Goal: Task Accomplishment & Management: Manage account settings

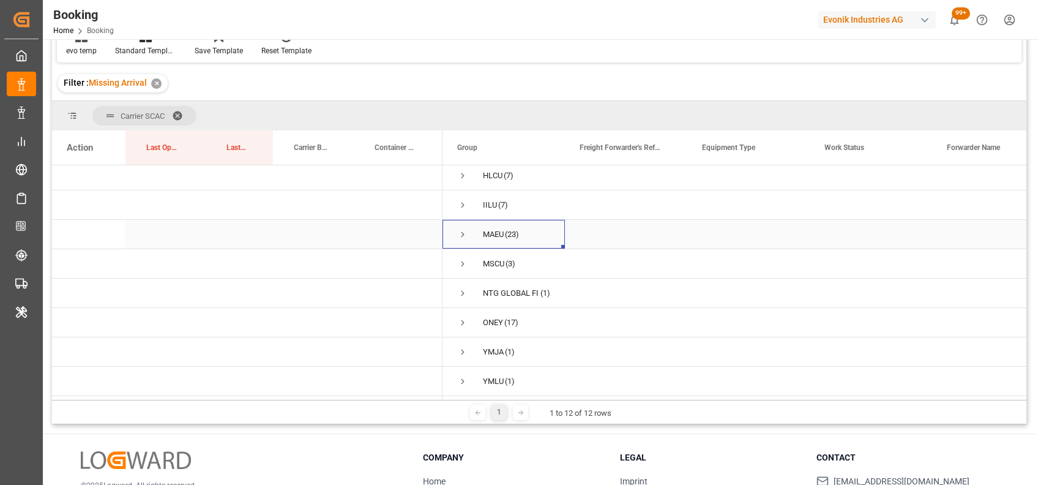
click at [462, 237] on span "Press SPACE to select this row." at bounding box center [462, 234] width 11 height 28
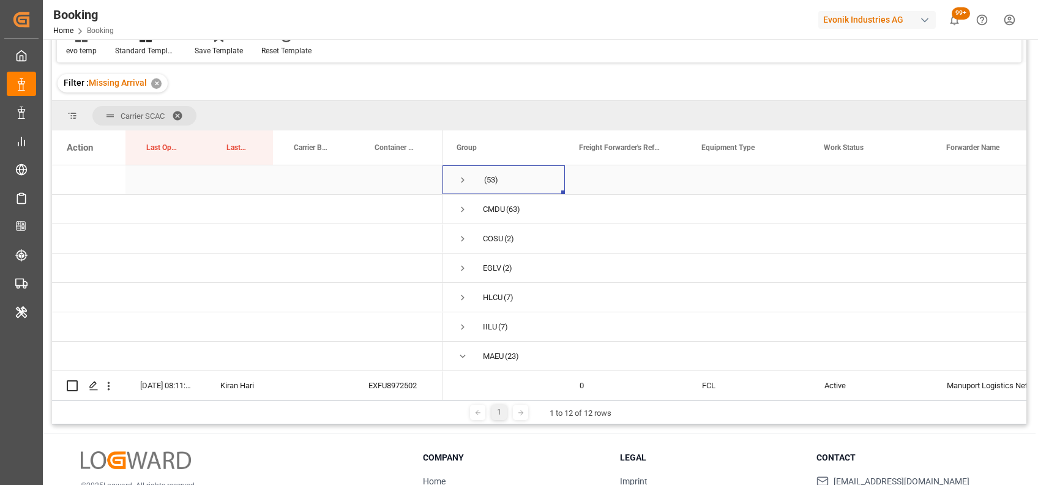
click at [461, 181] on span "Press SPACE to select this row." at bounding box center [462, 180] width 11 height 11
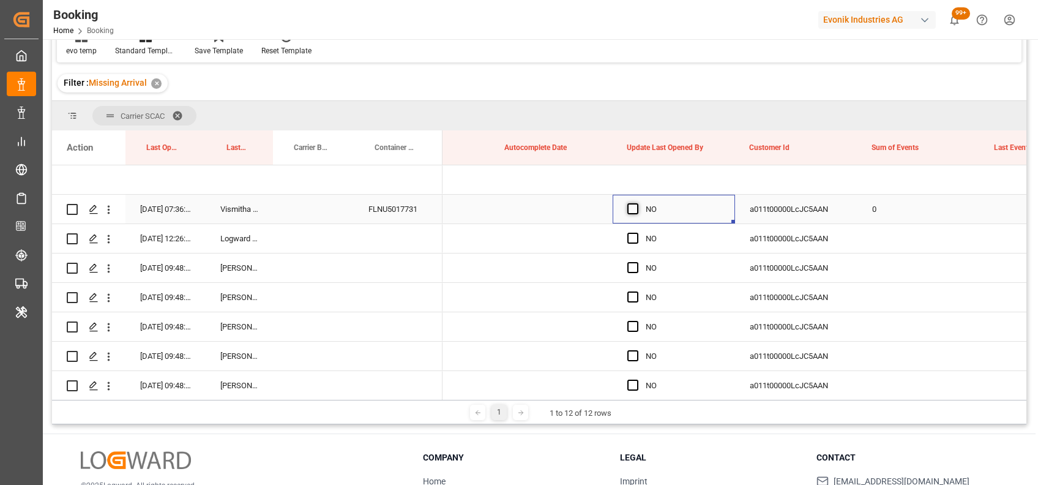
click at [633, 211] on span "Press SPACE to select this row." at bounding box center [633, 208] width 11 height 11
click at [637, 203] on input "Press SPACE to select this row." at bounding box center [637, 203] width 0 height 0
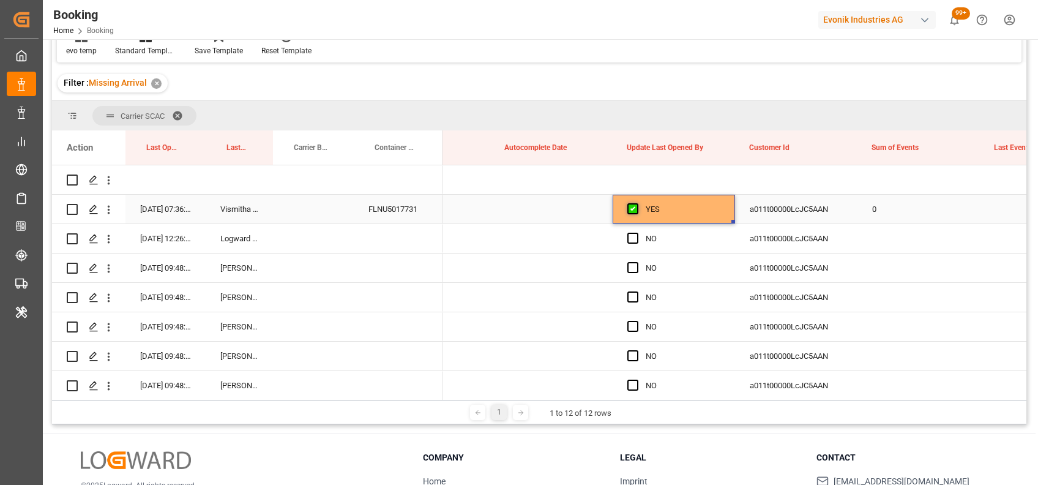
click at [633, 211] on span "Press SPACE to select this row." at bounding box center [633, 208] width 11 height 11
click at [637, 203] on input "Press SPACE to select this row." at bounding box center [637, 203] width 0 height 0
click at [633, 241] on span "Press SPACE to select this row." at bounding box center [633, 238] width 11 height 11
click at [637, 233] on input "Press SPACE to select this row." at bounding box center [637, 233] width 0 height 0
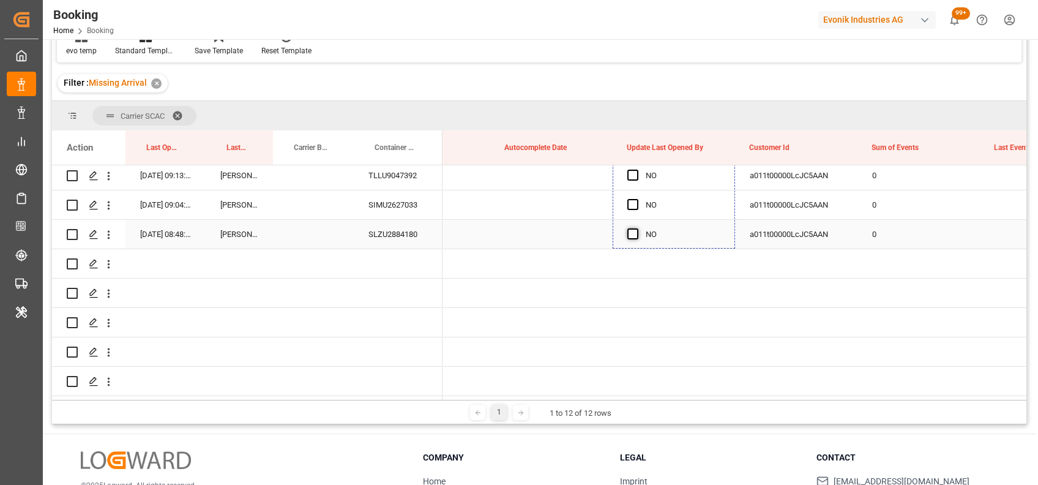
drag, startPoint x: 734, startPoint y: 251, endPoint x: 628, endPoint y: 235, distance: 107.8
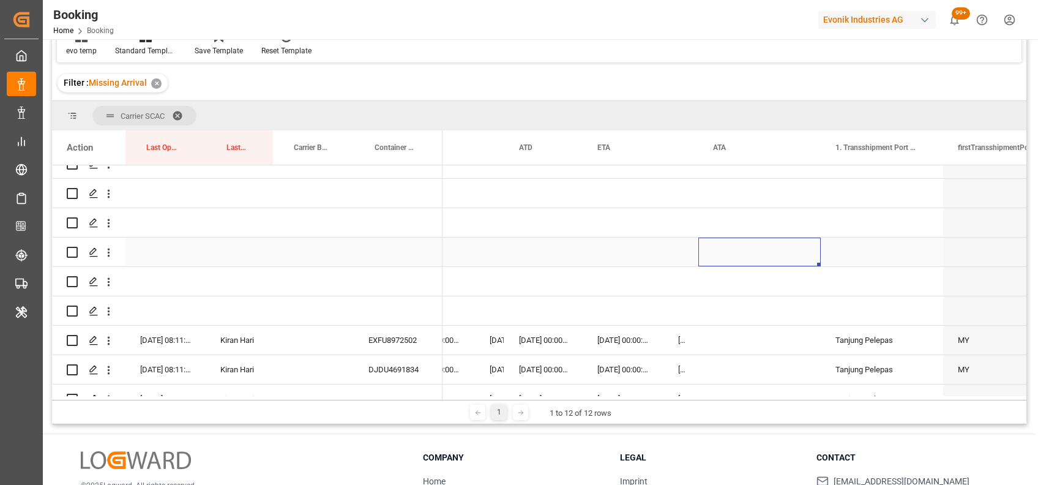
click at [766, 245] on div "Press SPACE to select this row." at bounding box center [760, 252] width 122 height 29
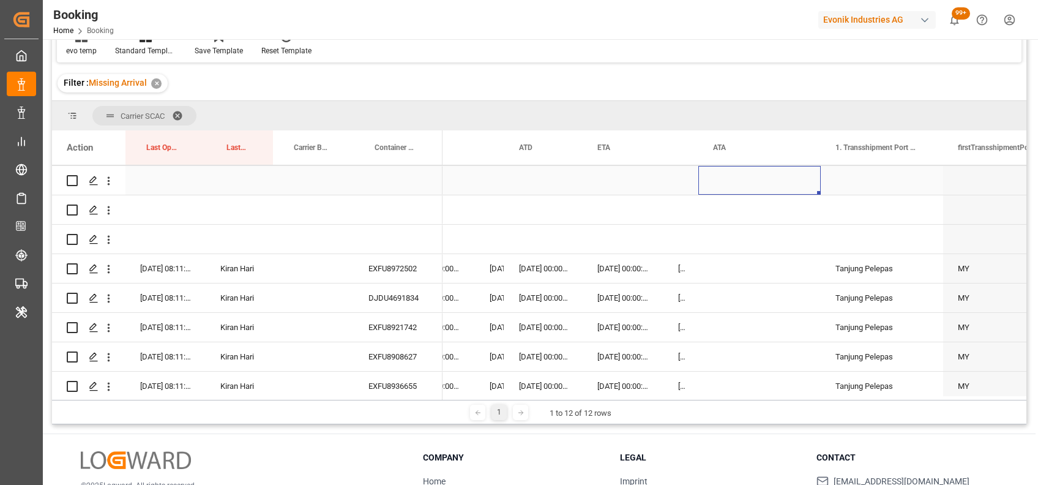
scroll to position [1646, 0]
click at [642, 280] on div "[DATE] 00:00:00" at bounding box center [623, 267] width 81 height 29
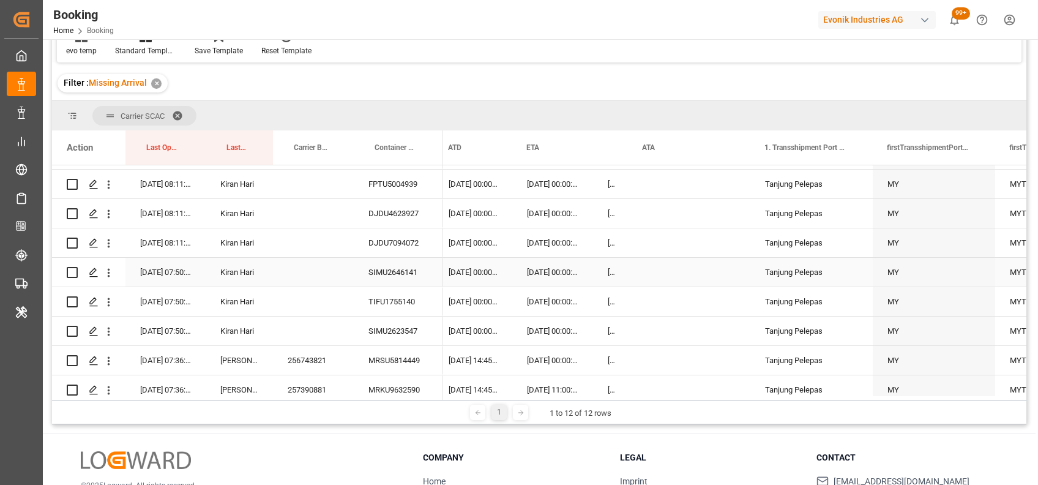
scroll to position [1936, 0]
click at [385, 274] on div "SIMU2646141" at bounding box center [398, 271] width 89 height 29
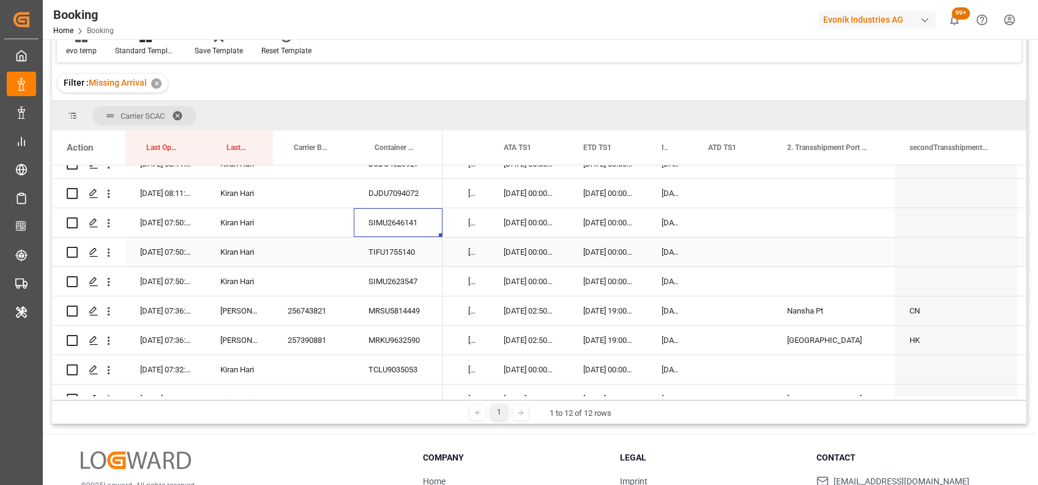
scroll to position [0, 12743]
click at [103, 222] on icon "open menu" at bounding box center [108, 223] width 13 height 13
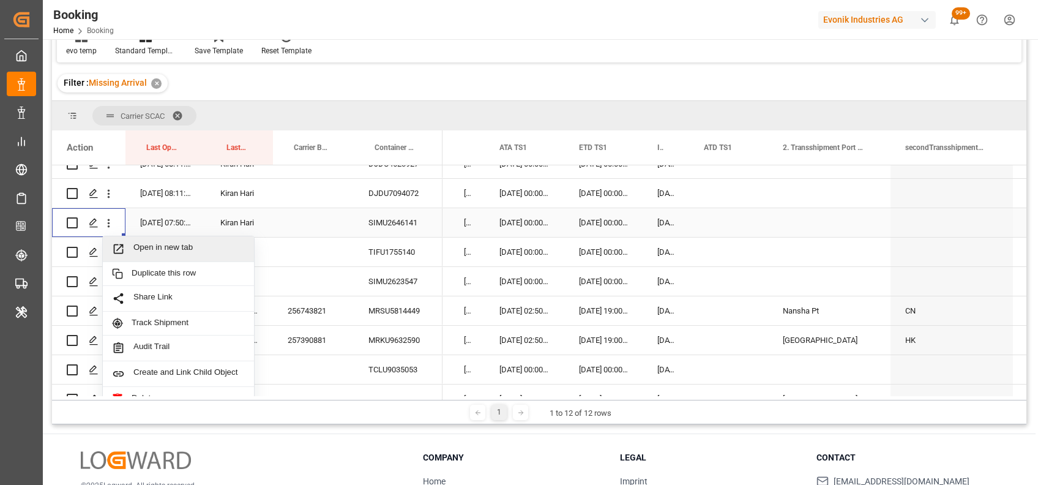
click at [187, 255] on div "Open in new tab" at bounding box center [178, 249] width 151 height 26
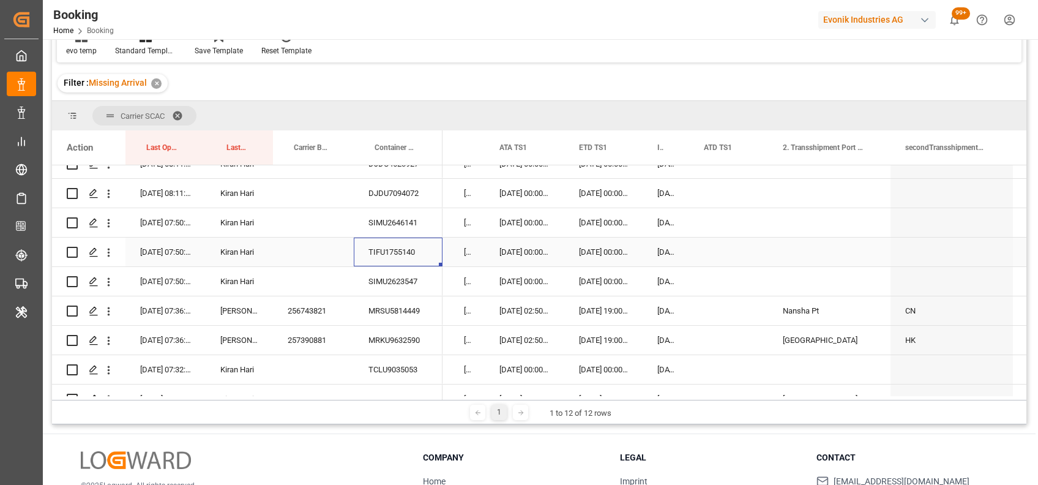
click at [394, 253] on div "TIFU1755140" at bounding box center [398, 252] width 89 height 29
click at [108, 250] on icon "open menu" at bounding box center [108, 252] width 13 height 13
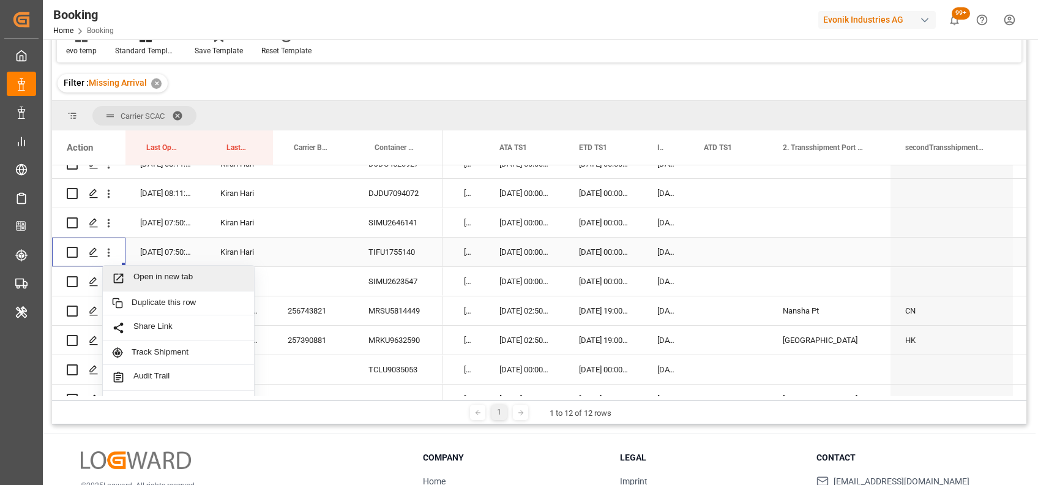
click at [160, 282] on span "Open in new tab" at bounding box center [188, 278] width 111 height 13
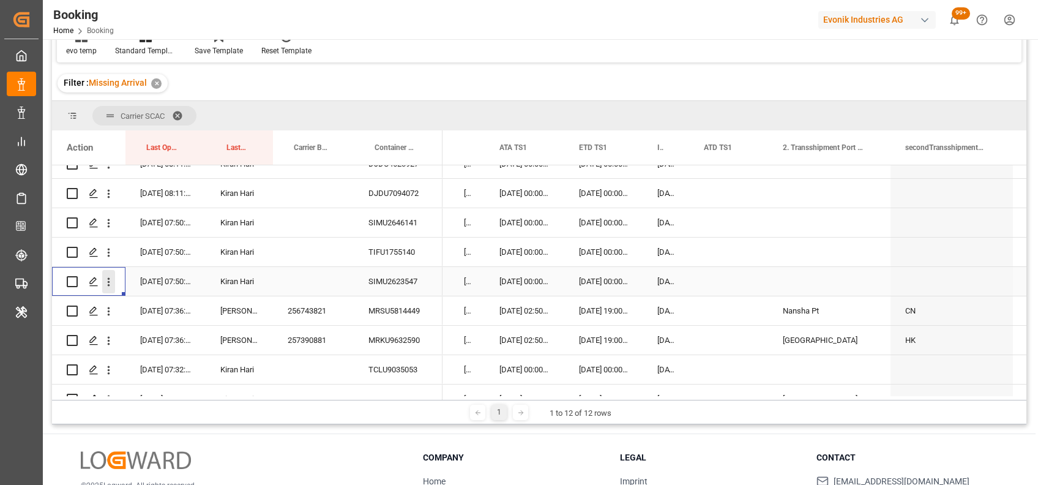
click at [111, 287] on icon "open menu" at bounding box center [108, 282] width 13 height 13
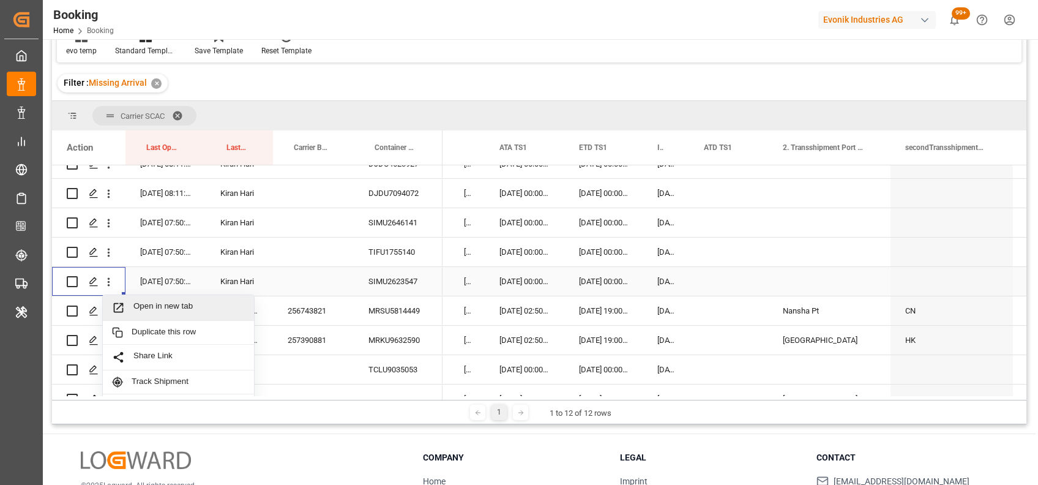
click at [152, 306] on span "Open in new tab" at bounding box center [188, 307] width 111 height 13
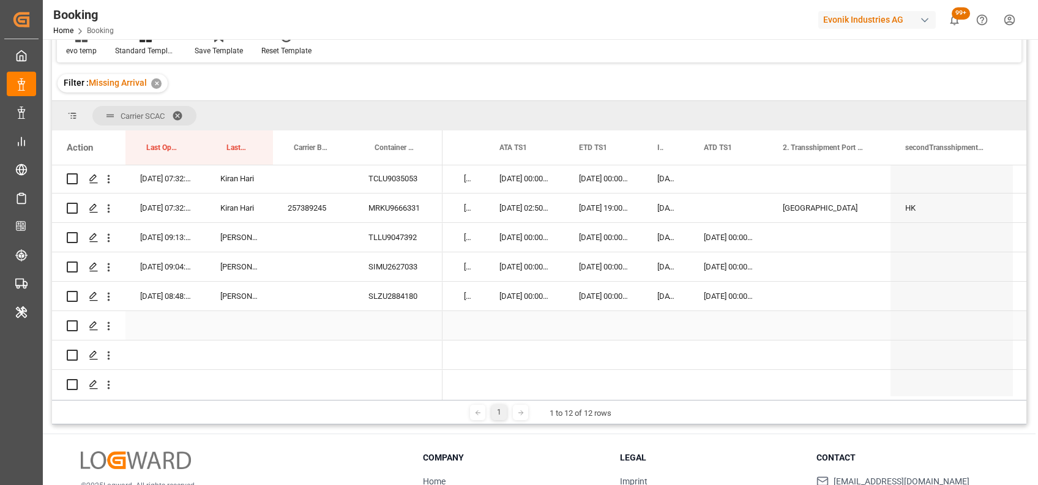
scroll to position [2177, 0]
click at [109, 176] on icon "open menu" at bounding box center [108, 177] width 13 height 13
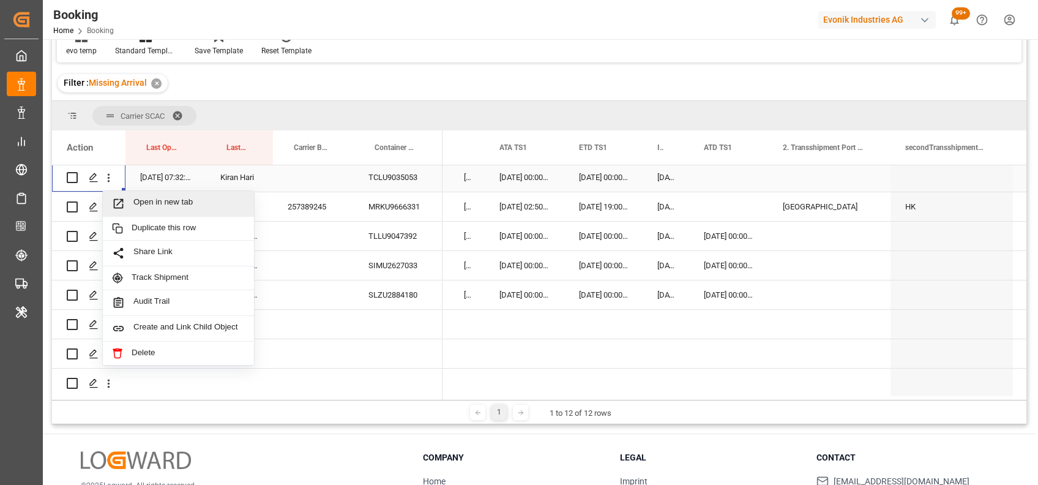
click at [167, 203] on span "Open in new tab" at bounding box center [188, 203] width 111 height 13
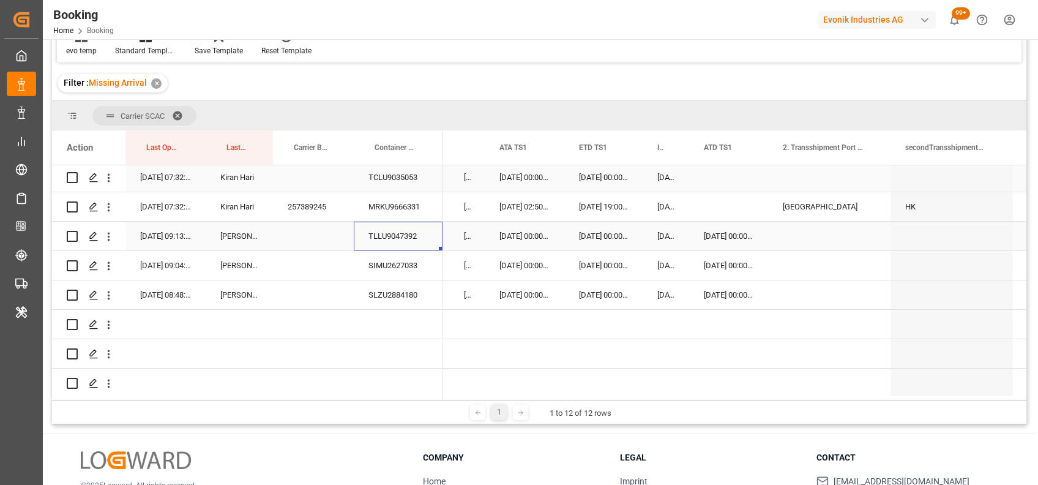
click at [382, 232] on div "TLLU9047392" at bounding box center [398, 236] width 89 height 29
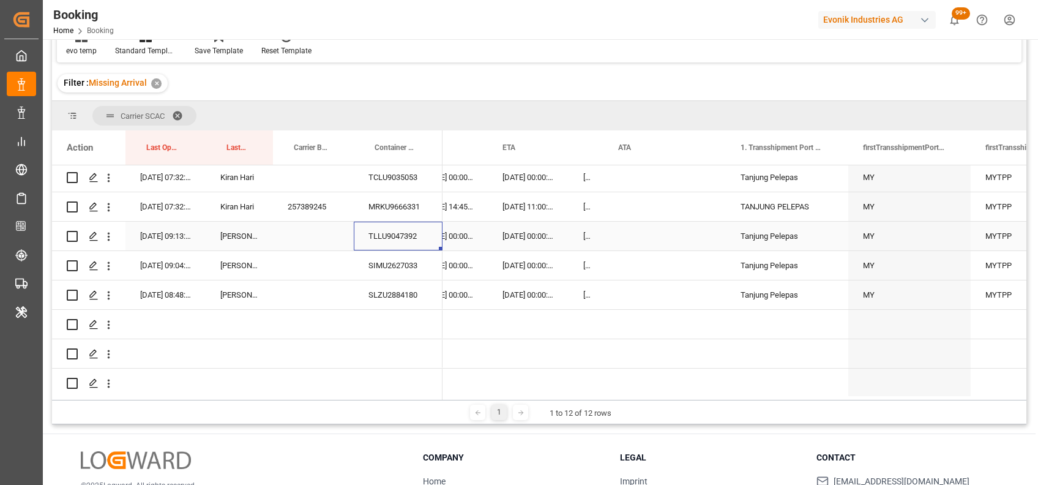
scroll to position [0, 12018]
click at [624, 237] on div "Press SPACE to select this row." at bounding box center [668, 236] width 122 height 29
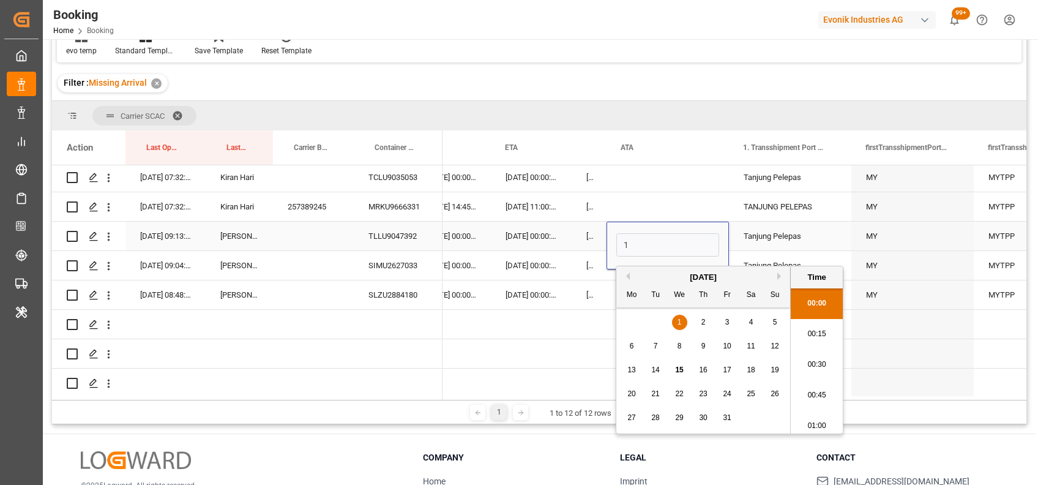
scroll to position [1749, 0]
type input "[DATE] 00:00"
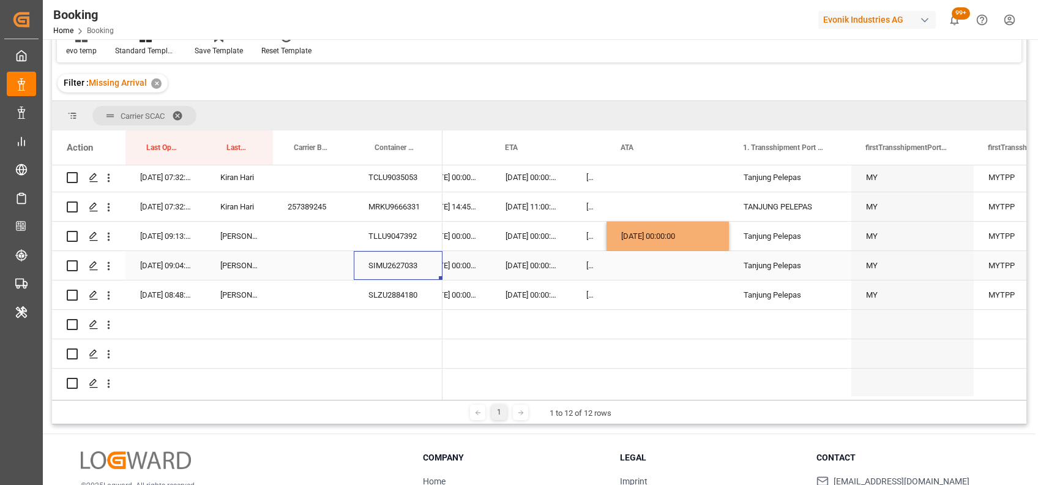
click at [385, 265] on div "SIMU2627033" at bounding box center [398, 265] width 89 height 29
click at [629, 255] on div "Press SPACE to select this row." at bounding box center [668, 265] width 122 height 29
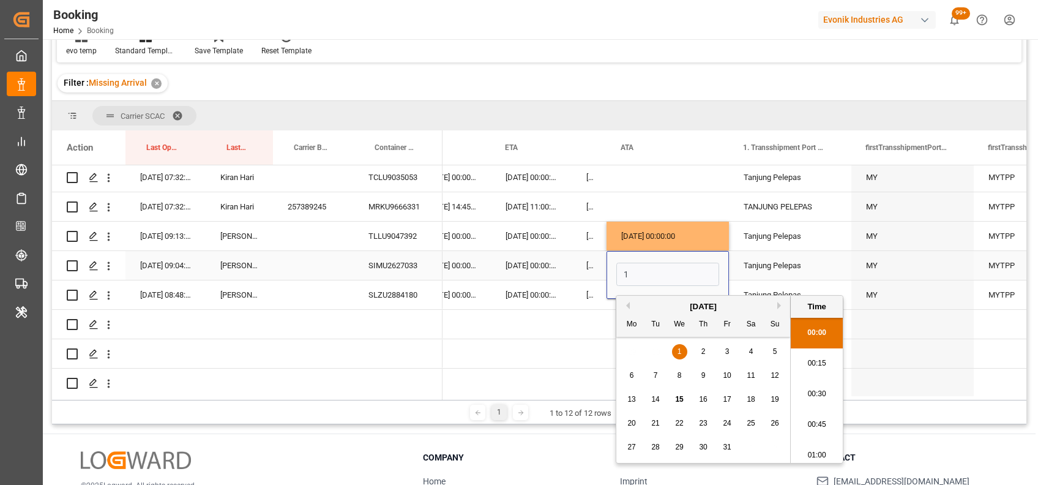
scroll to position [1779, 0]
type input "[DATE] 00:00"
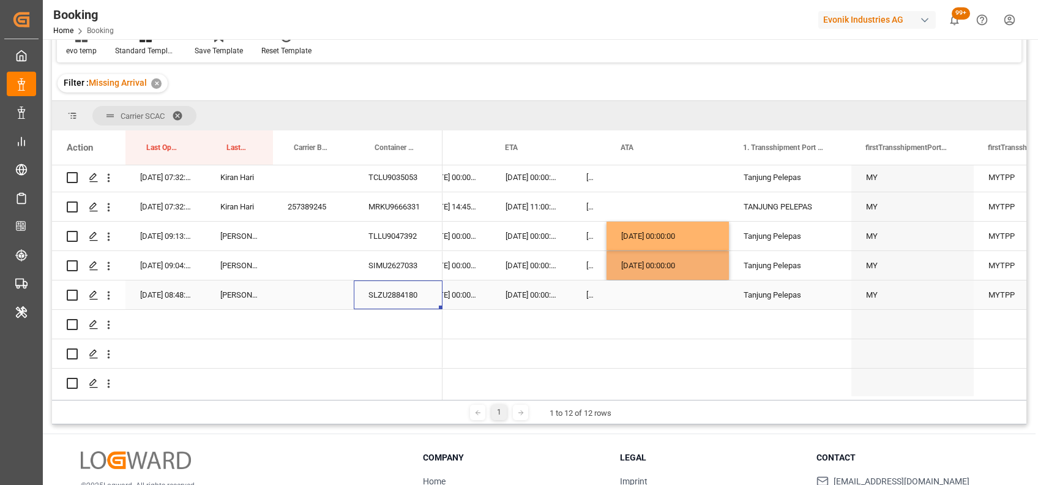
click at [419, 292] on div "SLZU2884180" at bounding box center [398, 294] width 89 height 29
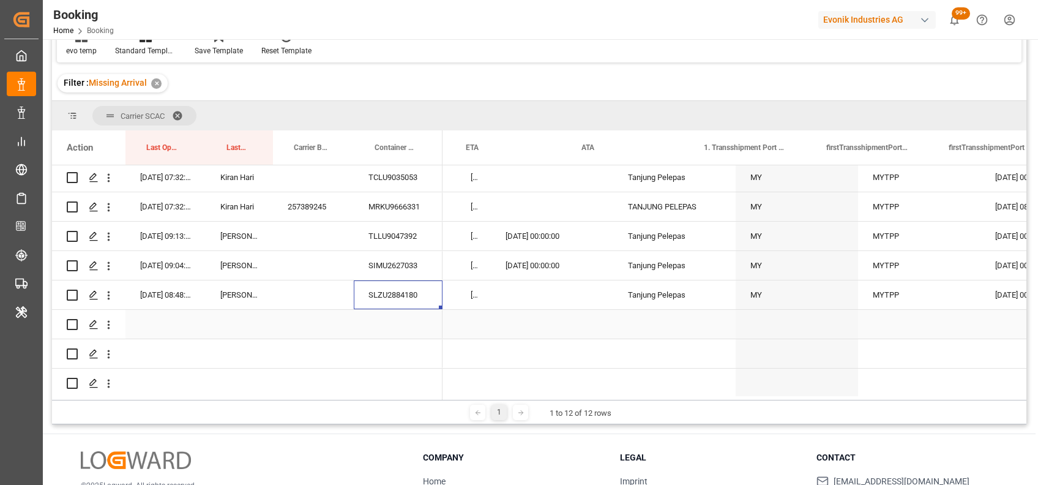
scroll to position [0, 12055]
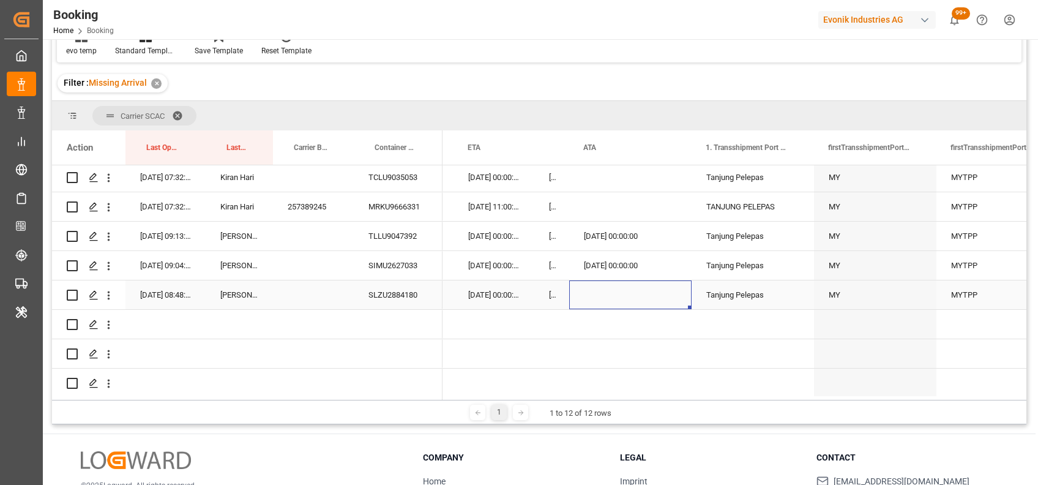
click at [617, 296] on div "Press SPACE to select this row." at bounding box center [630, 294] width 122 height 29
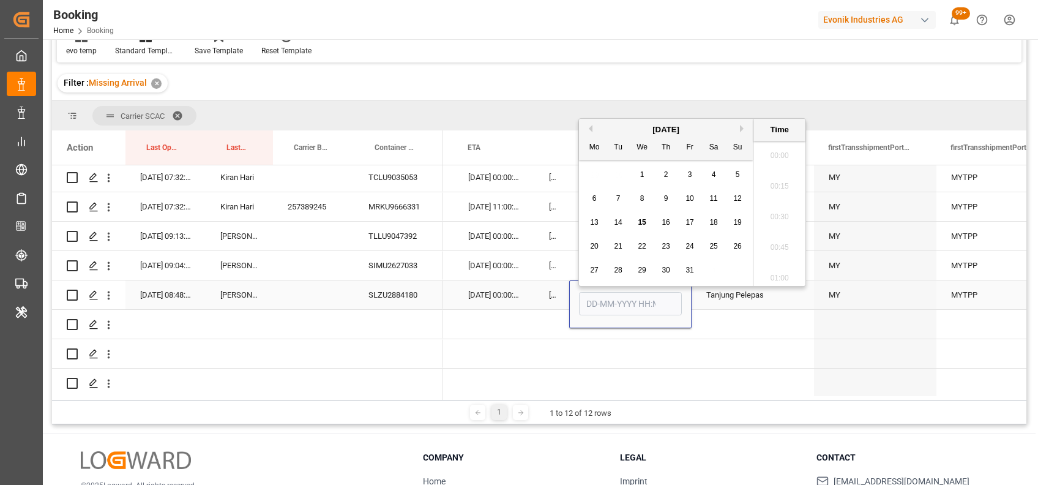
scroll to position [1779, 0]
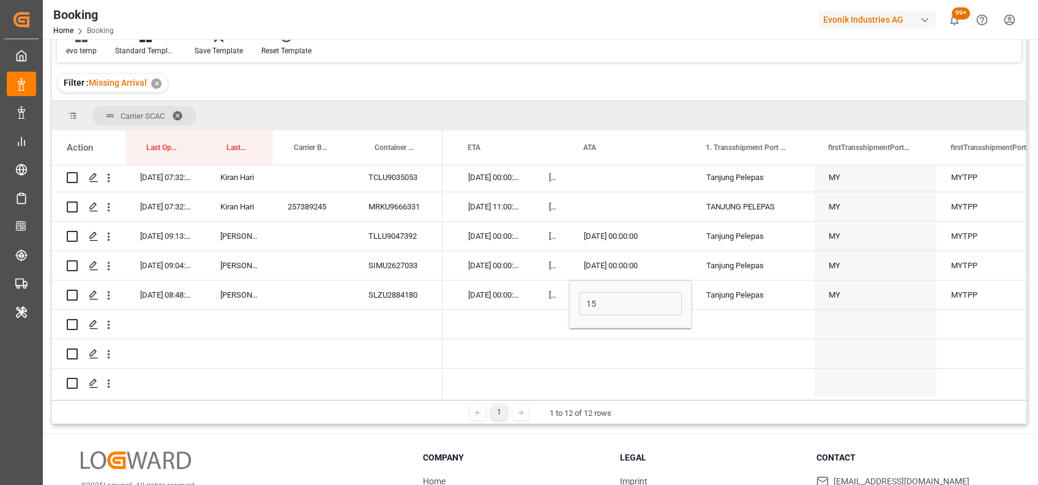
type input "[DATE] 00:00"
click at [539, 276] on div "[DATE] 00:00:00" at bounding box center [552, 265] width 35 height 29
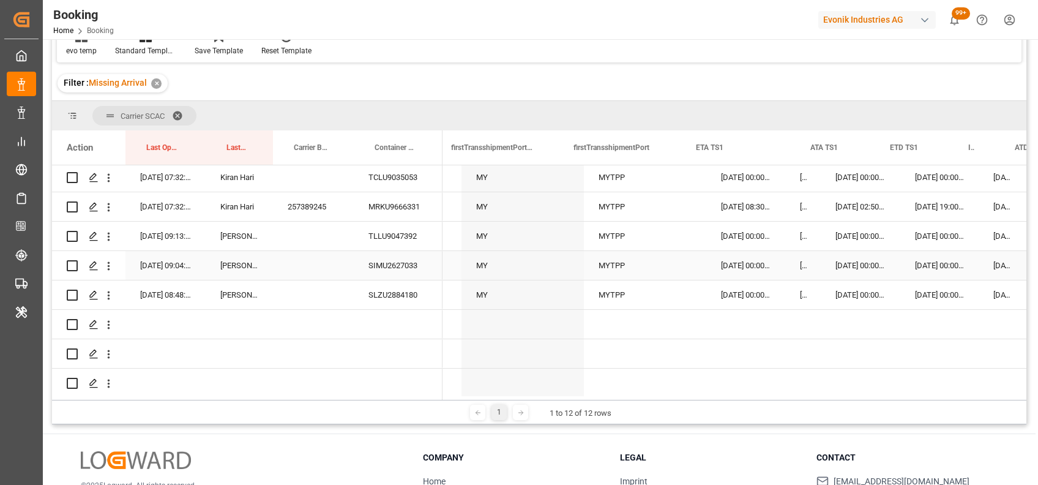
scroll to position [0, 12550]
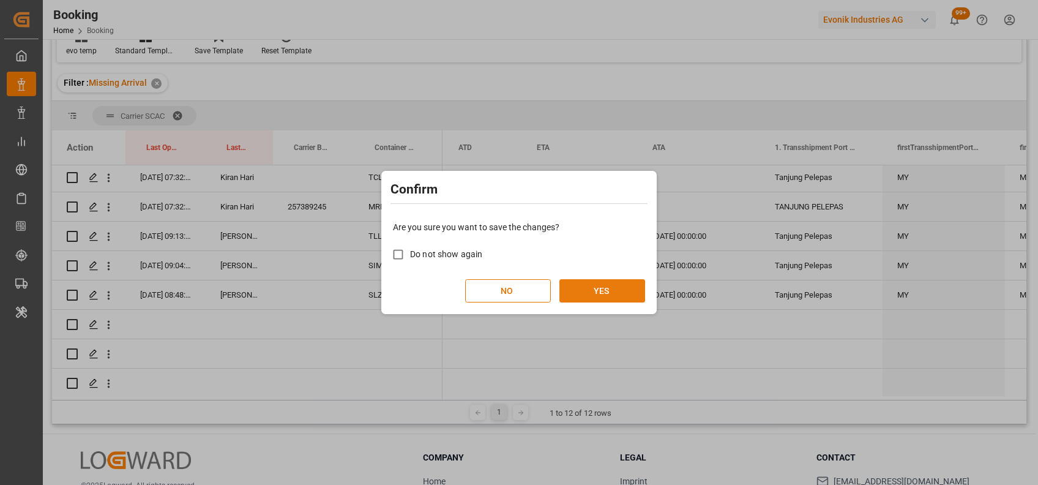
click at [618, 292] on button "YES" at bounding box center [603, 290] width 86 height 23
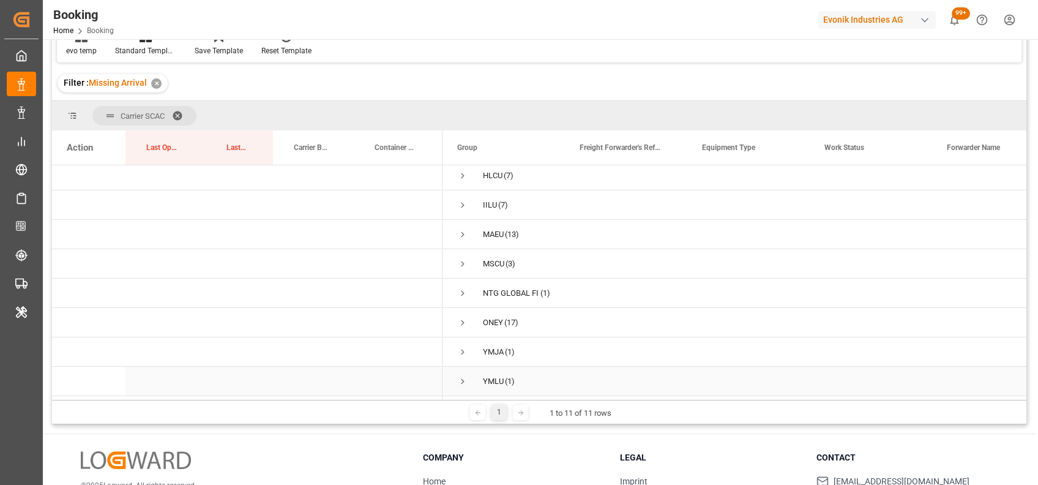
scroll to position [0, 0]
click at [460, 201] on span "Press SPACE to select this row." at bounding box center [462, 205] width 11 height 11
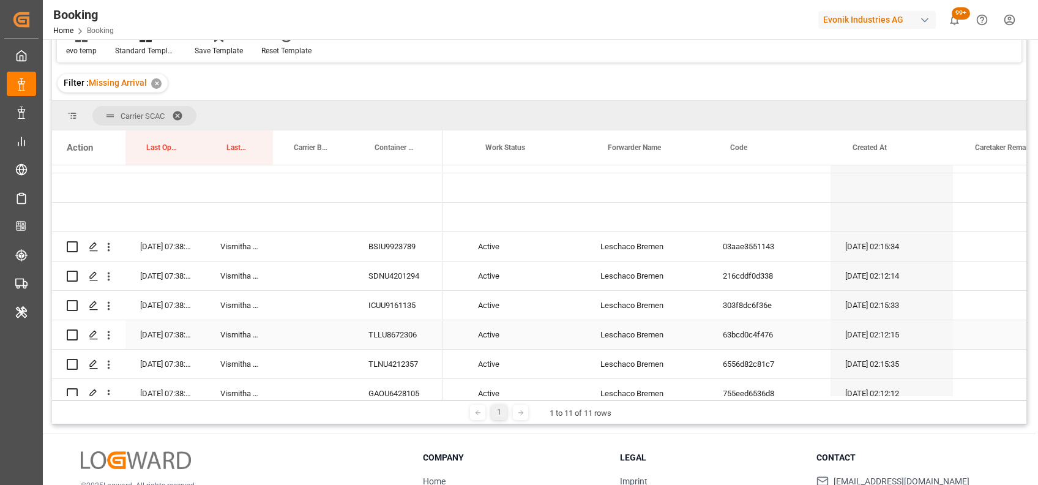
scroll to position [0, 350]
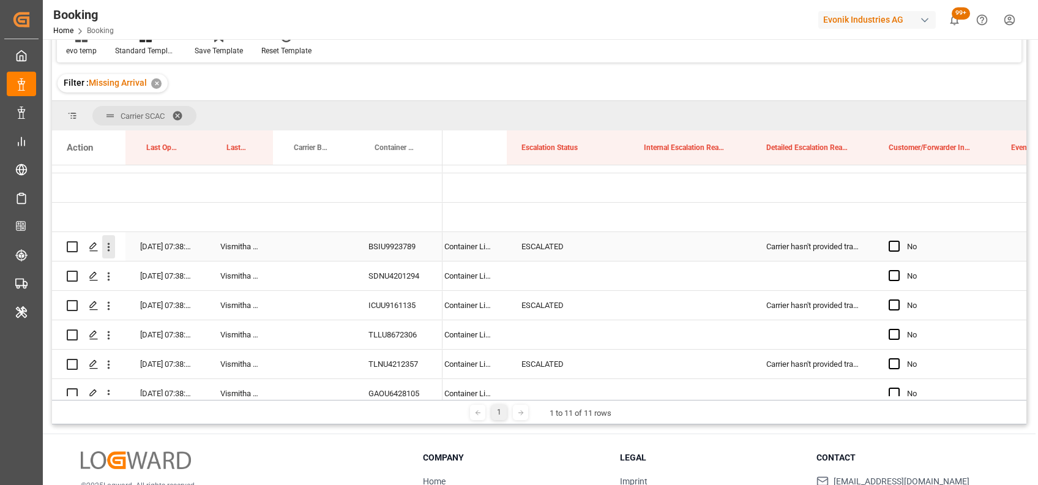
click at [110, 249] on icon "open menu" at bounding box center [108, 247] width 13 height 13
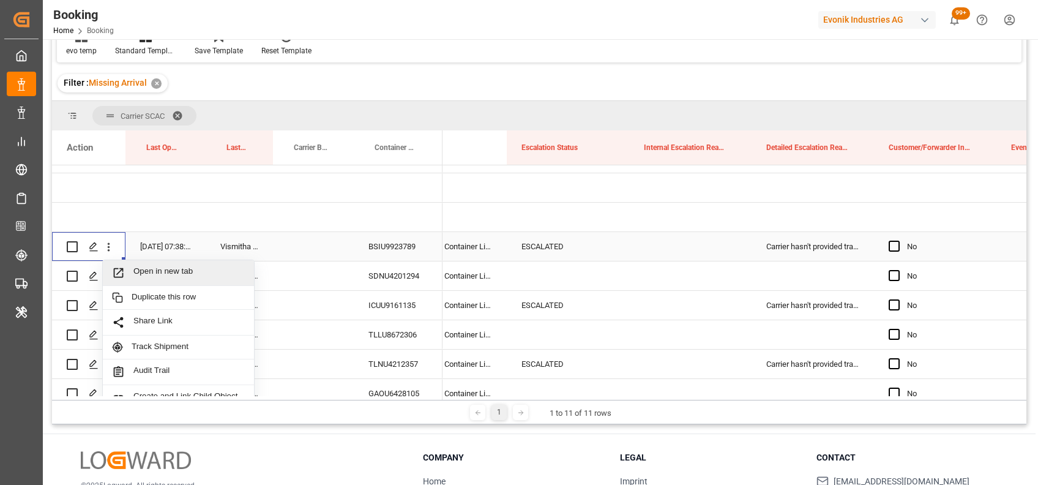
click at [149, 268] on span "Open in new tab" at bounding box center [188, 272] width 111 height 13
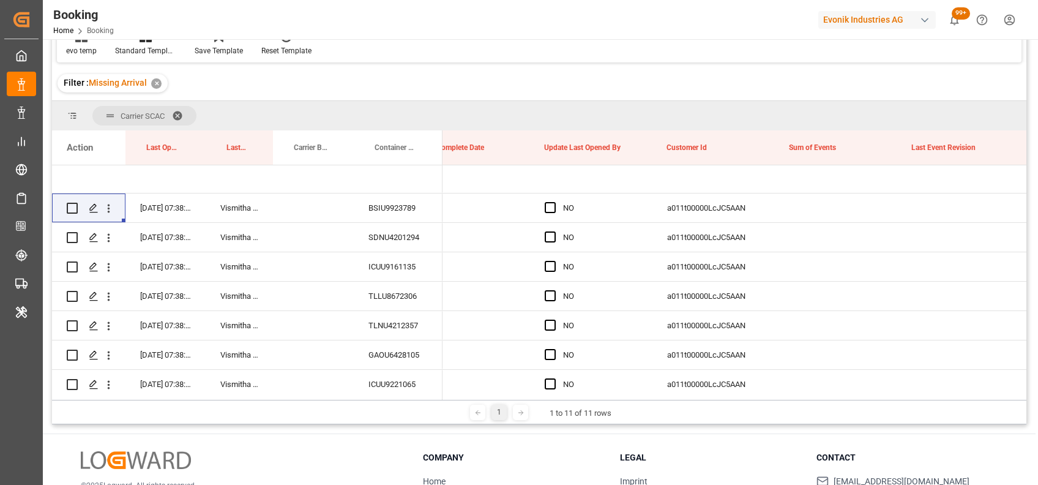
click at [181, 115] on span at bounding box center [182, 115] width 20 height 11
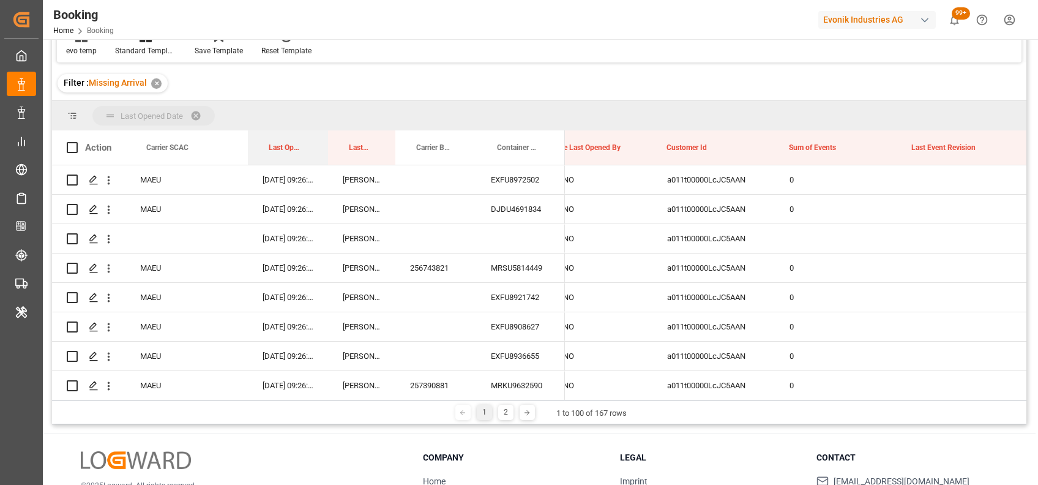
drag, startPoint x: 271, startPoint y: 152, endPoint x: 263, endPoint y: 125, distance: 28.3
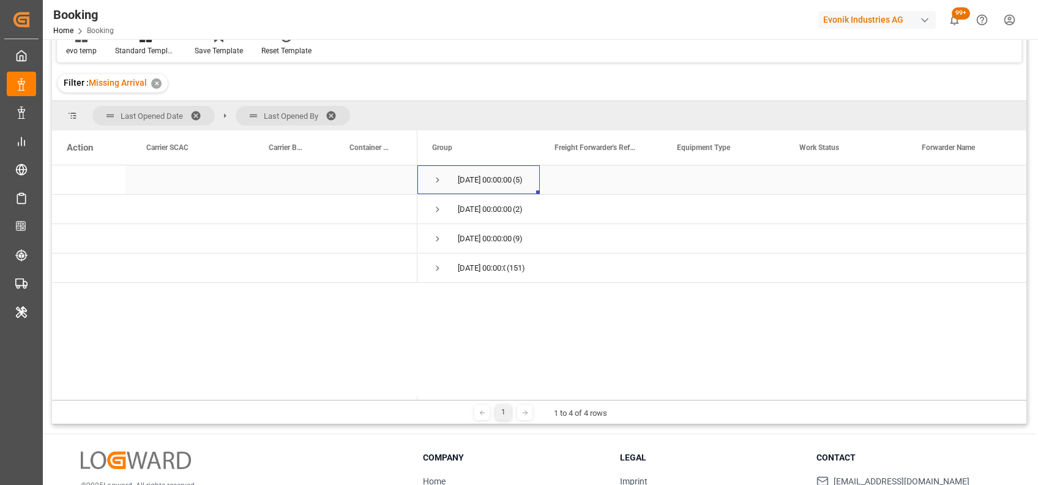
click at [437, 186] on span "Press SPACE to select this row." at bounding box center [437, 180] width 11 height 28
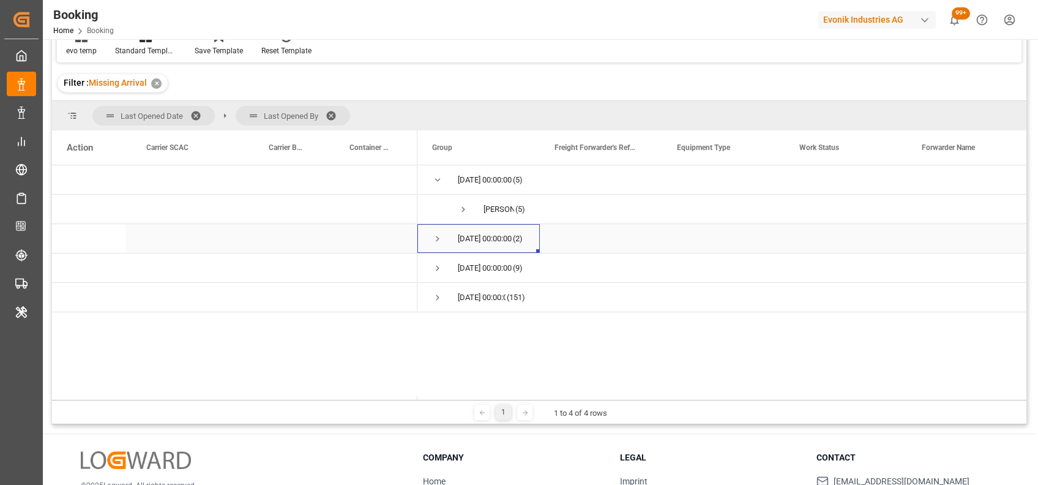
click at [436, 236] on span "Press SPACE to select this row." at bounding box center [437, 238] width 11 height 11
click at [336, 110] on span at bounding box center [336, 115] width 20 height 11
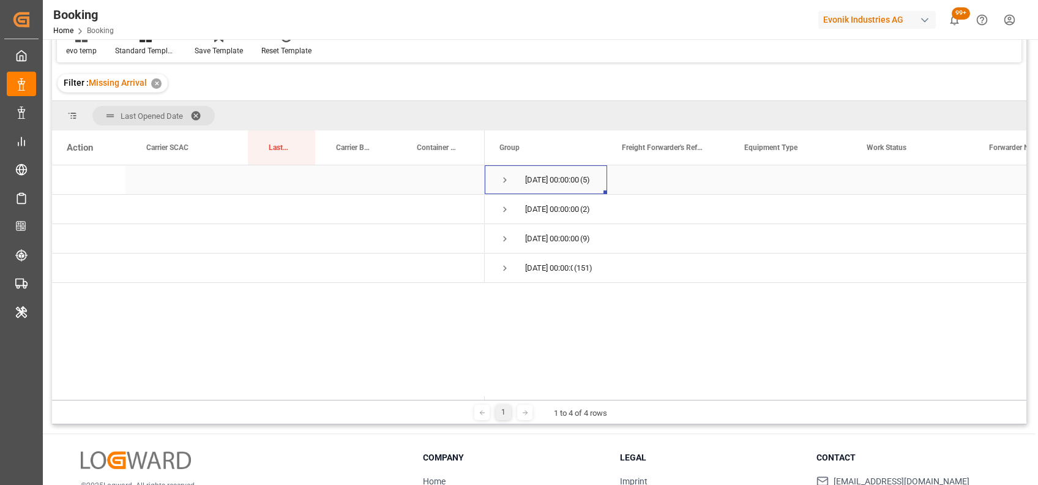
click at [504, 179] on span "Press SPACE to select this row." at bounding box center [505, 180] width 11 height 11
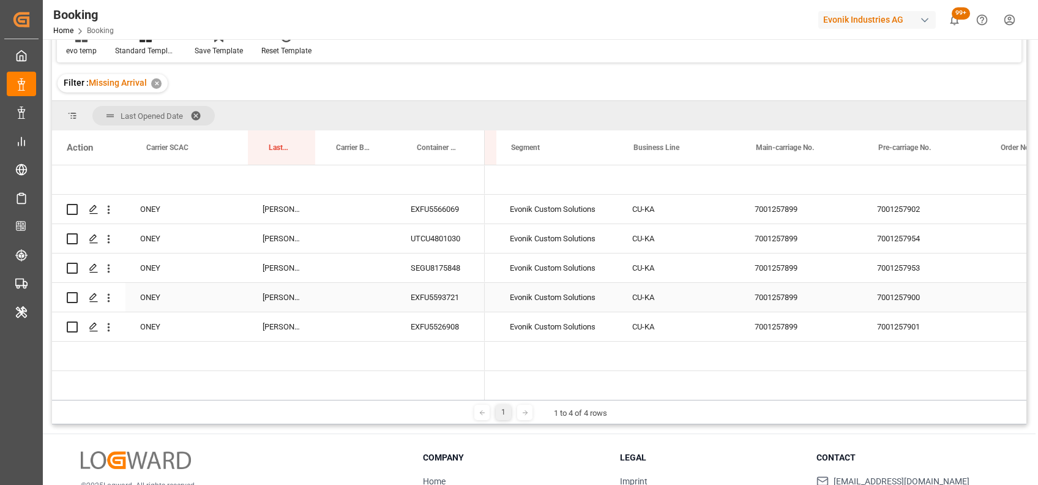
scroll to position [0, 1460]
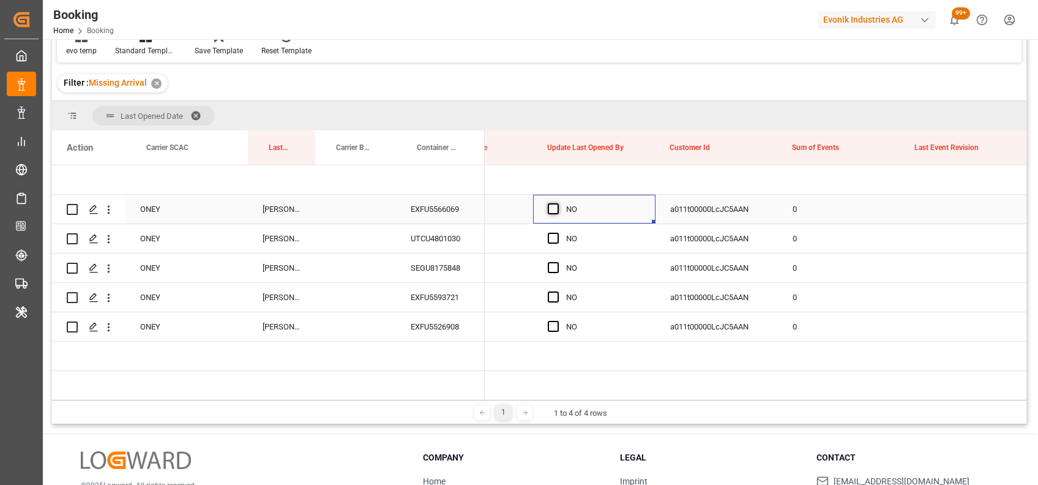
click at [557, 209] on span "Press SPACE to select this row." at bounding box center [553, 208] width 11 height 11
click at [557, 203] on input "Press SPACE to select this row." at bounding box center [557, 203] width 0 height 0
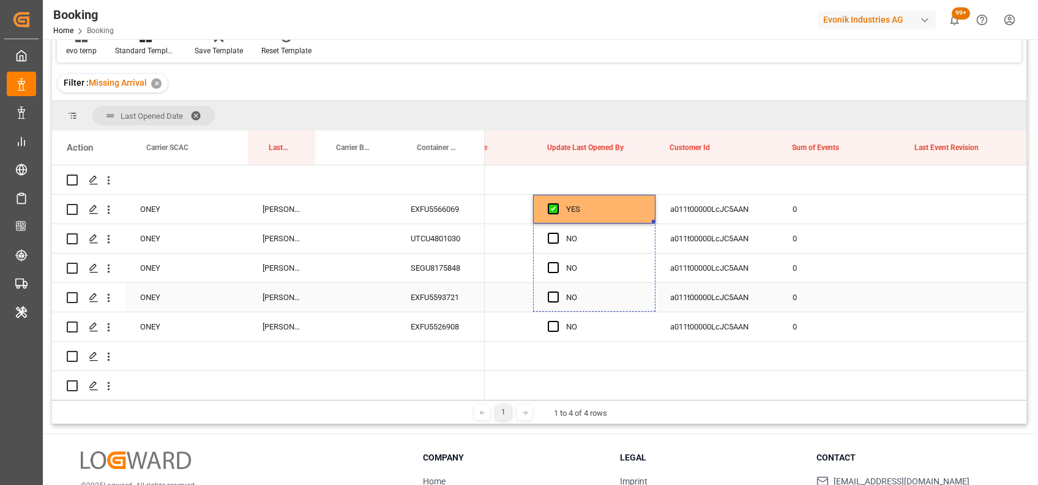
drag, startPoint x: 651, startPoint y: 220, endPoint x: 649, endPoint y: 299, distance: 78.4
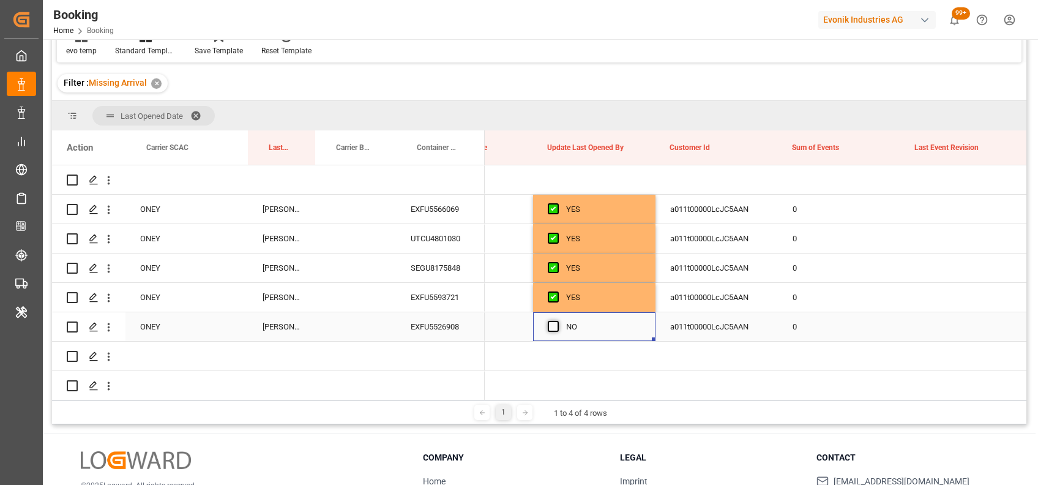
click at [552, 327] on span "Press SPACE to select this row." at bounding box center [553, 326] width 11 height 11
click at [557, 321] on input "Press SPACE to select this row." at bounding box center [557, 321] width 0 height 0
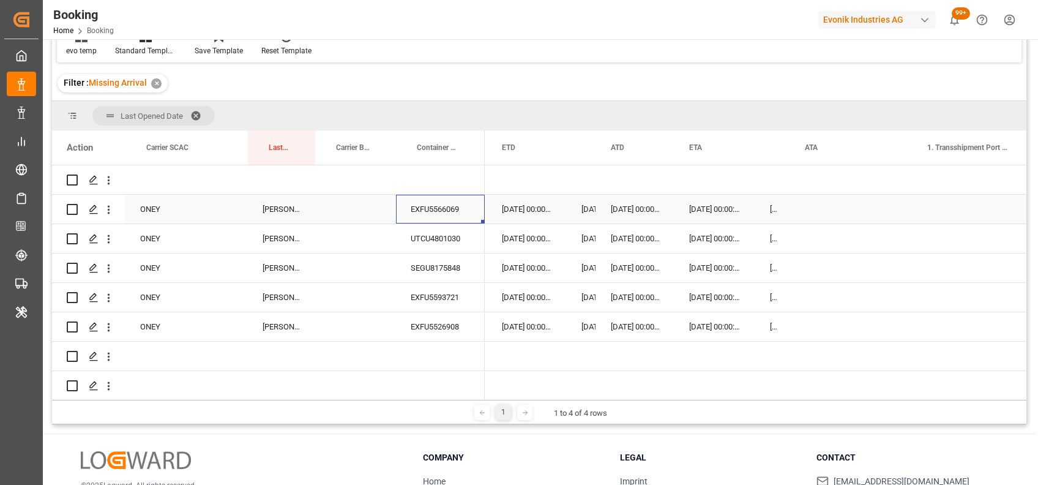
click at [449, 217] on div "EXFU5566069" at bounding box center [440, 209] width 89 height 29
click at [416, 246] on div "UTCU4801030" at bounding box center [440, 238] width 89 height 29
click at [456, 275] on div "SEGU8175848" at bounding box center [440, 267] width 89 height 29
click at [426, 291] on div "EXFU5593721" at bounding box center [440, 297] width 89 height 29
click at [416, 325] on div "EXFU5526908" at bounding box center [440, 326] width 89 height 29
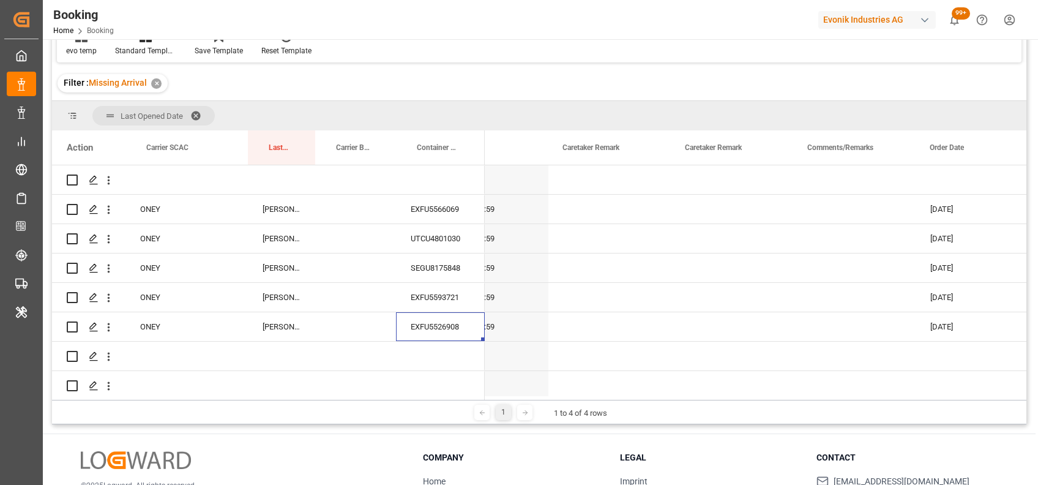
scroll to position [0, 0]
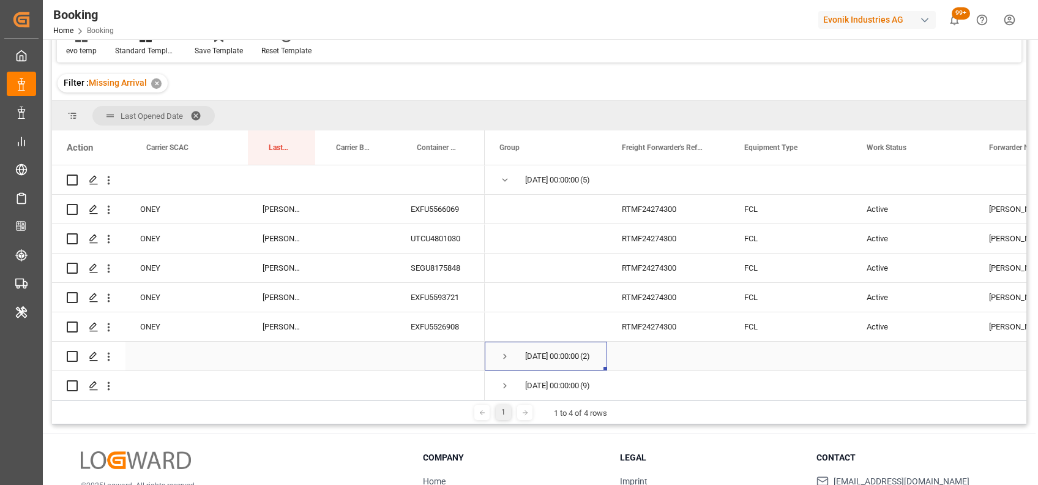
click at [502, 356] on span "Press SPACE to select this row." at bounding box center [505, 356] width 11 height 11
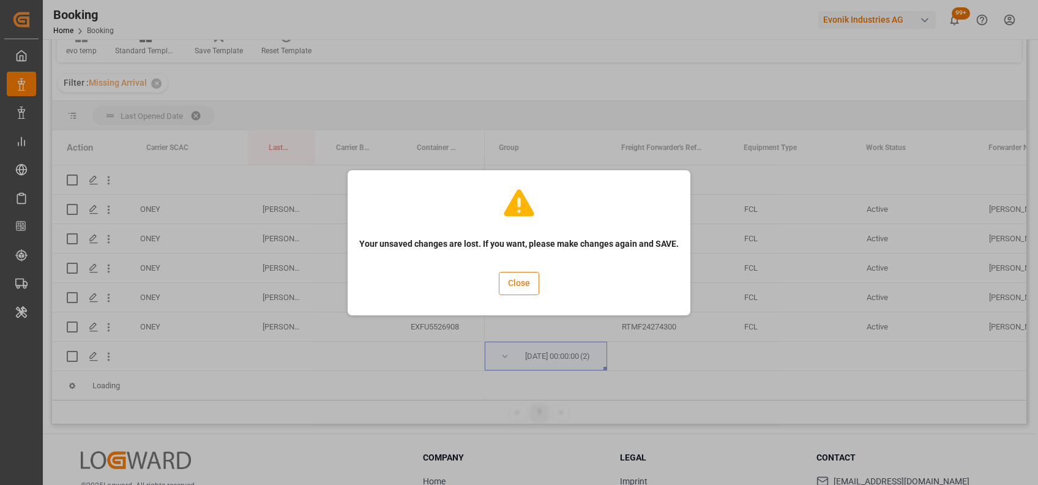
click at [517, 281] on button "Close" at bounding box center [519, 283] width 40 height 23
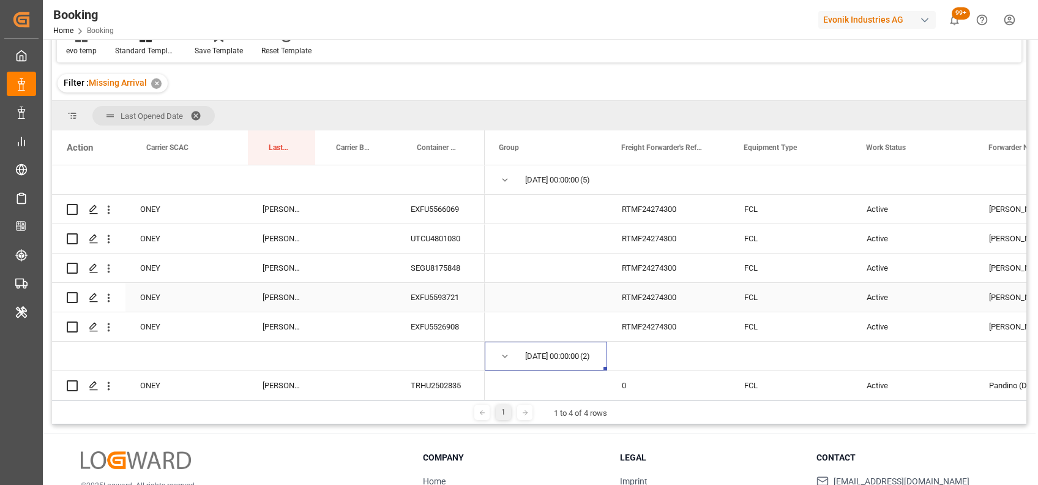
scroll to position [96, 0]
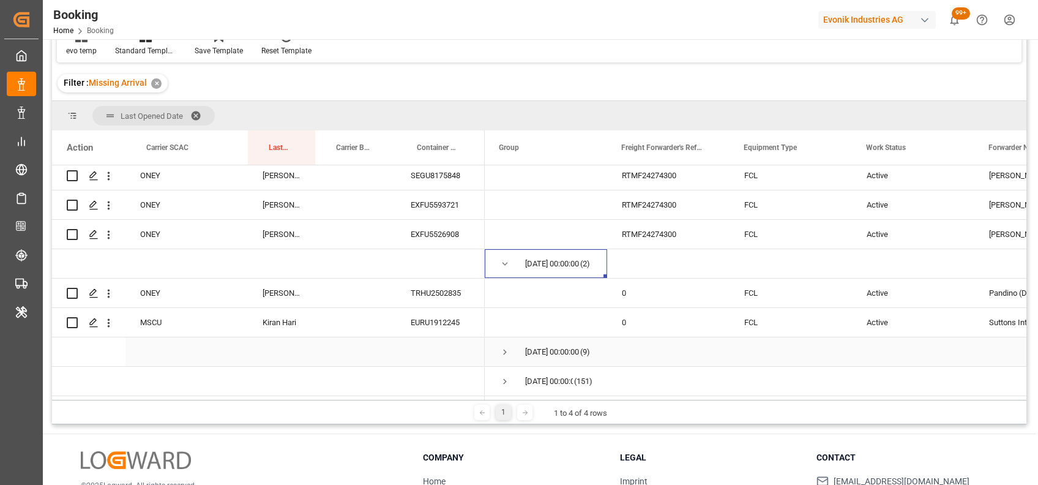
click at [500, 348] on span "Press SPACE to select this row." at bounding box center [505, 352] width 11 height 11
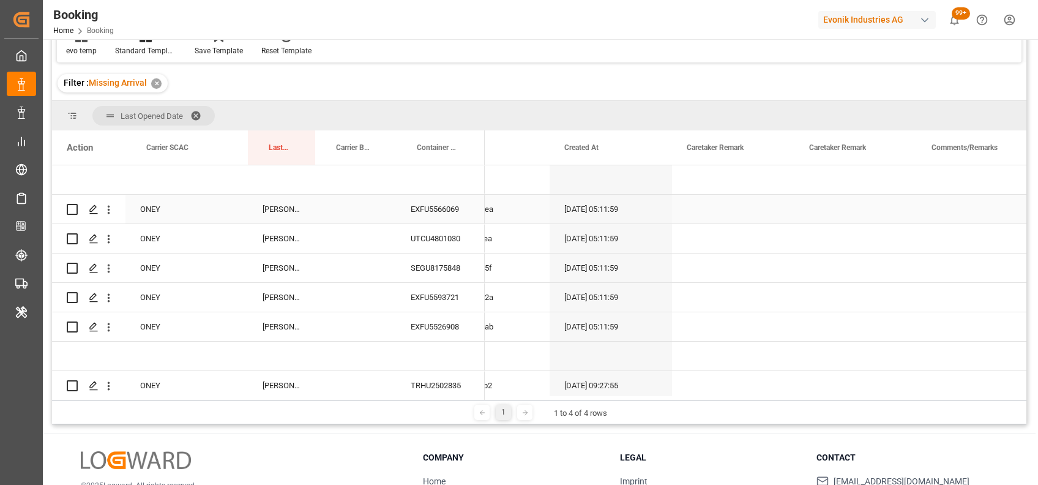
scroll to position [0, 822]
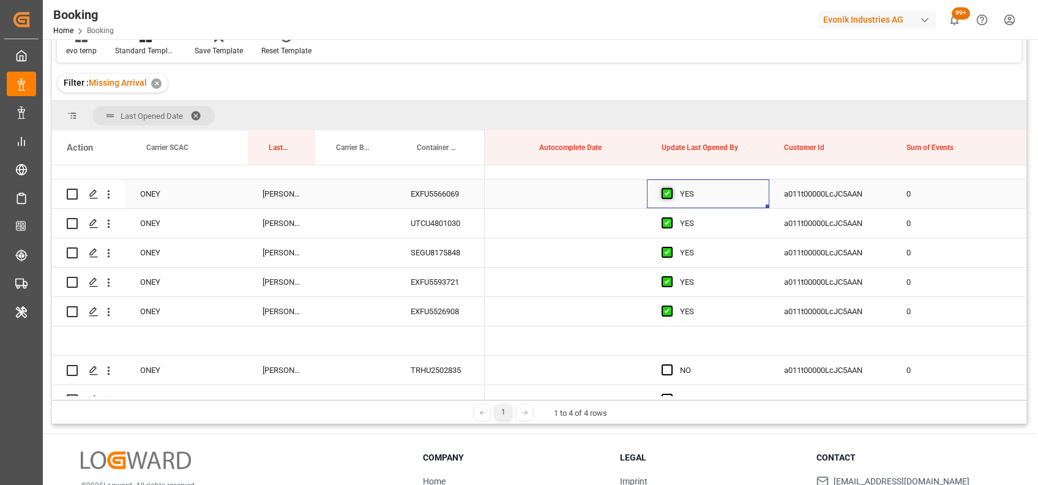
click at [670, 194] on span "Press SPACE to select this row." at bounding box center [667, 193] width 11 height 11
click at [671, 188] on input "Press SPACE to select this row." at bounding box center [671, 188] width 0 height 0
click at [670, 194] on span "Press SPACE to select this row." at bounding box center [667, 193] width 11 height 11
click at [671, 188] on input "Press SPACE to select this row." at bounding box center [671, 188] width 0 height 0
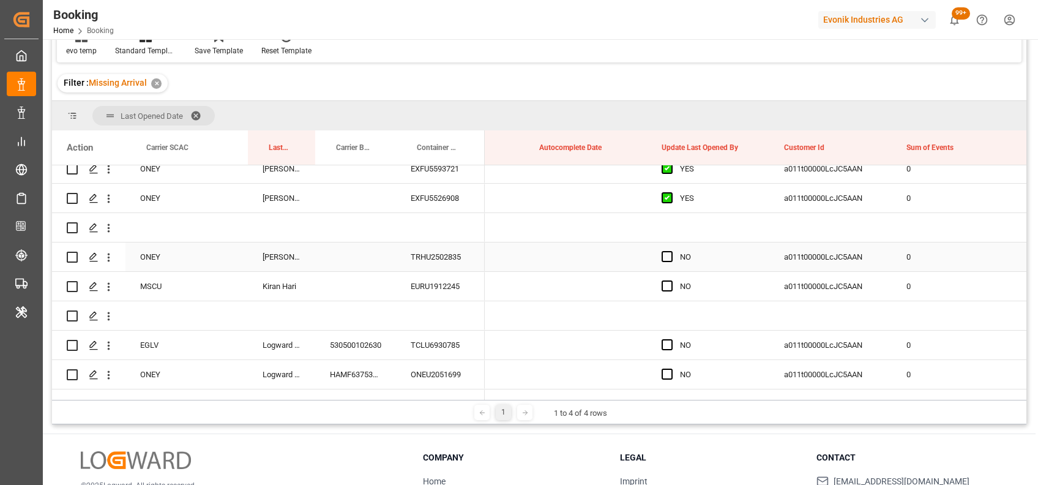
scroll to position [130, 0]
click at [431, 260] on div "TRHU2502835" at bounding box center [440, 255] width 89 height 29
click at [666, 253] on span "Press SPACE to select this row." at bounding box center [667, 255] width 11 height 11
click at [671, 250] on input "Press SPACE to select this row." at bounding box center [671, 250] width 0 height 0
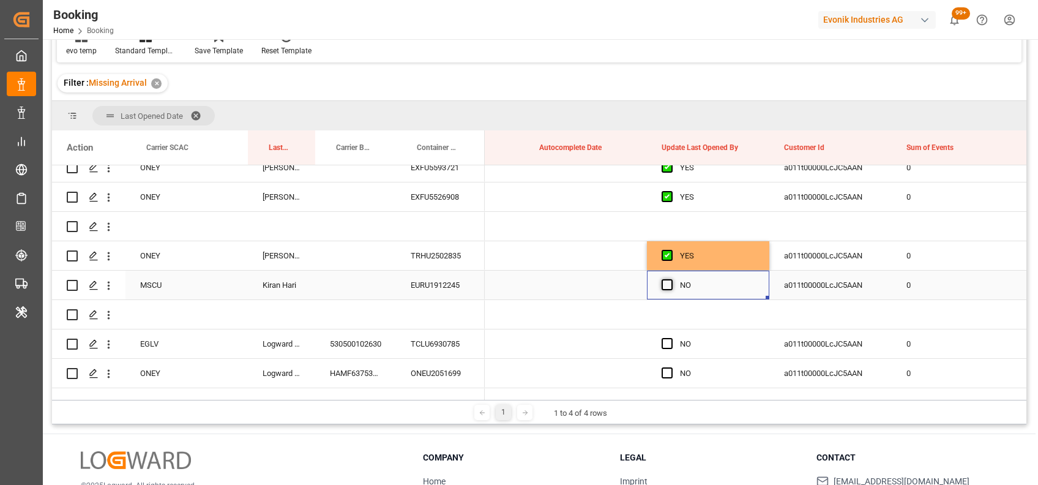
click at [669, 285] on span "Press SPACE to select this row." at bounding box center [667, 284] width 11 height 11
click at [671, 279] on input "Press SPACE to select this row." at bounding box center [671, 279] width 0 height 0
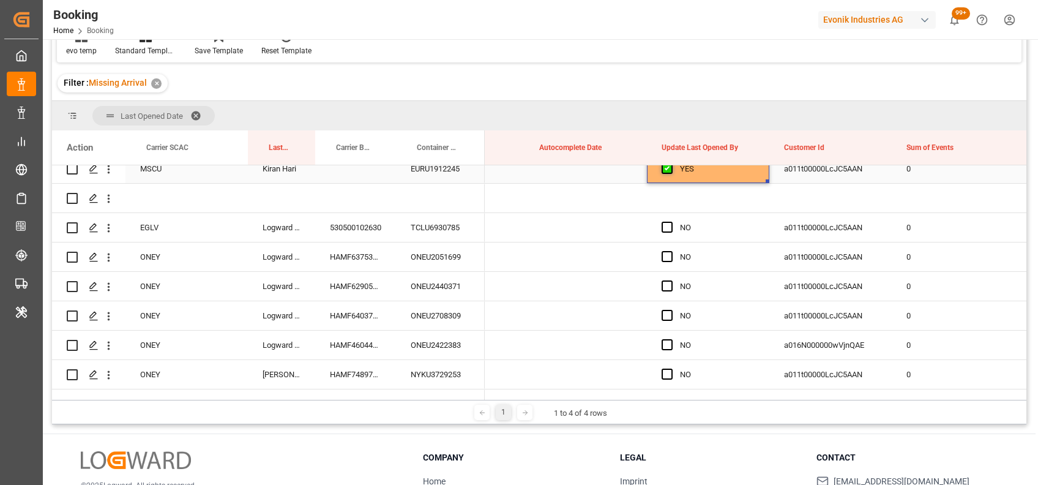
scroll to position [247, 0]
click at [666, 224] on span "Press SPACE to select this row." at bounding box center [667, 225] width 11 height 11
click at [671, 220] on input "Press SPACE to select this row." at bounding box center [671, 220] width 0 height 0
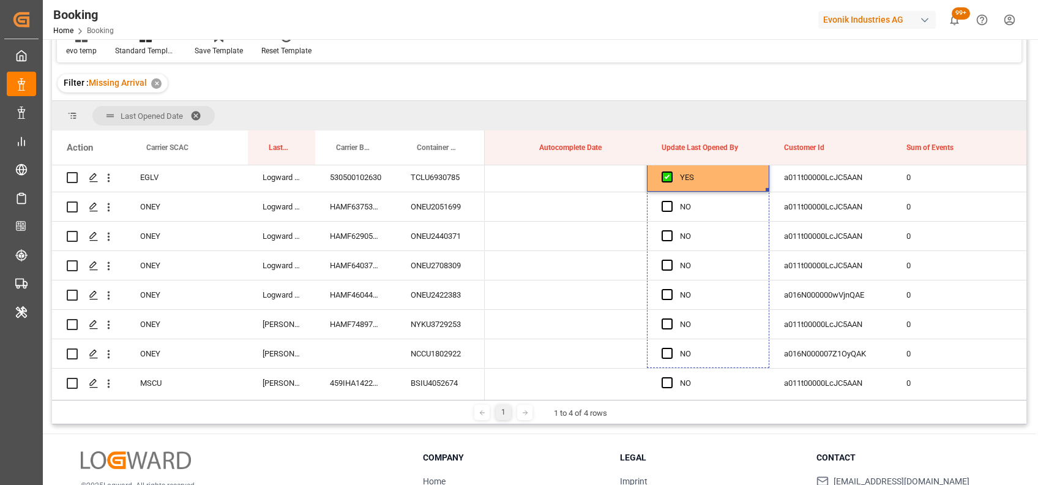
scroll to position [331, 0]
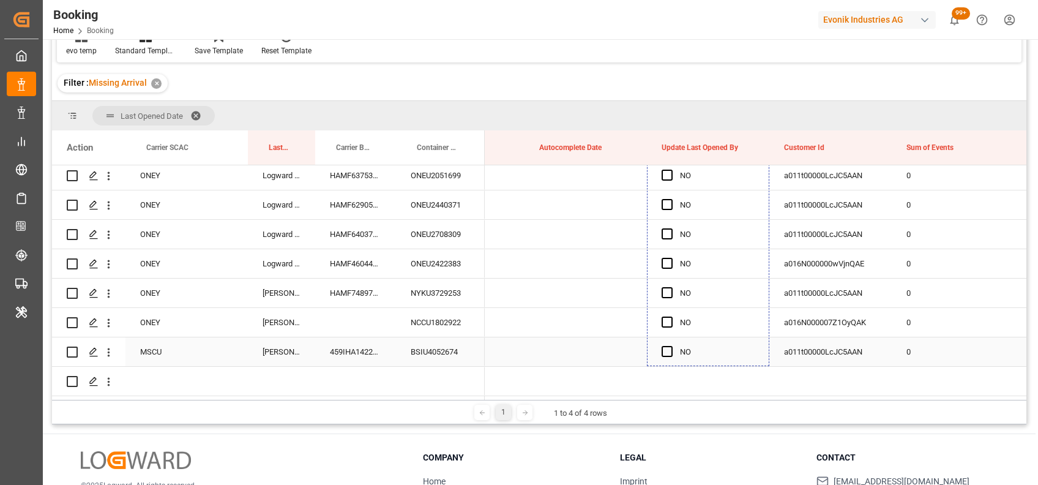
drag, startPoint x: 767, startPoint y: 239, endPoint x: 736, endPoint y: 347, distance: 112.0
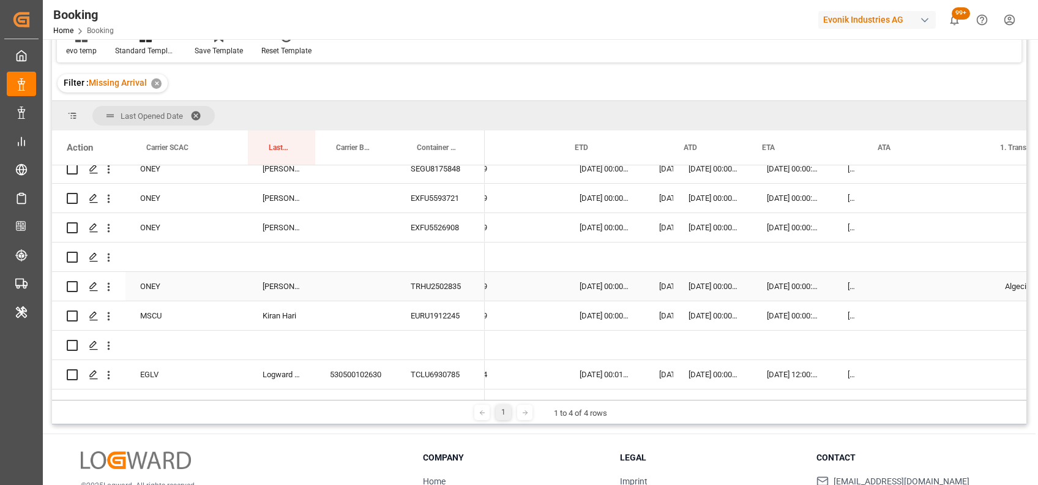
scroll to position [0, 11807]
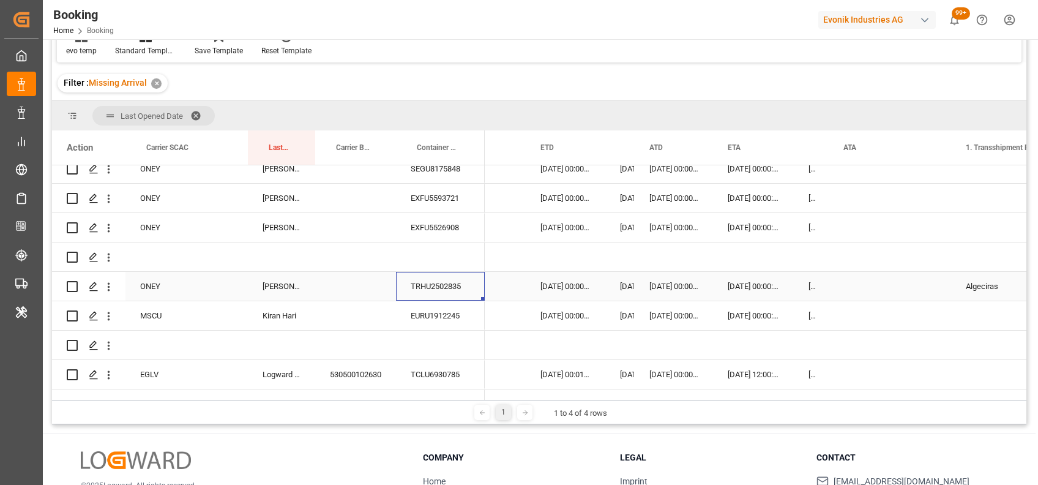
click at [432, 290] on div "TRHU2502835" at bounding box center [440, 286] width 89 height 29
click at [108, 285] on icon "open menu" at bounding box center [108, 286] width 13 height 13
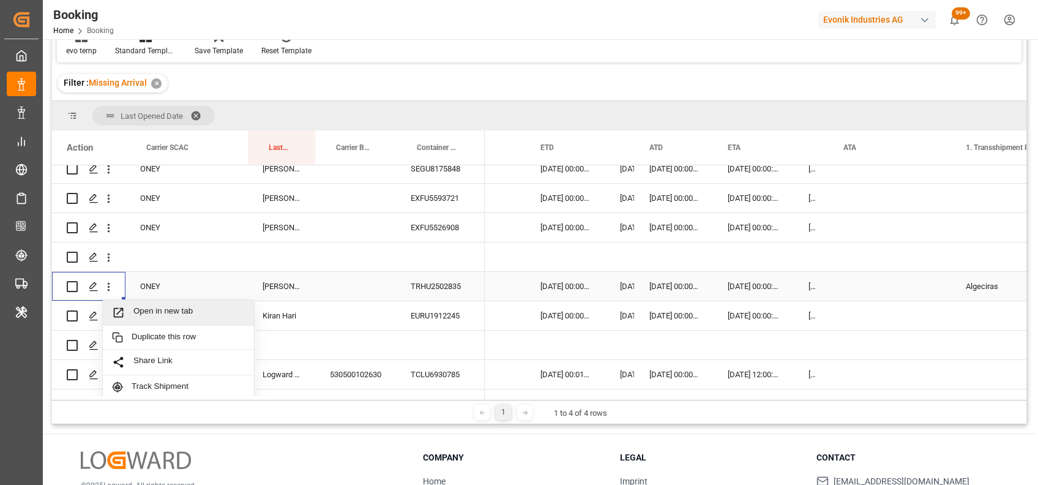
click at [168, 305] on div "Open in new tab" at bounding box center [178, 313] width 151 height 26
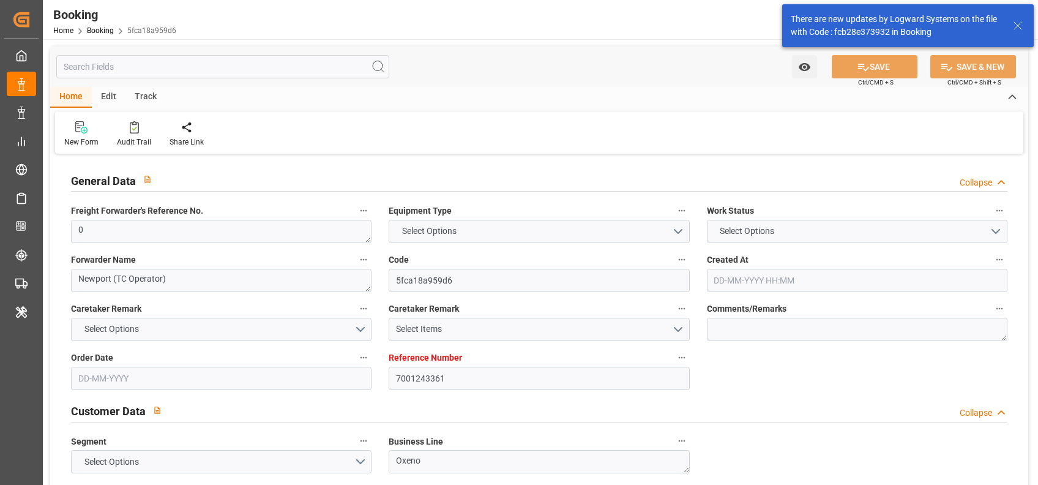
type input "7001243361"
type input "9632105"
type input "Maersk"
type input "Maersk Line AS"
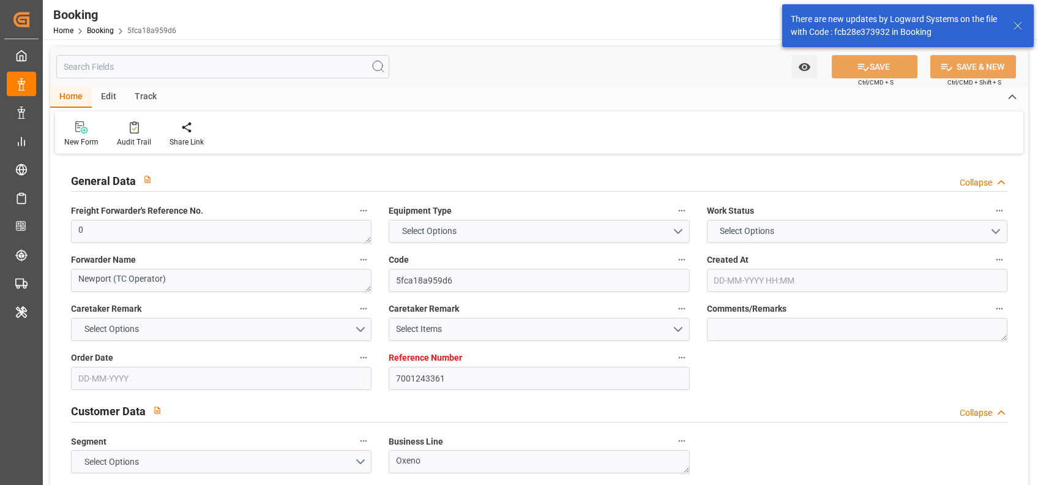
type input "NLRTM"
type input "THLCH"
type input "MYTPP"
type input "0"
type input "07-08-2025 10:12"
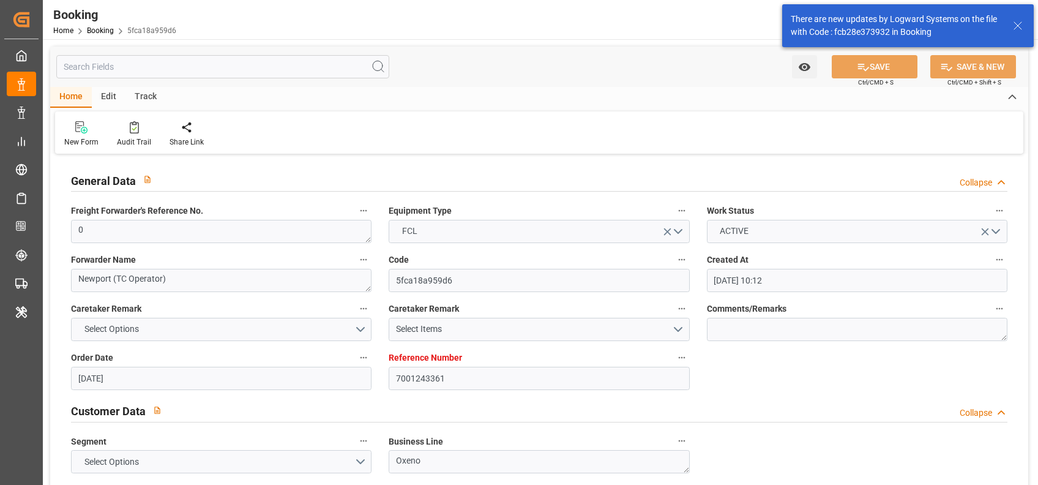
type input "[DATE]"
type input "15-10-2025"
type input "03-09-2025"
type input "03-09-2025 00:00"
type input "08-09-2025 00:00"
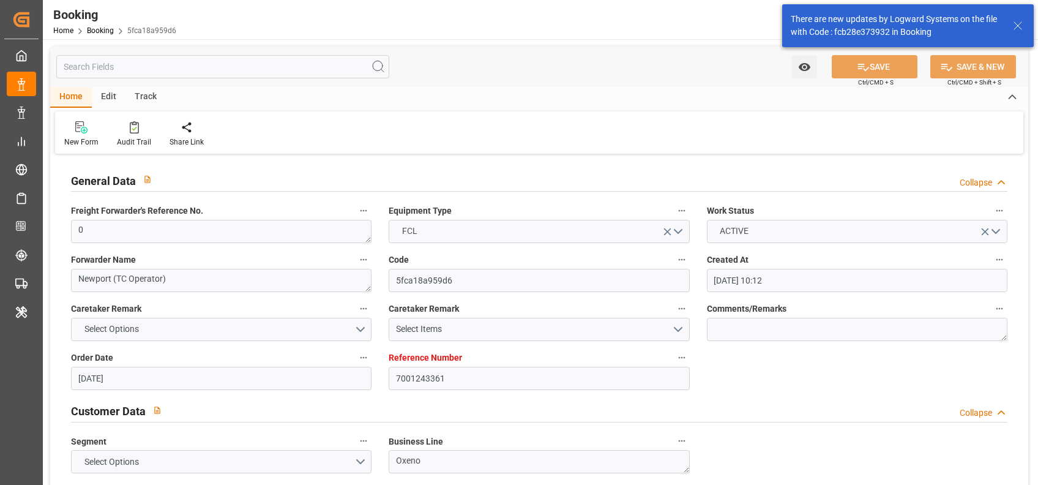
type input "08-09-2025 00:00"
type input "05-09-2025 00:00"
type input "[DATE] 00:00"
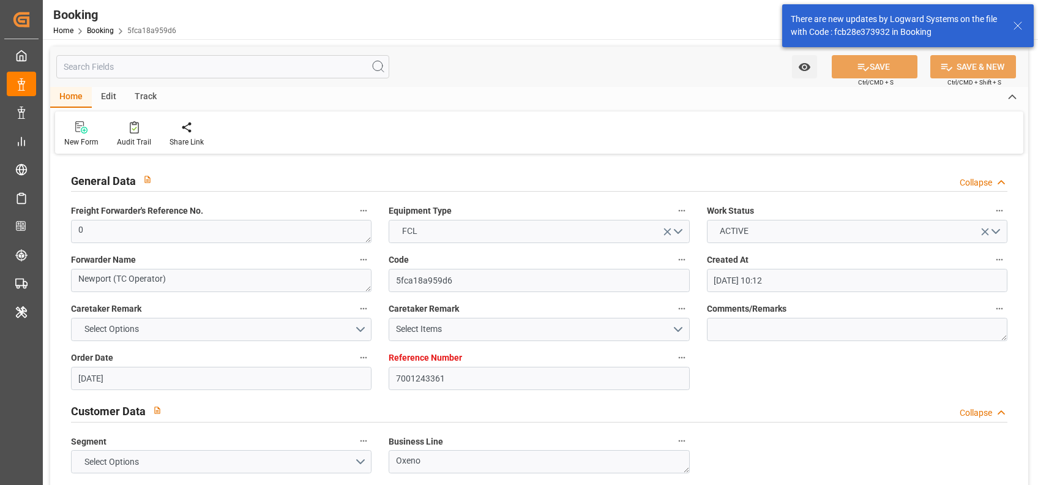
type input "08-10-2025 00:00"
type input "13-10-2025 00:00"
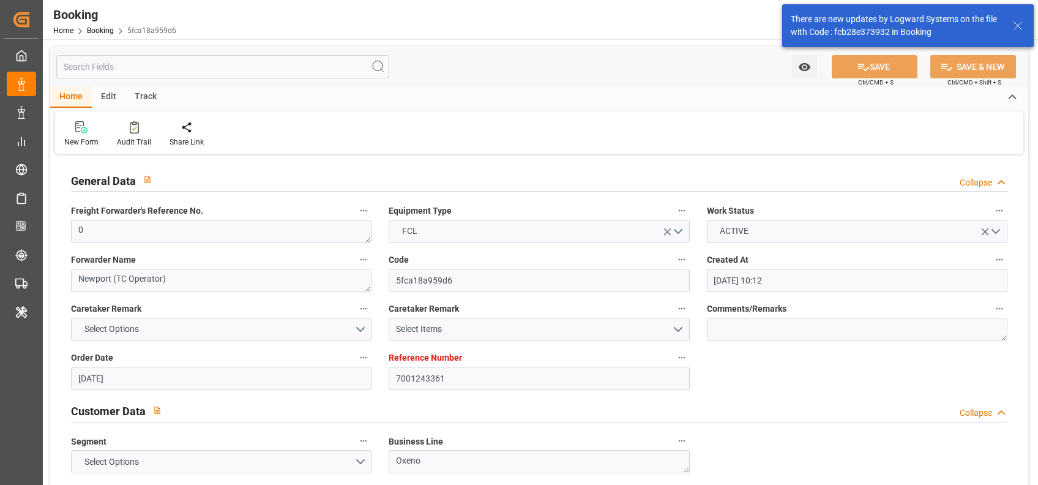
type input "[DATE]"
type input "15-10-2025 07:50"
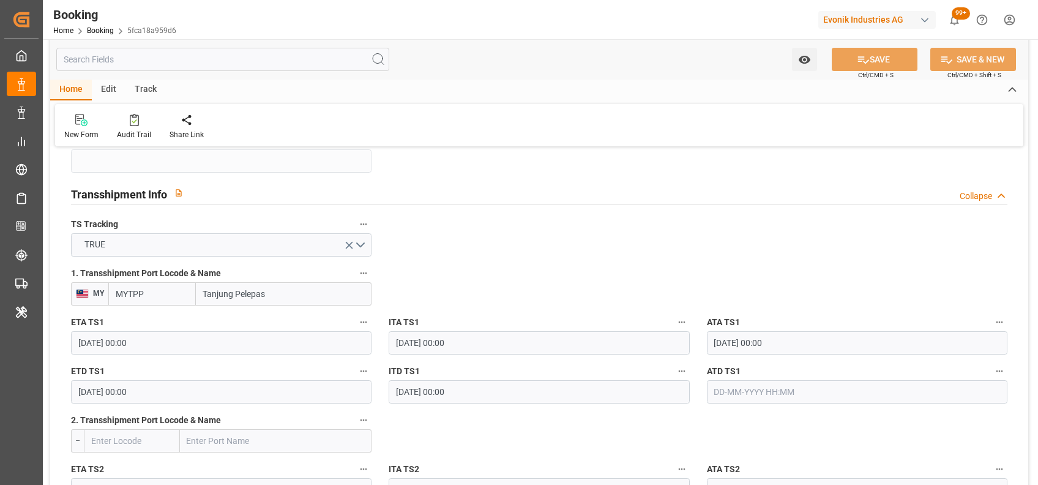
scroll to position [1254, 0]
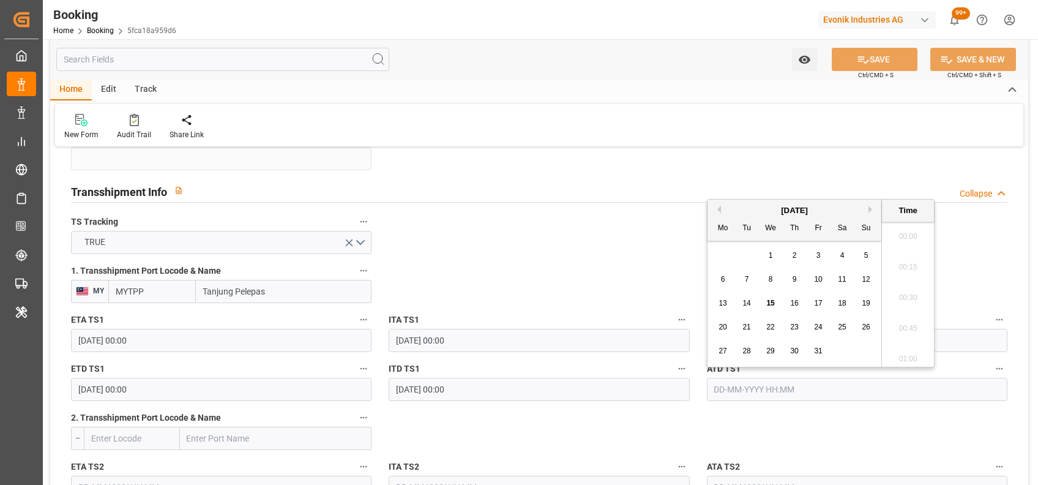
click at [723, 388] on input "text" at bounding box center [857, 389] width 301 height 23
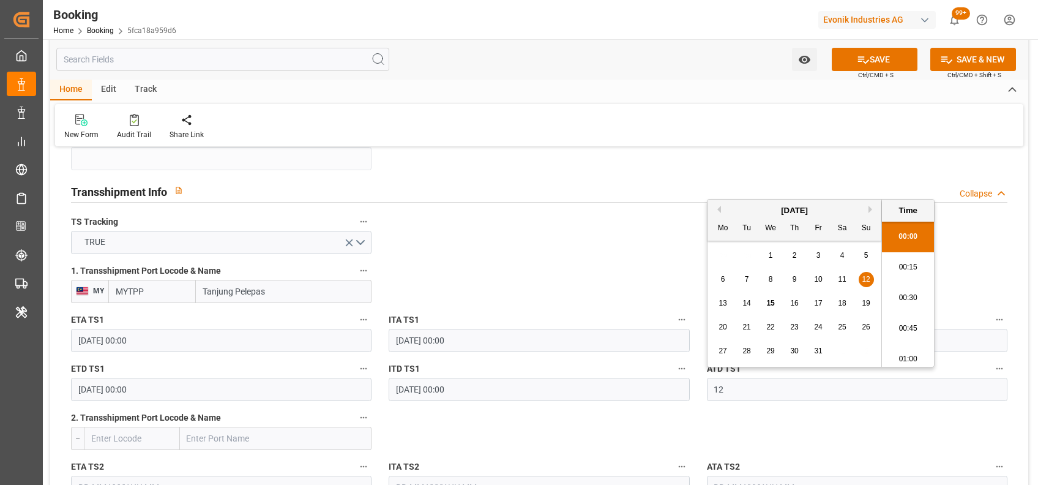
scroll to position [1688, 0]
type input "12-10-2025 00:00"
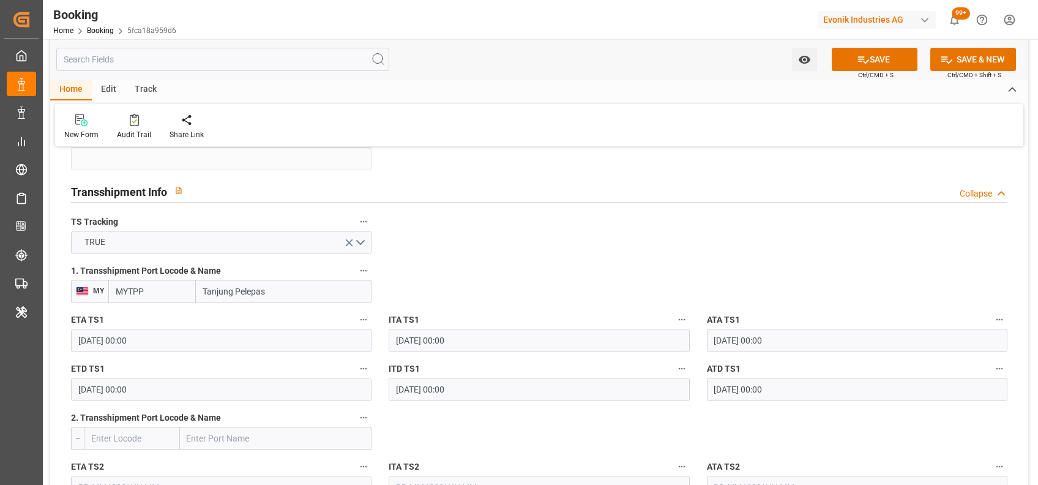
scroll to position [1025, 0]
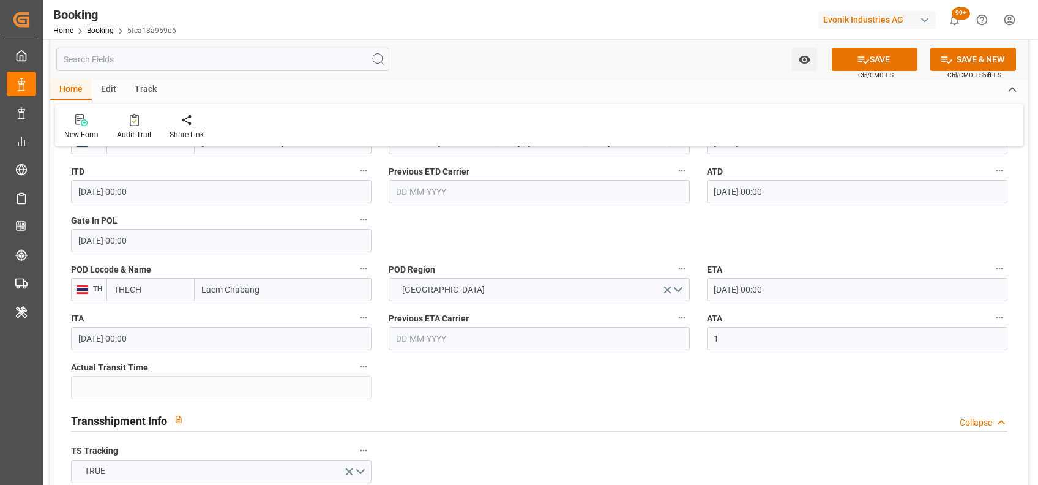
click at [773, 331] on input "1" at bounding box center [857, 338] width 301 height 23
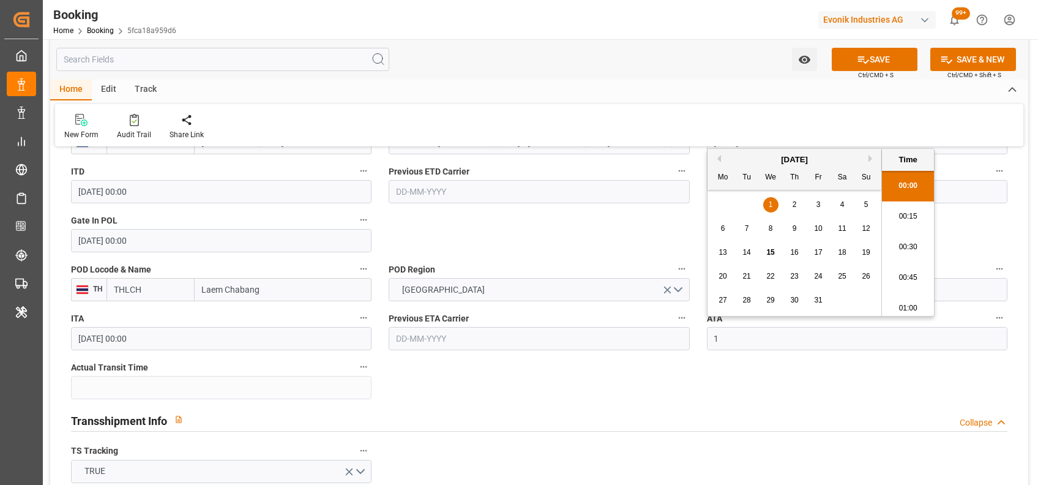
scroll to position [1688, 0]
type input "[DATE] 00:00"
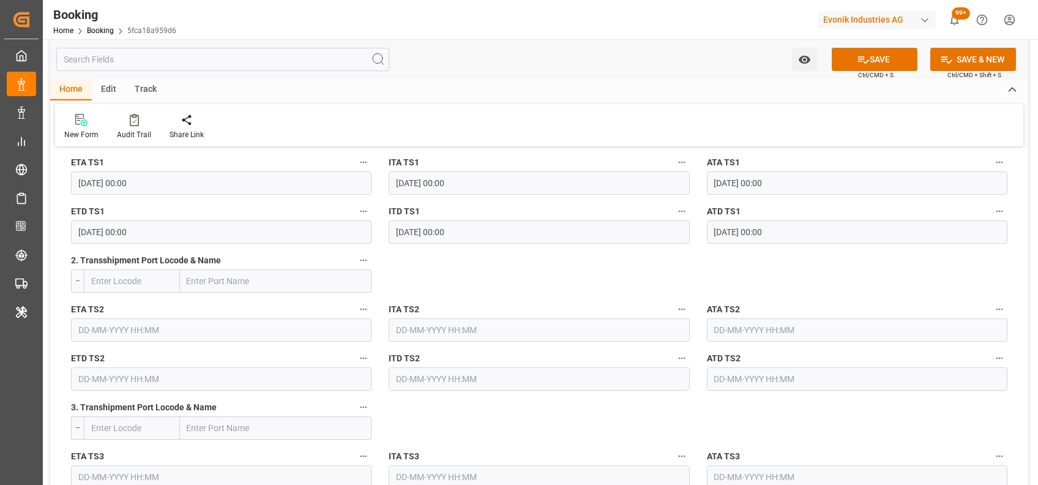
scroll to position [1412, 0]
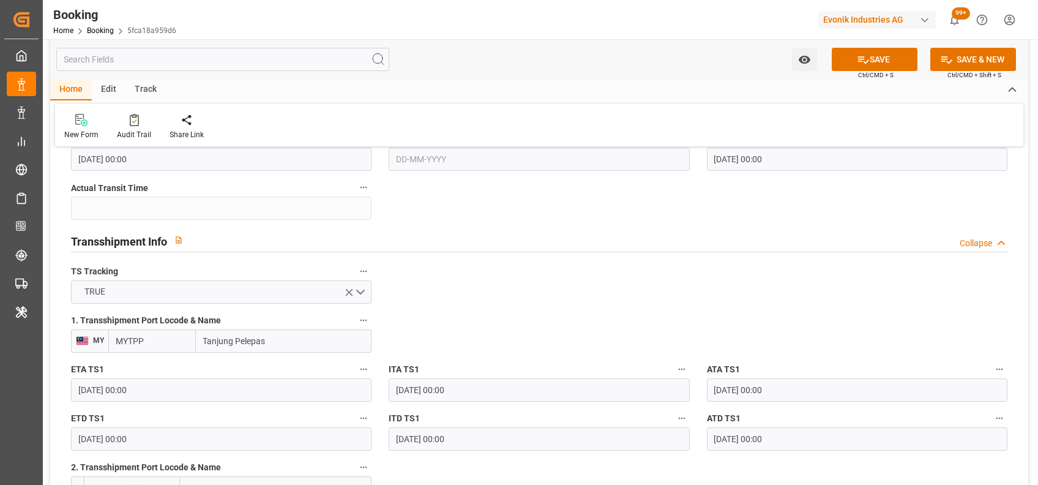
scroll to position [1105, 0]
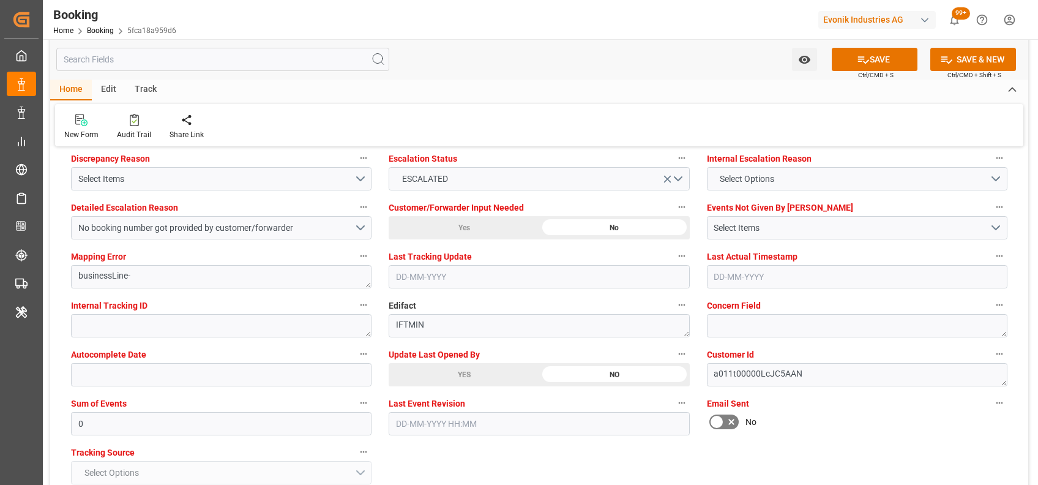
scroll to position [2302, 0]
click at [126, 169] on button "Select Items" at bounding box center [221, 179] width 301 height 23
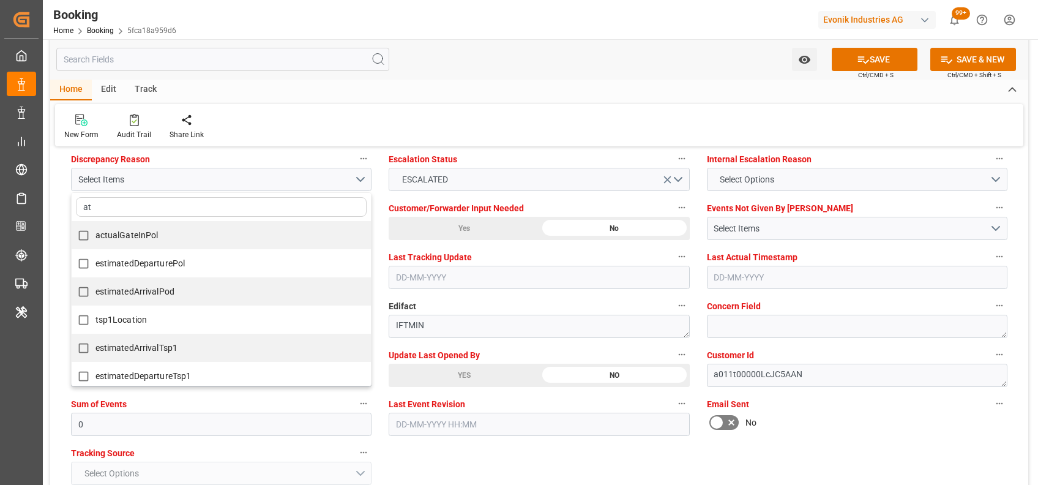
type input "a"
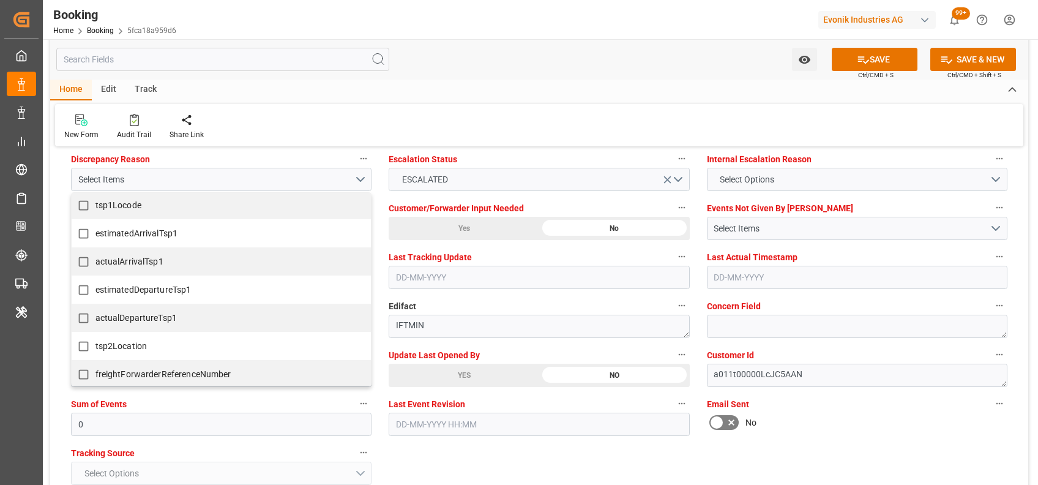
scroll to position [369, 0]
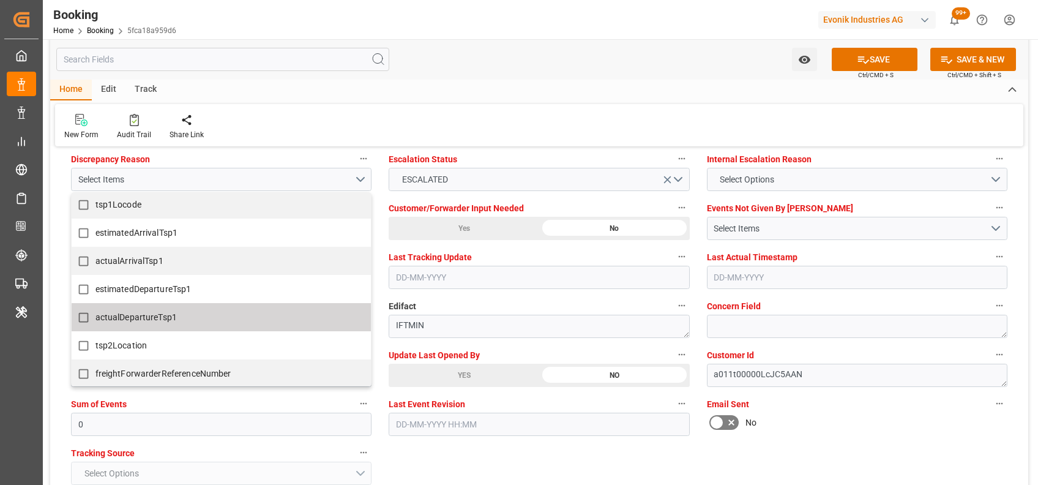
click at [130, 319] on span "actualDepartureTsp1" at bounding box center [137, 317] width 82 height 10
checkbox input "true"
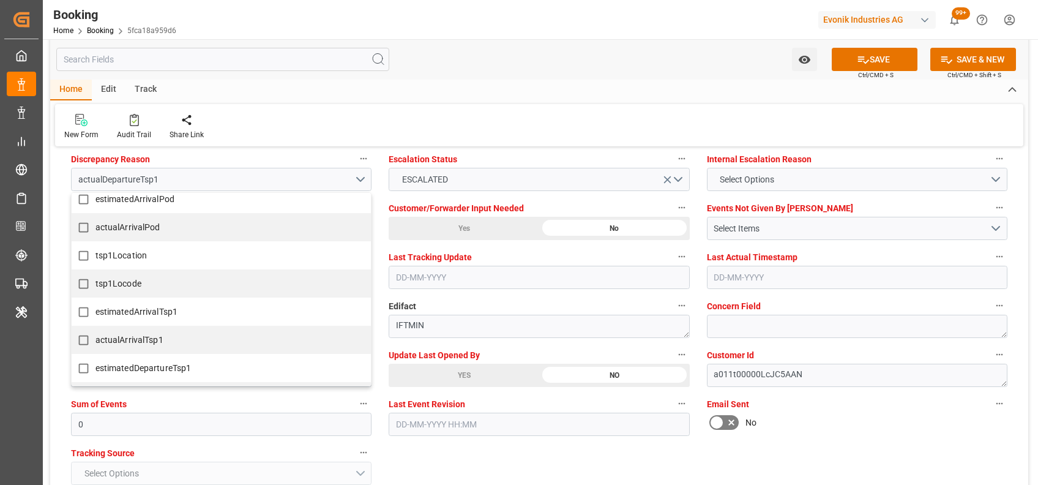
scroll to position [277, 0]
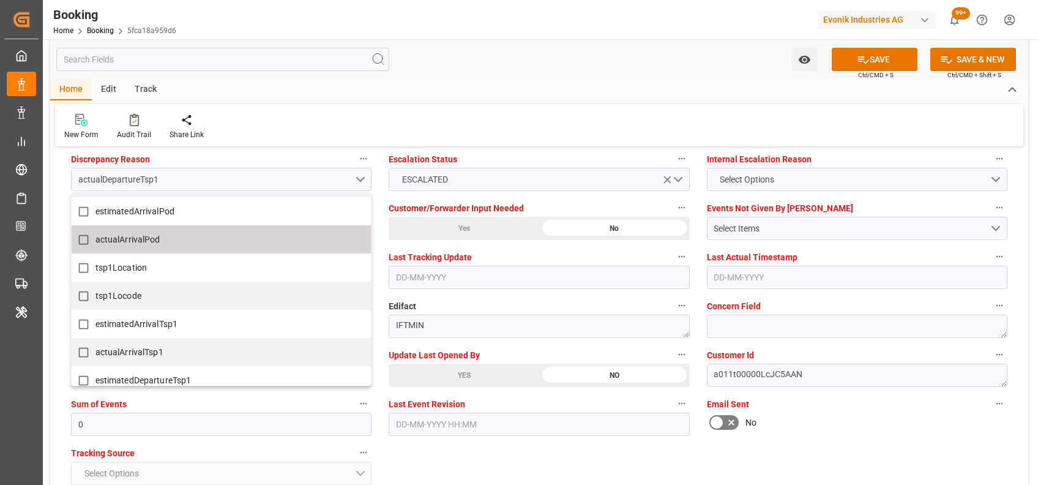
click at [122, 244] on span "actualArrivalPod" at bounding box center [128, 239] width 65 height 13
checkbox input "true"
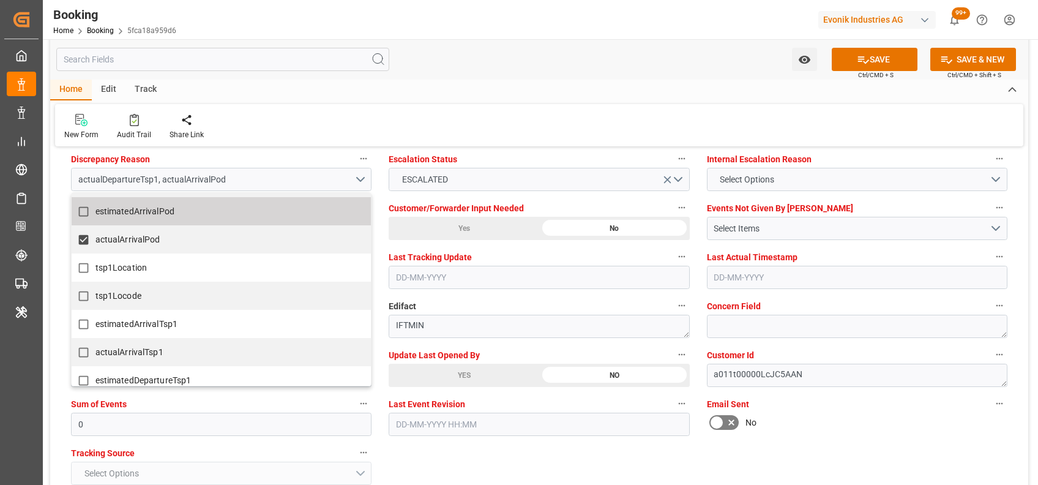
click at [443, 106] on div "New Form Audit Trail Share Link" at bounding box center [539, 125] width 969 height 42
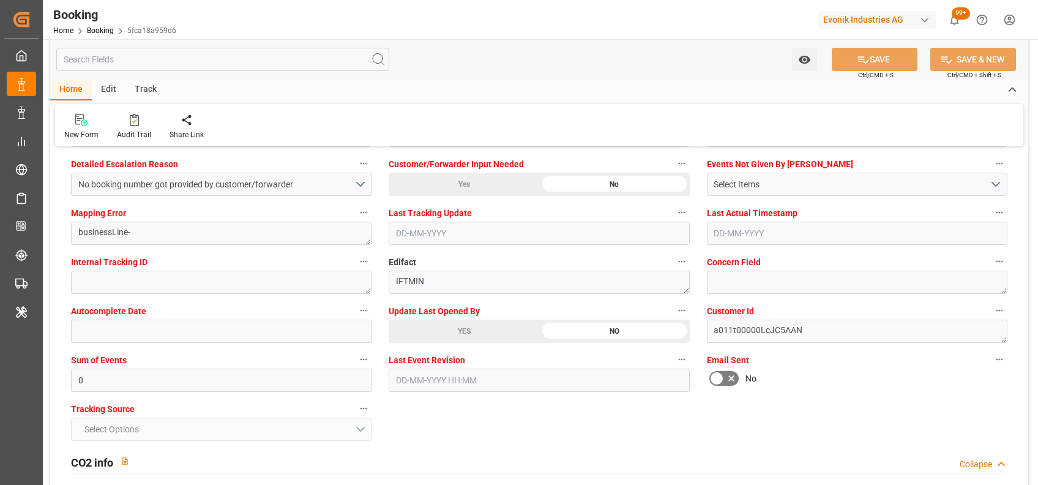
scroll to position [2347, 0]
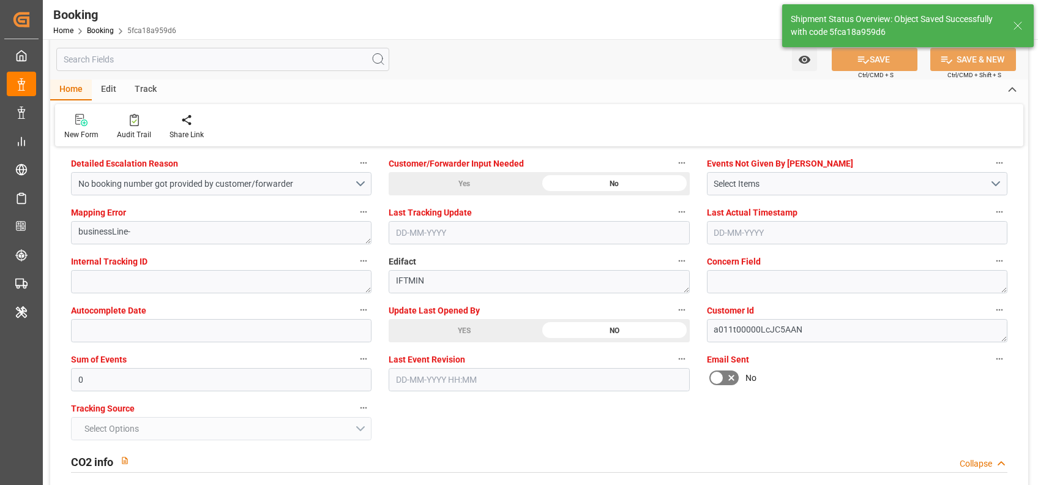
type textarea "[PERSON_NAME]"
type input "37"
type input "15-10-2025 08:56"
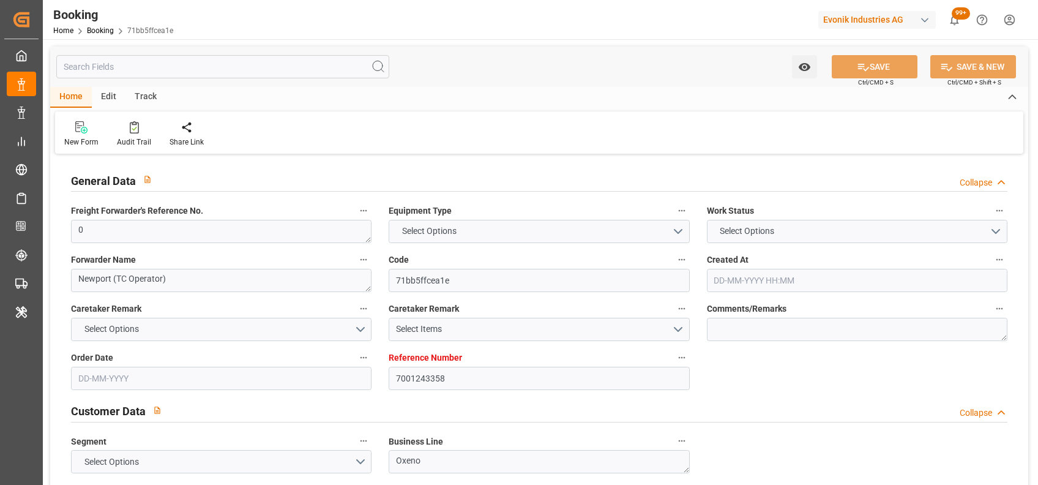
type input "7001243358"
type input "9632105"
type input "Maersk"
type input "Maersk Line AS"
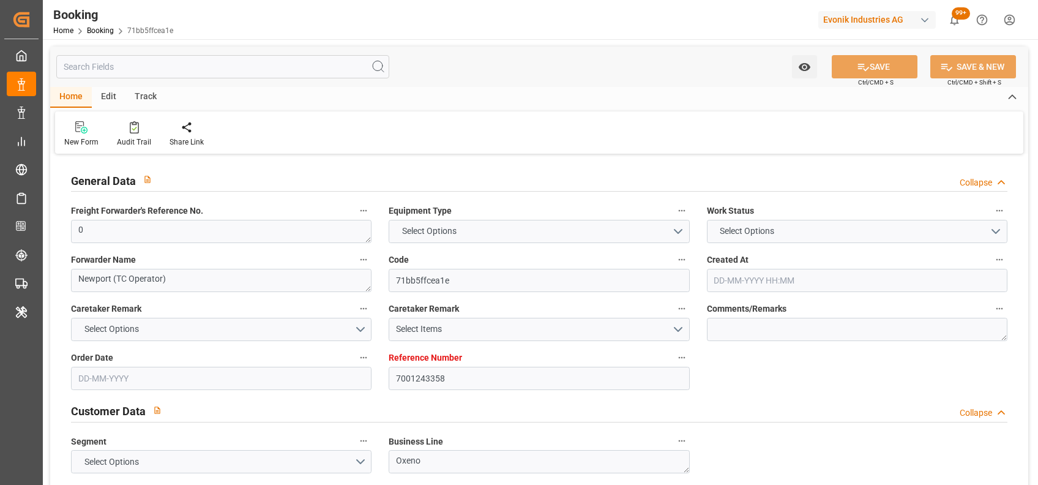
type input "NLRTM"
type input "THLCH"
type input "MYTPP"
type input "0"
type input "07-08-2025 10:12"
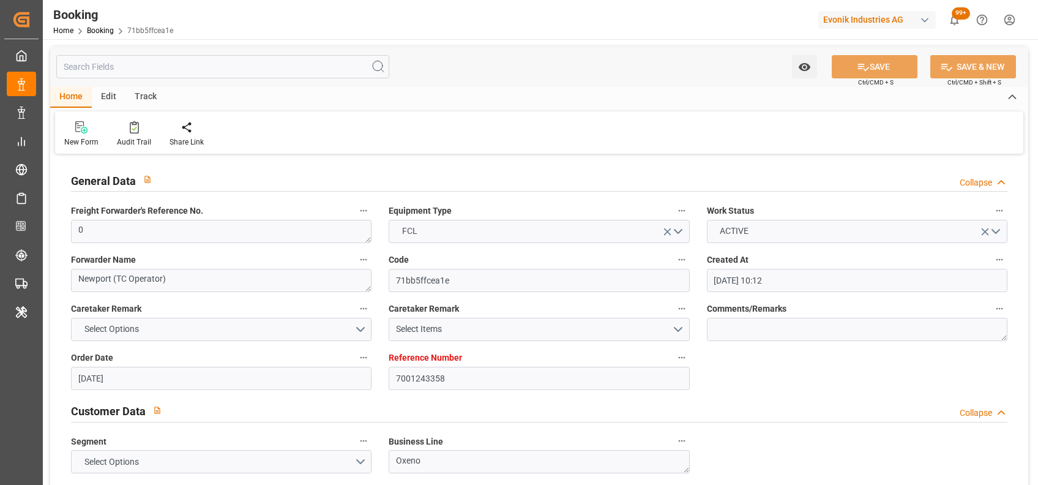
type input "[DATE]"
type input "15-10-2025"
type input "02-09-2025"
type input "02-09-2025 00:00"
type input "08-09-2025 00:00"
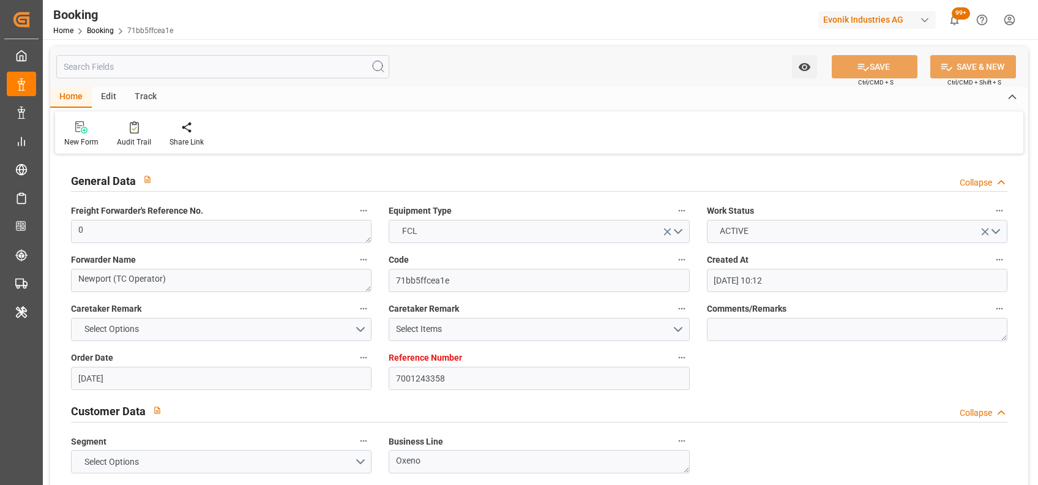
type input "08-09-2025 00:00"
type input "02-09-2025 00:00"
type input "[DATE] 00:00"
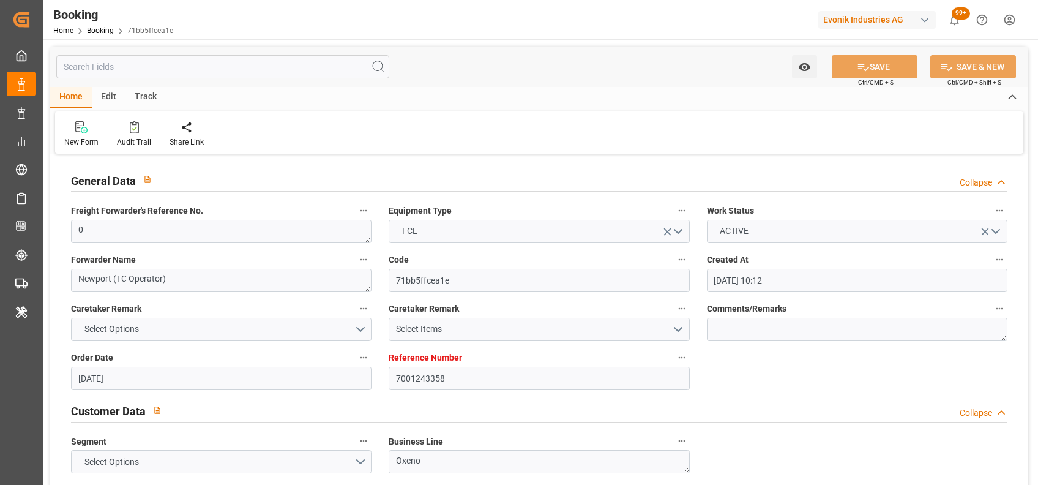
type input "08-10-2025 00:00"
type input "13-10-2025 00:00"
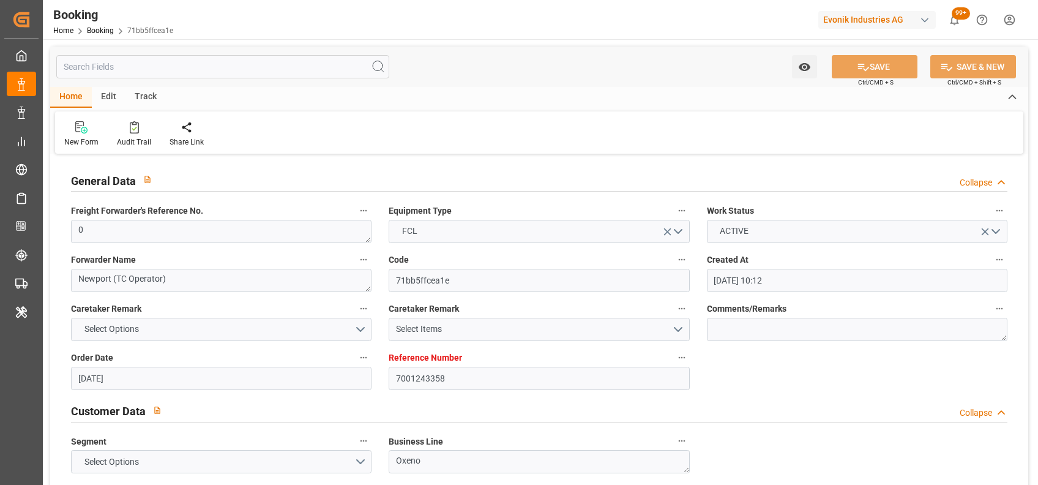
type input "[DATE]"
type input "15-10-2025 07:50"
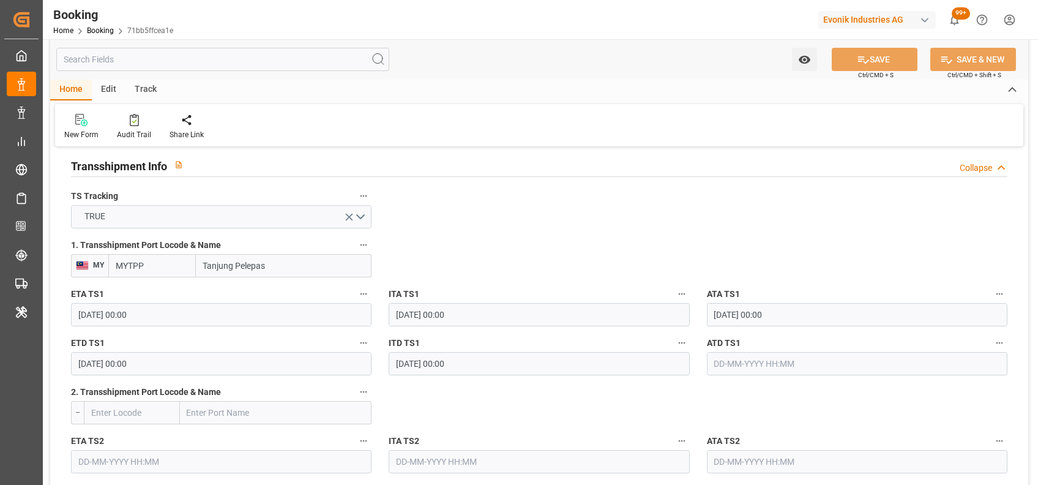
scroll to position [1281, 0]
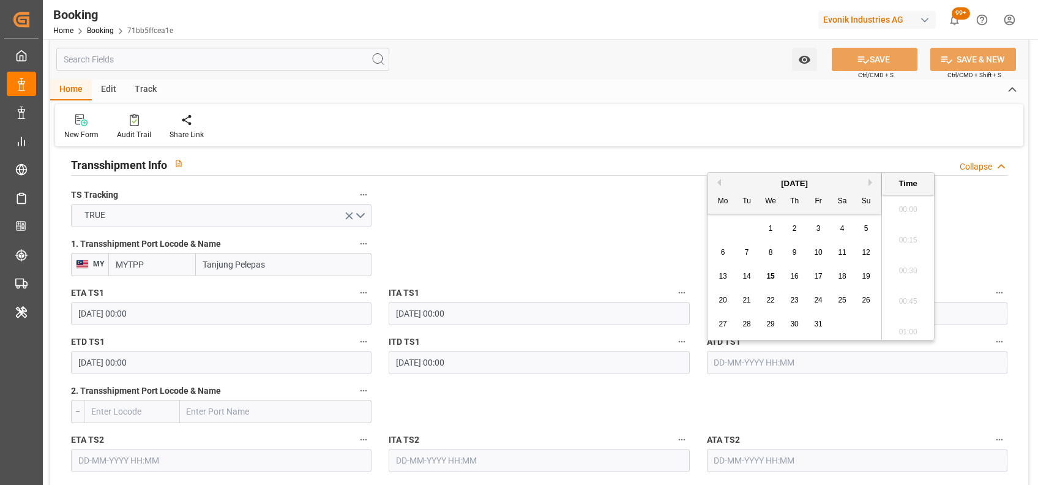
click at [751, 367] on input "text" at bounding box center [857, 362] width 301 height 23
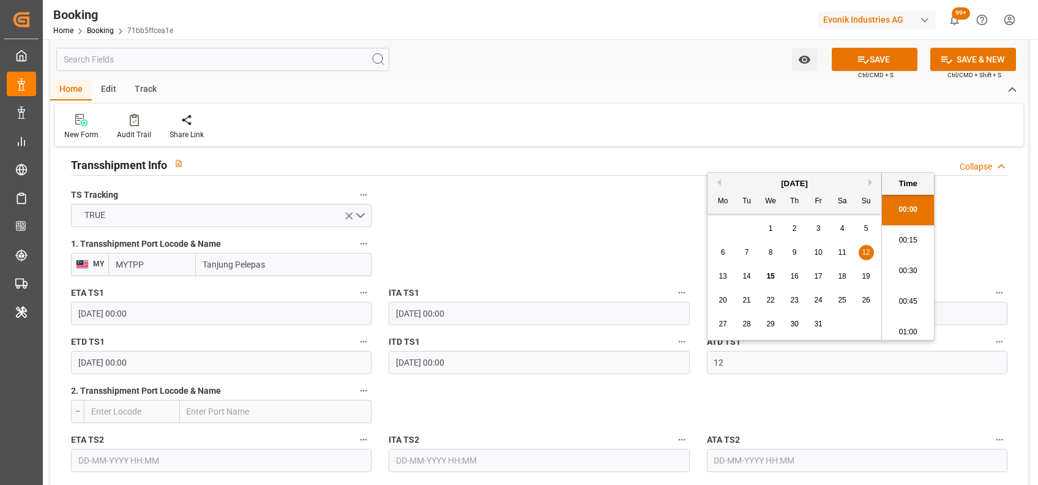
scroll to position [1718, 0]
type input "[DATE] 00:00"
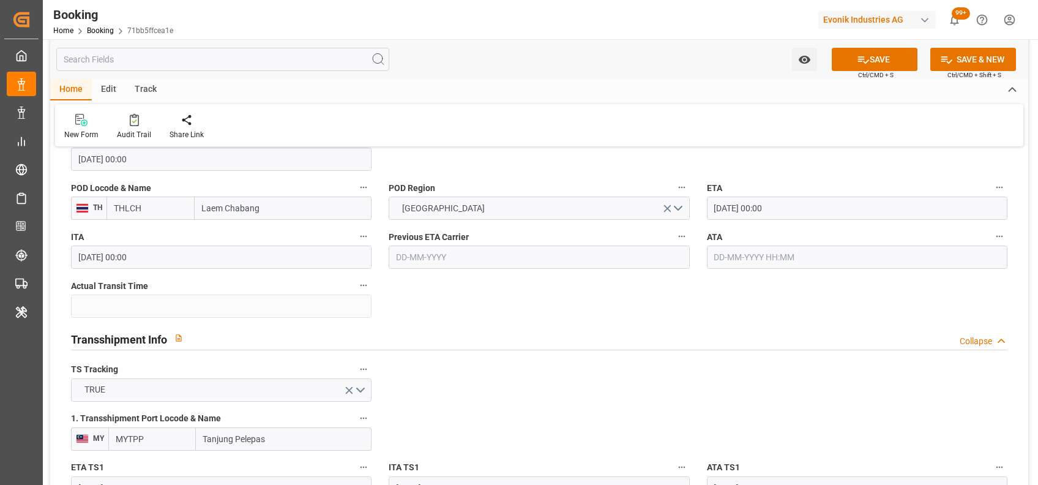
scroll to position [1105, 0]
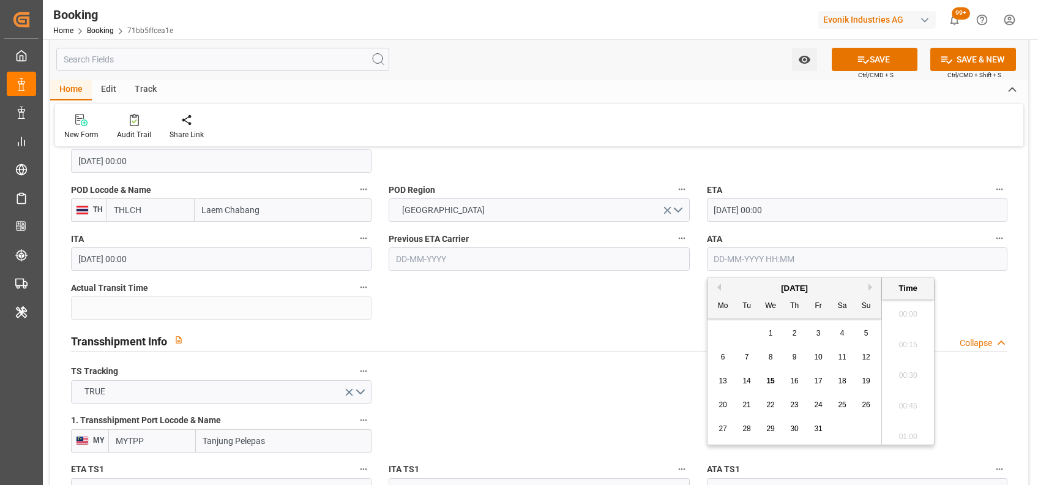
click at [725, 254] on input "text" at bounding box center [857, 258] width 301 height 23
type input "[DATE] 00:00"
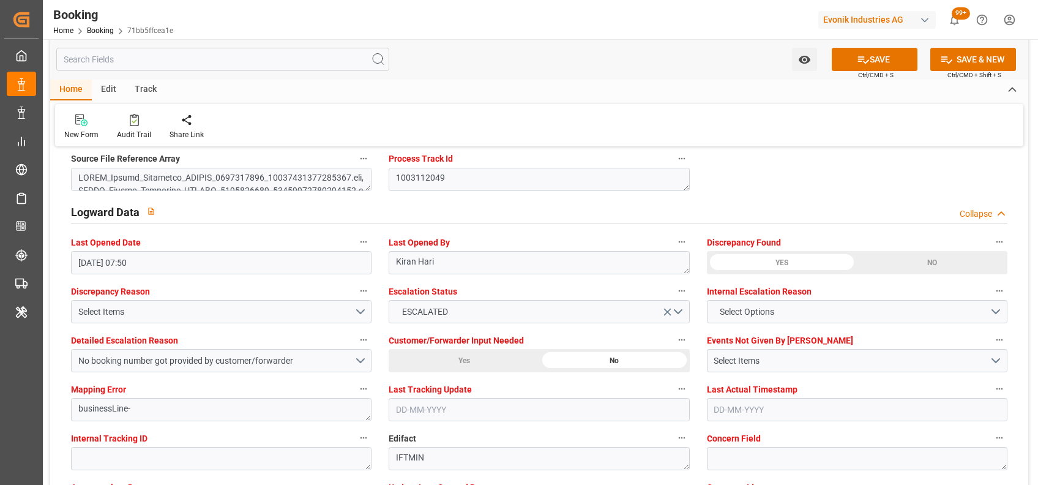
scroll to position [2192, 0]
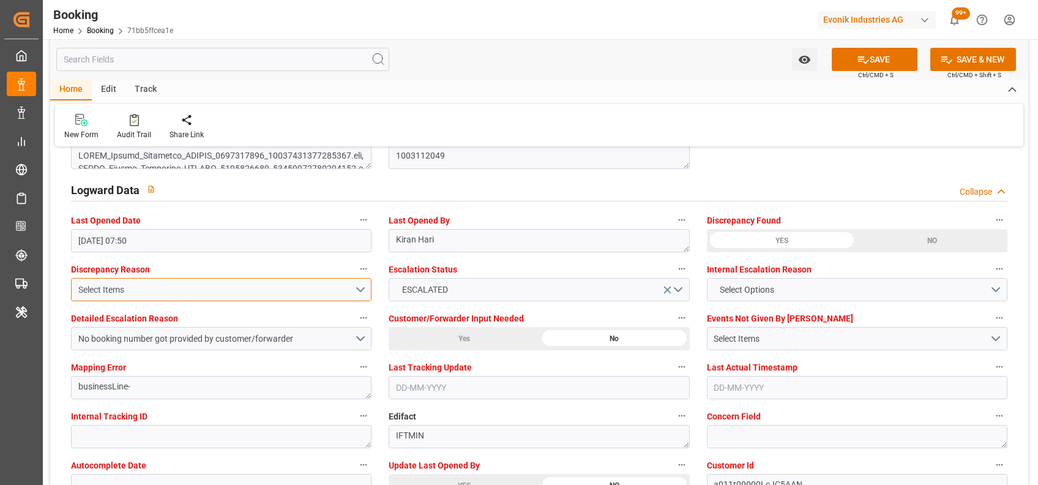
click at [129, 288] on div "Select Items" at bounding box center [216, 289] width 276 height 13
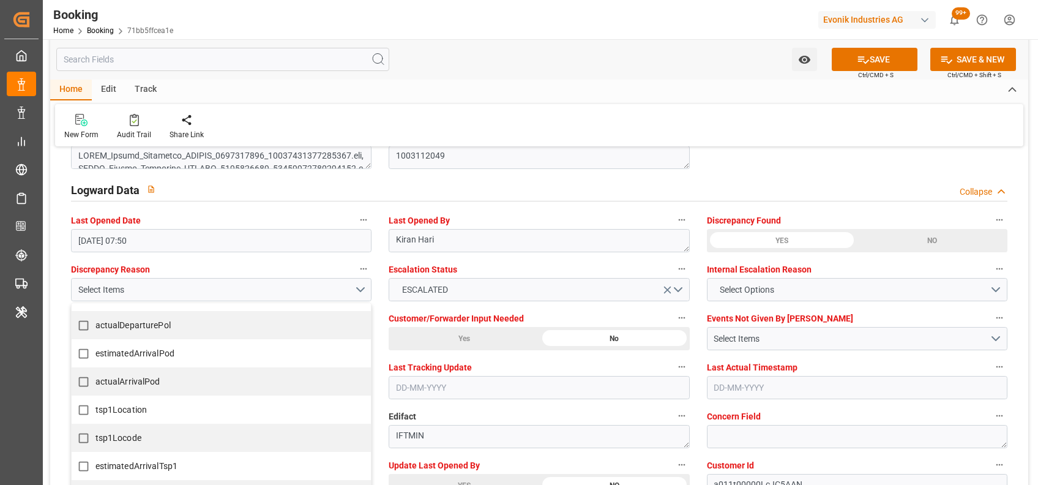
scroll to position [247, 0]
click at [147, 375] on span "actualArrivalPod" at bounding box center [128, 380] width 65 height 10
checkbox input "true"
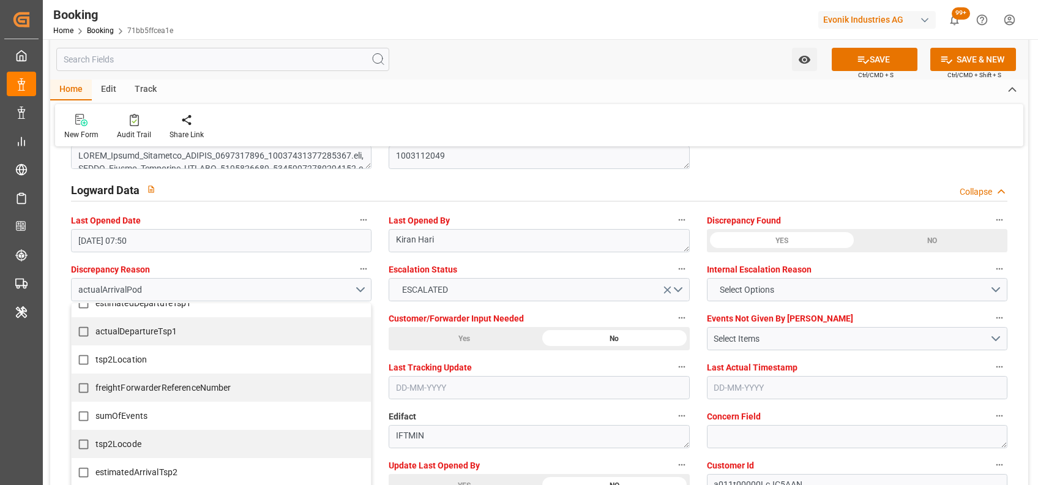
scroll to position [465, 0]
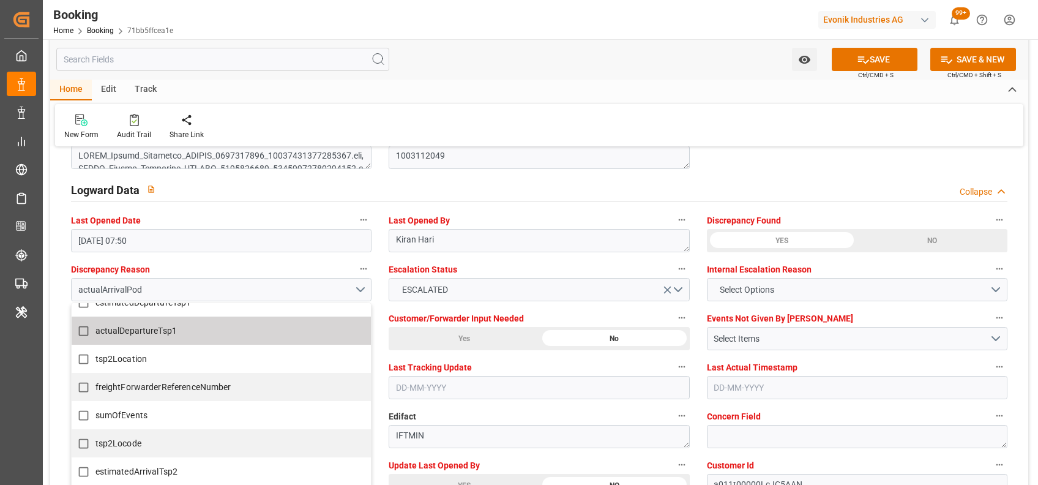
click at [115, 336] on span "actualDepartureTsp1" at bounding box center [137, 331] width 82 height 13
checkbox input "true"
click at [500, 98] on div "Home Edit Track" at bounding box center [539, 90] width 978 height 21
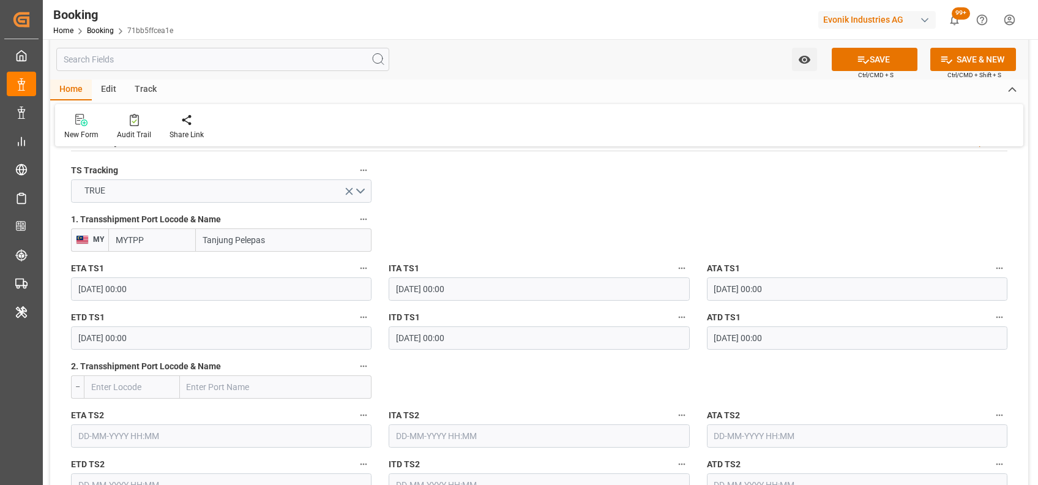
scroll to position [1304, 0]
click at [513, 134] on div "New Form Audit Trail Share Link" at bounding box center [539, 125] width 969 height 42
click at [138, 119] on div at bounding box center [134, 119] width 34 height 13
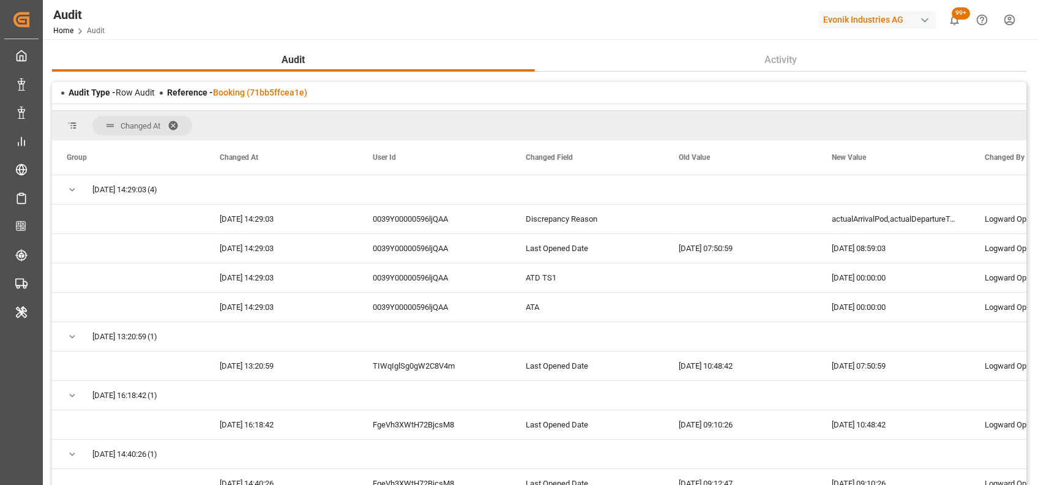
click at [173, 129] on span "Changed At" at bounding box center [142, 126] width 100 height 20
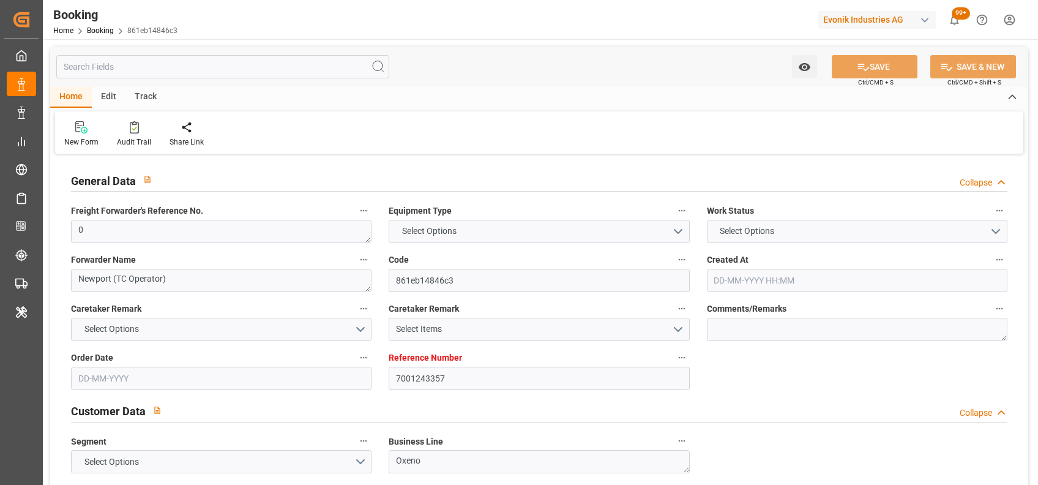
type input "7001243357"
type input "9632105"
type input "Maersk"
type input "Maersk Line AS"
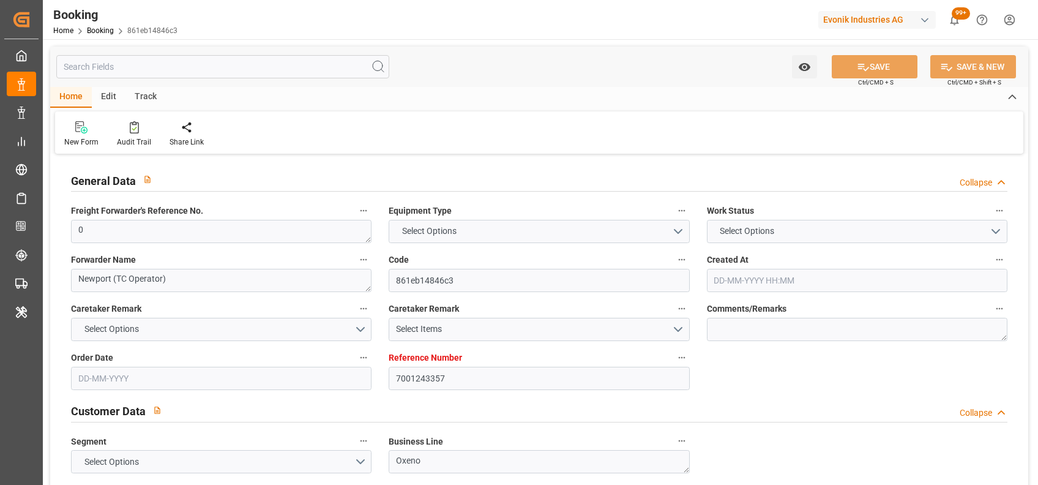
type input "NLRTM"
type input "THLCH"
type input "MYTPP"
type input "0"
type input "07-08-2025 10:12"
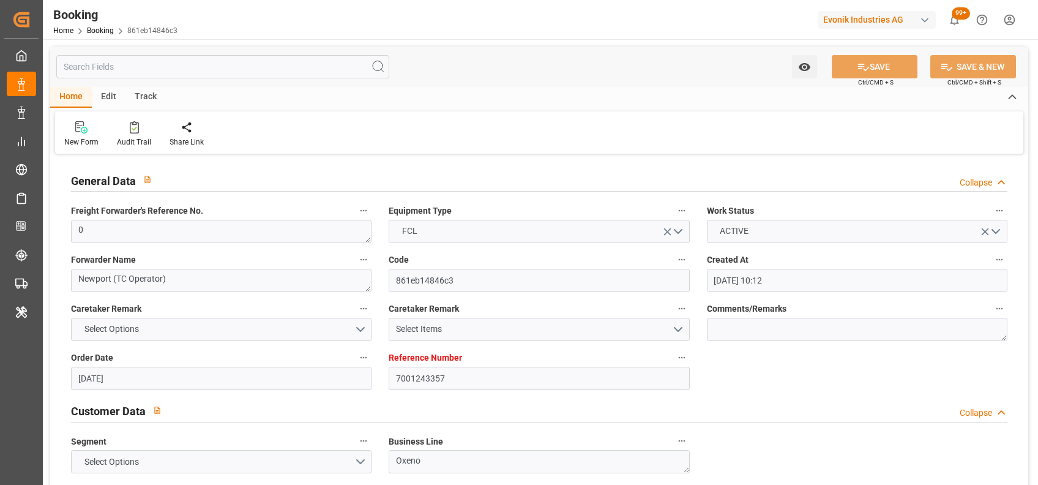
type input "[DATE]"
type input "15-10-2025"
type input "02-09-2025"
type input "02-09-2025 00:00"
type input "08-09-2025 00:00"
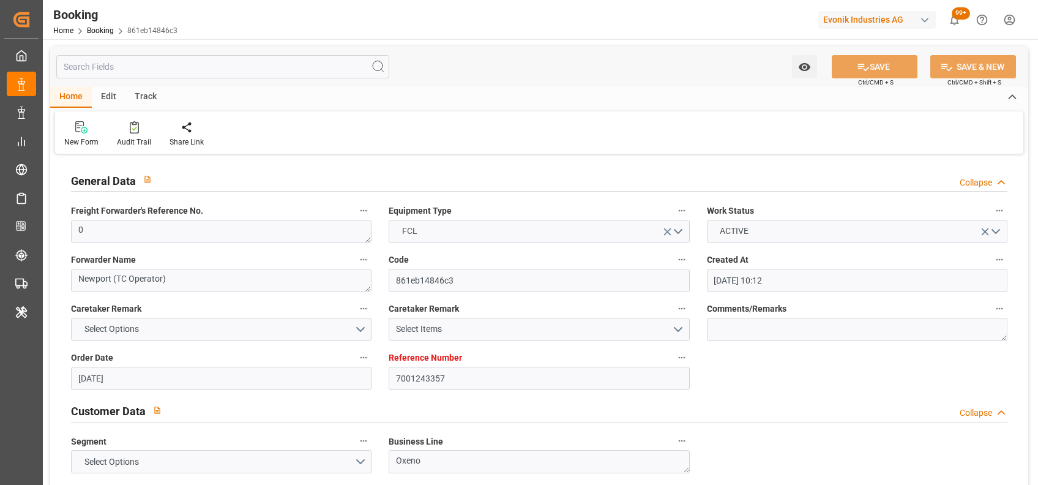
type input "08-09-2025 00:00"
type input "03-09-2025 00:00"
type input "[DATE] 00:00"
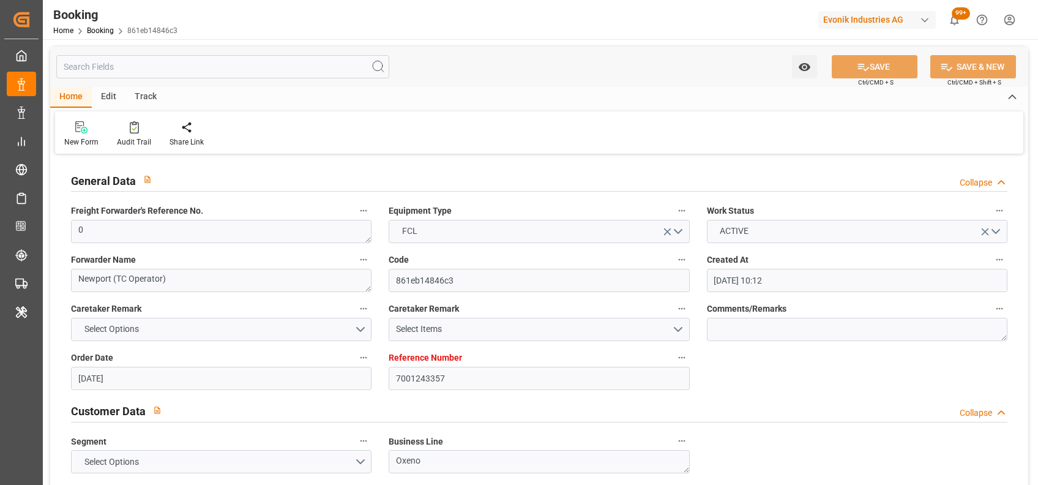
type input "08-10-2025 00:00"
type input "13-10-2025 00:00"
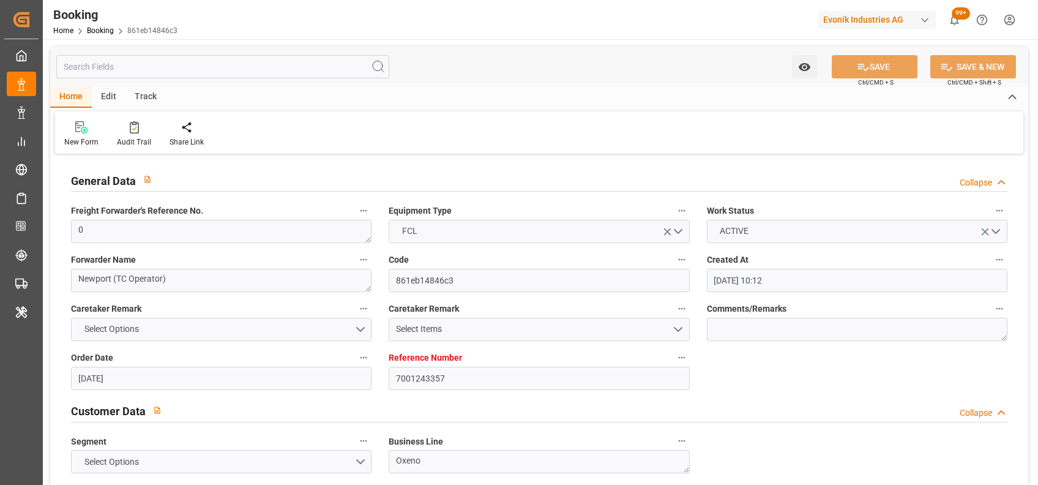
type input "[DATE]"
type input "15-10-2025 07:50"
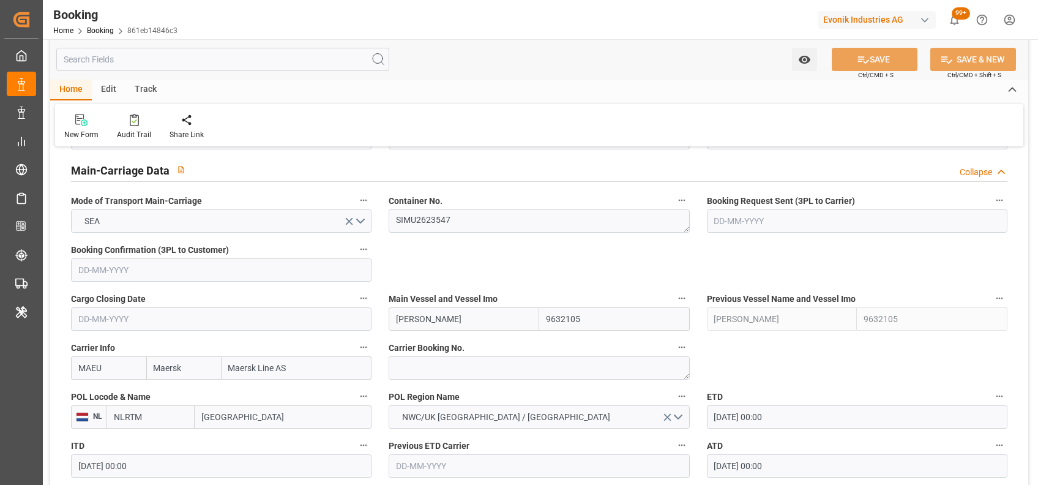
scroll to position [752, 0]
click at [445, 219] on textarea "SIMU2623547" at bounding box center [539, 219] width 301 height 23
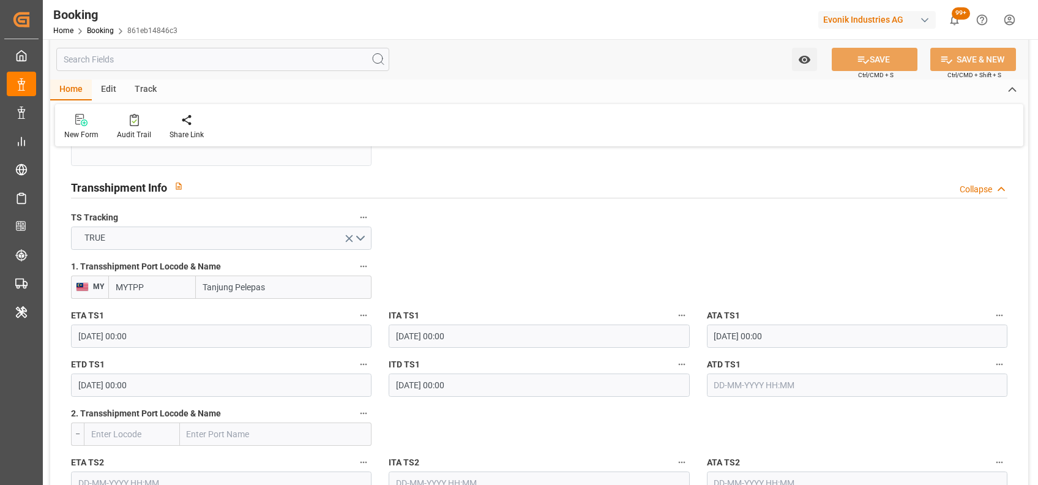
scroll to position [1259, 0]
click at [753, 378] on input "text" at bounding box center [857, 384] width 301 height 23
type input "[DATE] 00:00"
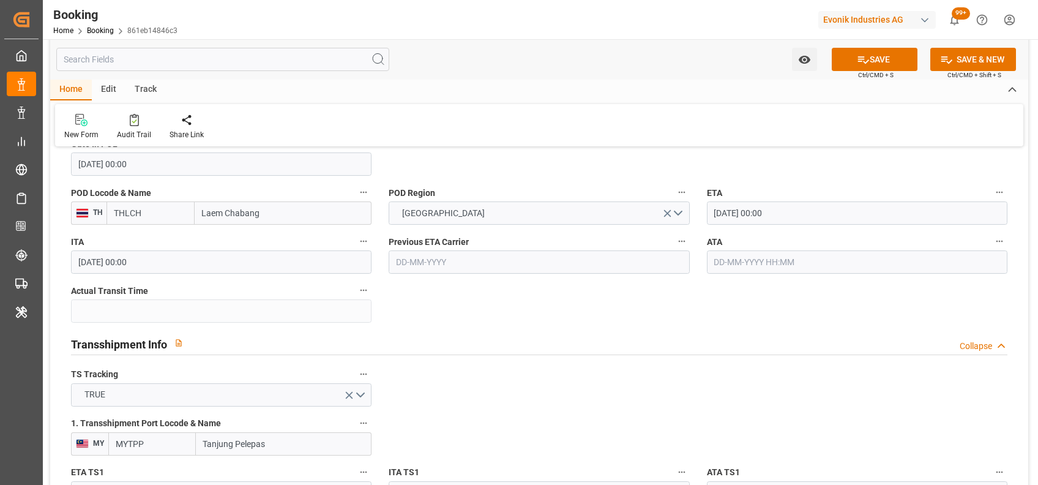
scroll to position [1100, 0]
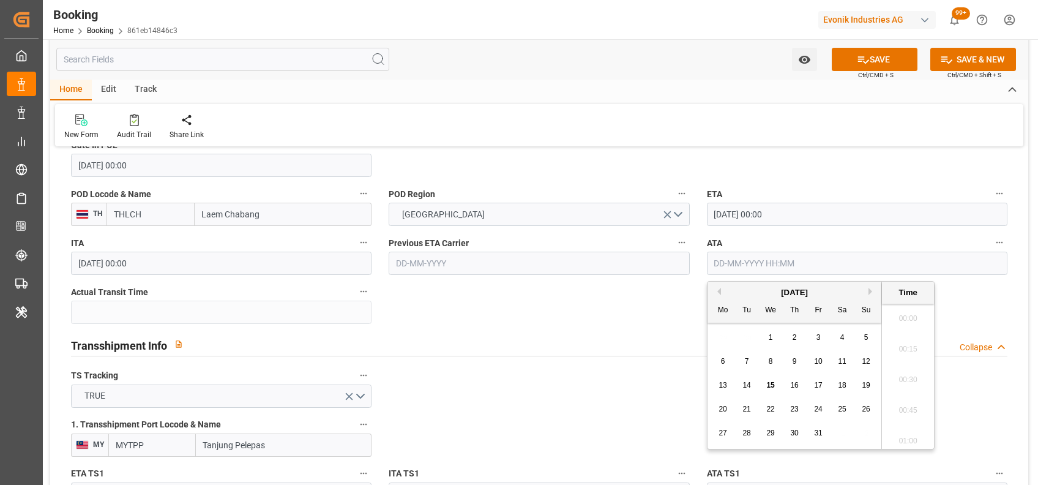
click at [739, 263] on input "text" at bounding box center [857, 263] width 301 height 23
type input "[DATE] 00:00"
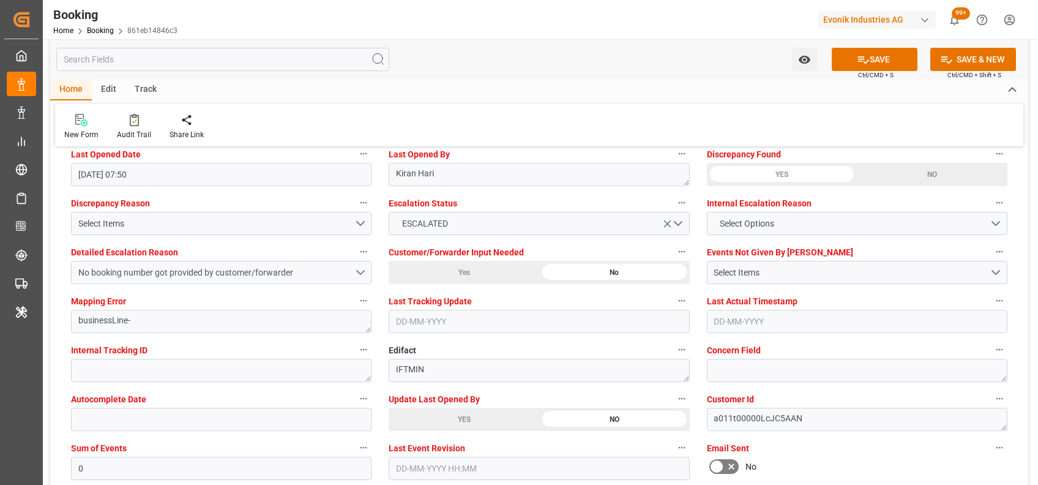
scroll to position [2259, 0]
click at [362, 217] on button "Select Items" at bounding box center [221, 222] width 301 height 23
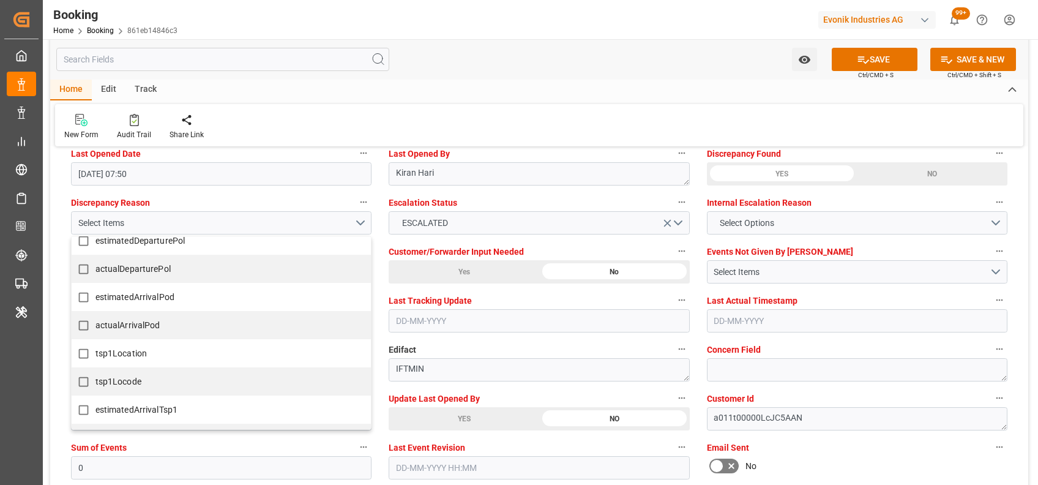
scroll to position [236, 0]
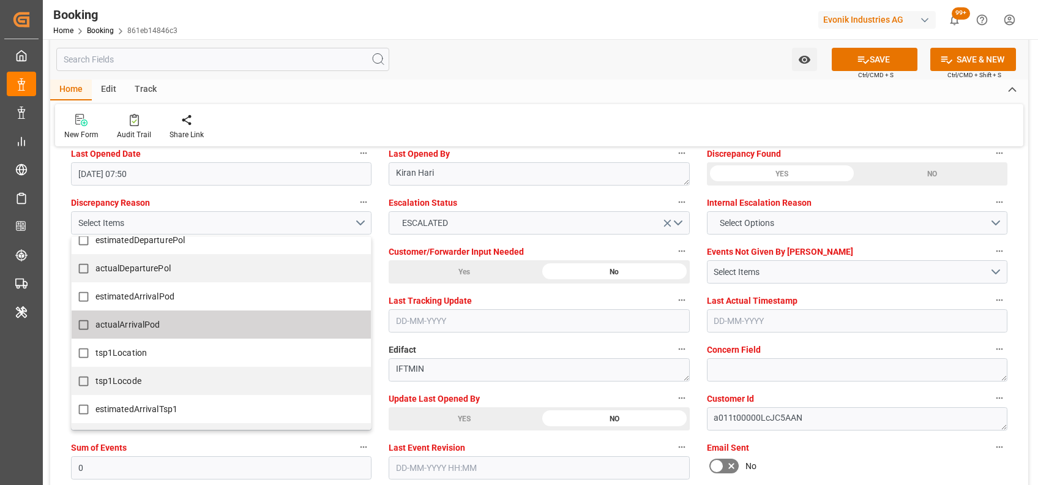
click at [126, 332] on label "actualArrivalPod" at bounding box center [215, 325] width 287 height 24
checkbox input "true"
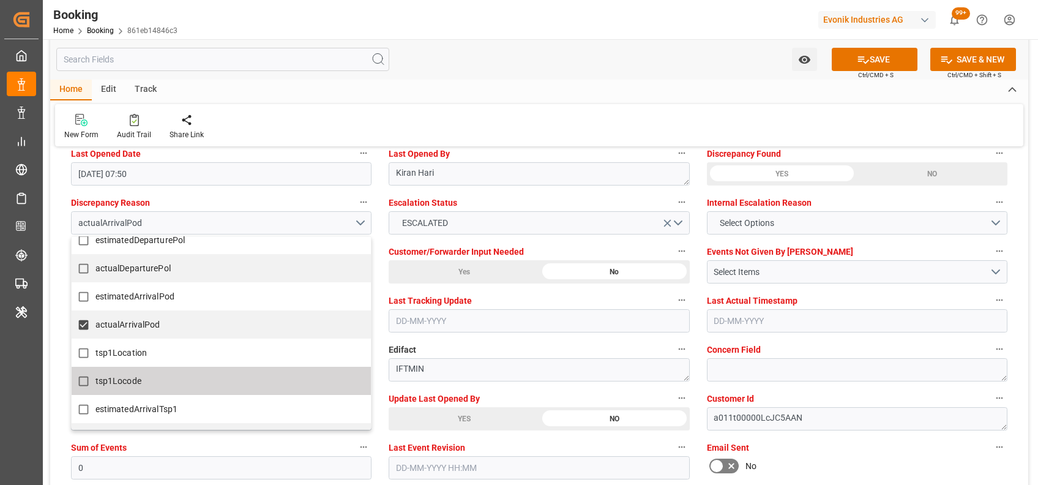
scroll to position [339, 0]
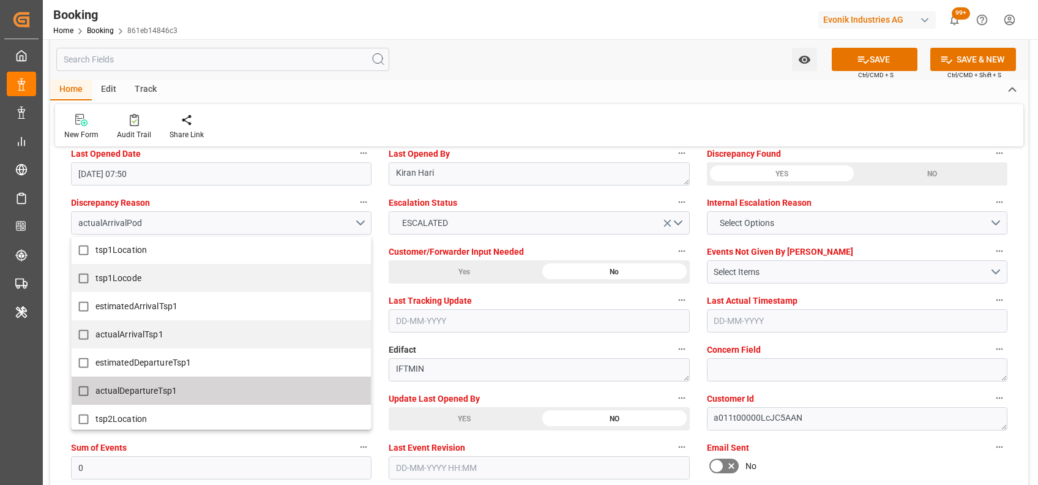
click at [163, 380] on label "actualDepartureTsp1" at bounding box center [215, 391] width 287 height 24
checkbox input "true"
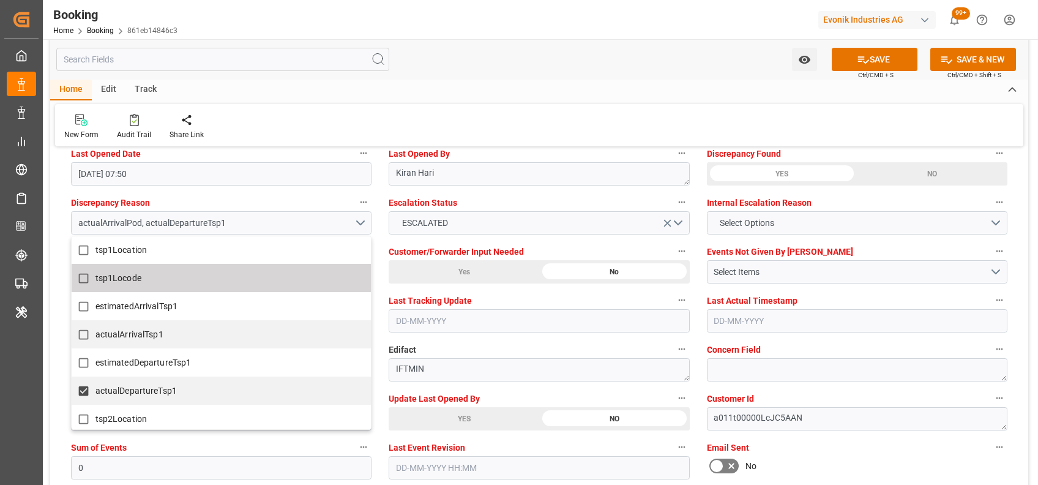
click at [411, 100] on div "Home Edit Track" at bounding box center [539, 90] width 978 height 21
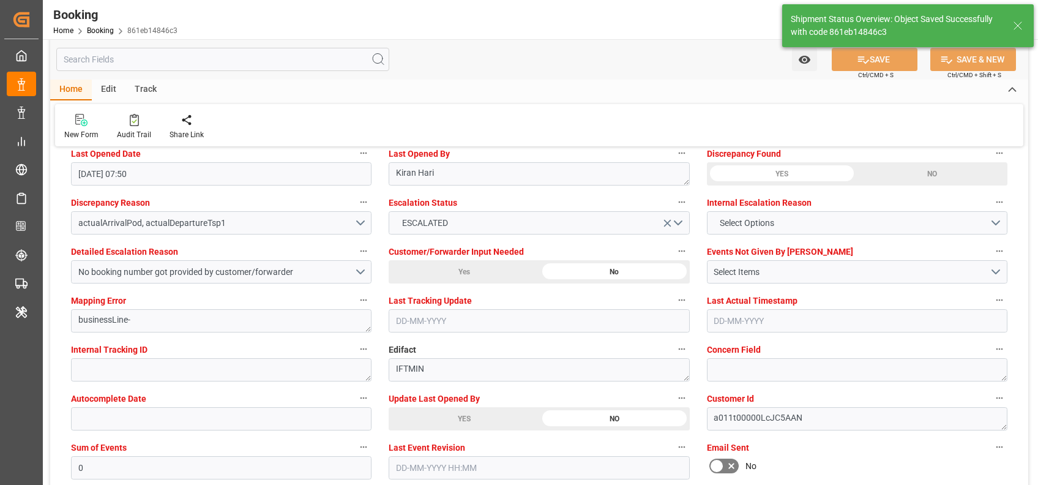
type textarea "[PERSON_NAME]"
type input "37"
type input "15-10-2025 09:01"
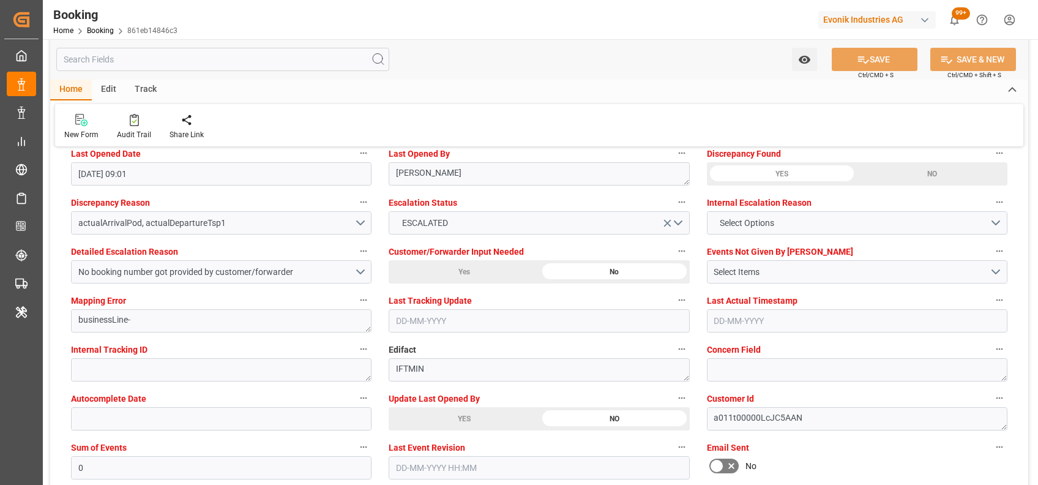
click at [509, 81] on div "Home Edit Track" at bounding box center [539, 90] width 978 height 21
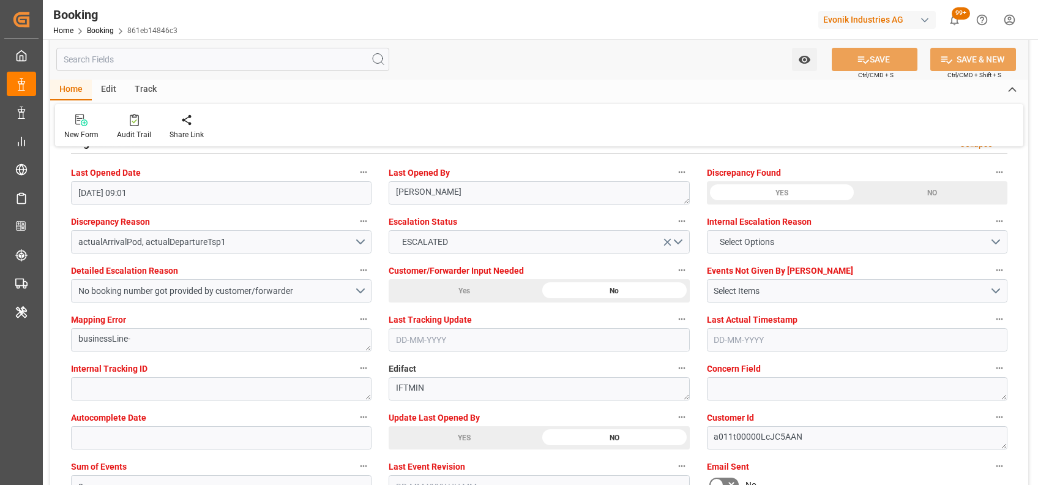
scroll to position [2239, 0]
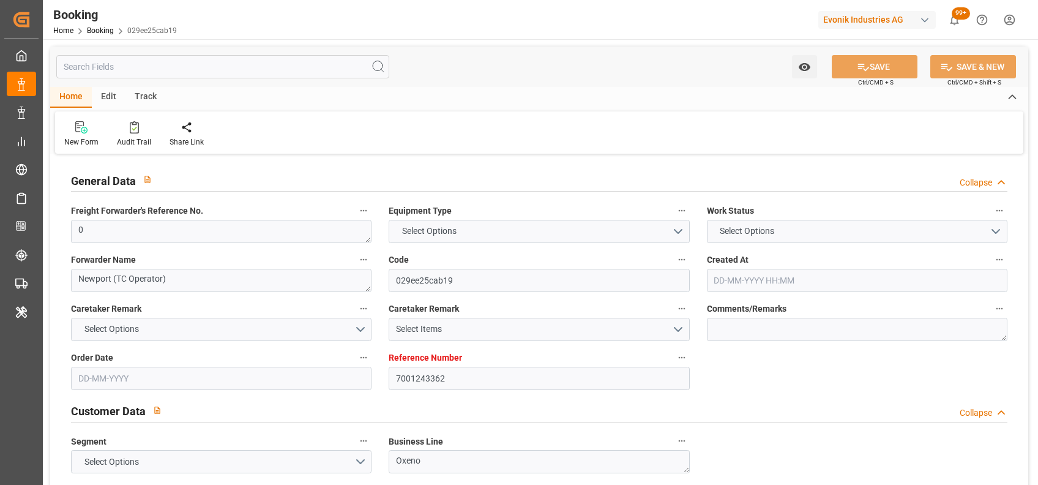
type input "7001243362"
type input "9632105"
type input "Maersk"
type input "Maersk Line AS"
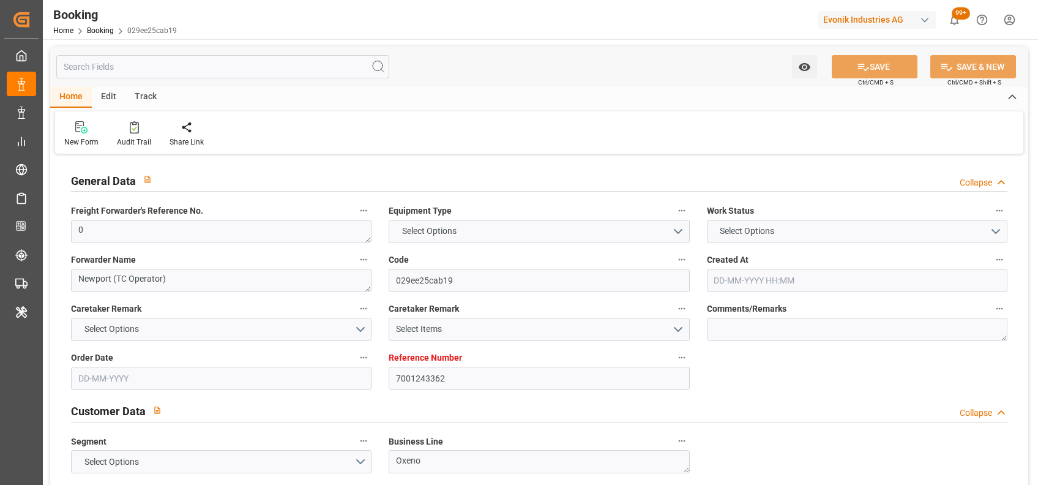
type input "NLRTM"
type input "THLCH"
type input "MYTPP"
type input "0"
type input "[DATE] 10:12"
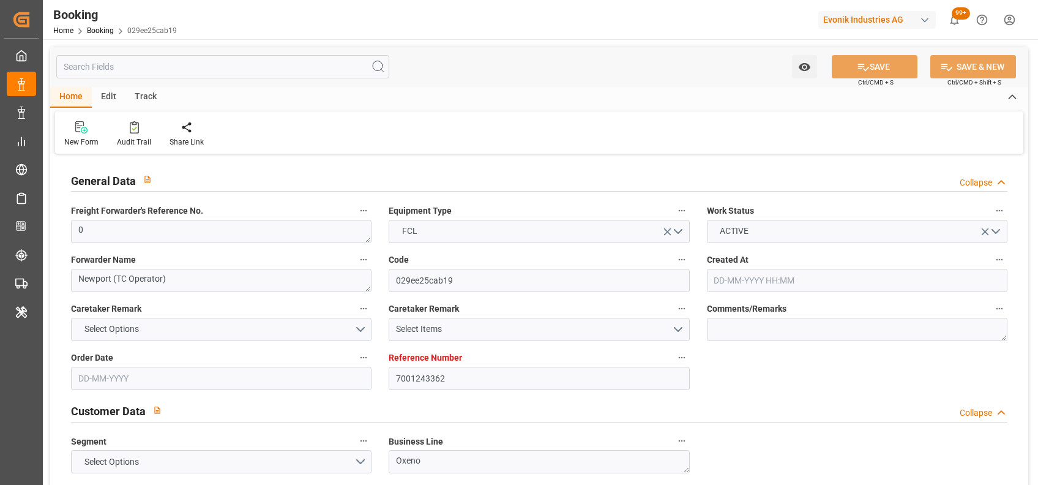
type input "[DATE]"
type input "[DATE] 00:00"
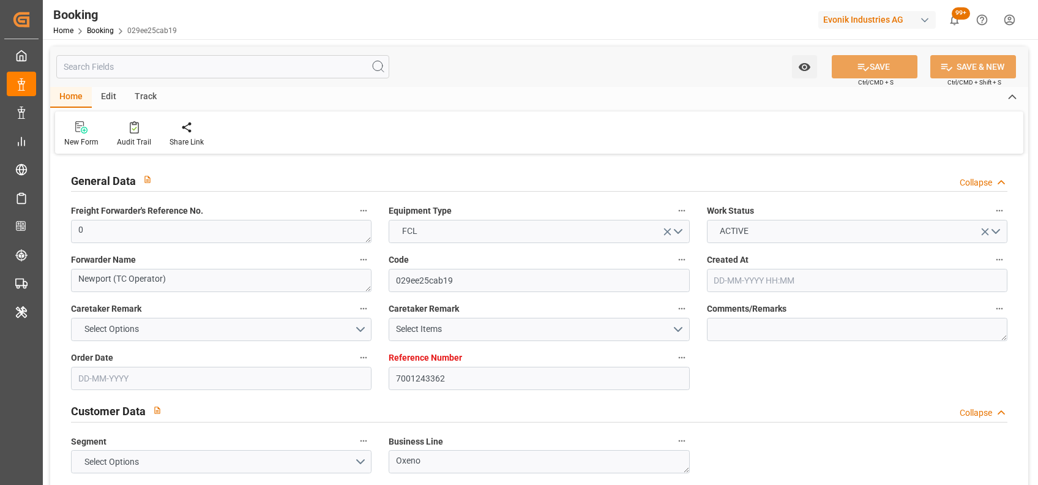
type input "[DATE] 00:00"
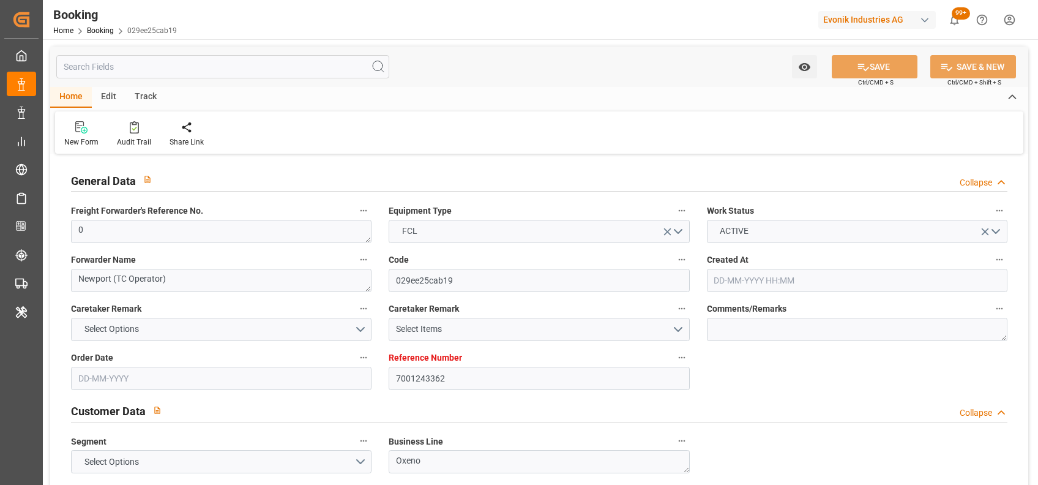
type input "[DATE] 00:00"
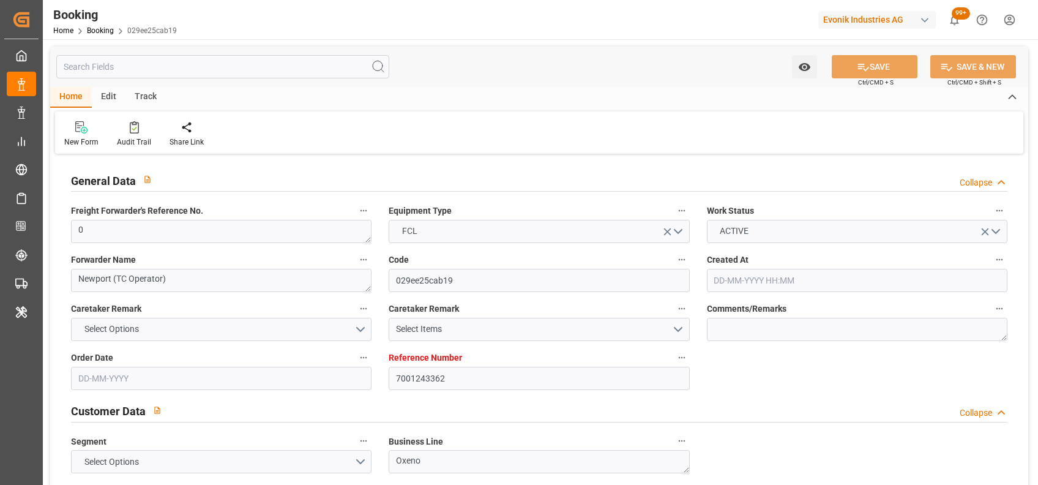
type input "[DATE]"
type input "[DATE] 07:32"
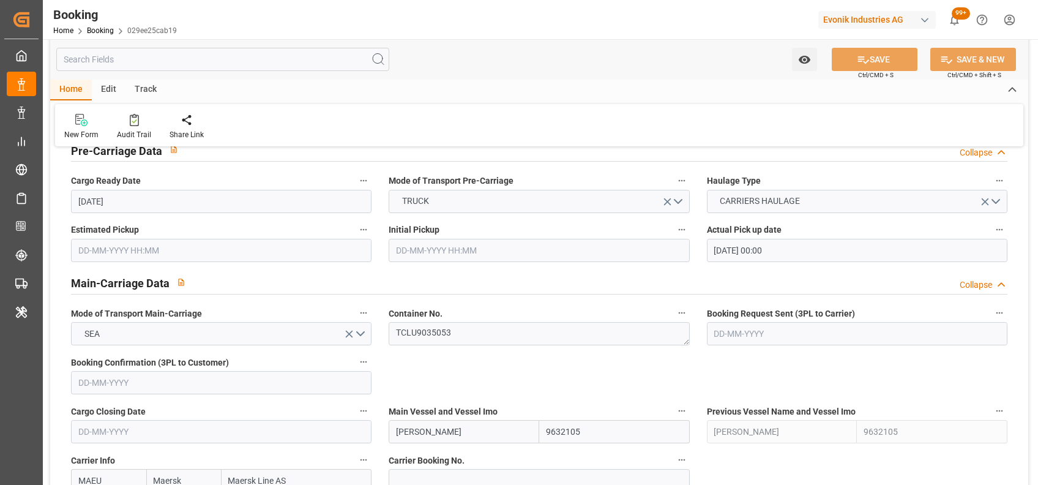
scroll to position [669, 0]
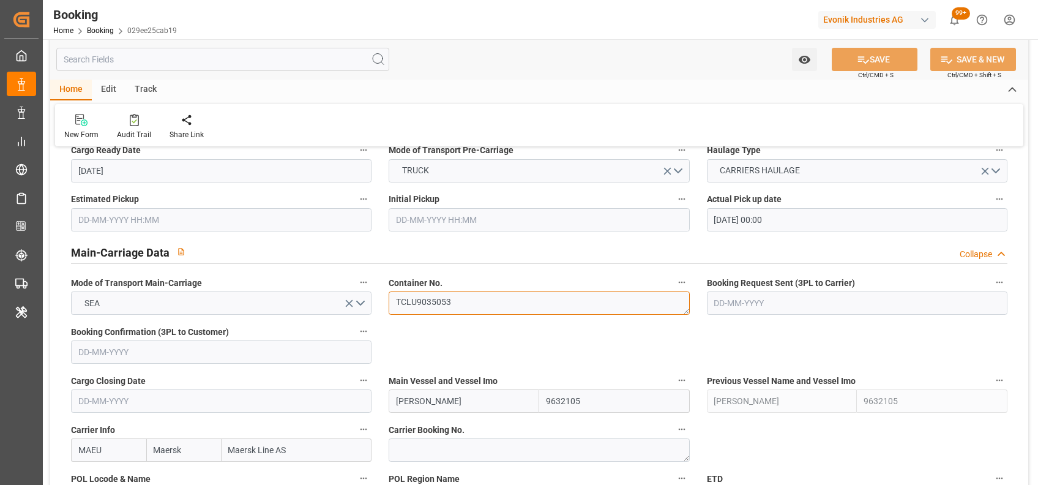
click at [437, 305] on textarea "TCLU9035053" at bounding box center [539, 302] width 301 height 23
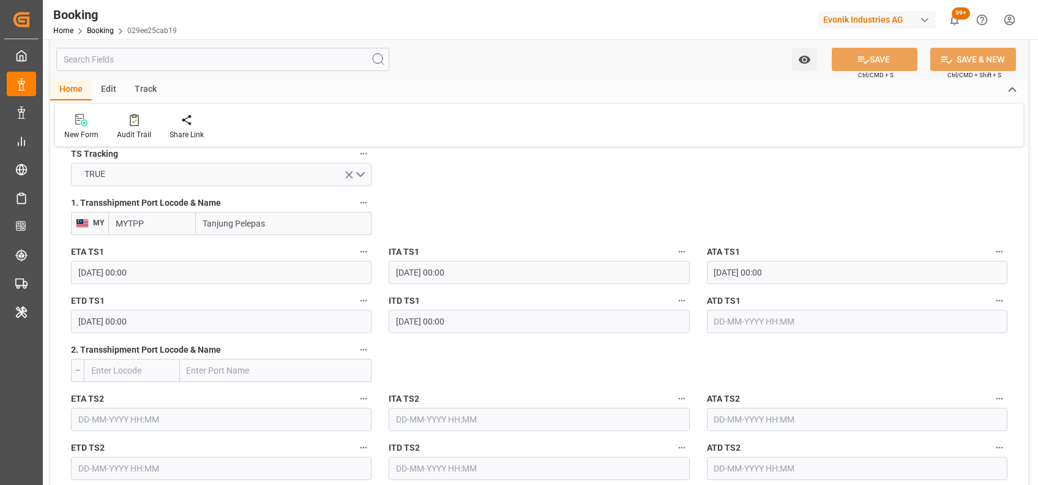
scroll to position [1373, 0]
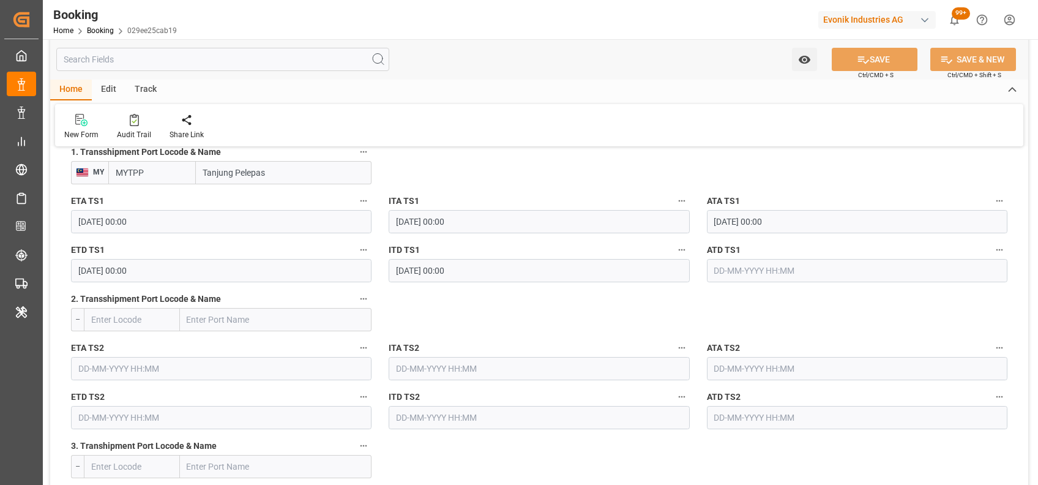
click at [778, 272] on input "text" at bounding box center [857, 270] width 301 height 23
type input "[DATE] 00:00"
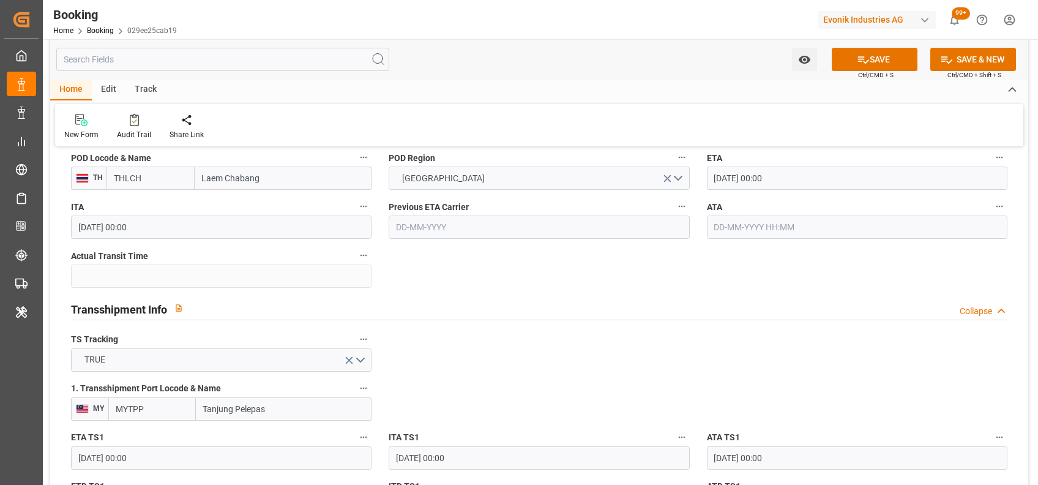
scroll to position [1126, 0]
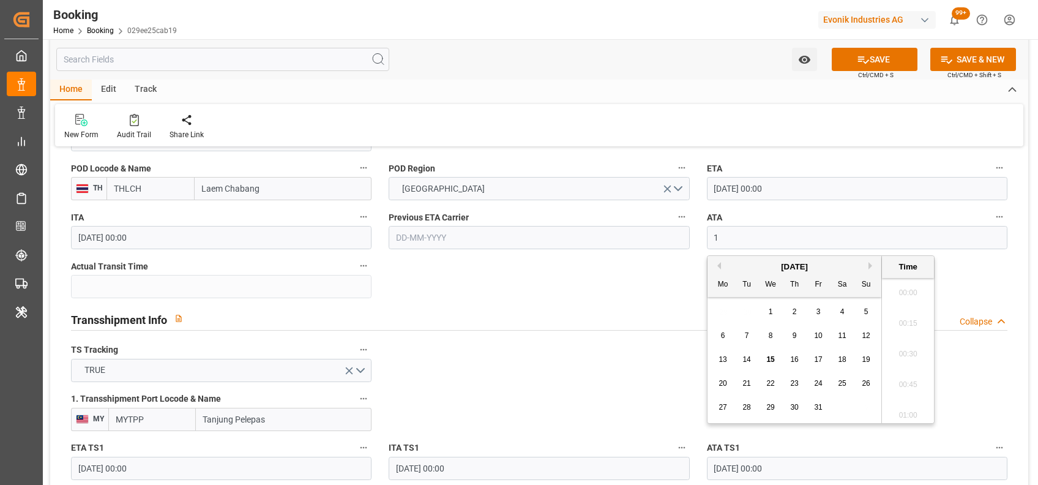
click at [748, 240] on input "1" at bounding box center [857, 237] width 301 height 23
type input "[DATE] 00:00"
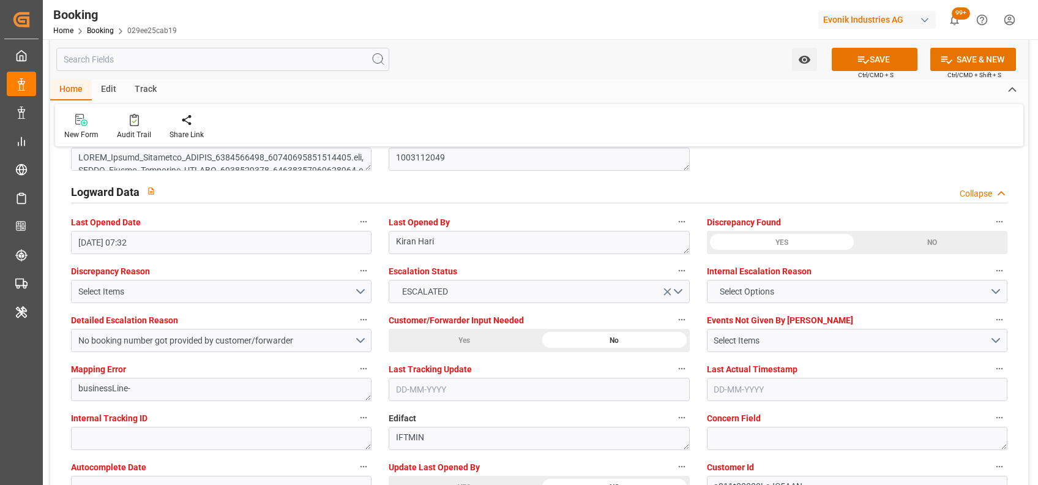
scroll to position [2187, 0]
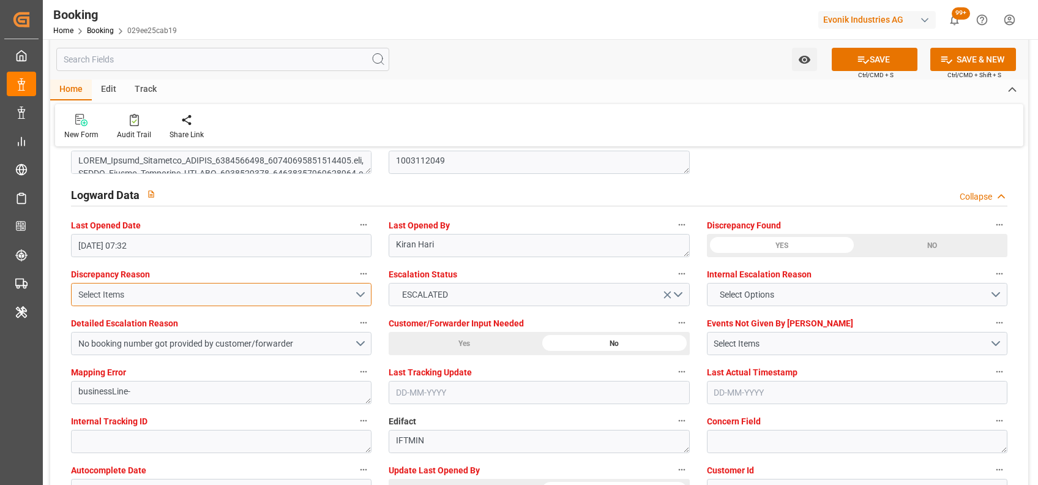
click at [318, 304] on button "Select Items" at bounding box center [221, 294] width 301 height 23
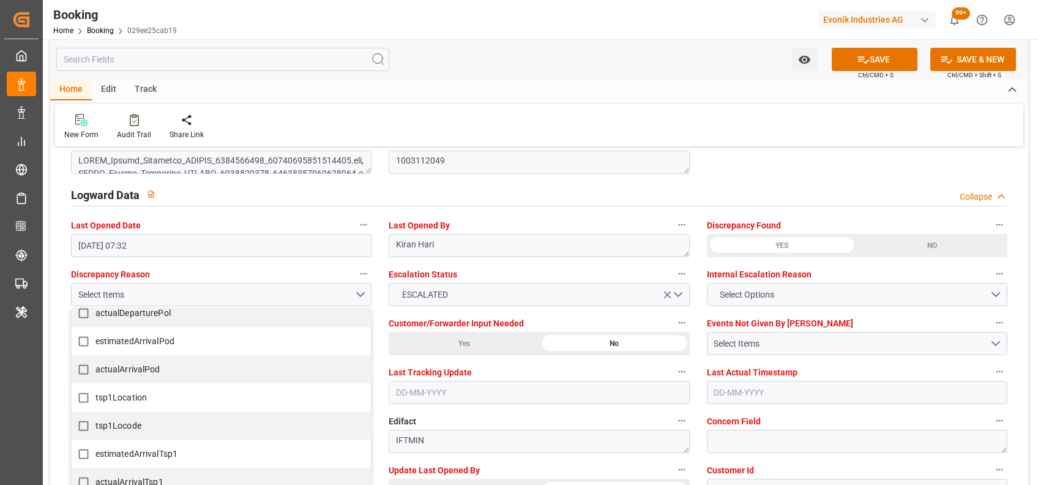
scroll to position [265, 0]
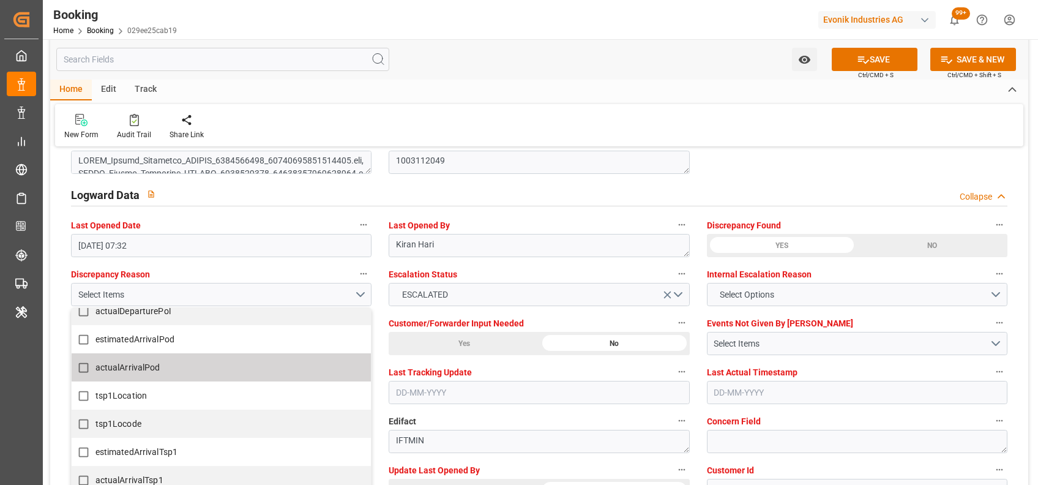
click at [156, 373] on label "actualArrivalPod" at bounding box center [215, 368] width 287 height 24
checkbox input "true"
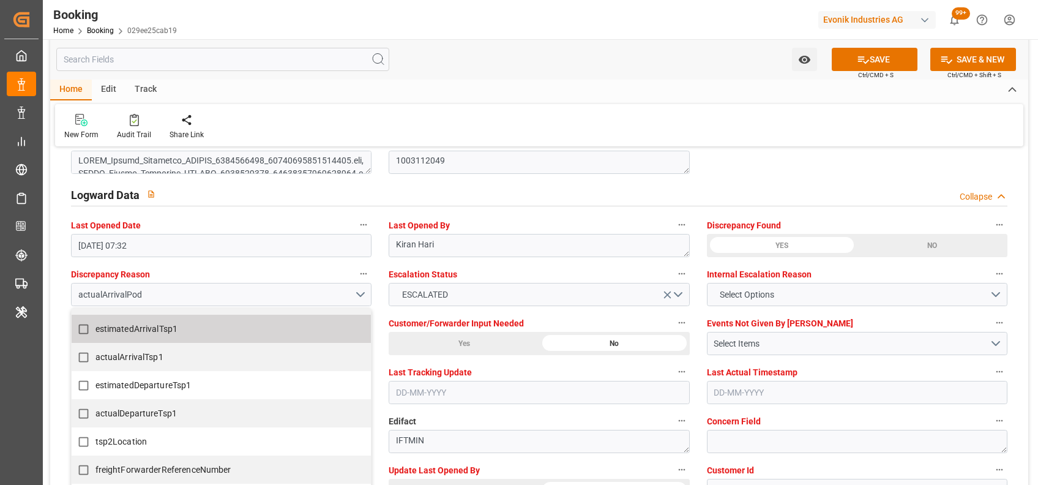
scroll to position [388, 0]
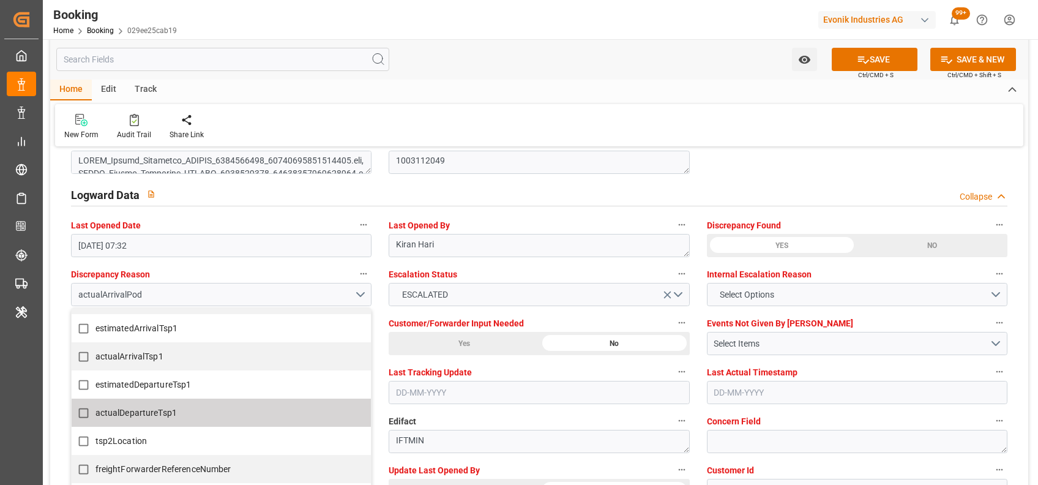
click at [136, 409] on span "actualDepartureTsp1" at bounding box center [137, 413] width 82 height 10
checkbox input "true"
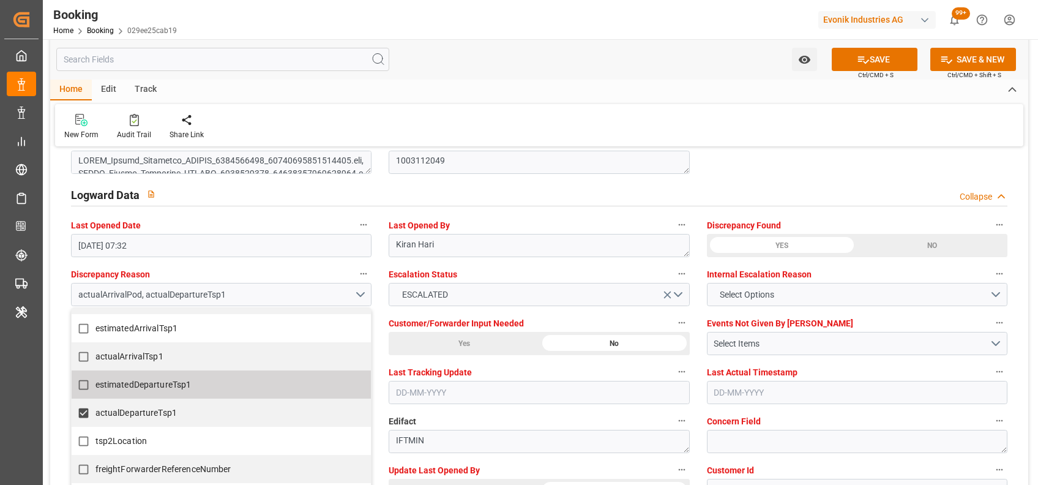
click at [515, 113] on div "New Form Audit Trail Share Link" at bounding box center [539, 125] width 969 height 42
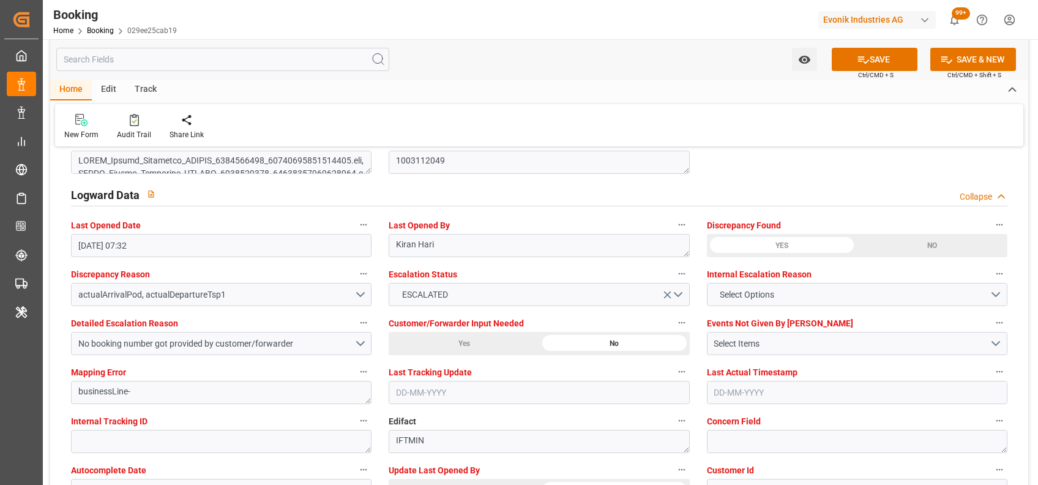
scroll to position [2246, 0]
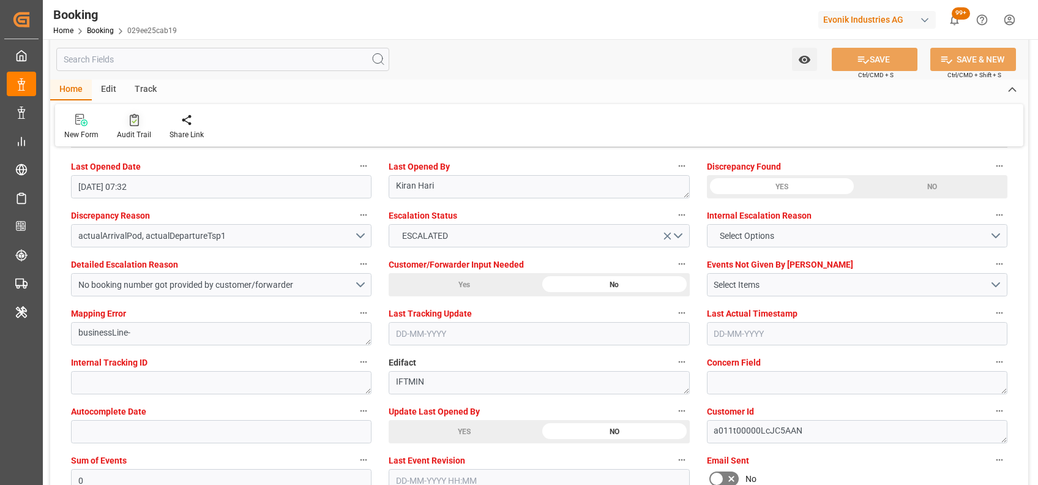
click at [130, 125] on icon at bounding box center [134, 120] width 9 height 12
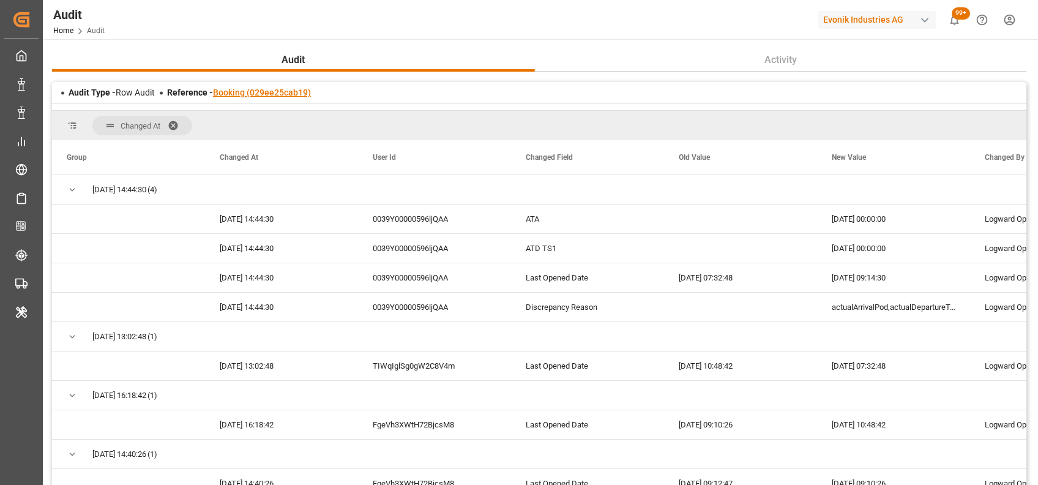
click at [248, 95] on link "Booking (029ee25cab19)" at bounding box center [262, 93] width 98 height 10
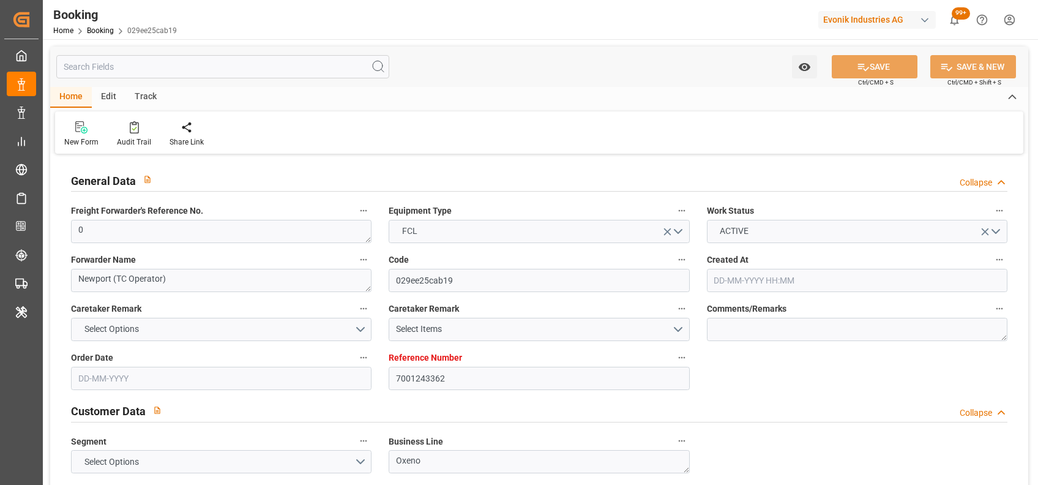
type input "7001243362"
type input "9632105"
type input "Maersk"
type input "Maersk Line AS"
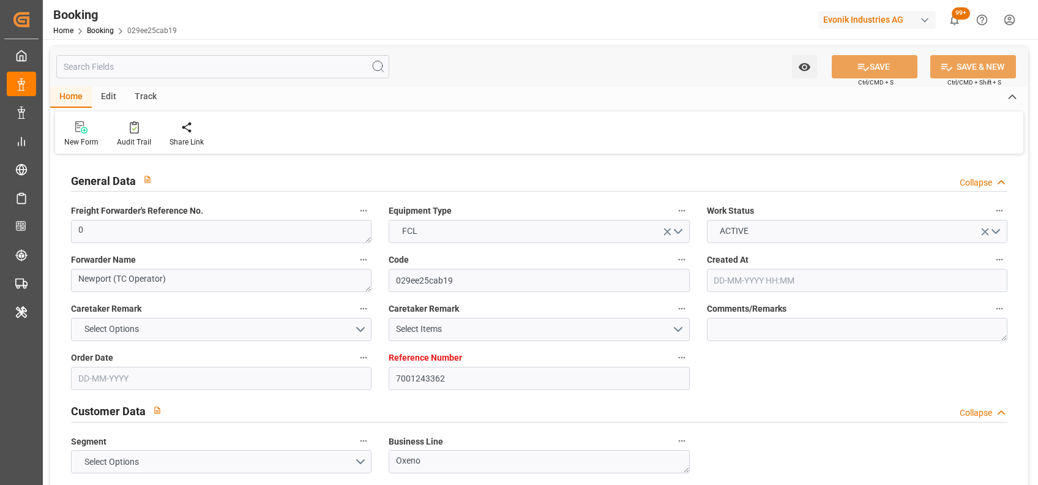
type input "NLRTM"
type input "THLCH"
type input "37"
type input "MYTPP"
type input "0"
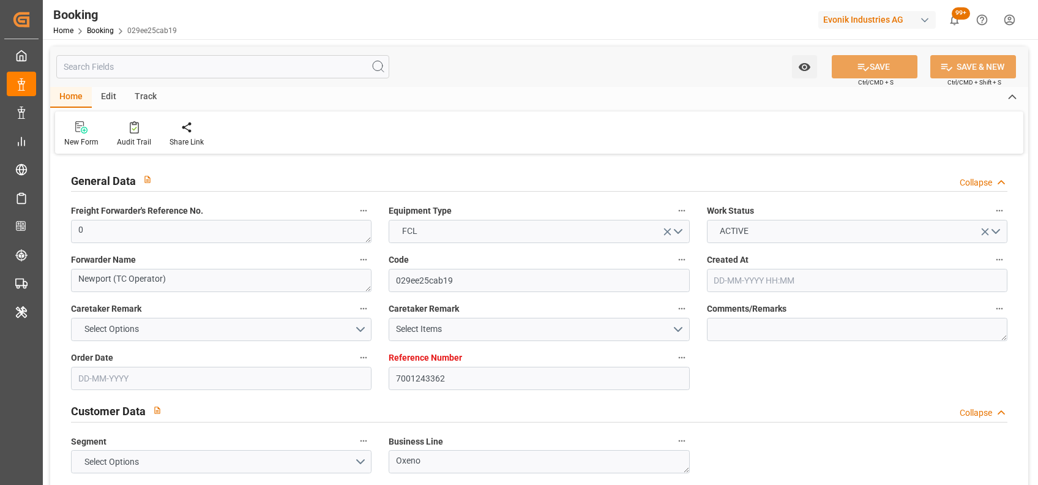
type input "[DATE] 10:12"
type input "[DATE]"
type input "[DATE] 00:00"
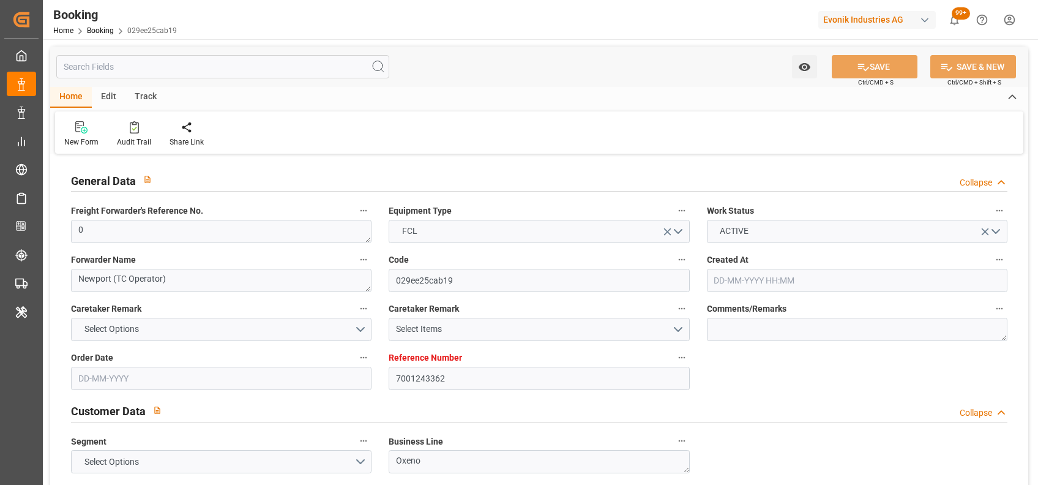
type input "[DATE] 00:00"
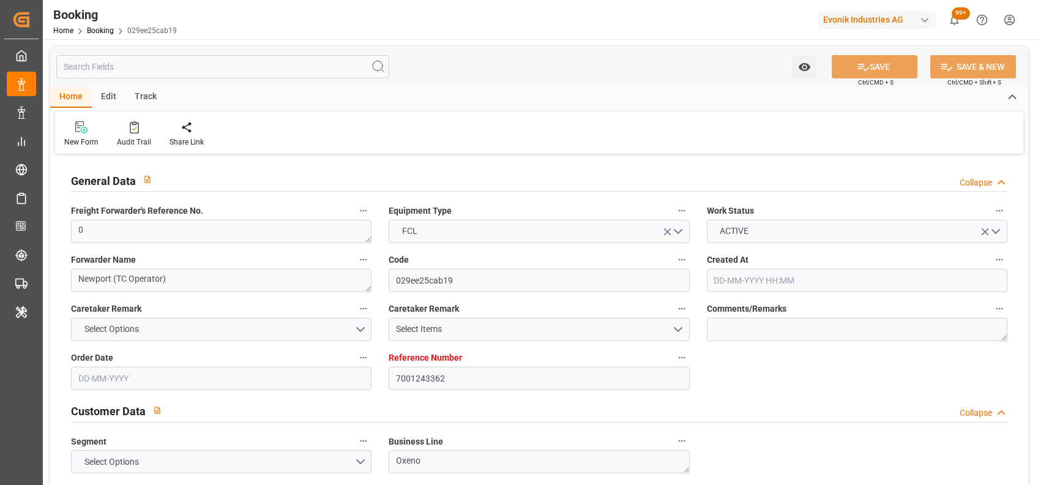
type input "[DATE] 00:00"
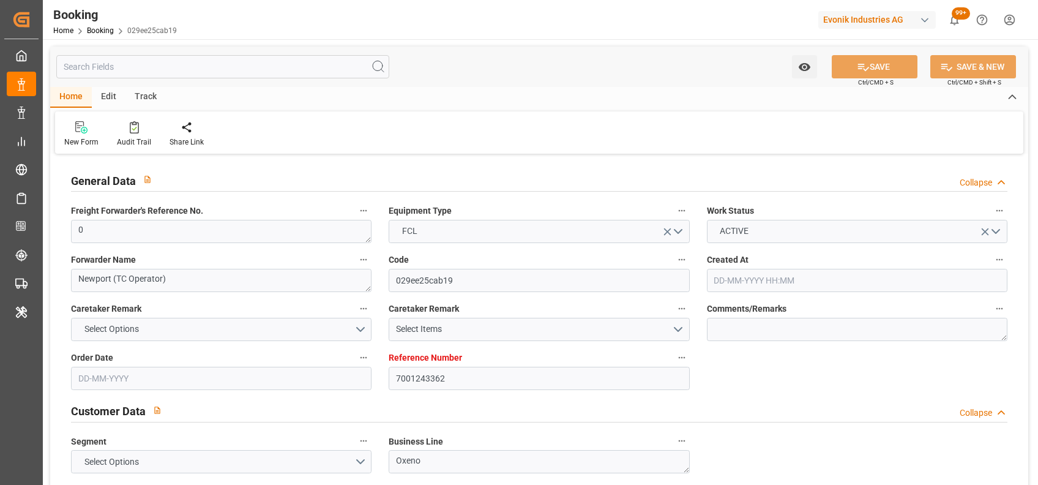
type input "[DATE] 00:00"
type input "[DATE]"
type input "[DATE] 09:14"
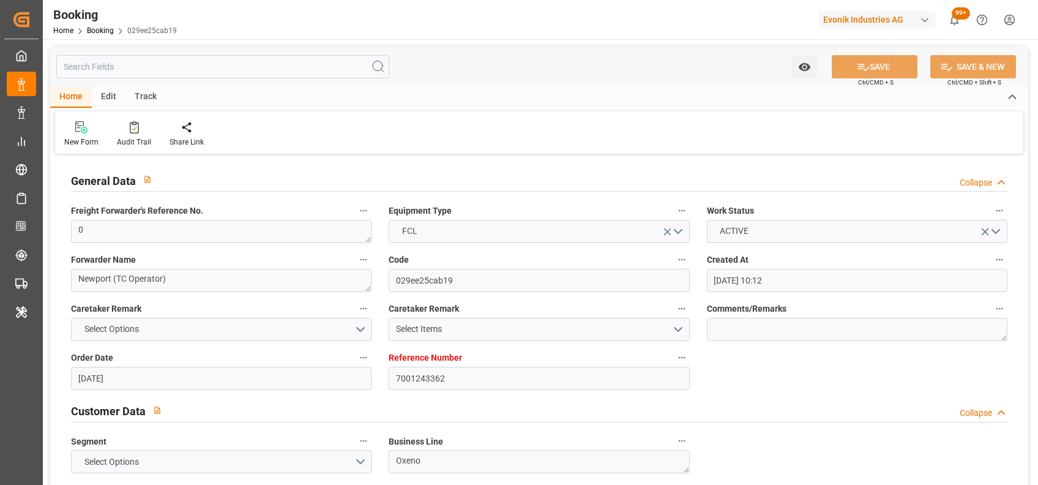
click at [958, 136] on div "New Form Audit Trail Share Link" at bounding box center [539, 132] width 969 height 42
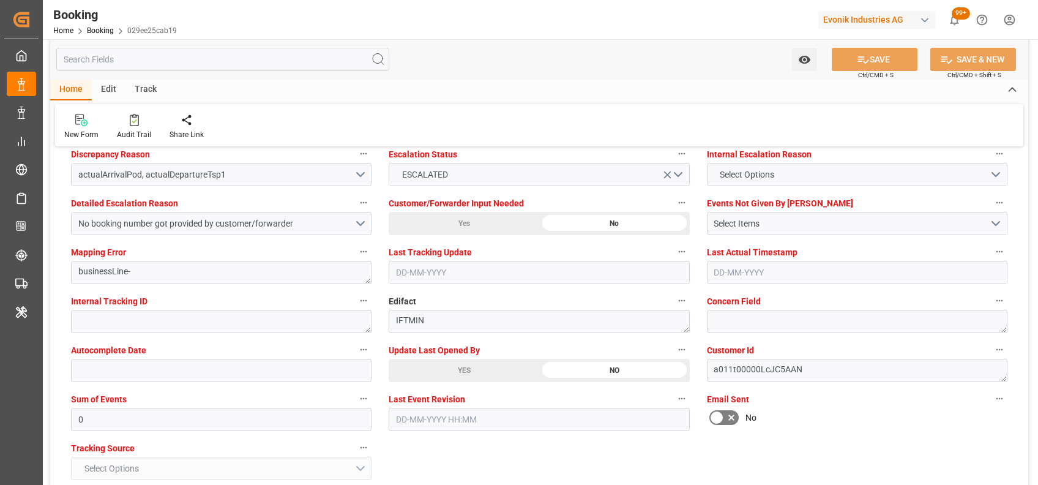
scroll to position [2308, 0]
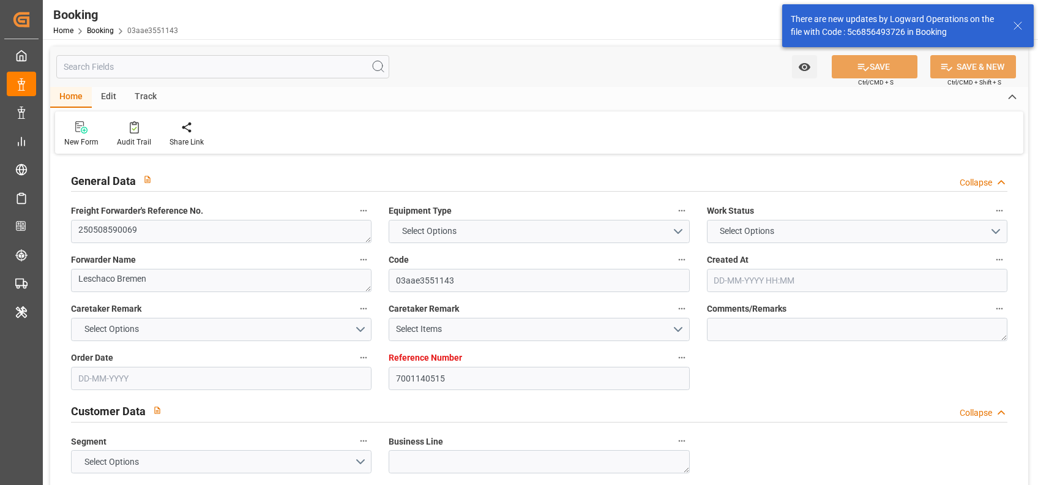
type input "7001140515"
type input "9246712"
type input "ICL"
type input "Independent Container Line Limited"
type input "BEANR"
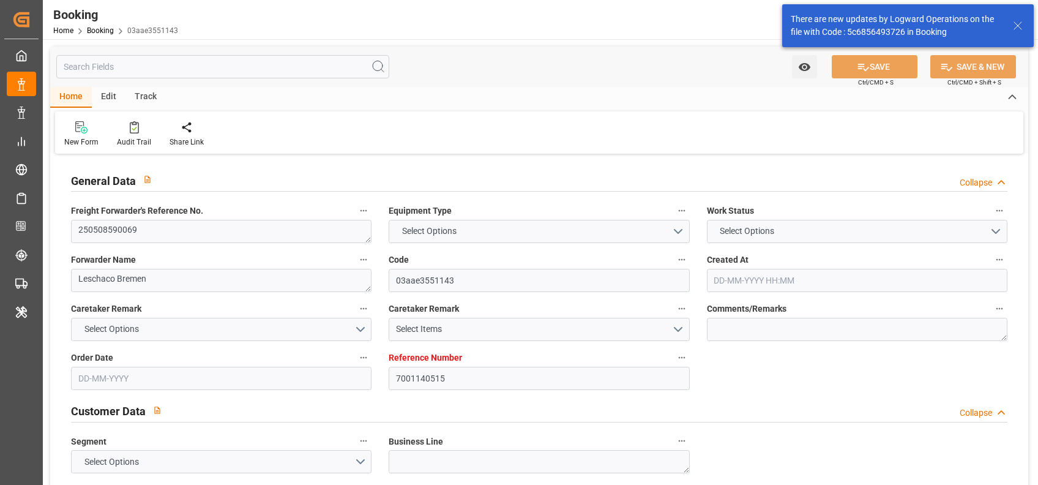
type input "USCHT"
type input "08-10-2025 02:15"
type input "08-10-2025"
type input "28-04-2025 00:00"
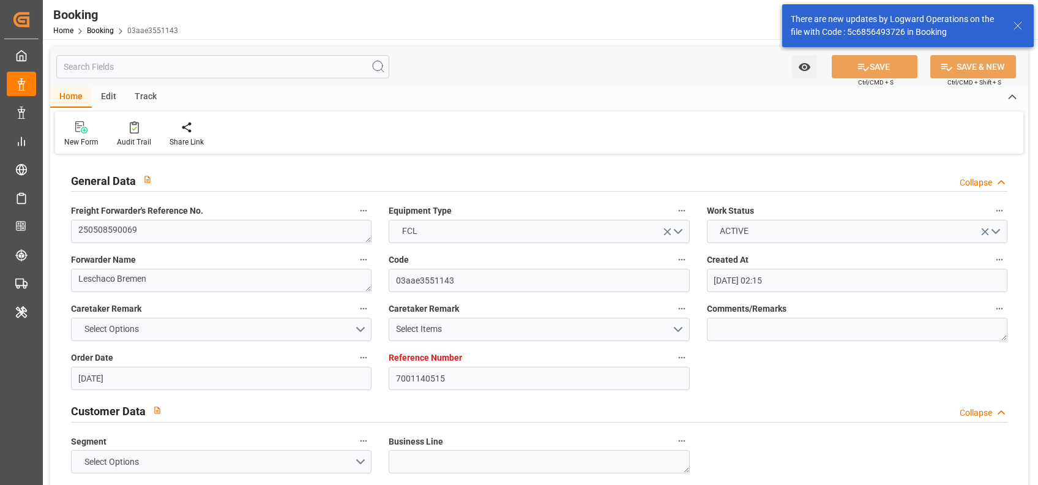
type input "30-04-2025 00:00"
type input "13-05-2025 00:00"
type input "15-10-2025 07:38"
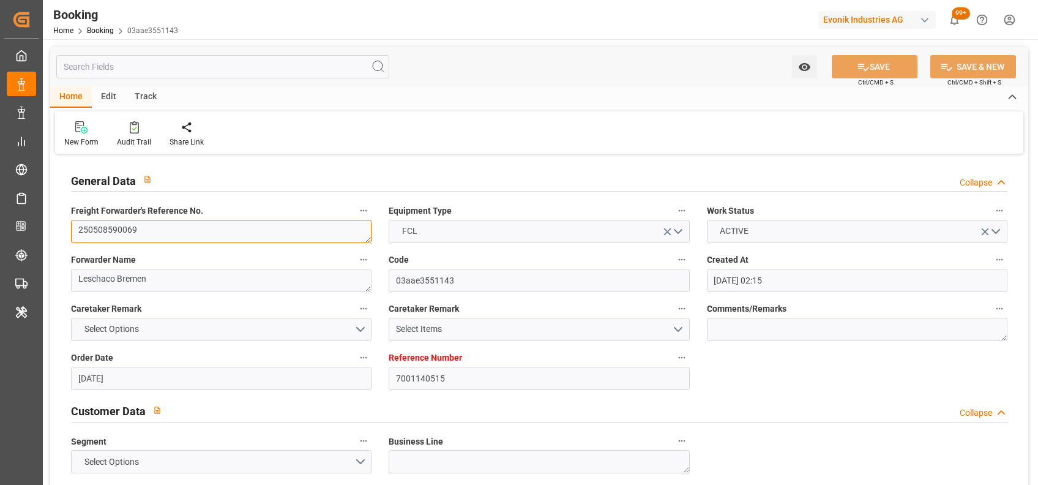
click at [181, 241] on textarea "250508590069" at bounding box center [221, 231] width 301 height 23
click at [532, 144] on div "New Form Audit Trail Share Link" at bounding box center [539, 132] width 969 height 42
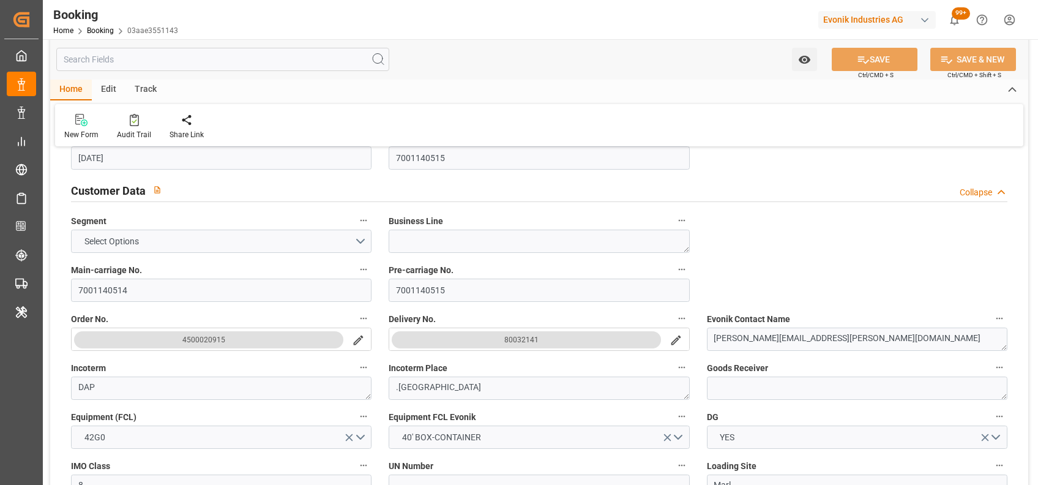
scroll to position [381, 0]
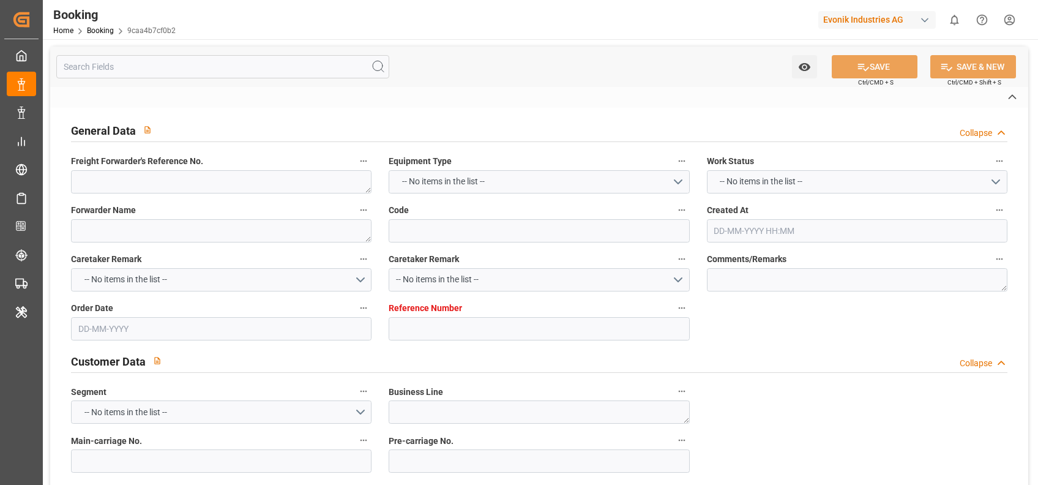
type textarea "0"
type textarea "Pandino (Del Corona / ITX)"
type input "9caa4b7cf0b2"
type input "0"
type textarea "CU-CAD"
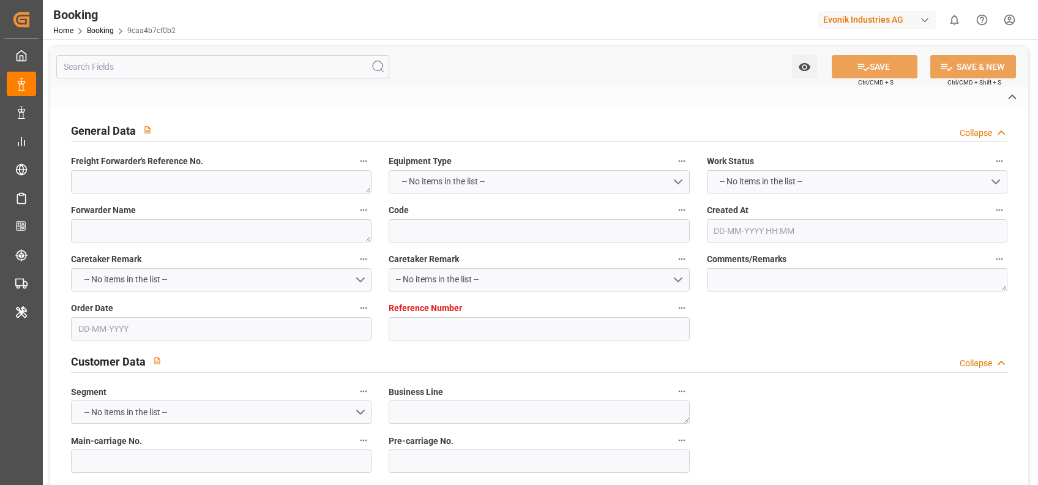
type input "4799924604"
type textarea "[EMAIL_ADDRESS][DOMAIN_NAME]"
type textarea "CIF"
type textarea "[GEOGRAPHIC_DATA]"
type textarea "Evonik Plant 0000502266"
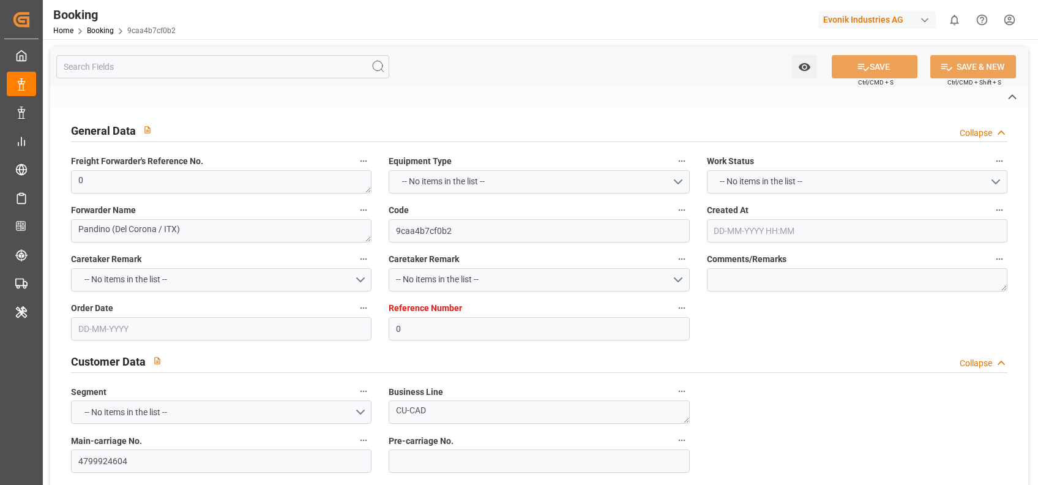
type textarea "Pandino"
type textarea "TRHU2502835"
type input "HMM SKY"
type input "ONEY"
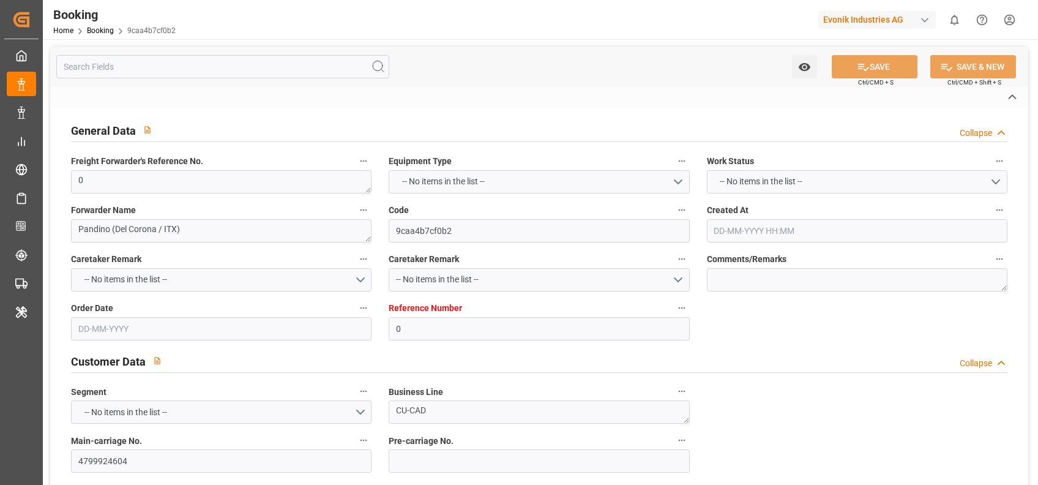
type input "[GEOGRAPHIC_DATA]"
type input "Algeciras"
type textarea "INPUT_Evonik_Seeburger_LoadTenderOcean_1003111131_20250903101152439.xml"
type textarea "West Mediterranean_ZADUR_ONEY_CU-CAD"
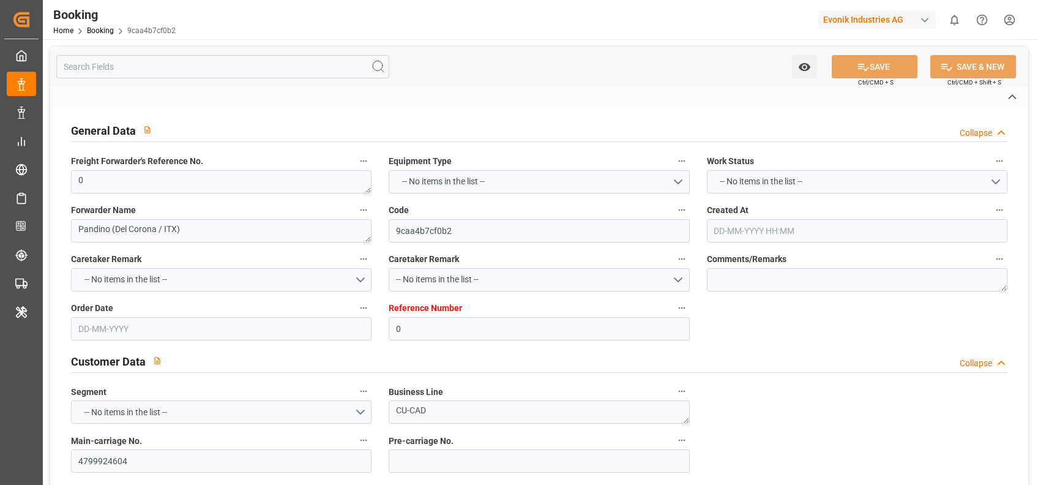
type textarea "INPUT_Evonik_Seeburger_LoadTenderOcean_1003043744_20250812112602944.xml,INPUT_E…"
type textarea "1003111131"
type textarea "[PERSON_NAME]"
type textarea "Pol-businessDivision-businessLine-"
type textarea "EVONIK Load Tender XML"
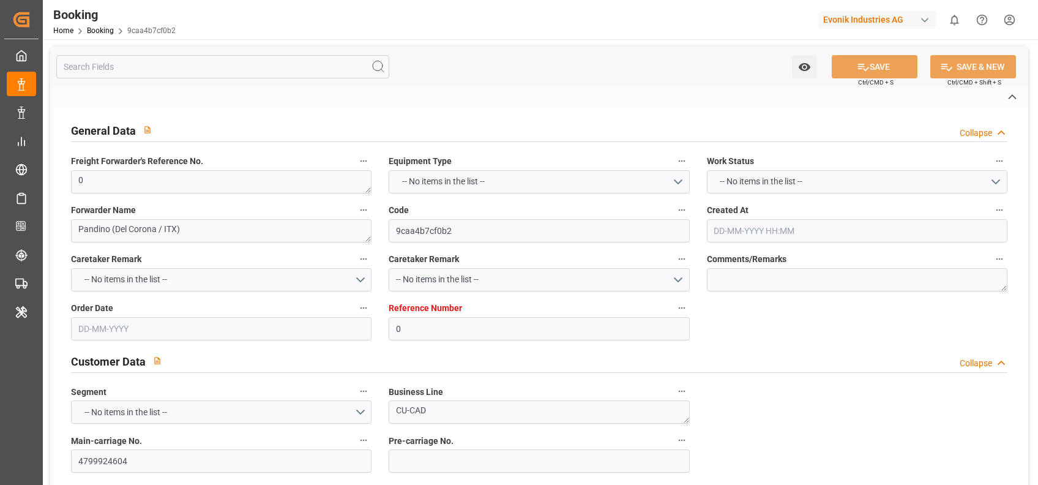
type textarea "a011t00000LcJC5AAN"
type textarea "Yes"
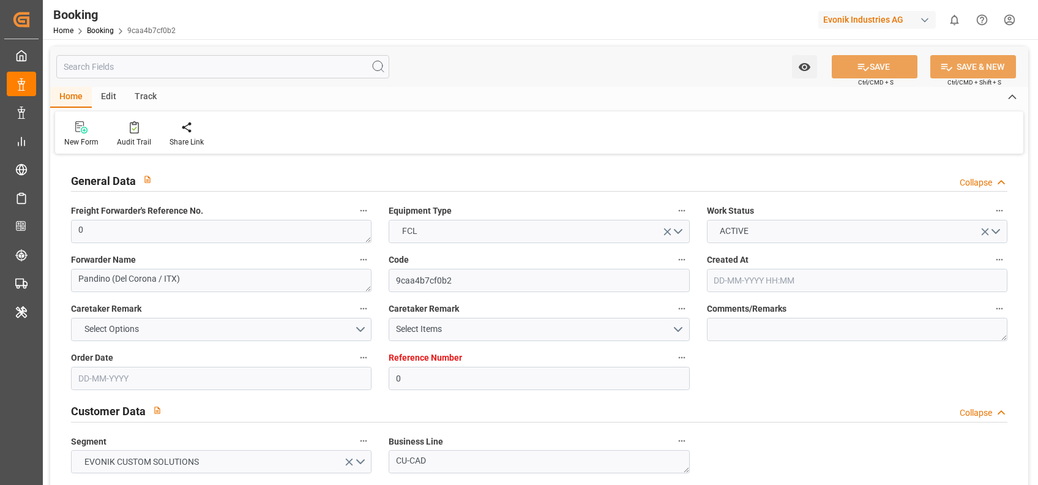
type input "0"
type input "9976599"
type input "ONE"
type input "Ocean Network Express"
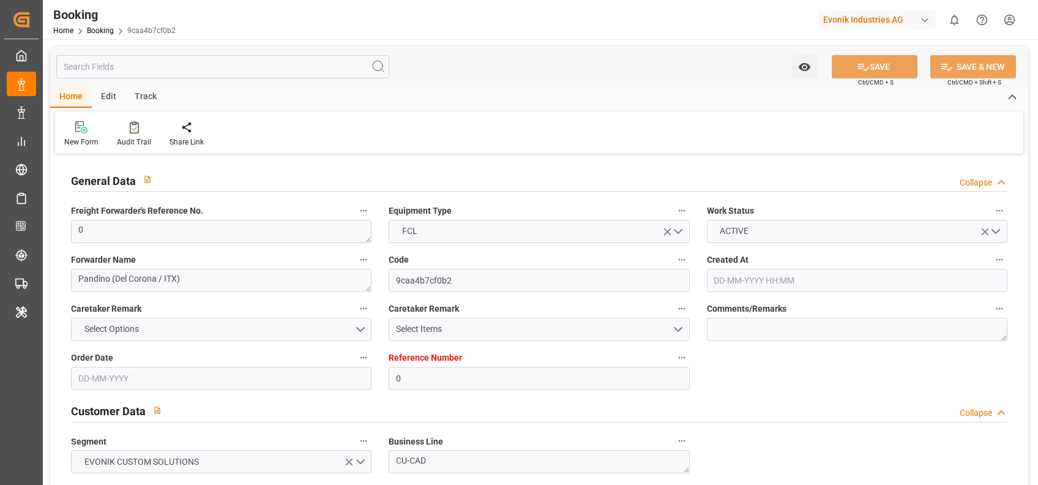
type input "ITGOA"
type input "ZADUR"
type input "ESALG"
type input "0"
type input "[DATE] 09:27"
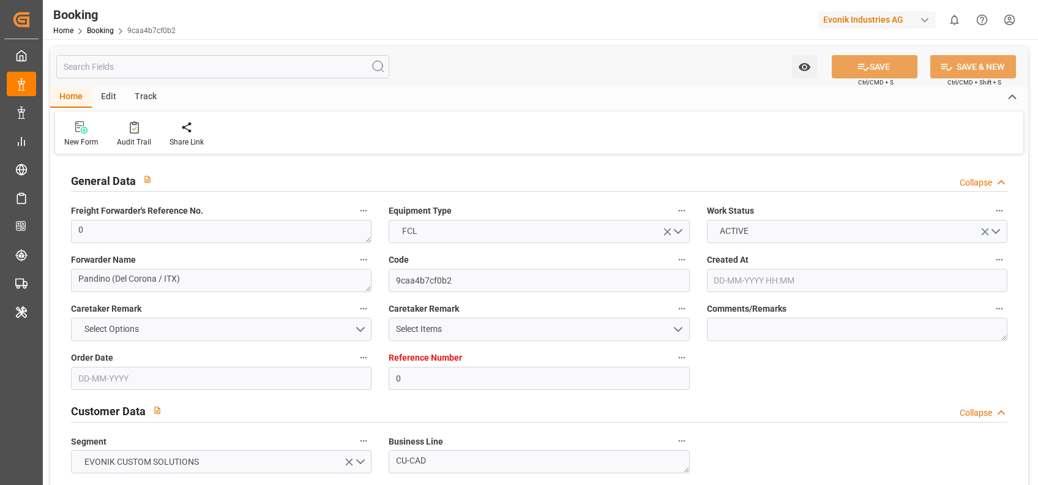
type input "[DATE]"
type input "11-09-2025 00:00"
type input "09-09-2025 00:00"
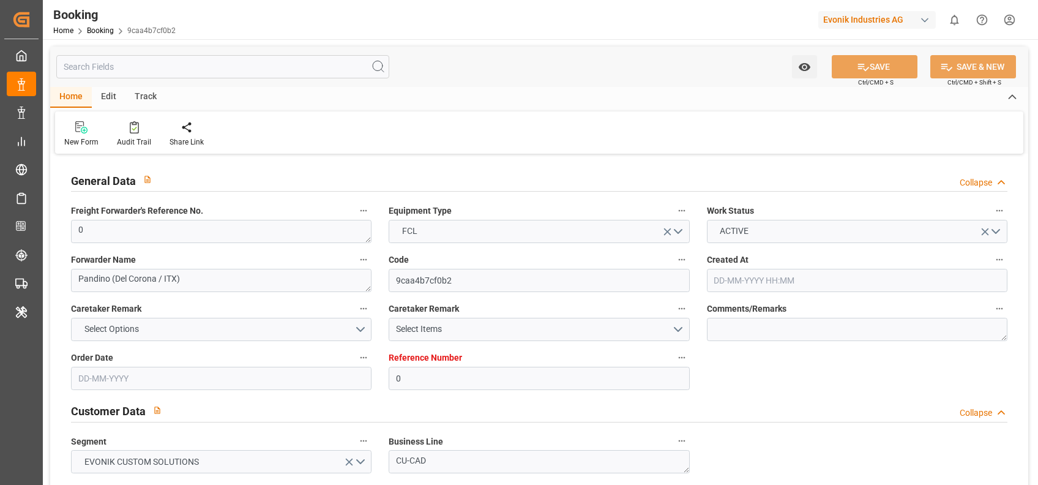
type input "11-09-2025 00:00"
type input "02-09-2025 00:00"
type input "[DATE] 00:00"
type input "19-09-2025 00:00"
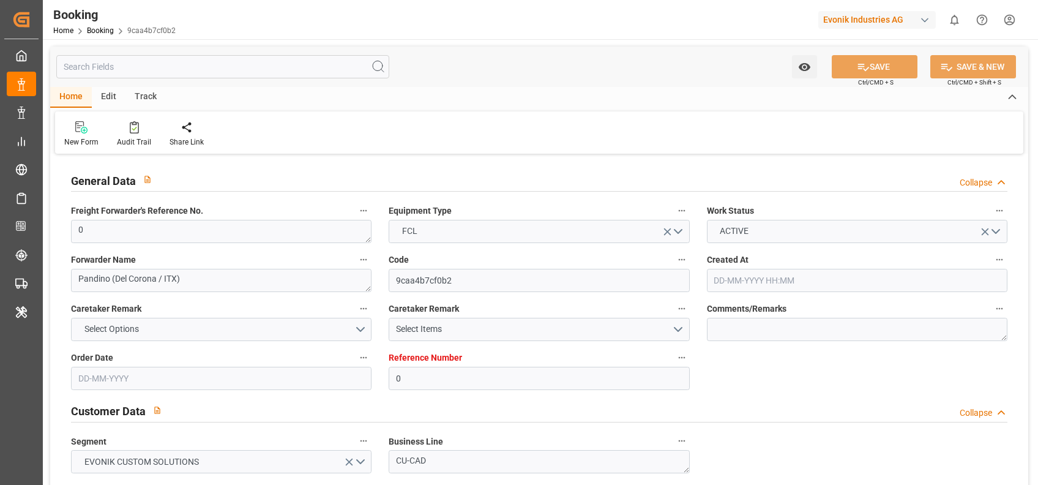
type input "17-09-2025 00:00"
type input "19-09-2025 00:00"
type input "23-09-2025 00:00"
type input "22-09-2025 00:00"
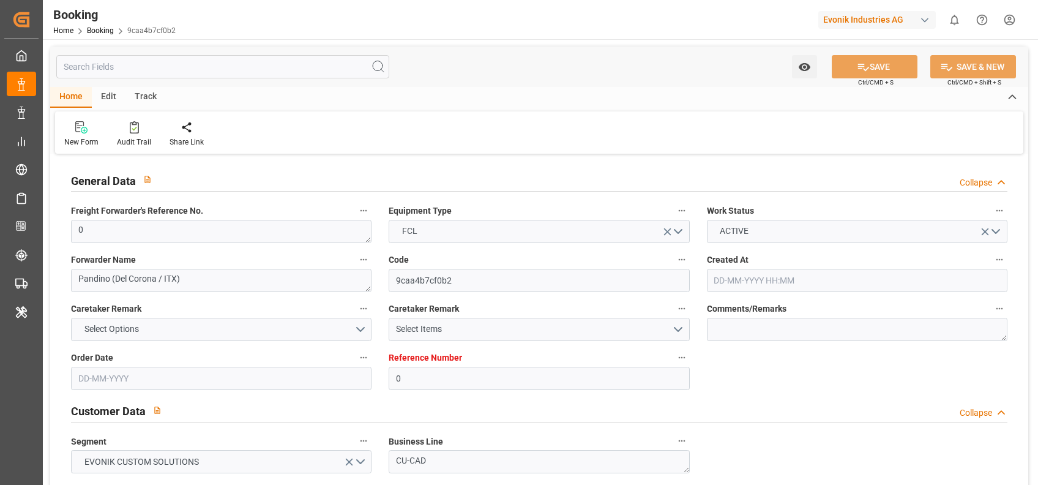
type input "23-09-2025 11:12"
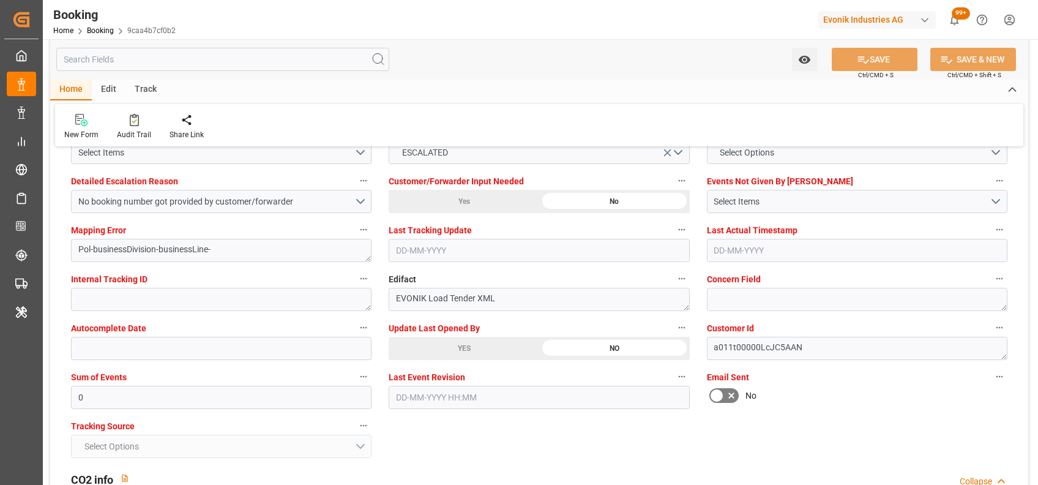
scroll to position [2256, 0]
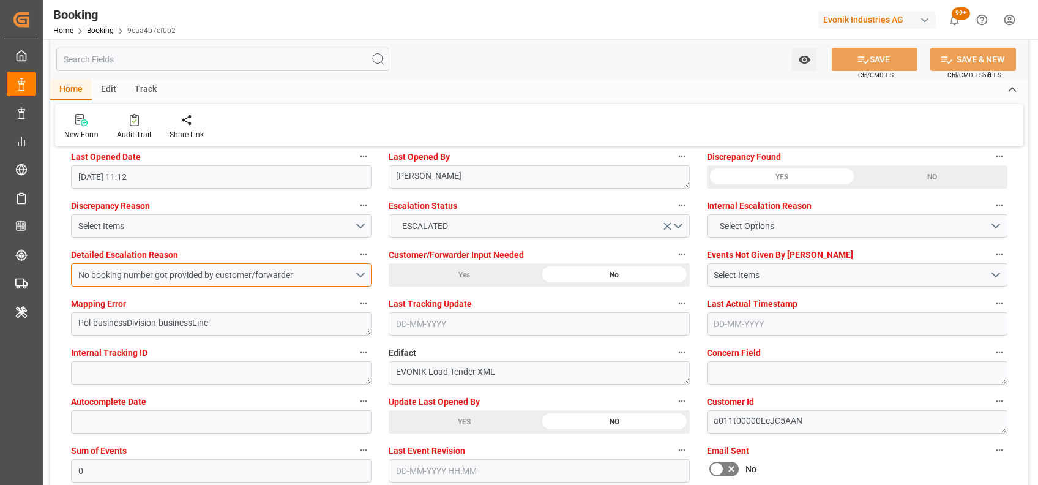
click at [325, 271] on div "No booking number got provided by customer/forwarder" at bounding box center [216, 275] width 276 height 13
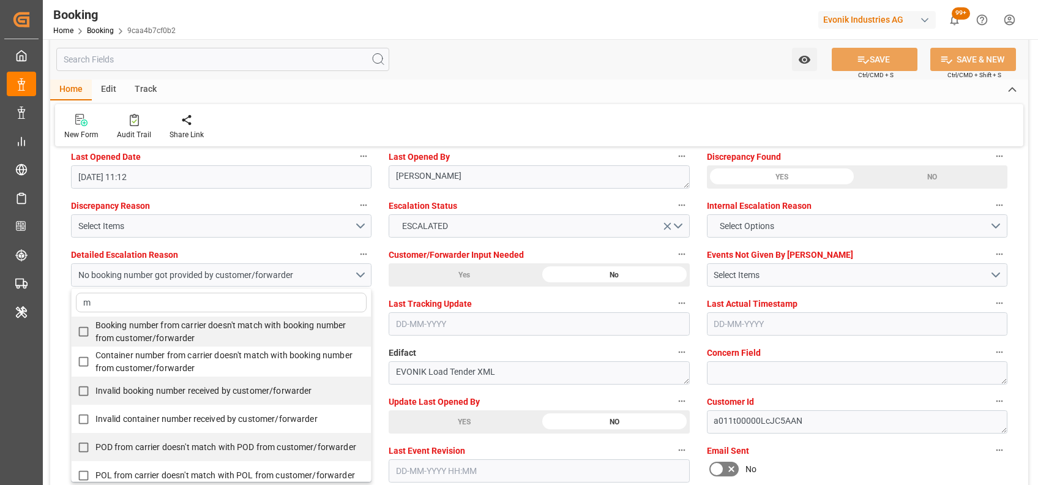
type input "mi"
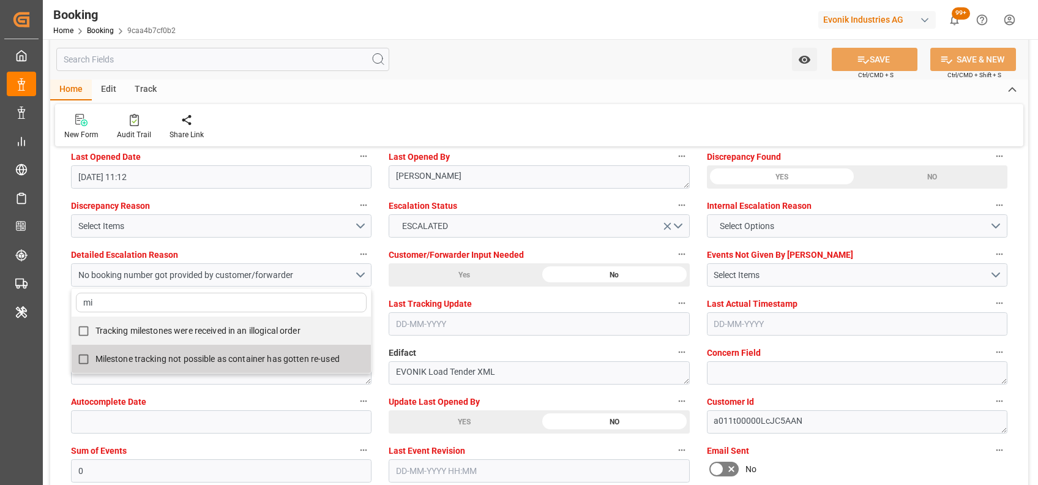
click at [331, 356] on span "Milestone tracking not possible as container has gotten re-used" at bounding box center [218, 359] width 244 height 10
checkbox input "true"
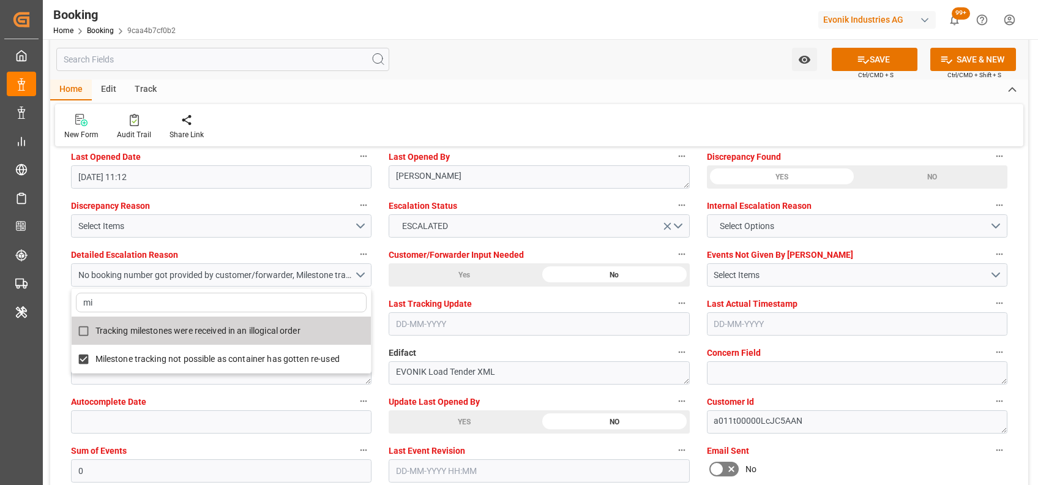
type input "mi"
click at [553, 113] on div "New Form Audit Trail Share Link" at bounding box center [539, 125] width 969 height 42
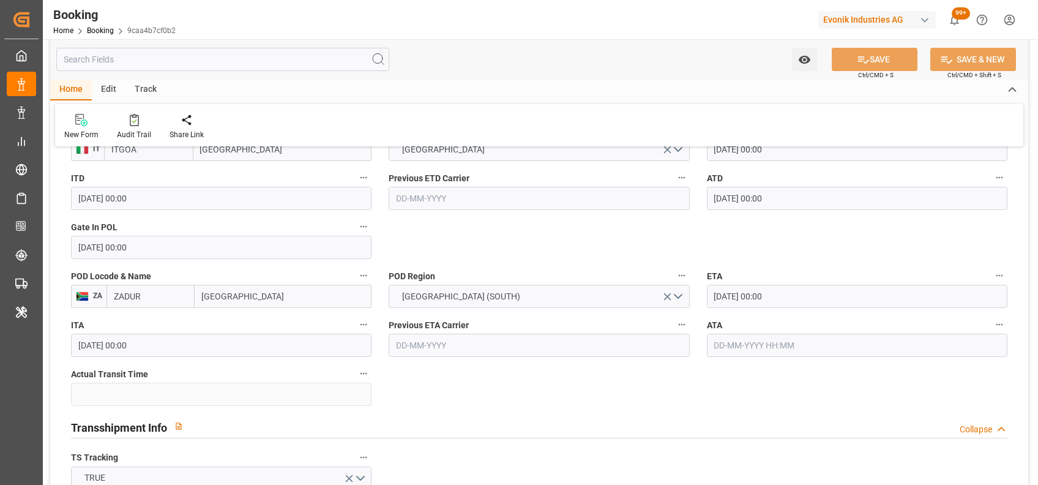
scroll to position [1013, 0]
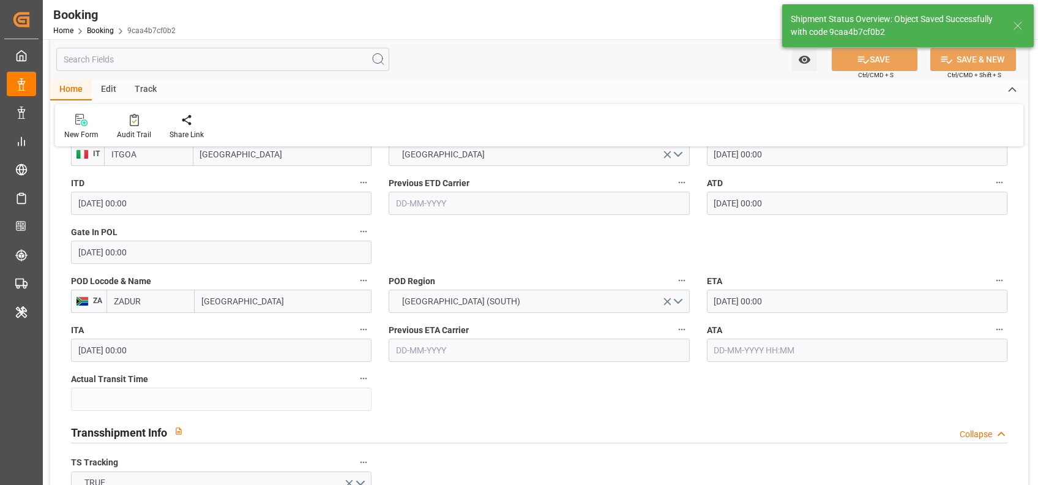
type textarea "[PERSON_NAME]"
type input "15-10-2025 09:56"
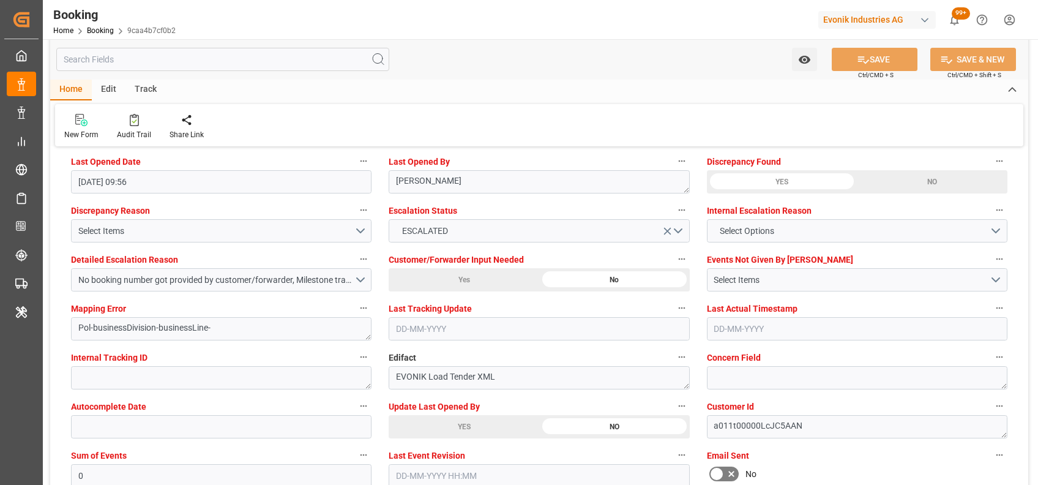
scroll to position [2248, 0]
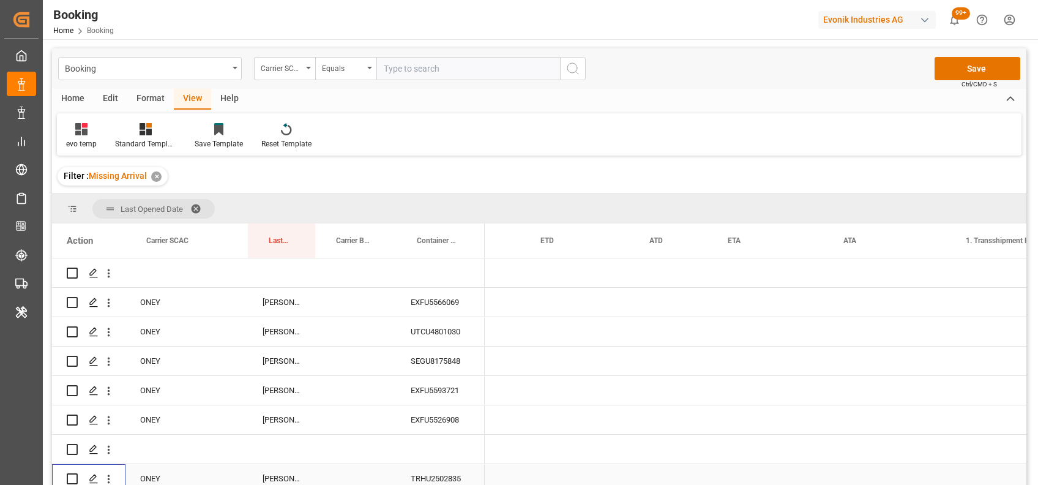
scroll to position [0, 11838]
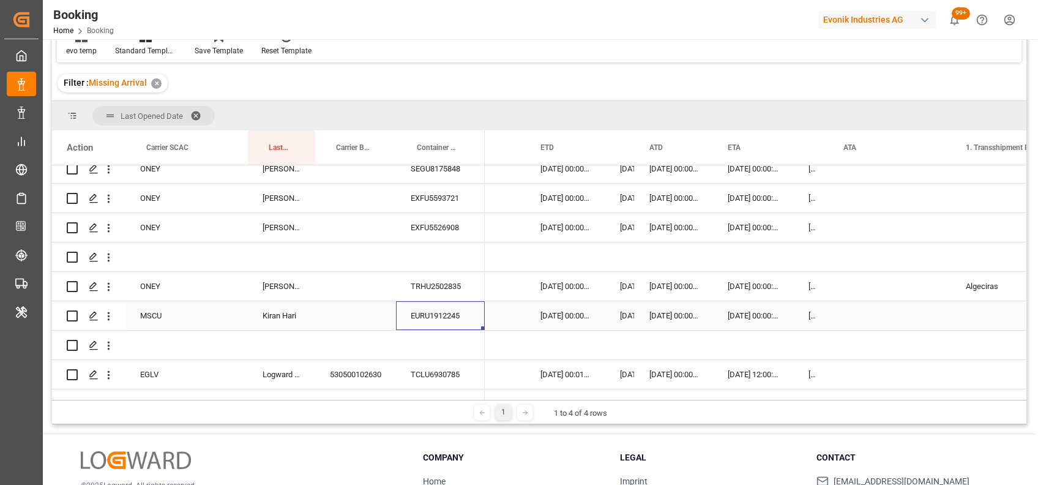
click at [432, 323] on div "EURU1912245" at bounding box center [440, 315] width 89 height 29
click at [112, 318] on icon "open menu" at bounding box center [108, 316] width 13 height 13
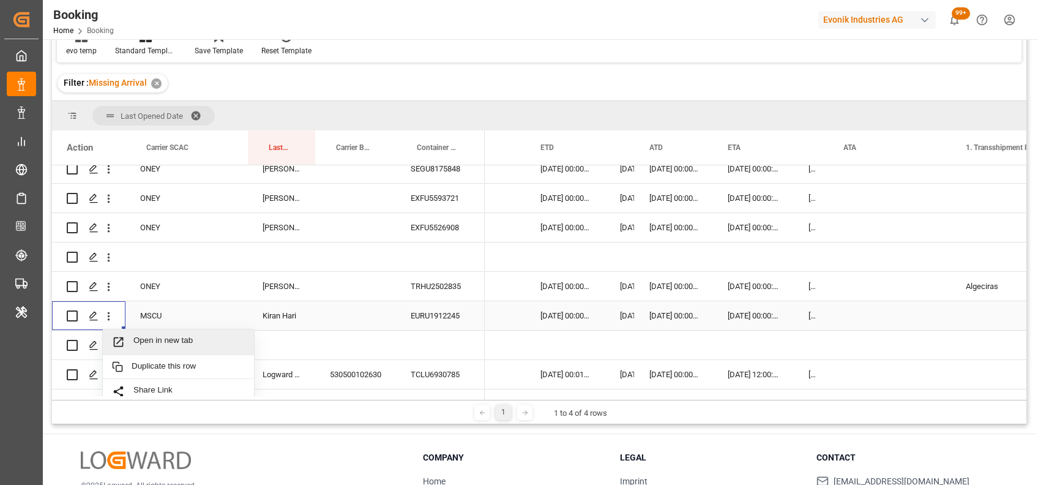
click at [160, 343] on span "Open in new tab" at bounding box center [188, 342] width 111 height 13
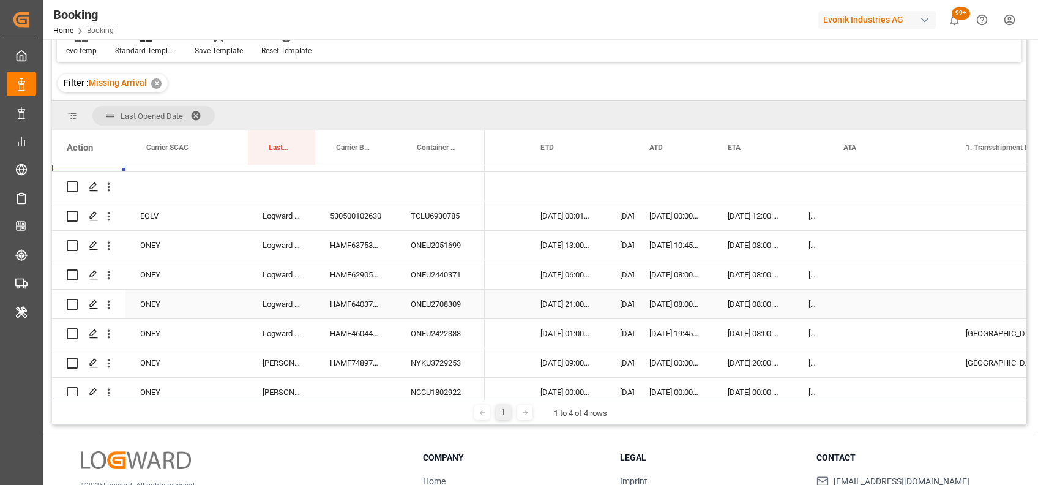
scroll to position [257, 0]
click at [363, 220] on div "530500102630" at bounding box center [355, 217] width 81 height 29
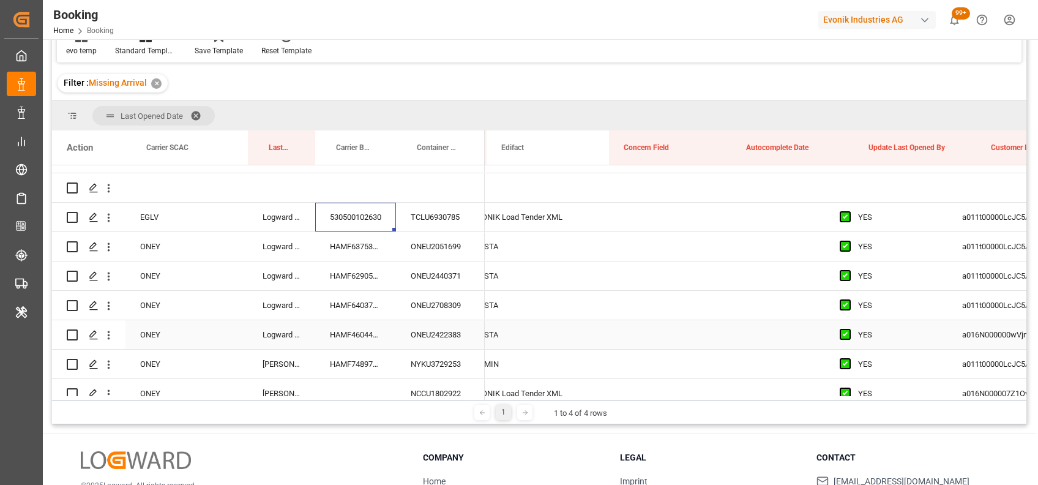
scroll to position [0, 0]
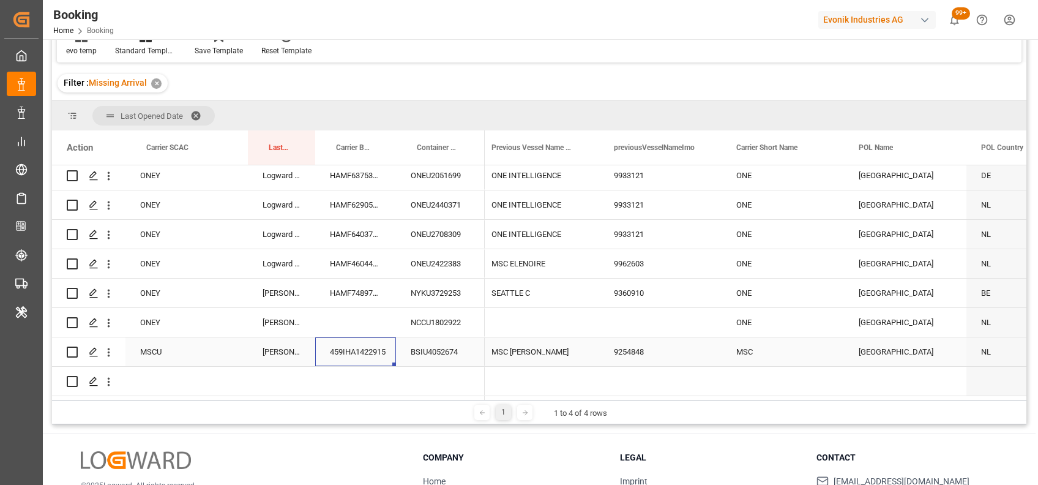
click at [333, 343] on div "459IHA1422915" at bounding box center [355, 351] width 81 height 29
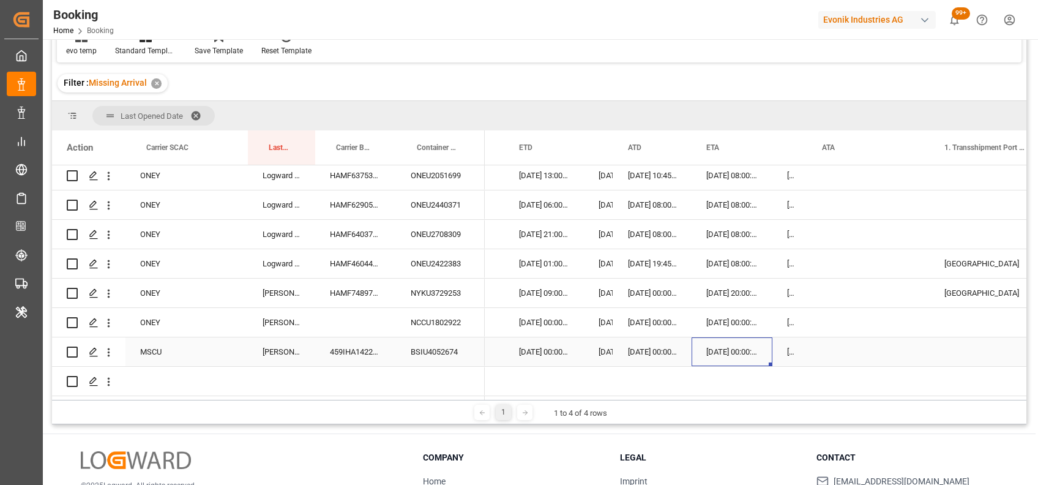
click at [715, 348] on div "[DATE] 00:00:00" at bounding box center [732, 351] width 81 height 29
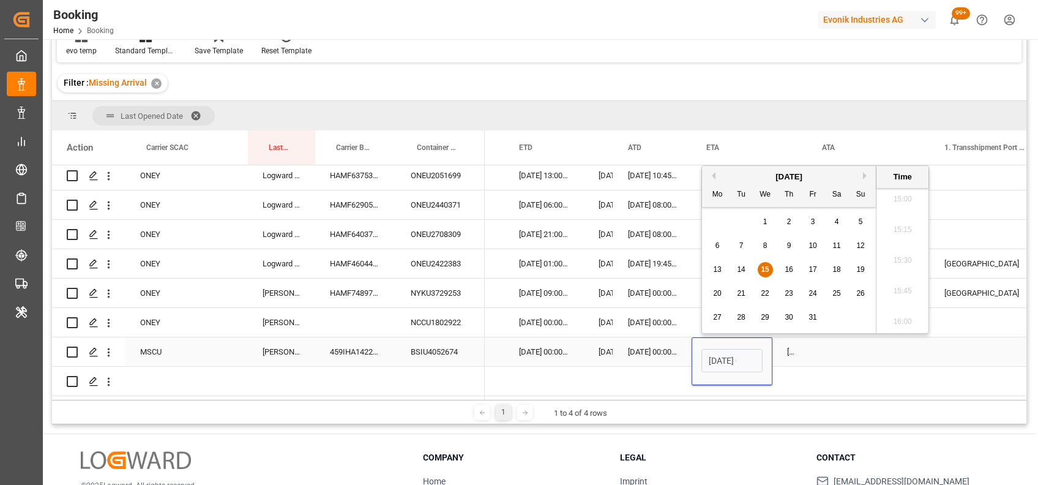
click at [715, 349] on input "[DATE] 00:00" at bounding box center [732, 360] width 61 height 23
type input "[DATE] 00:00"
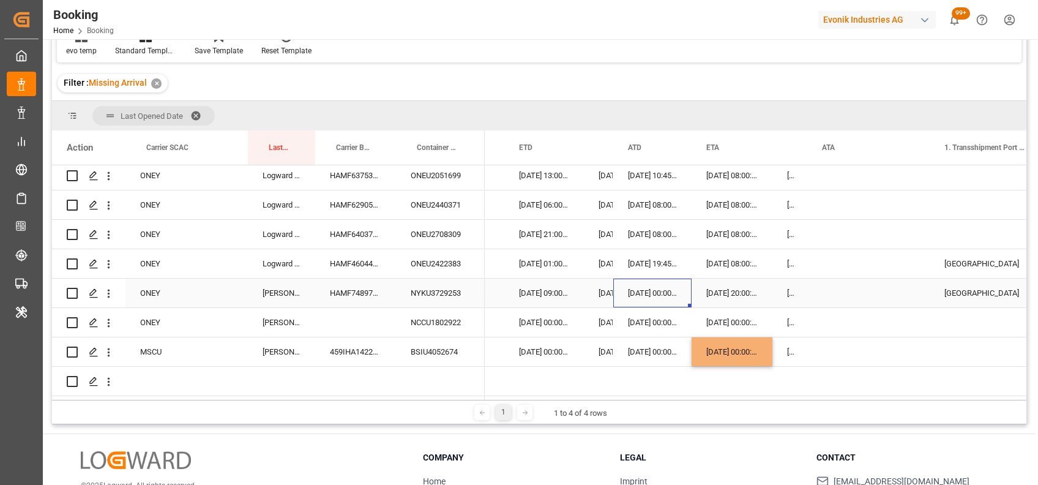
click at [628, 279] on div "[DATE] 00:00:00" at bounding box center [653, 293] width 78 height 29
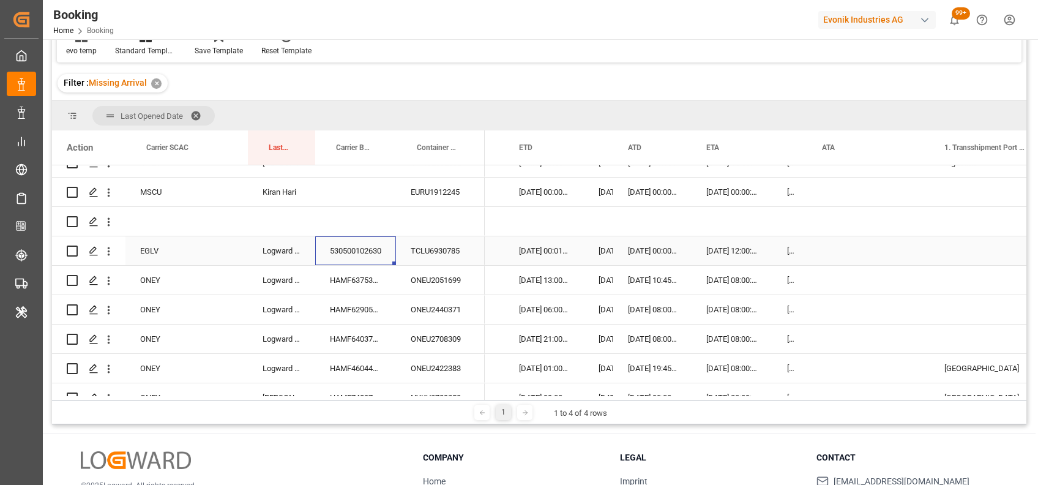
click at [366, 252] on div "530500102630" at bounding box center [355, 250] width 81 height 29
click at [833, 254] on div "Press SPACE to select this row." at bounding box center [869, 250] width 122 height 29
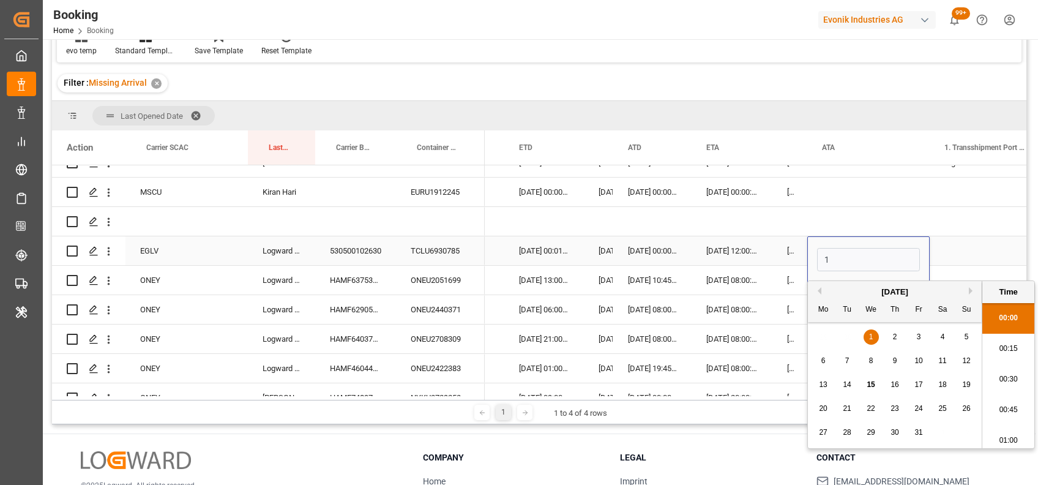
scroll to position [1841, 0]
type input "[DATE] 00:00"
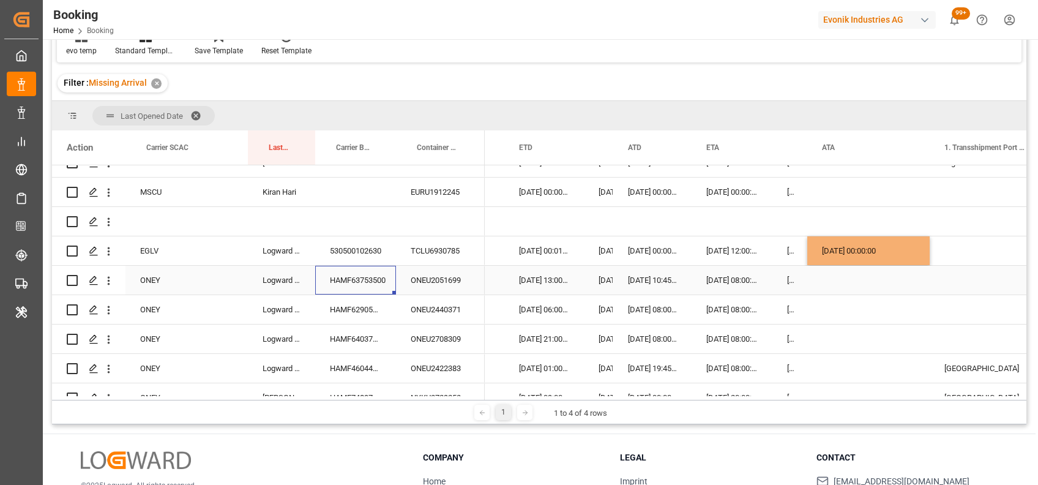
click at [355, 280] on div "HAMF63753500" at bounding box center [355, 280] width 81 height 29
click at [715, 281] on div "[DATE] 08:00:00" at bounding box center [732, 280] width 81 height 29
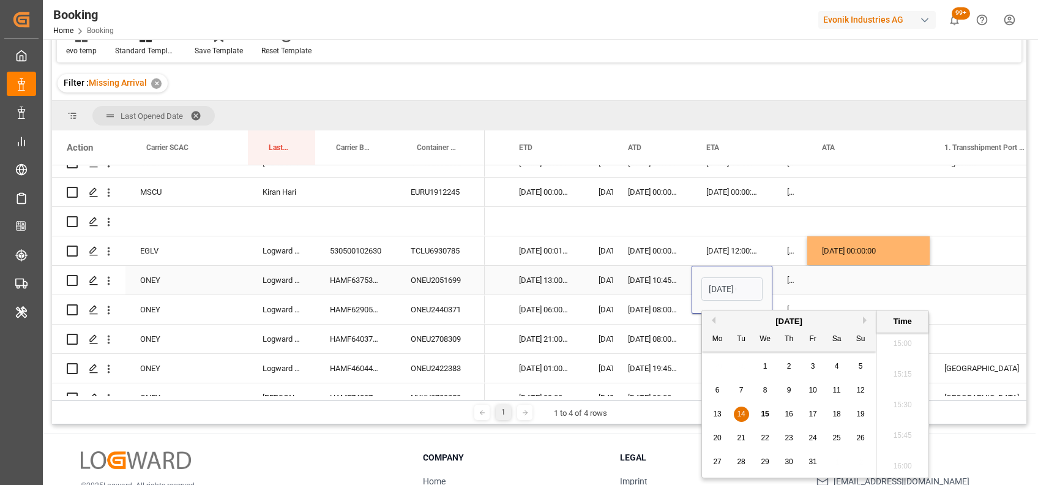
click at [716, 287] on input "[DATE] 08:00" at bounding box center [732, 288] width 61 height 23
type input "[DATE] 08:00"
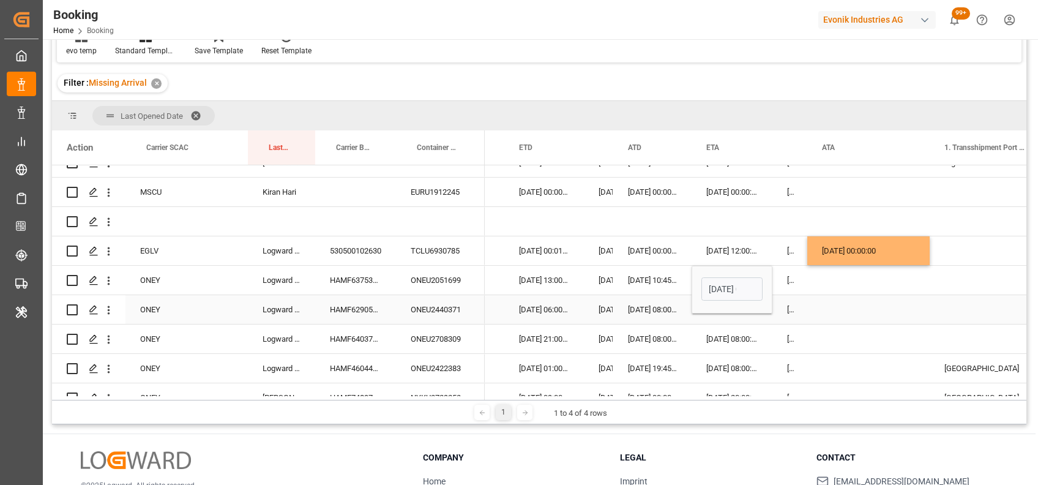
click at [342, 311] on div "HAMF62905300" at bounding box center [355, 309] width 81 height 29
click at [708, 275] on div "[DATE] 08:00:00" at bounding box center [732, 280] width 81 height 29
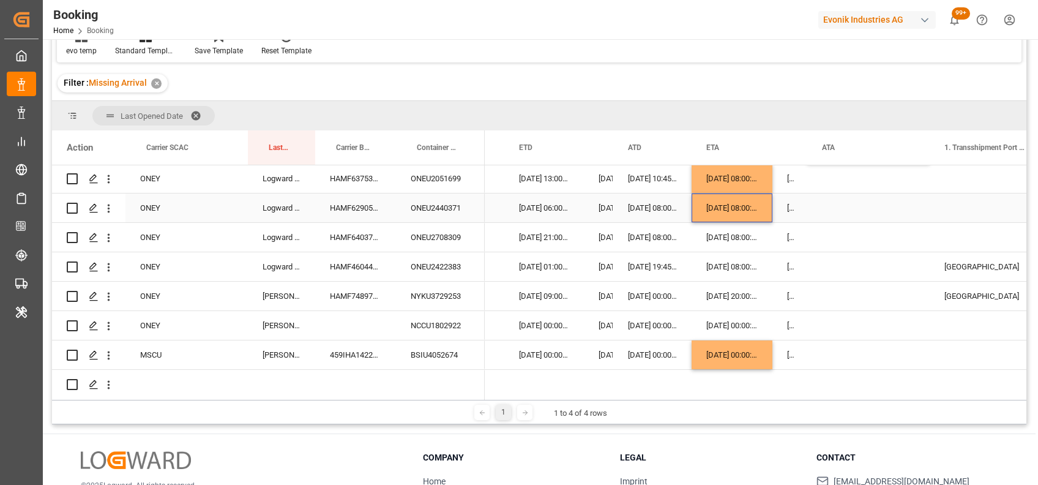
scroll to position [326, 0]
click at [353, 238] on div "HAMF64037800" at bounding box center [355, 236] width 81 height 29
click at [712, 206] on div "[DATE] 08:00:00" at bounding box center [732, 206] width 81 height 29
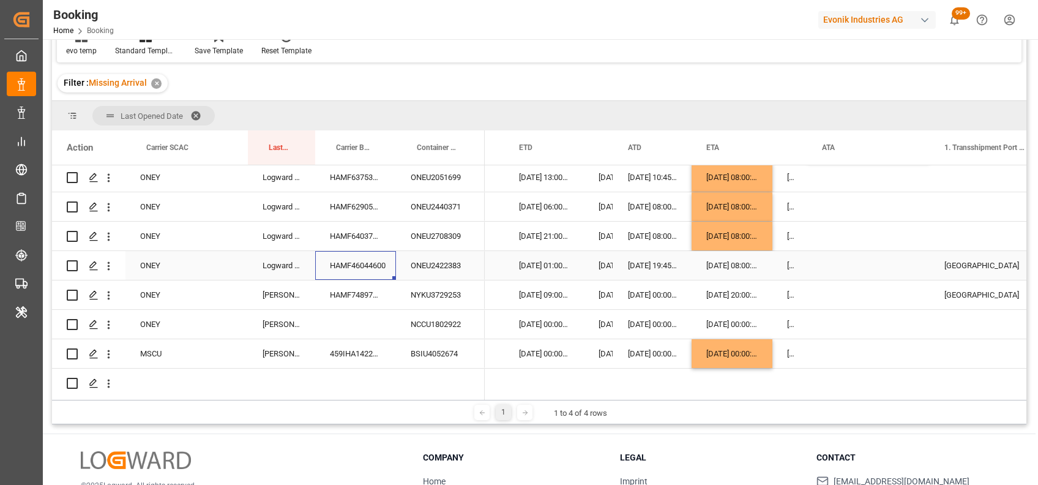
click at [347, 271] on div "HAMF46044600" at bounding box center [355, 265] width 81 height 29
click at [713, 265] on div "[DATE] 08:00:00" at bounding box center [732, 265] width 81 height 29
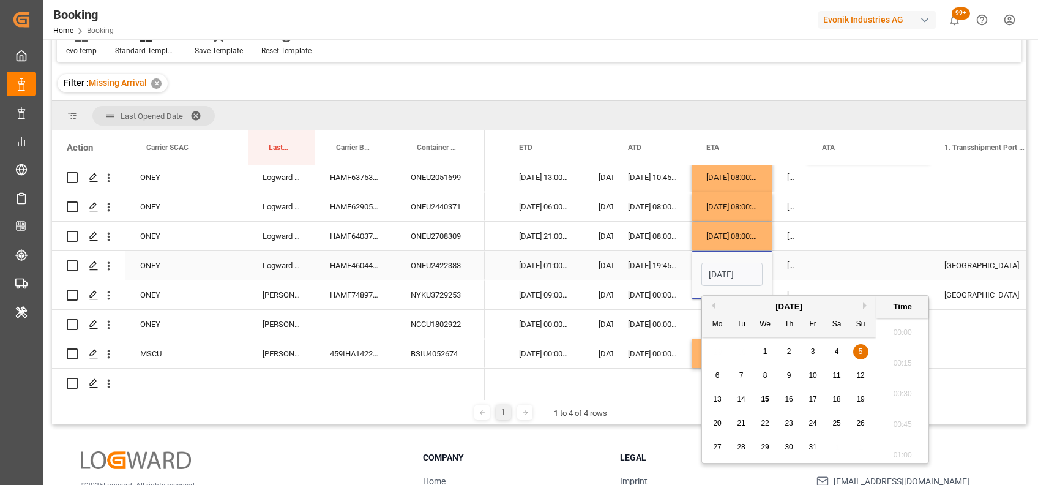
scroll to position [1841, 0]
click at [713, 278] on input "[DATE] 08:00" at bounding box center [732, 274] width 61 height 23
type input "[DATE] 08:00"
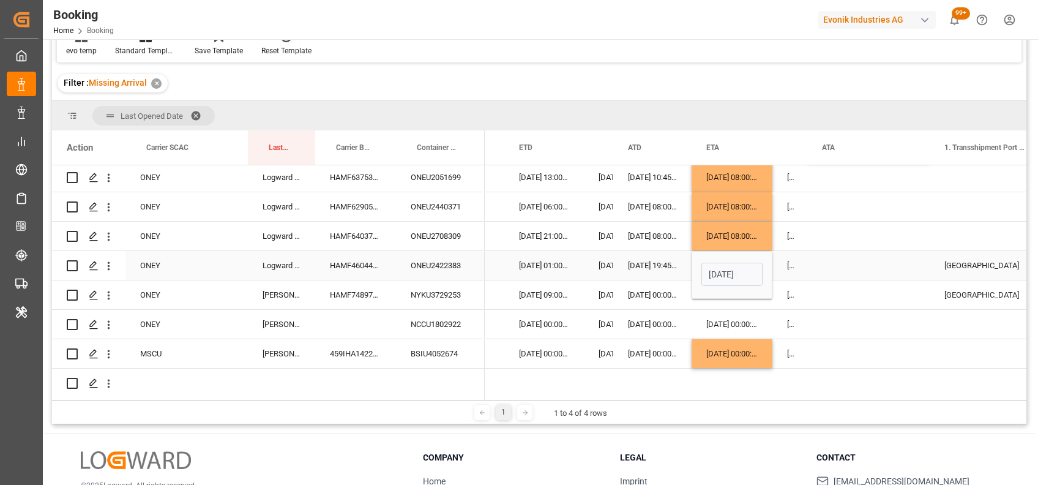
click at [805, 270] on div "[DATE] 00:00:00" at bounding box center [790, 265] width 35 height 29
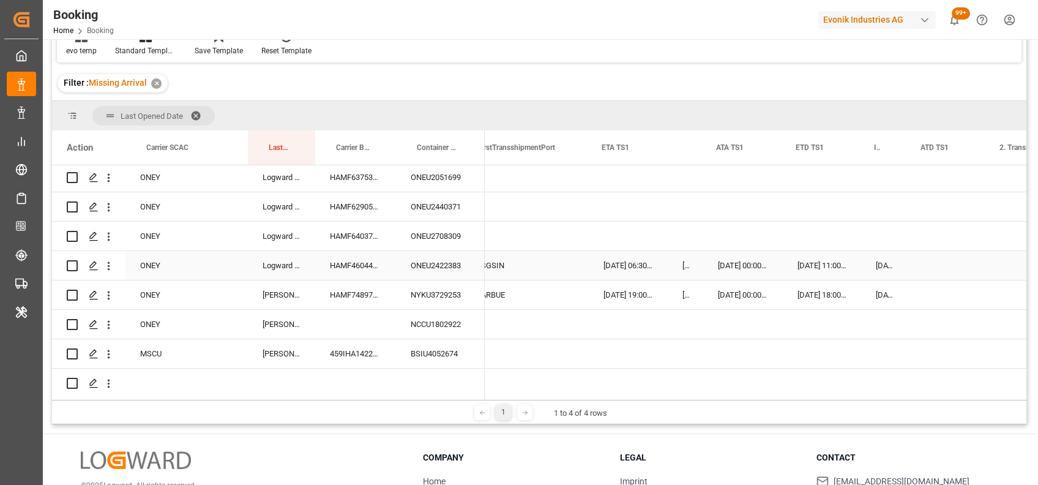
scroll to position [0, 12569]
click at [813, 263] on div "[DATE] 11:00:00" at bounding box center [820, 265] width 78 height 29
click at [817, 272] on div "27-09-2025 11:00:00" at bounding box center [820, 265] width 78 height 29
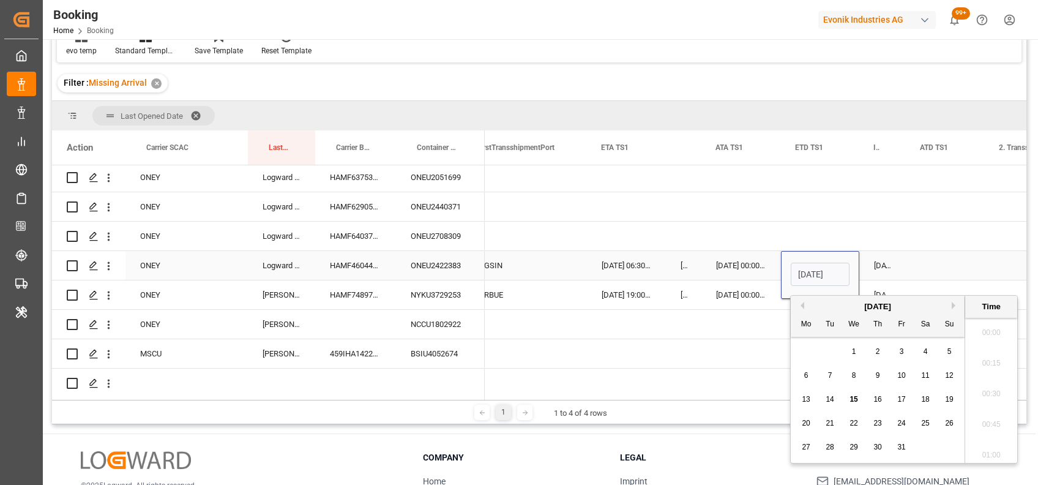
scroll to position [1841, 0]
click at [926, 397] on span "18" at bounding box center [926, 399] width 8 height 9
type input "18-10-2025 11:00"
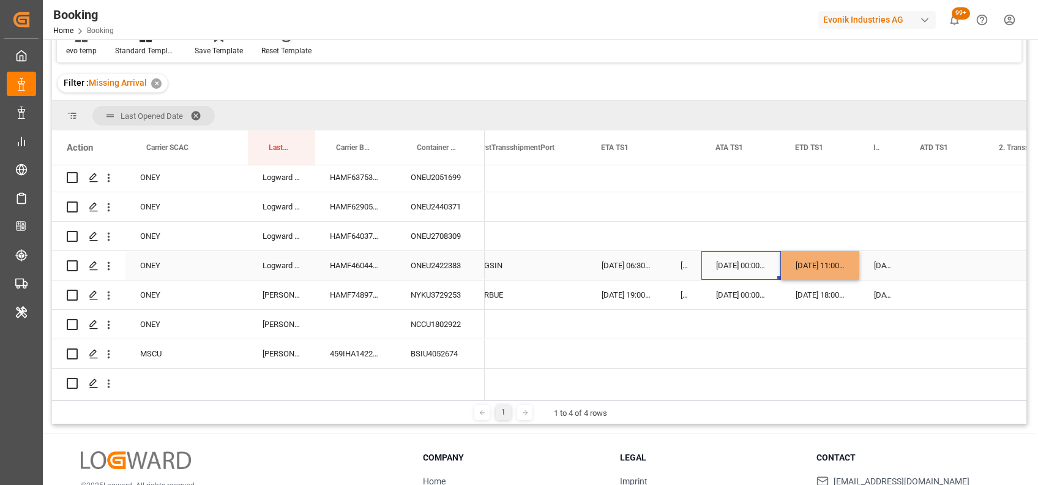
click at [756, 251] on div "07-10-2025 00:00:00" at bounding box center [742, 265] width 80 height 29
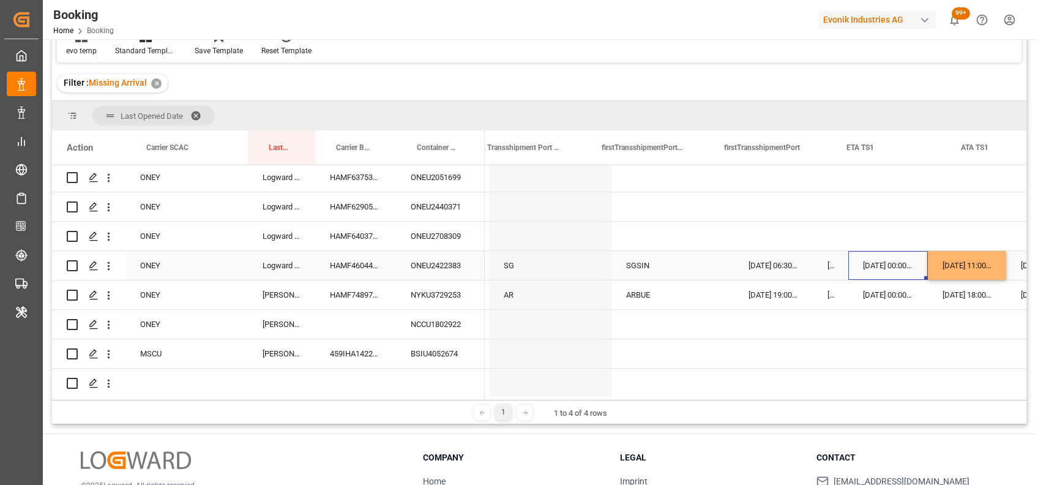
scroll to position [0, 12311]
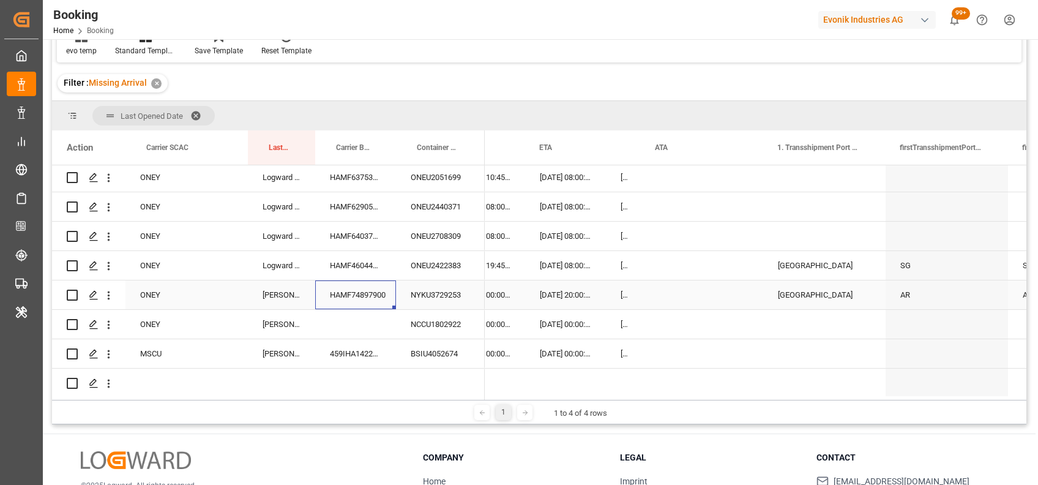
click at [351, 296] on div "HAMF74897900" at bounding box center [355, 294] width 81 height 29
click at [110, 297] on icon "open menu" at bounding box center [108, 295] width 13 height 13
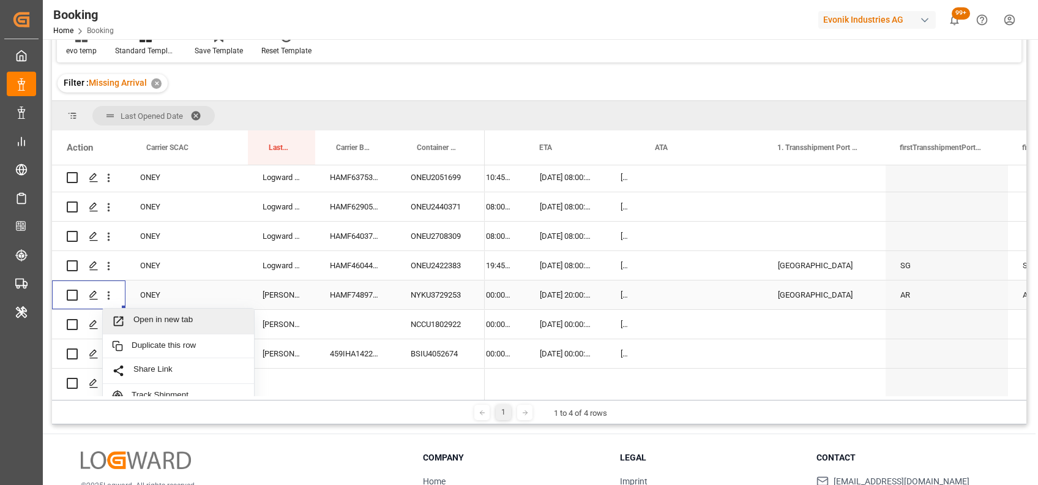
click at [149, 318] on span "Open in new tab" at bounding box center [188, 321] width 111 height 13
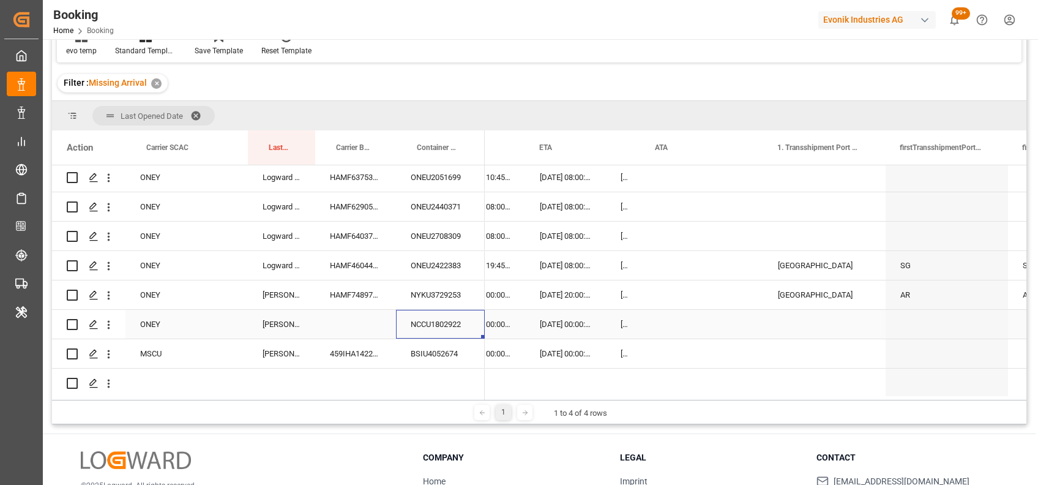
click at [426, 328] on div "NCCU1802922" at bounding box center [440, 324] width 89 height 29
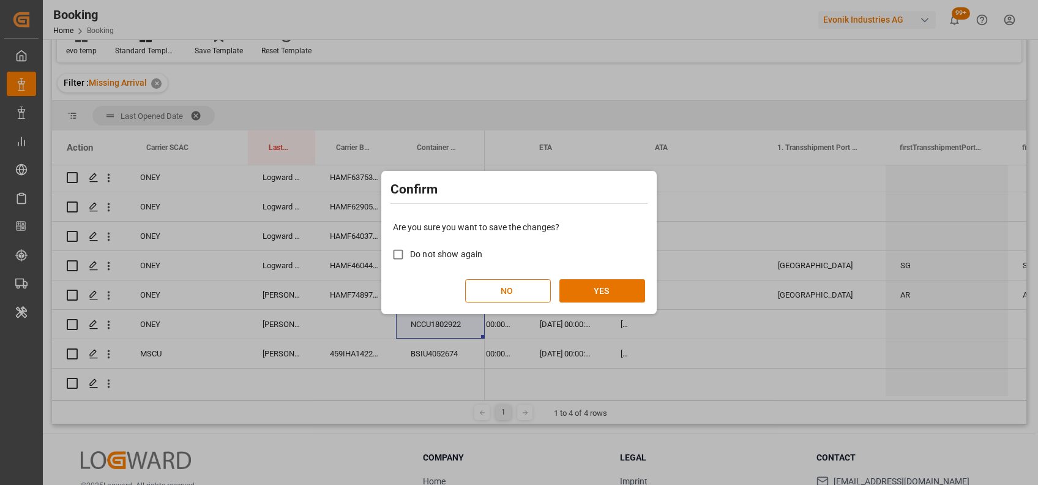
click at [594, 291] on button "YES" at bounding box center [603, 290] width 86 height 23
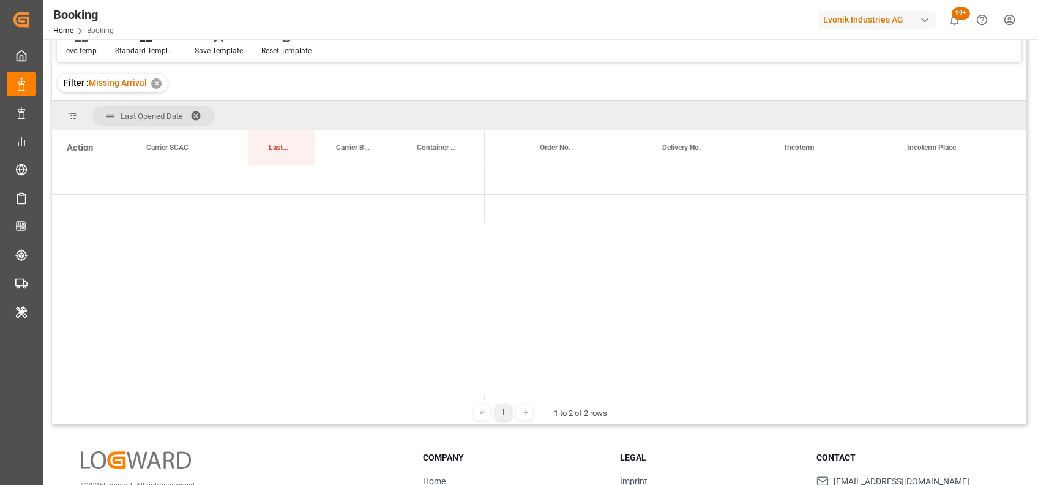
scroll to position [0, 0]
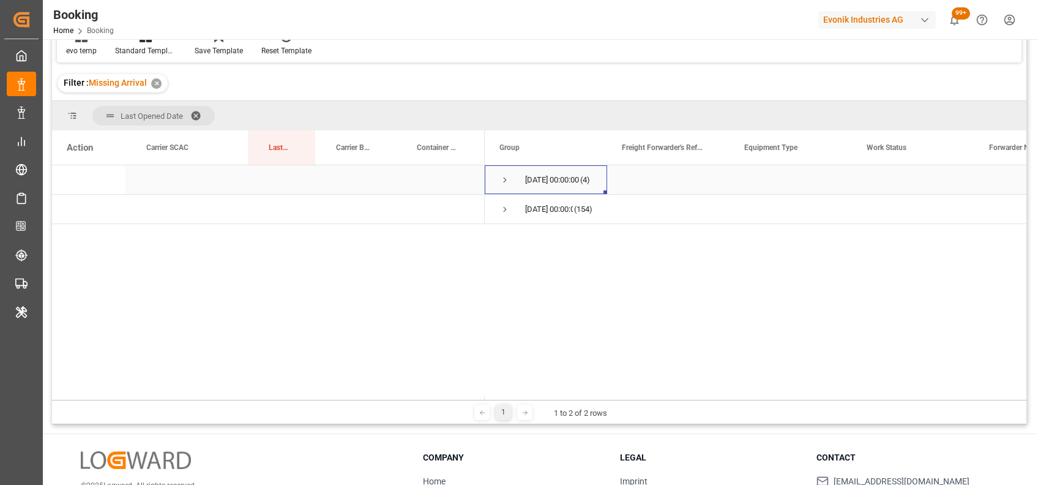
click at [504, 178] on span "Press SPACE to select this row." at bounding box center [505, 180] width 11 height 11
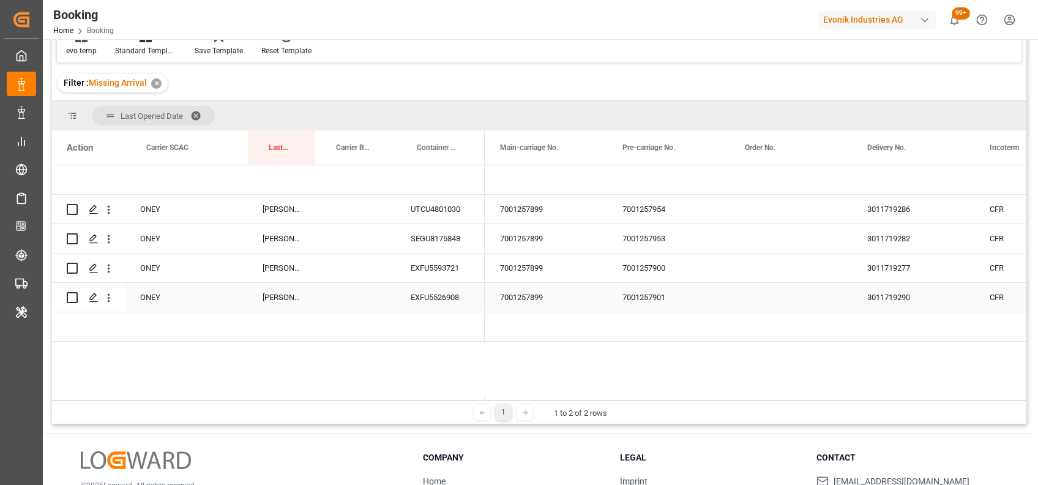
scroll to position [0, 1924]
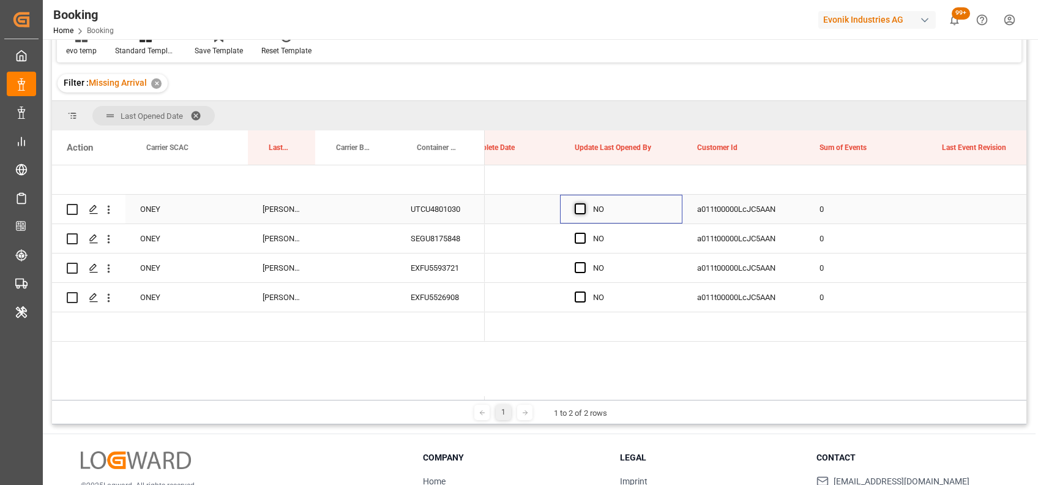
click at [580, 211] on span "Press SPACE to select this row." at bounding box center [580, 208] width 11 height 11
click at [584, 203] on input "Press SPACE to select this row." at bounding box center [584, 203] width 0 height 0
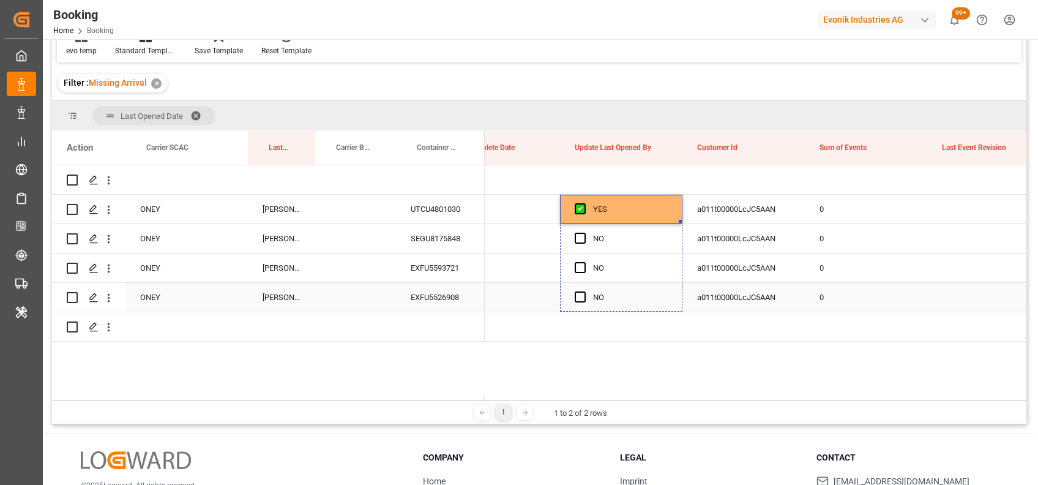
drag, startPoint x: 679, startPoint y: 221, endPoint x: 668, endPoint y: 312, distance: 91.3
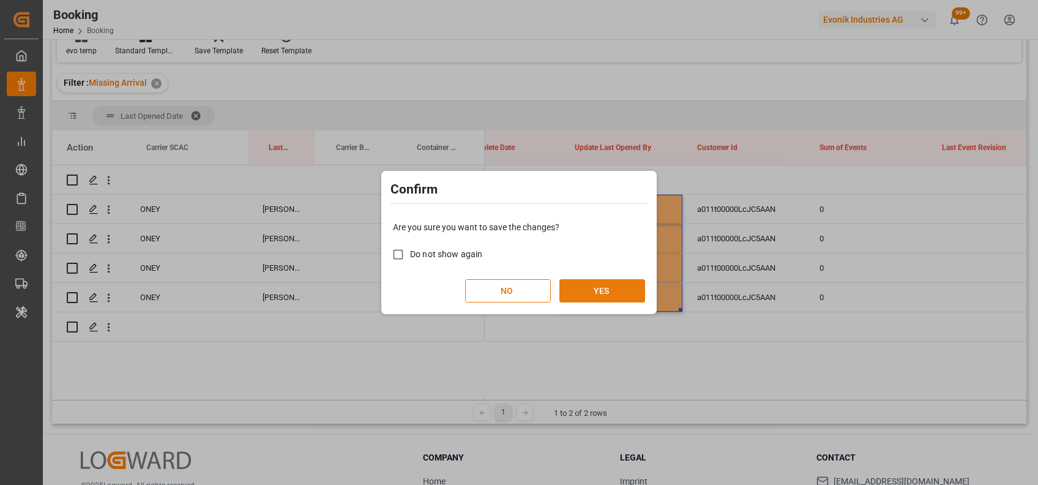
click at [606, 296] on button "YES" at bounding box center [603, 290] width 86 height 23
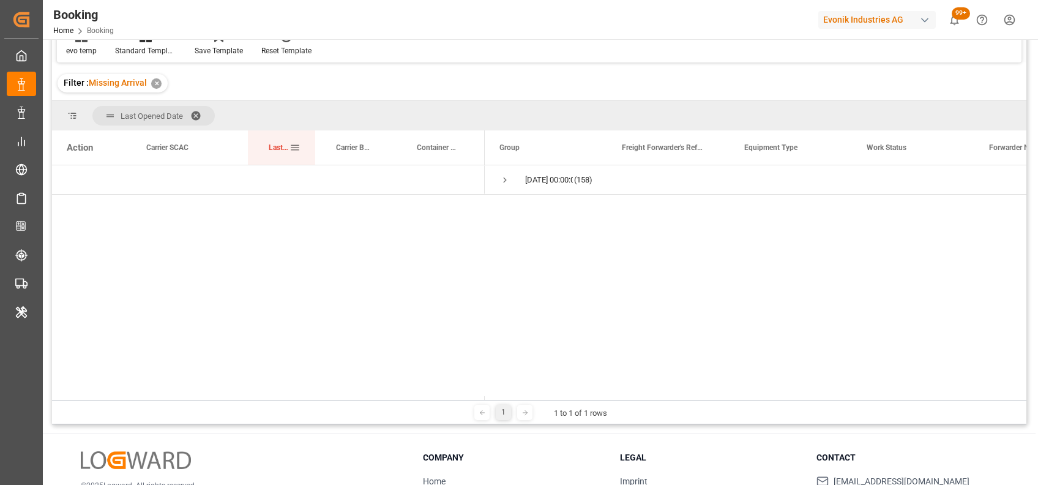
drag, startPoint x: 281, startPoint y: 151, endPoint x: 296, endPoint y: 130, distance: 25.0
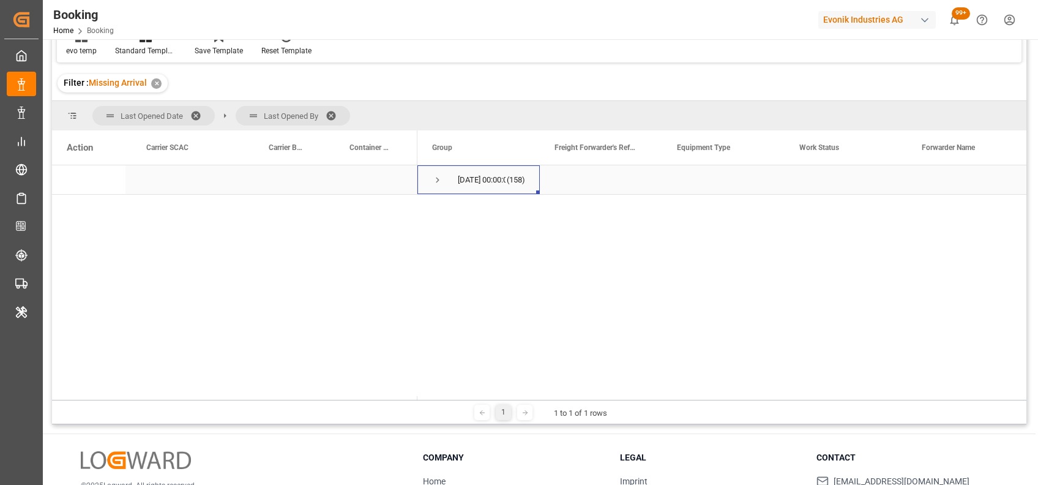
click at [438, 178] on span "Press SPACE to select this row." at bounding box center [437, 180] width 11 height 11
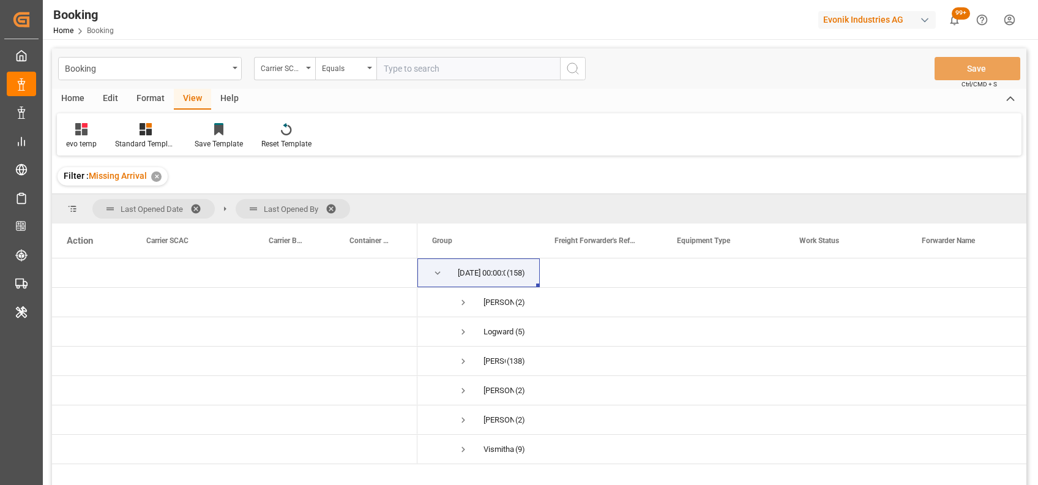
click at [147, 95] on div "Format" at bounding box center [150, 99] width 47 height 21
click at [73, 133] on div at bounding box center [84, 128] width 36 height 13
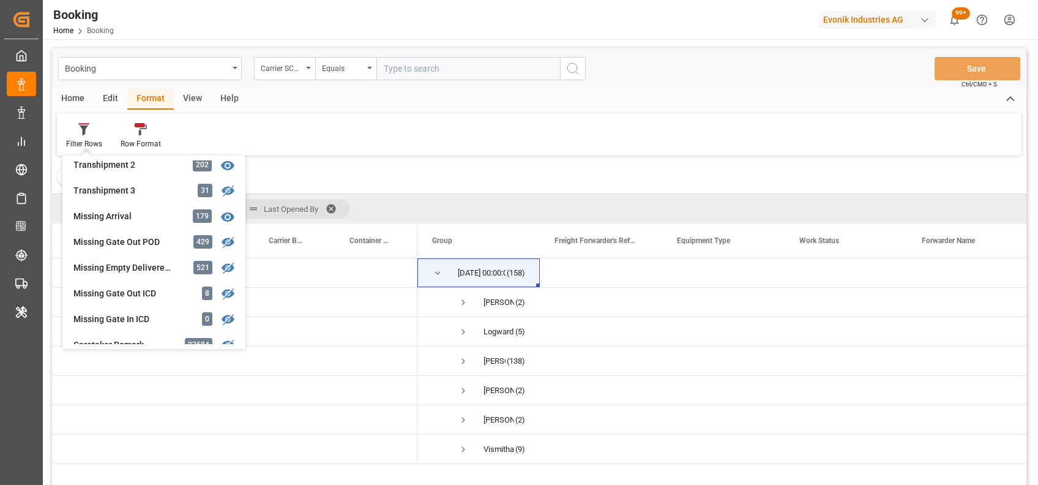
scroll to position [454, 0]
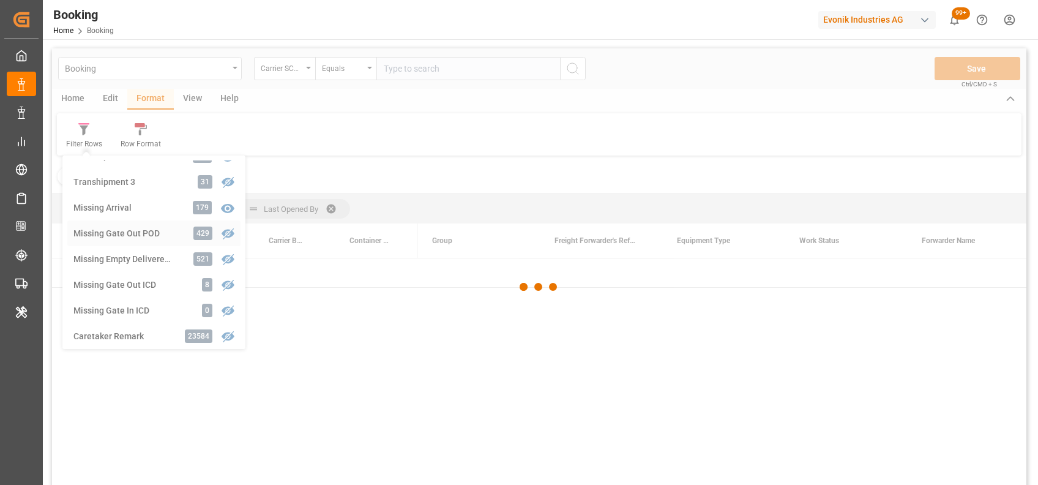
click at [138, 230] on div "Booking Carrier SCAC Equals Save Ctrl/CMD + S Home Edit Format View Help Filter…" at bounding box center [539, 282] width 975 height 469
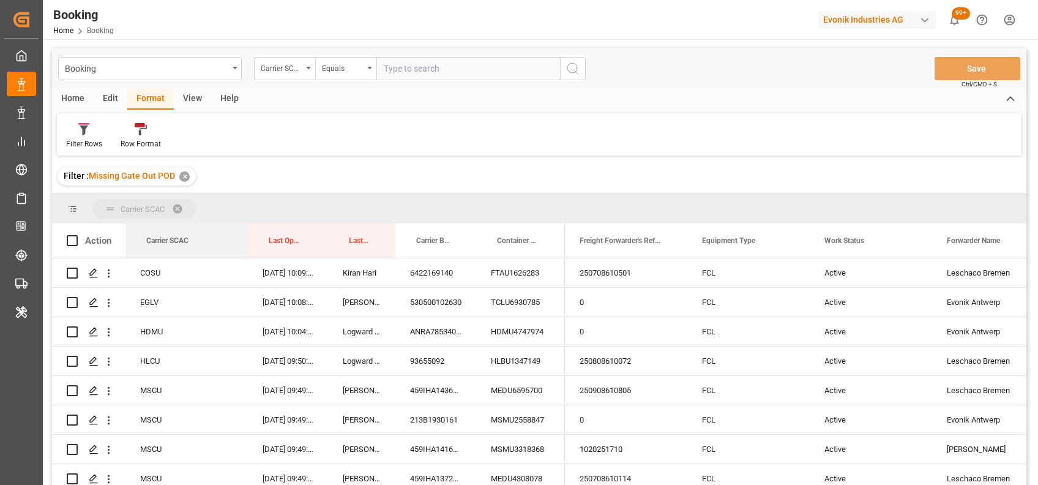
drag, startPoint x: 166, startPoint y: 244, endPoint x: 144, endPoint y: 209, distance: 41.3
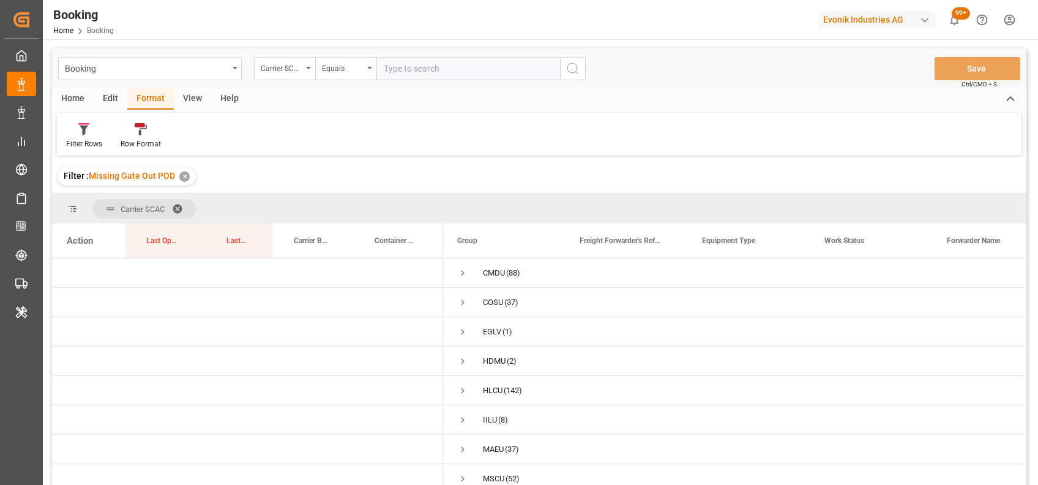
click at [178, 203] on span at bounding box center [182, 208] width 20 height 11
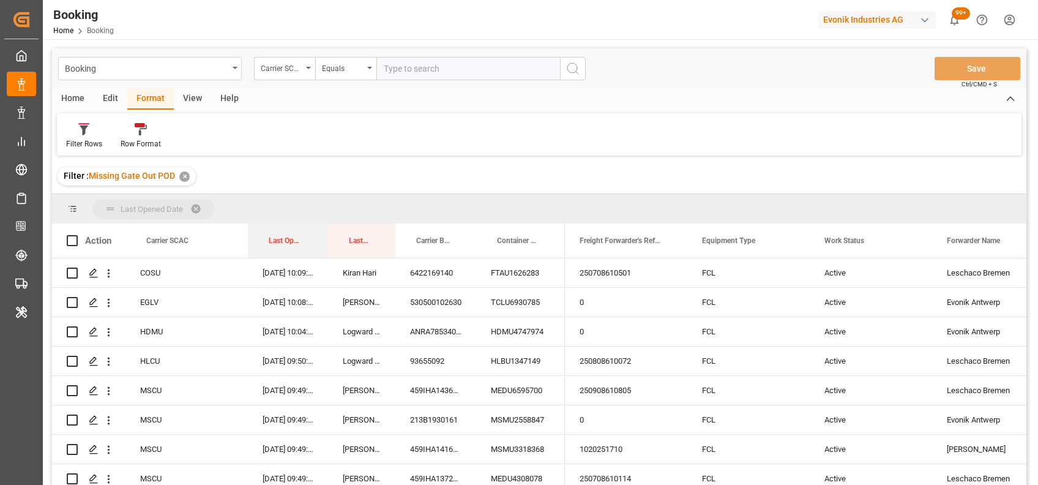
drag, startPoint x: 277, startPoint y: 235, endPoint x: 268, endPoint y: 219, distance: 18.1
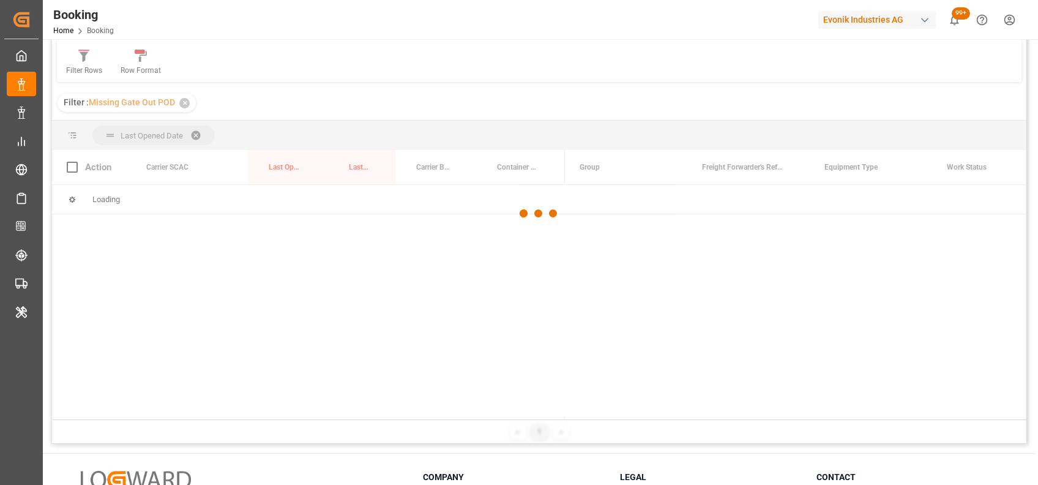
scroll to position [77, 0]
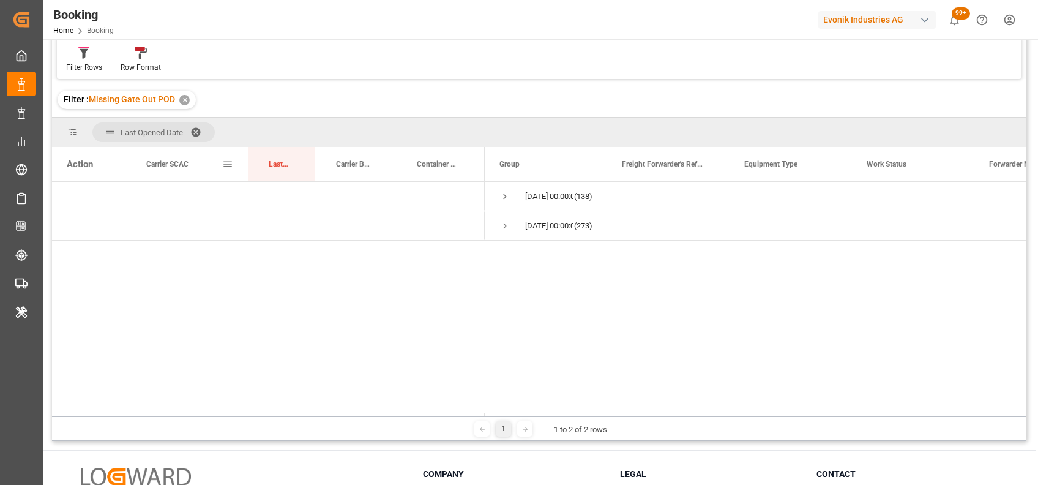
drag, startPoint x: 191, startPoint y: 161, endPoint x: 254, endPoint y: 144, distance: 65.4
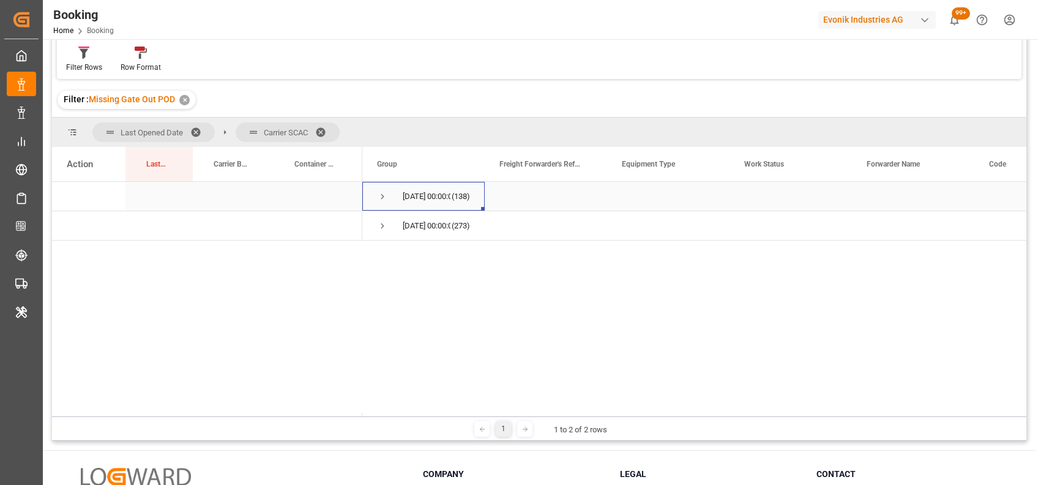
click at [382, 195] on span "Press SPACE to select this row." at bounding box center [382, 196] width 11 height 11
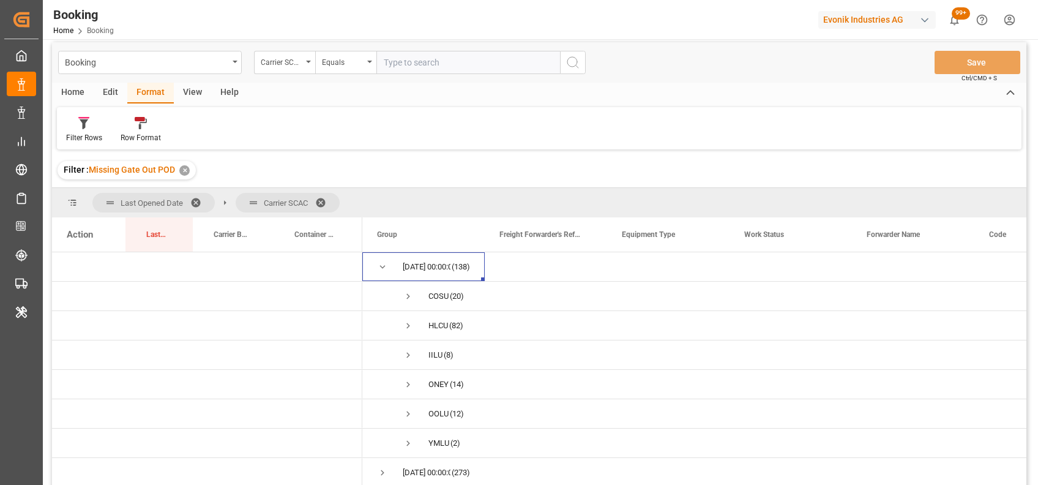
scroll to position [0, 0]
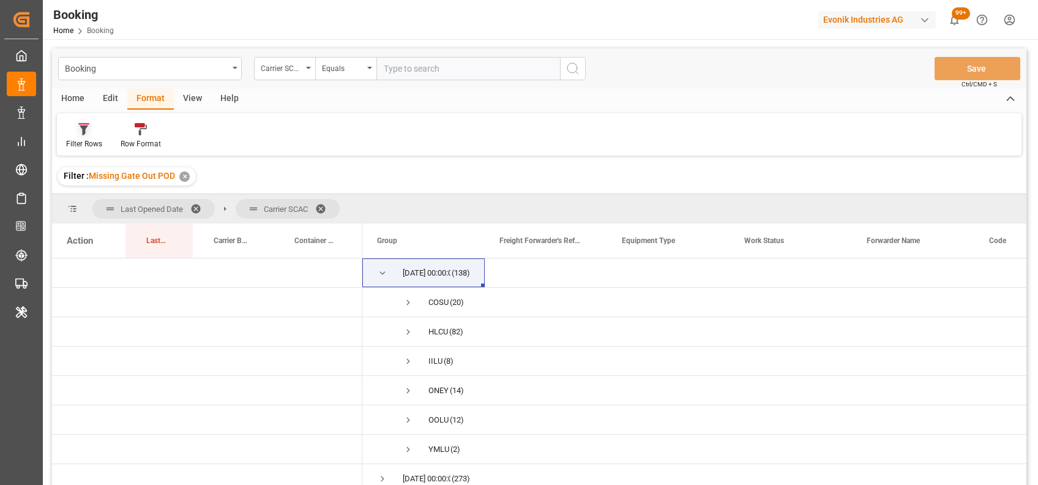
click at [93, 134] on div at bounding box center [84, 128] width 36 height 13
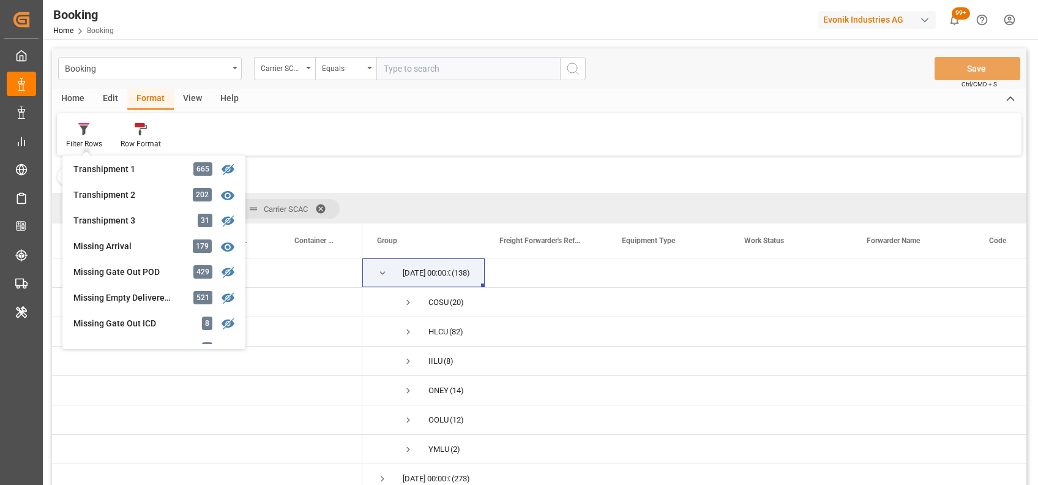
scroll to position [416, 0]
click at [155, 288] on div "Booking Carrier SCAC Equals Save Ctrl/CMD + S Home Edit Format View Help Filter…" at bounding box center [539, 282] width 975 height 469
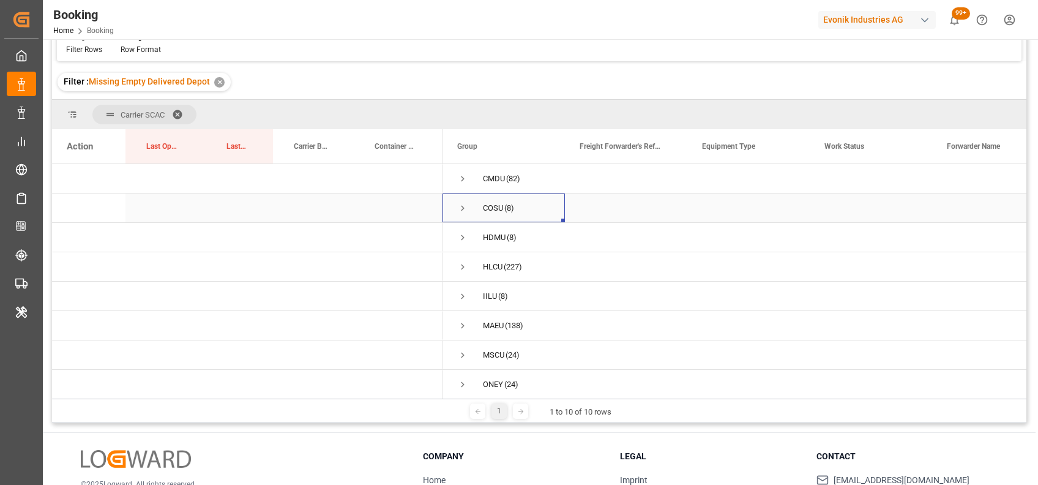
click at [464, 205] on span "Press SPACE to select this row." at bounding box center [462, 208] width 11 height 11
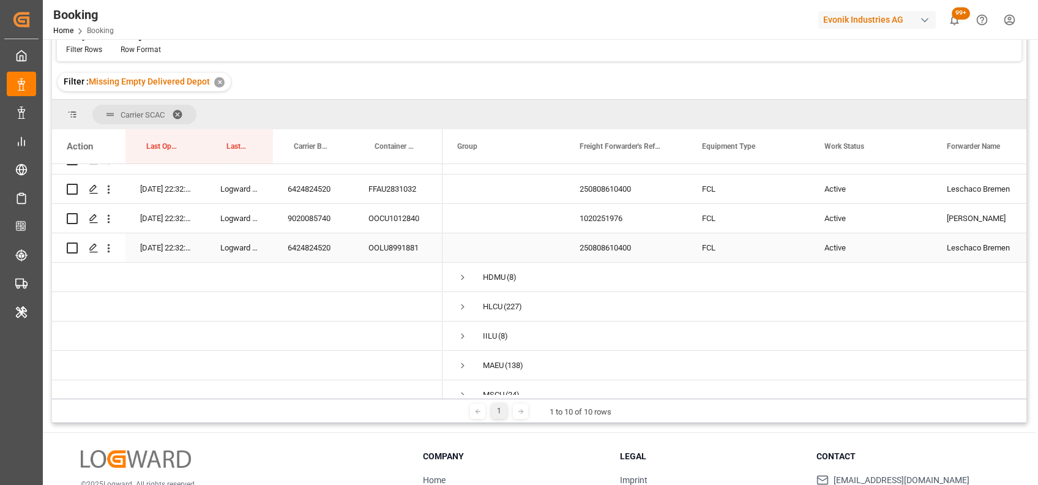
scroll to position [201, 0]
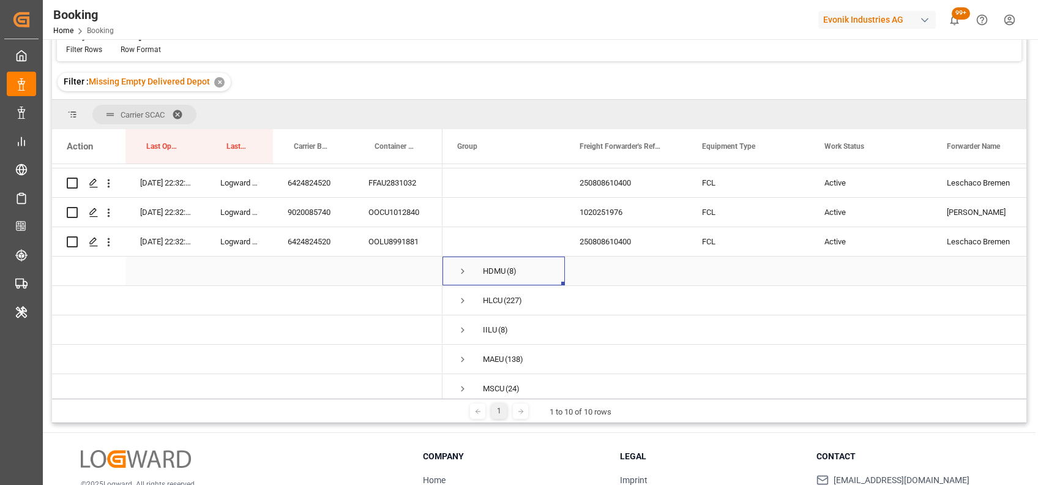
click at [463, 266] on span "Press SPACE to select this row." at bounding box center [462, 271] width 11 height 11
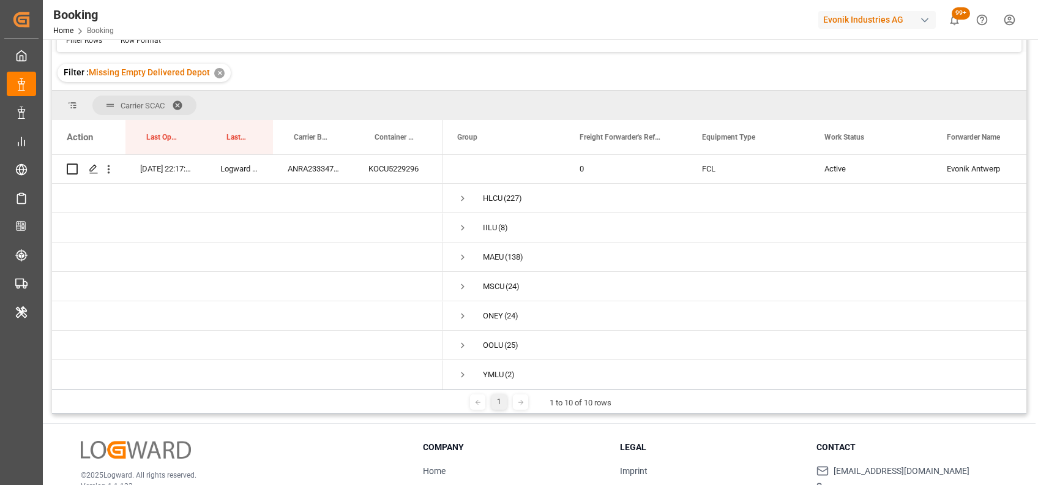
scroll to position [537, 0]
click at [464, 220] on span "Press SPACE to select this row." at bounding box center [462, 224] width 11 height 11
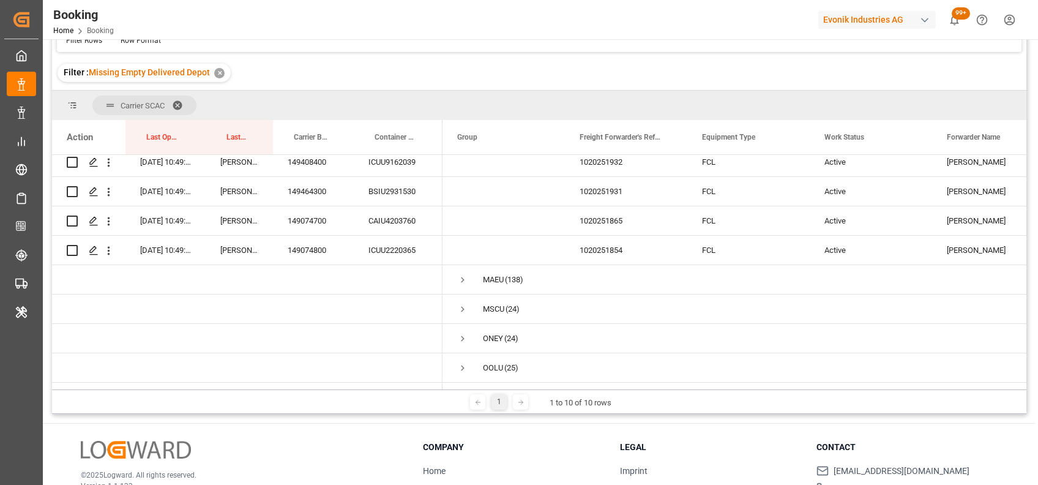
scroll to position [772, 0]
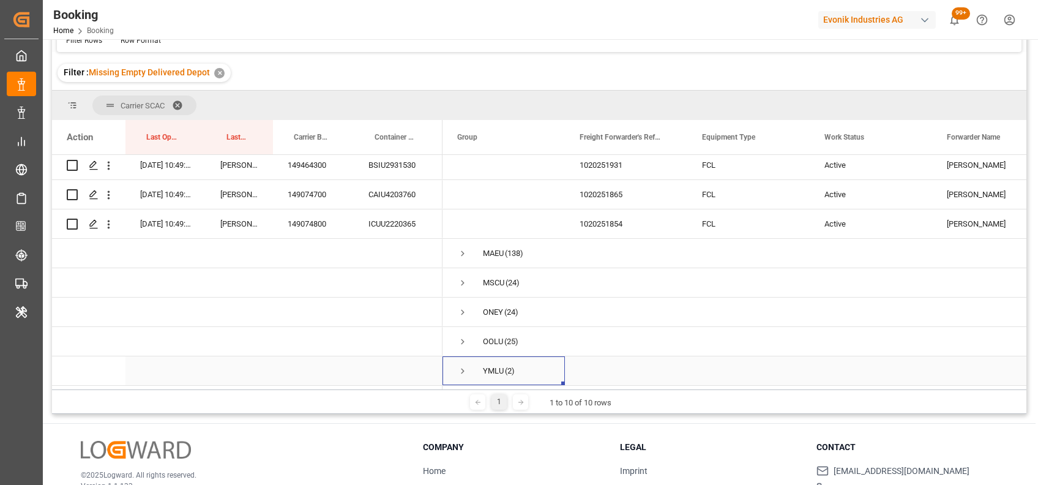
click at [460, 367] on span "Press SPACE to select this row." at bounding box center [462, 371] width 11 height 11
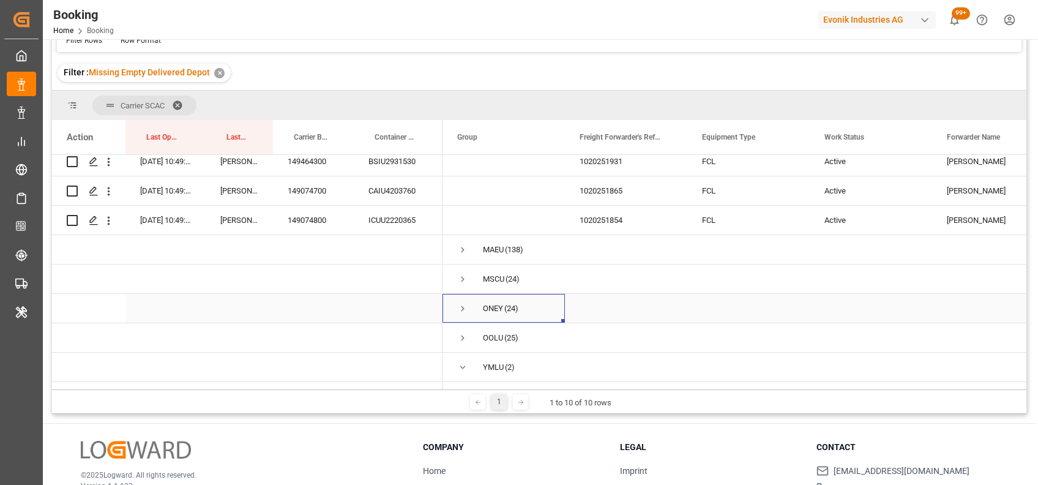
click at [461, 310] on span "Press SPACE to select this row." at bounding box center [462, 308] width 11 height 11
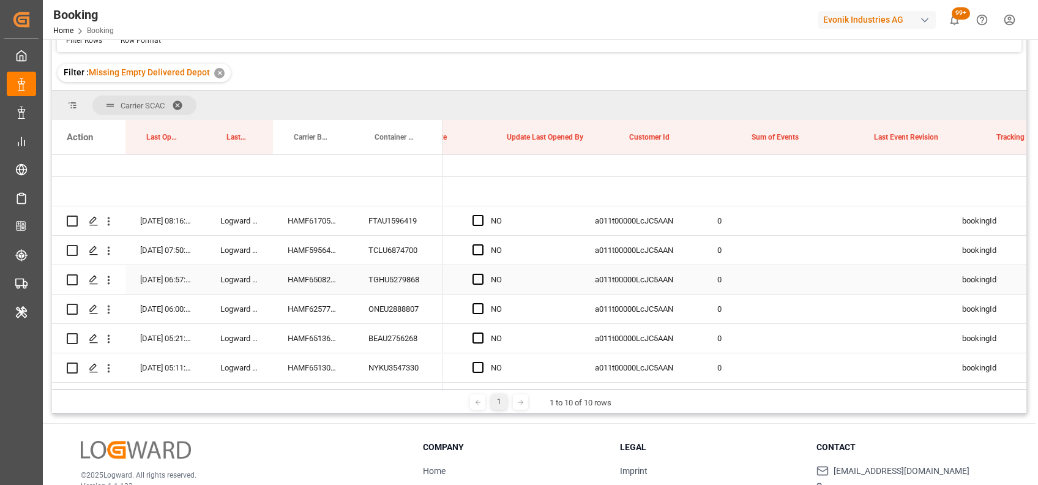
scroll to position [0, 9623]
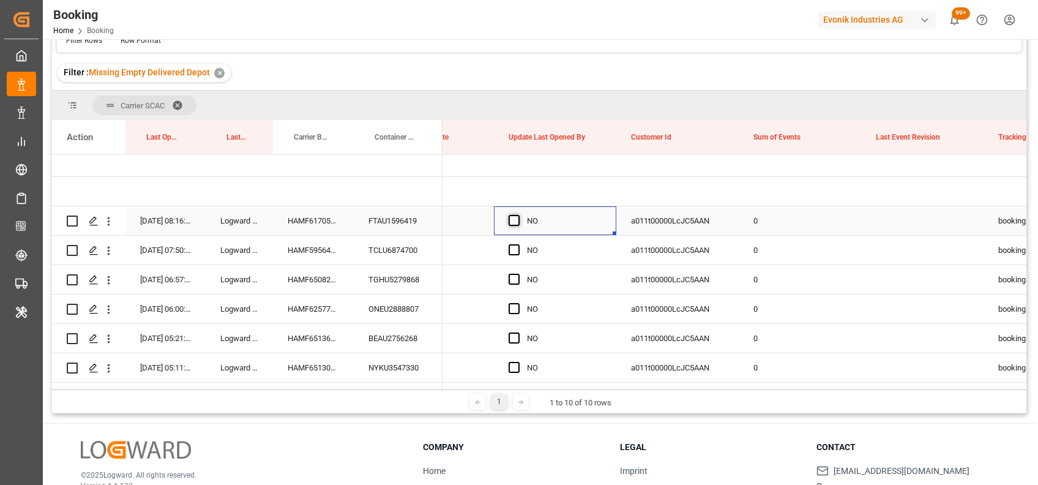
click at [517, 223] on span "Press SPACE to select this row." at bounding box center [514, 220] width 11 height 11
click at [518, 215] on input "Press SPACE to select this row." at bounding box center [518, 215] width 0 height 0
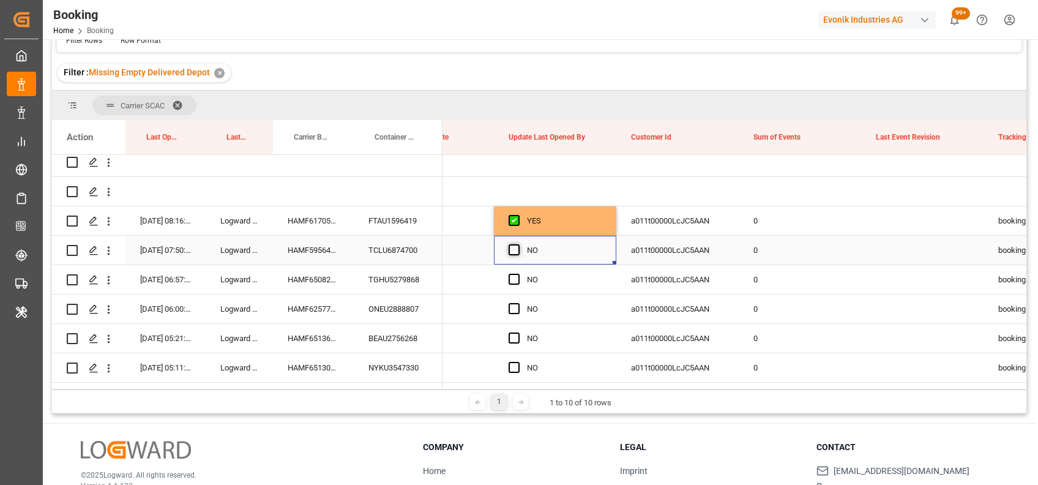
click at [516, 251] on span "Press SPACE to select this row." at bounding box center [514, 249] width 11 height 11
click at [518, 244] on input "Press SPACE to select this row." at bounding box center [518, 244] width 0 height 0
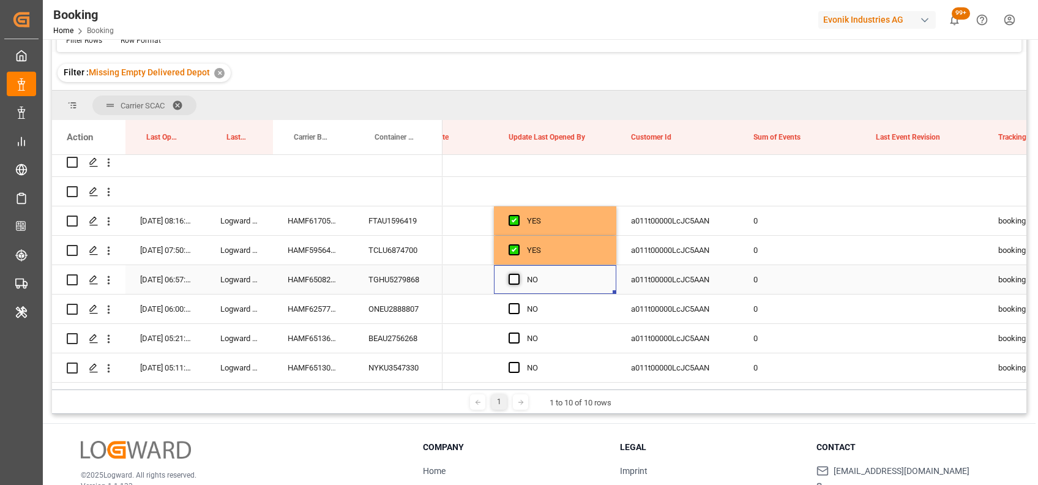
click at [516, 275] on span "Press SPACE to select this row." at bounding box center [514, 279] width 11 height 11
click at [518, 274] on input "Press SPACE to select this row." at bounding box center [518, 274] width 0 height 0
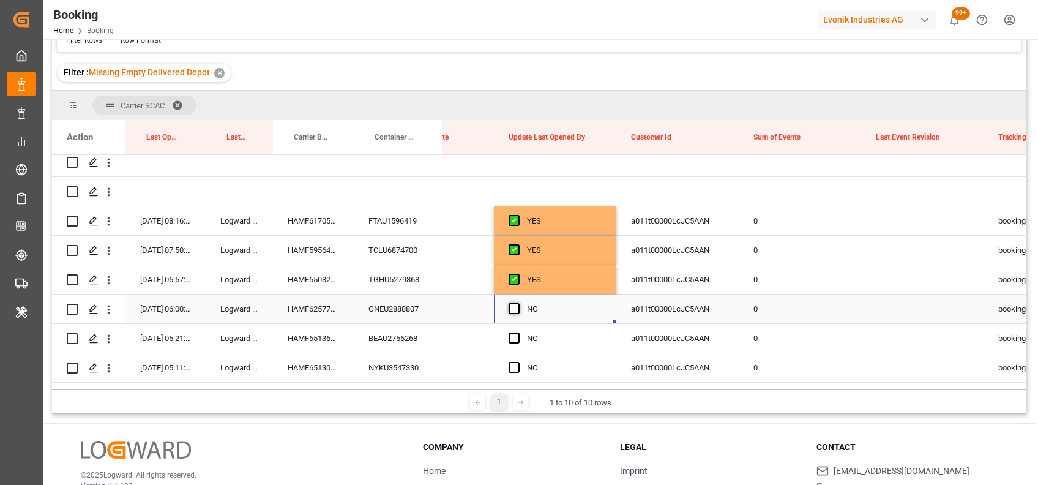
click at [516, 310] on span "Press SPACE to select this row." at bounding box center [514, 308] width 11 height 11
click at [518, 303] on input "Press SPACE to select this row." at bounding box center [518, 303] width 0 height 0
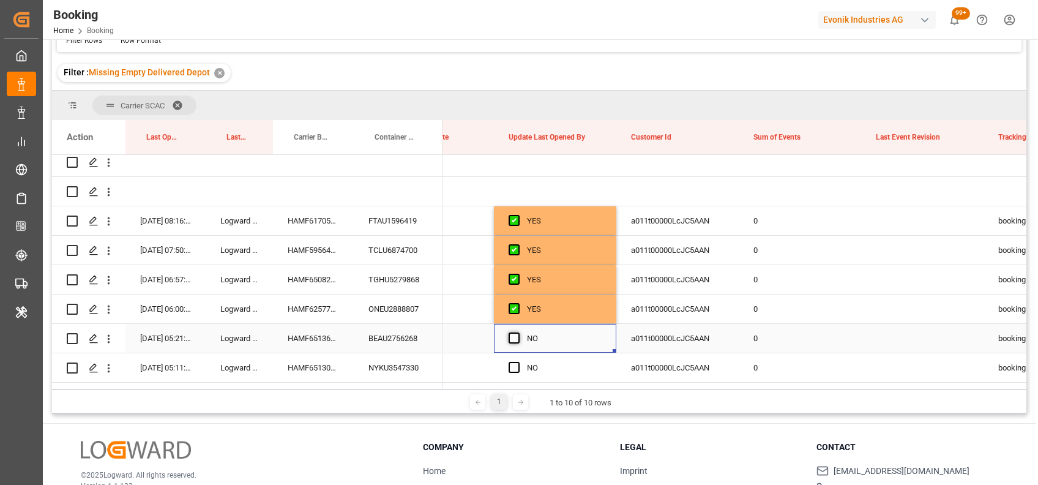
click at [514, 337] on span "Press SPACE to select this row." at bounding box center [514, 337] width 11 height 11
click at [518, 332] on input "Press SPACE to select this row." at bounding box center [518, 332] width 0 height 0
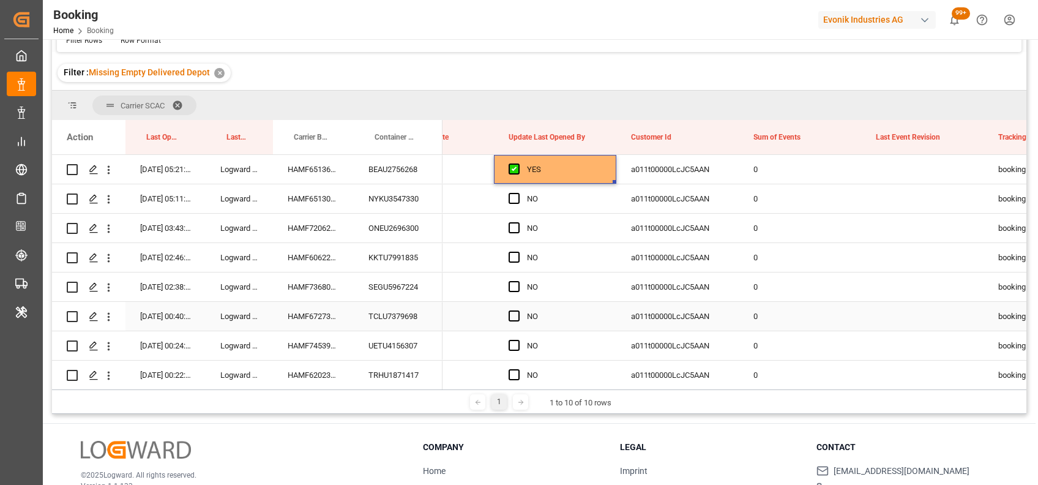
scroll to position [1059, 0]
click at [514, 377] on span "Press SPACE to select this row." at bounding box center [514, 374] width 11 height 11
click at [518, 369] on input "Press SPACE to select this row." at bounding box center [518, 369] width 0 height 0
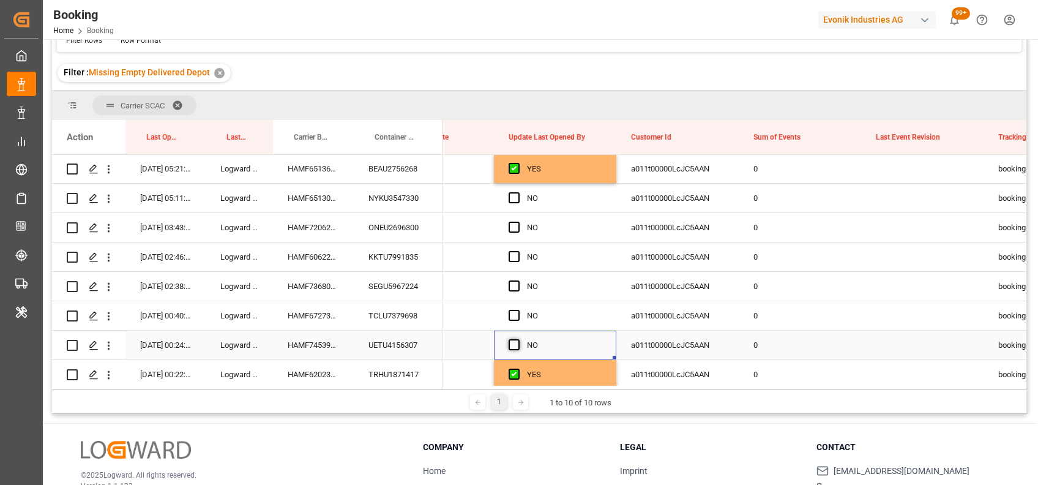
click at [514, 339] on span "Press SPACE to select this row." at bounding box center [514, 344] width 11 height 11
click at [518, 339] on input "Press SPACE to select this row." at bounding box center [518, 339] width 0 height 0
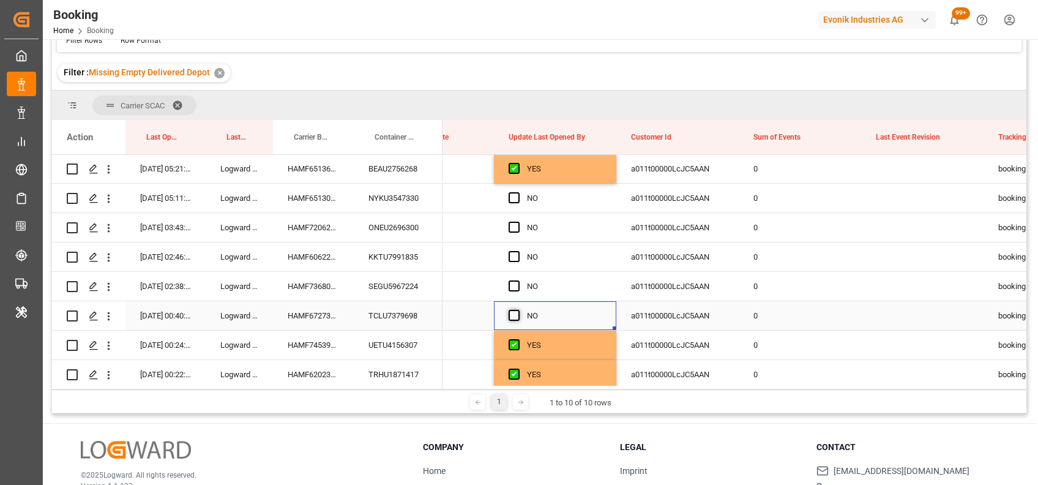
click at [514, 314] on span "Press SPACE to select this row." at bounding box center [514, 315] width 11 height 11
click at [518, 310] on input "Press SPACE to select this row." at bounding box center [518, 310] width 0 height 0
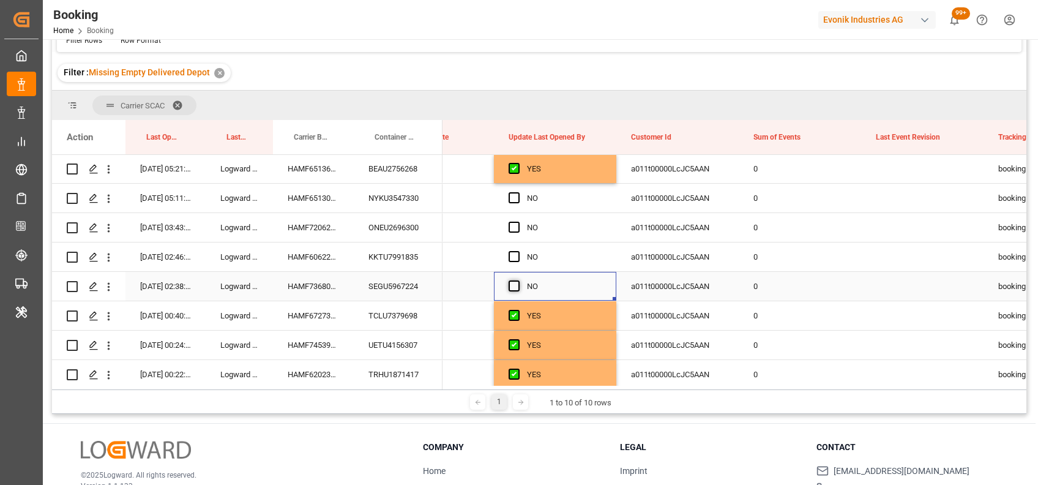
click at [514, 287] on span "Press SPACE to select this row." at bounding box center [514, 285] width 11 height 11
click at [518, 280] on input "Press SPACE to select this row." at bounding box center [518, 280] width 0 height 0
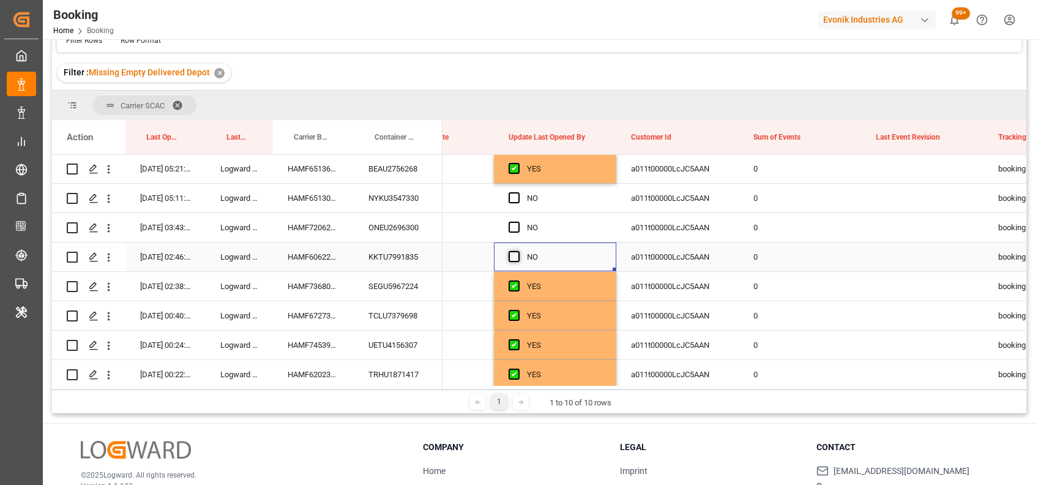
click at [514, 255] on span "Press SPACE to select this row." at bounding box center [514, 256] width 11 height 11
click at [518, 251] on input "Press SPACE to select this row." at bounding box center [518, 251] width 0 height 0
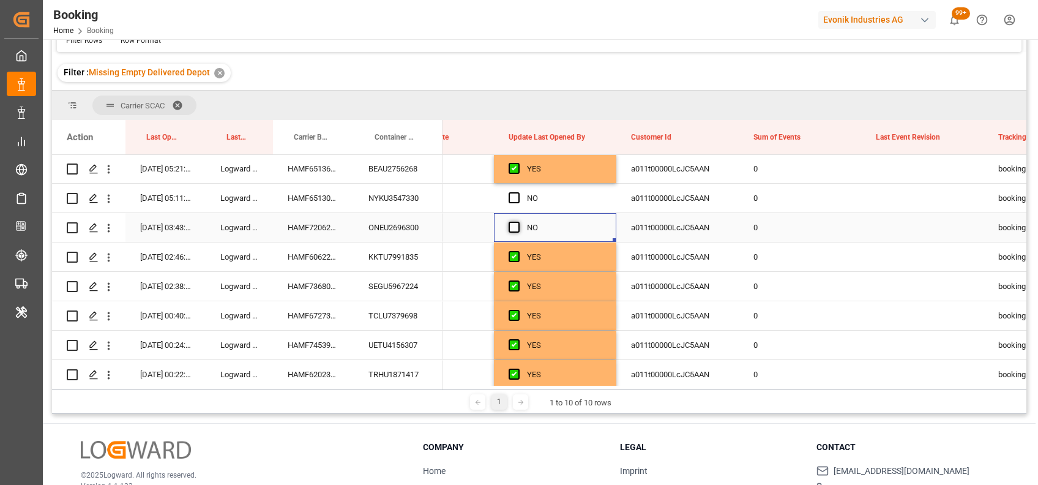
click at [514, 230] on span "Press SPACE to select this row." at bounding box center [514, 227] width 11 height 11
click at [518, 222] on input "Press SPACE to select this row." at bounding box center [518, 222] width 0 height 0
click at [514, 198] on span "Press SPACE to select this row." at bounding box center [514, 197] width 11 height 11
click at [518, 192] on input "Press SPACE to select this row." at bounding box center [518, 192] width 0 height 0
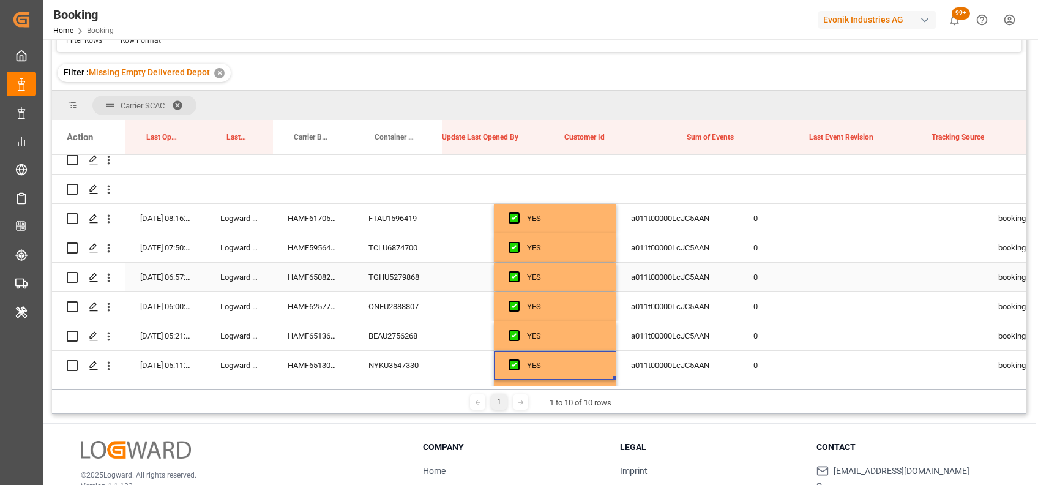
scroll to position [0, 9976]
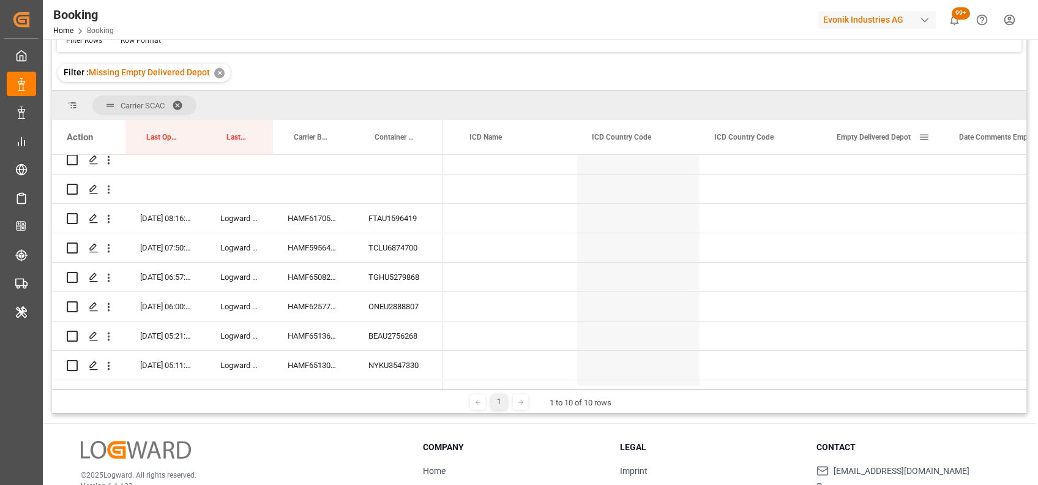
click at [929, 134] on span at bounding box center [924, 137] width 11 height 11
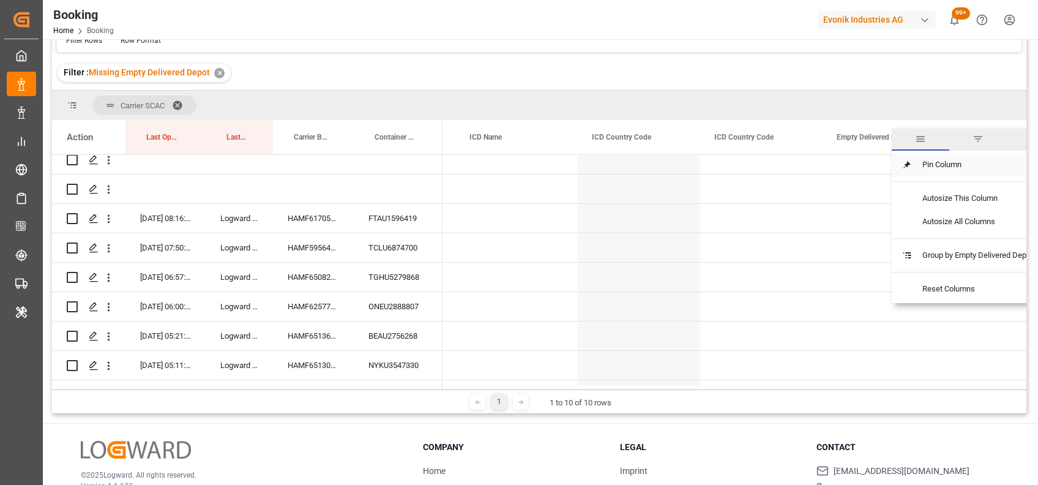
click at [922, 162] on span "Pin Column" at bounding box center [978, 164] width 130 height 23
click at [868, 167] on span "Pin Left" at bounding box center [856, 169] width 51 height 23
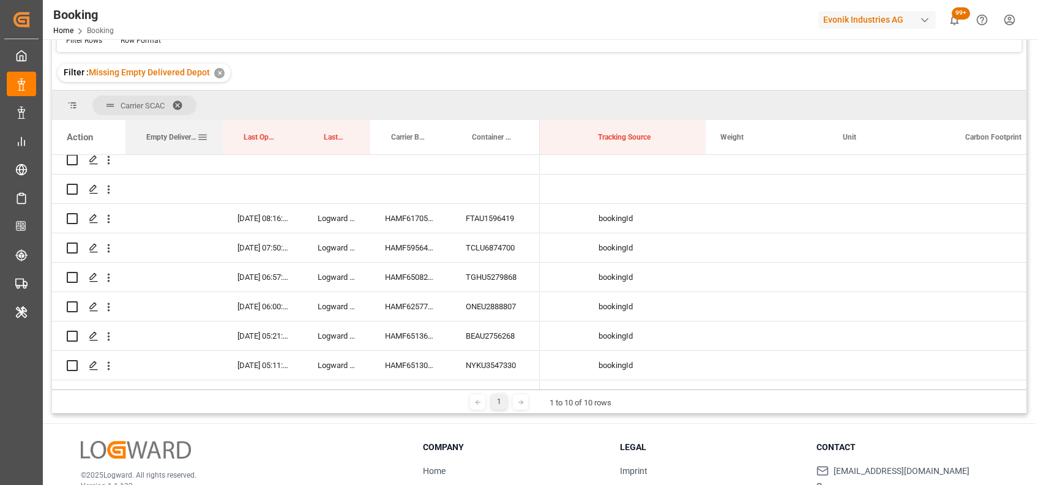
drag, startPoint x: 246, startPoint y: 129, endPoint x: 216, endPoint y: 126, distance: 29.5
click at [220, 126] on div at bounding box center [222, 137] width 5 height 34
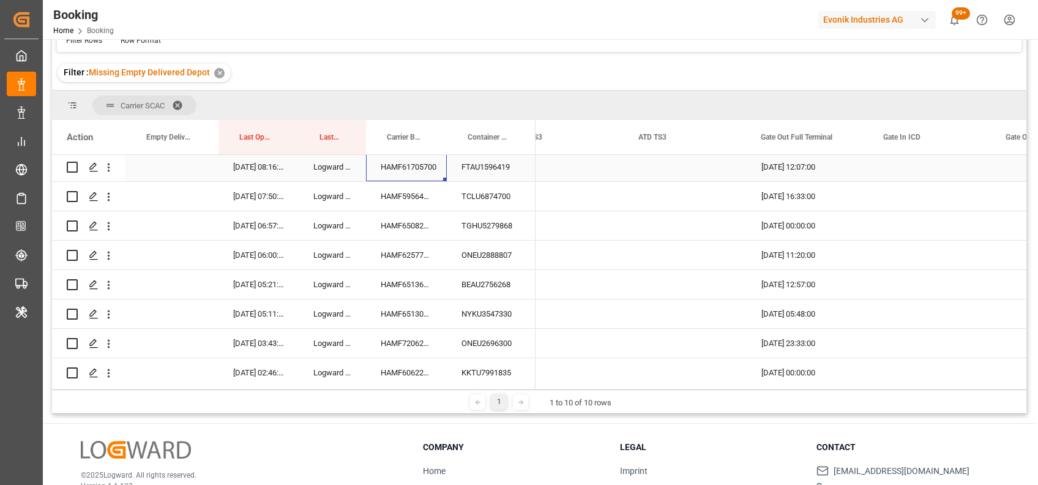
click at [405, 169] on div "HAMF61705700" at bounding box center [406, 166] width 81 height 29
click at [426, 194] on div "HAMF59564300" at bounding box center [406, 196] width 81 height 29
click at [391, 228] on div "HAMF65082900" at bounding box center [406, 225] width 81 height 29
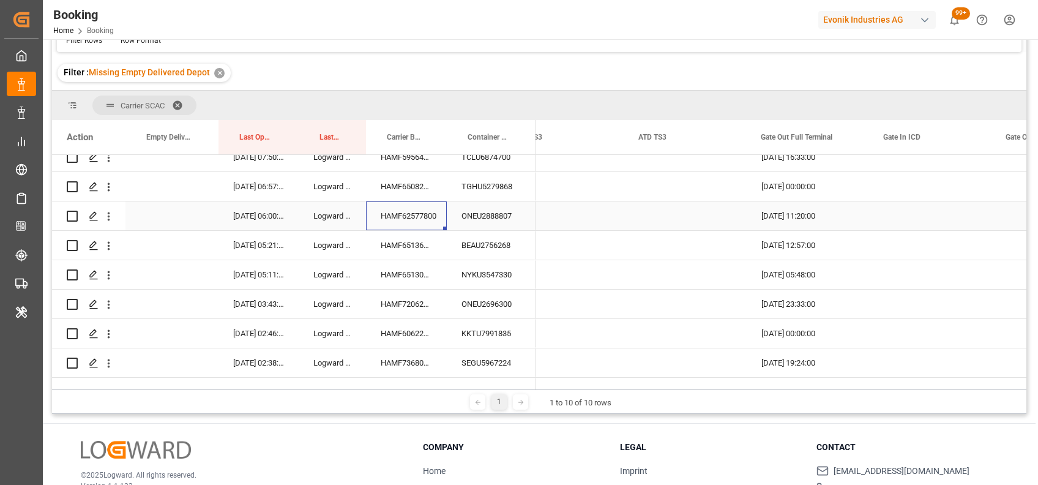
click at [396, 216] on div "HAMF62577800" at bounding box center [406, 215] width 81 height 29
click at [404, 241] on div "HAMF65136900" at bounding box center [406, 245] width 81 height 29
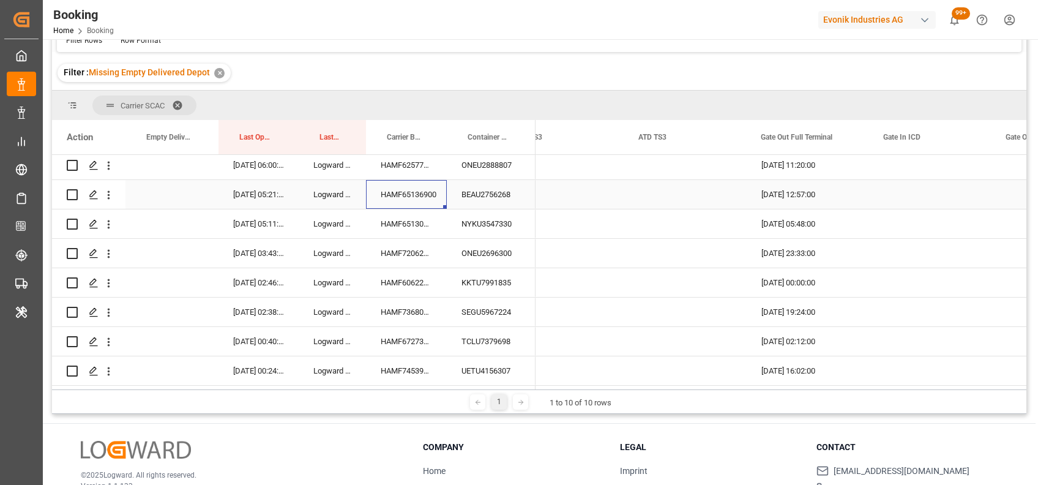
scroll to position [1034, 0]
click at [395, 219] on div "HAMF65130300" at bounding box center [406, 223] width 81 height 29
click at [397, 254] on div "HAMF72062500" at bounding box center [406, 252] width 81 height 29
click at [168, 245] on div "Press SPACE to select this row." at bounding box center [172, 252] width 93 height 29
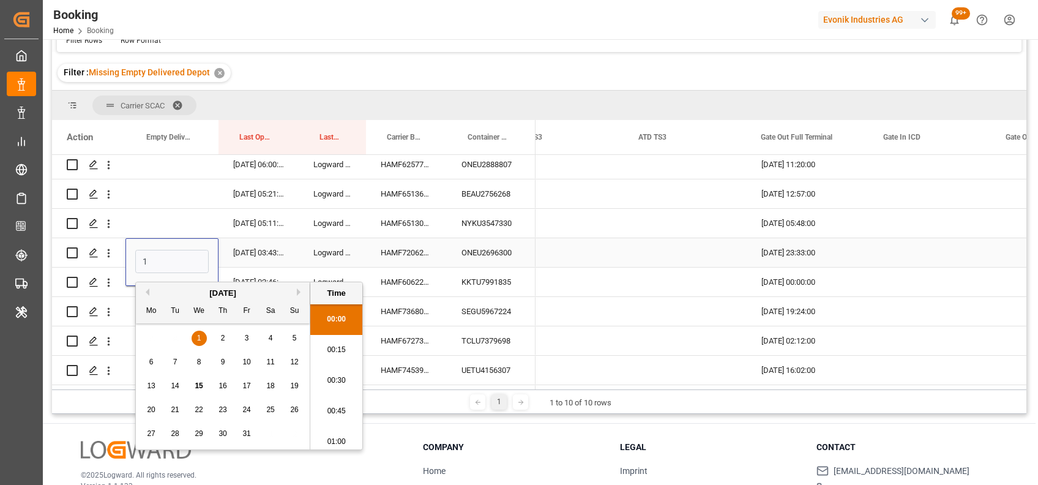
scroll to position [1871, 0]
type input "[DATE] 00:00"
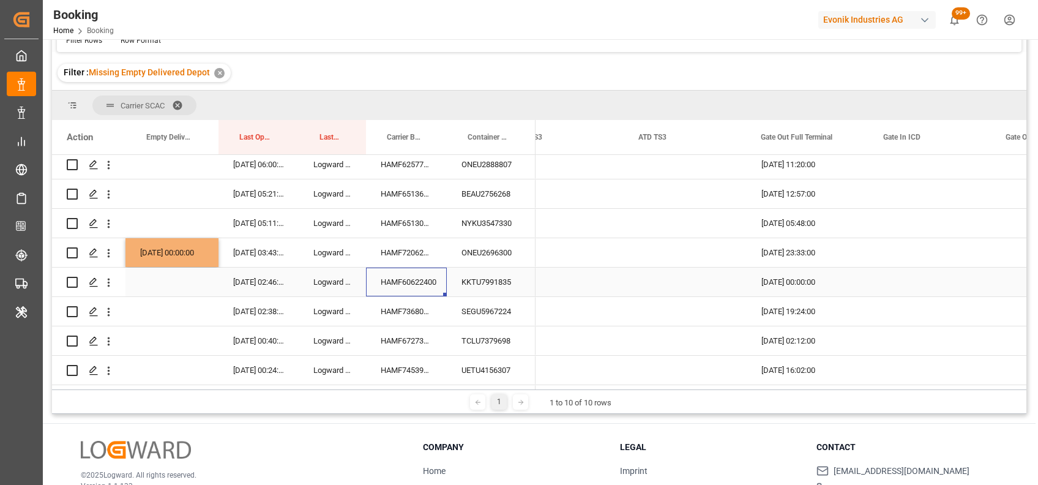
click at [407, 282] on div "HAMF60622400" at bounding box center [406, 282] width 81 height 29
click at [182, 284] on div "Press SPACE to select this row." at bounding box center [172, 282] width 93 height 29
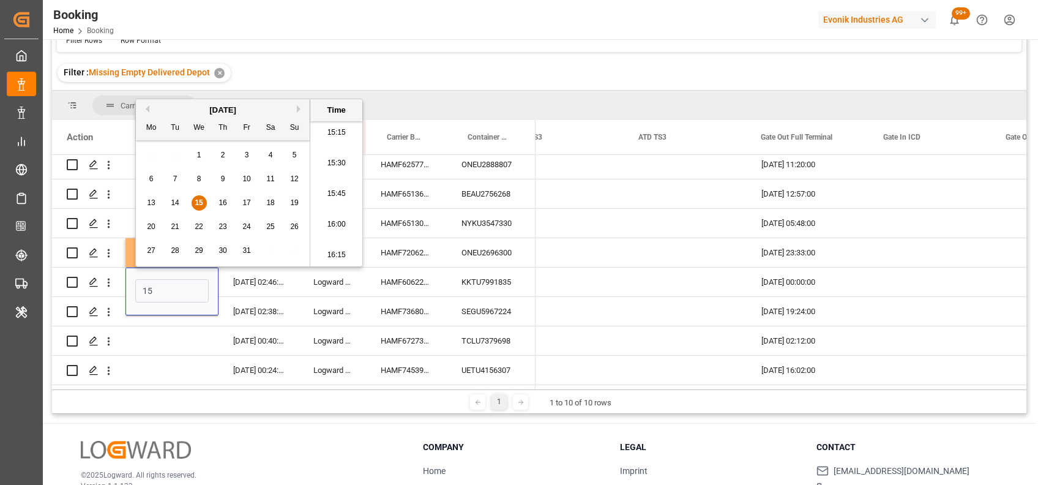
type input "15-10-2025 00:00"
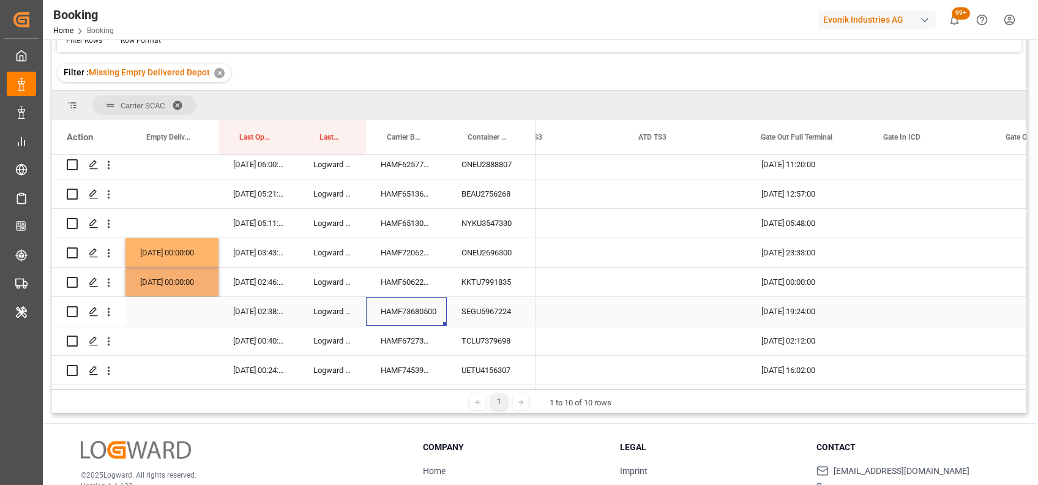
click at [413, 315] on div "HAMF73680500" at bounding box center [406, 311] width 81 height 29
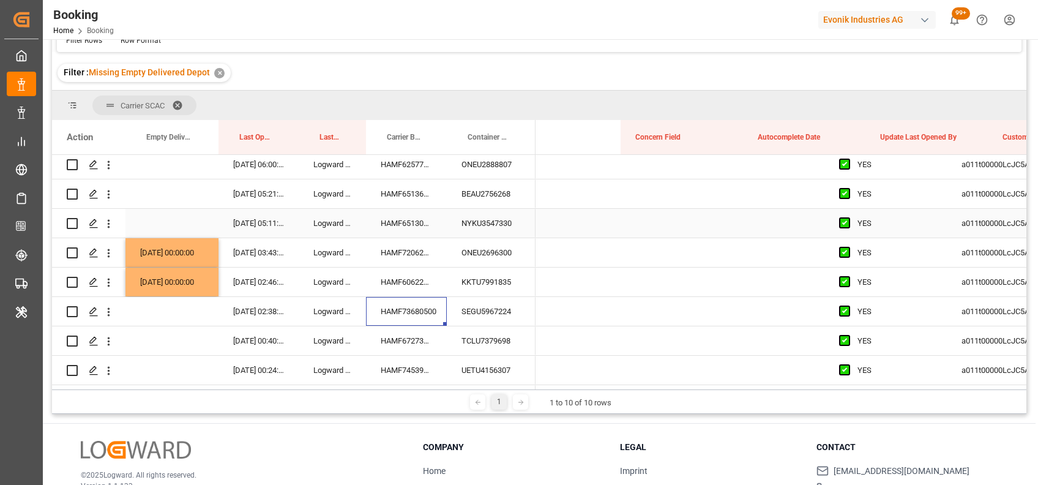
scroll to position [0, 9208]
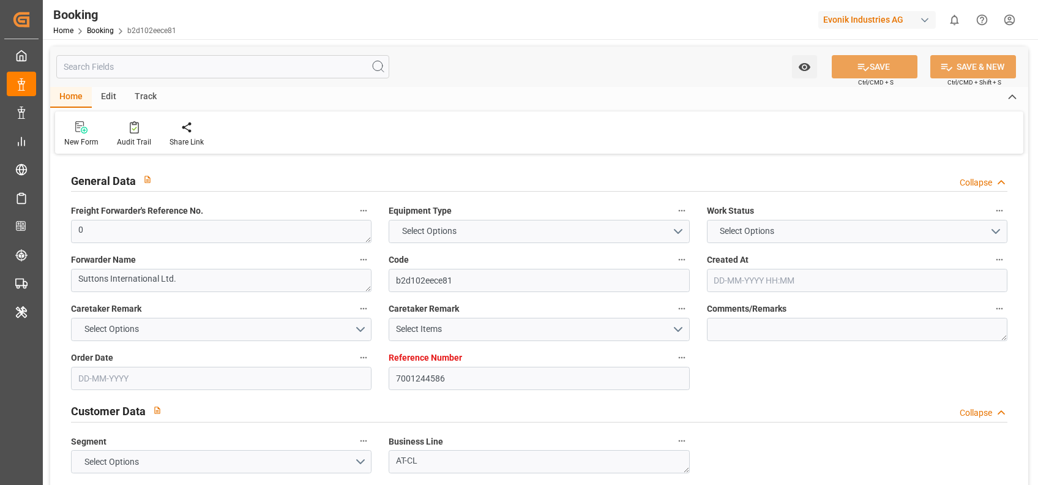
type input "7001244586"
type input "9282259"
type input "MSC"
type input "Mediterranean Shipping Company"
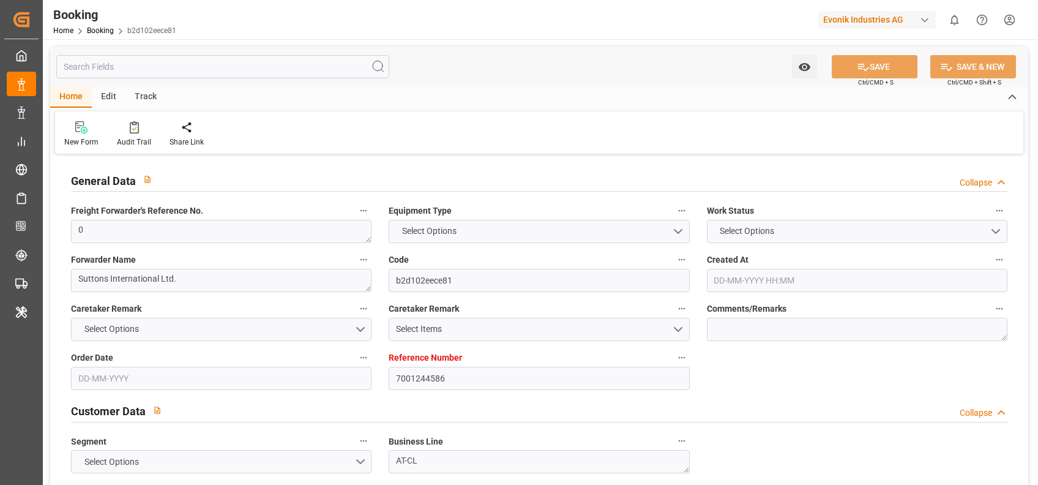
type input "NLRTM"
type input "USMOB"
type input "0"
type input "[DATE] 14:12"
type input "08-08-2025"
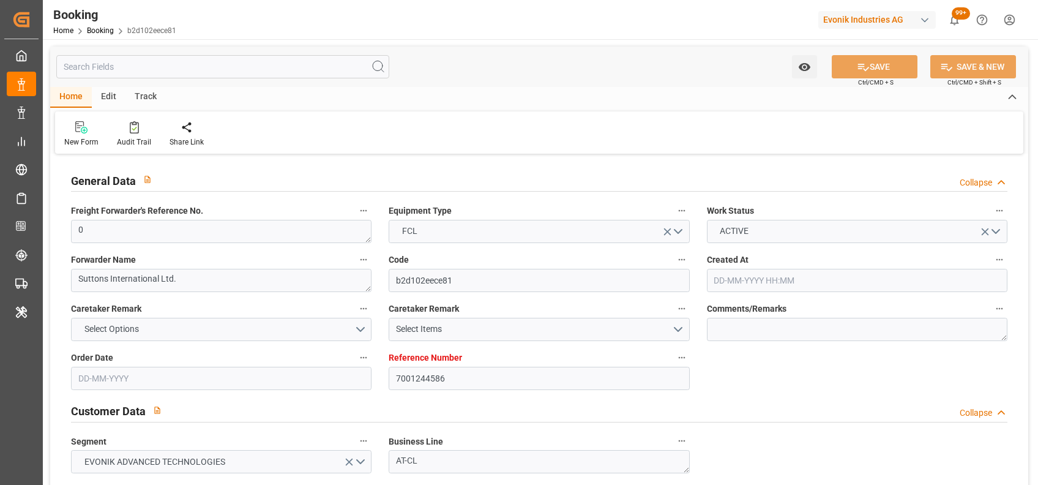
type input "20-10-2025"
type input "09-09-2025"
type input "09-09-2025 00:00"
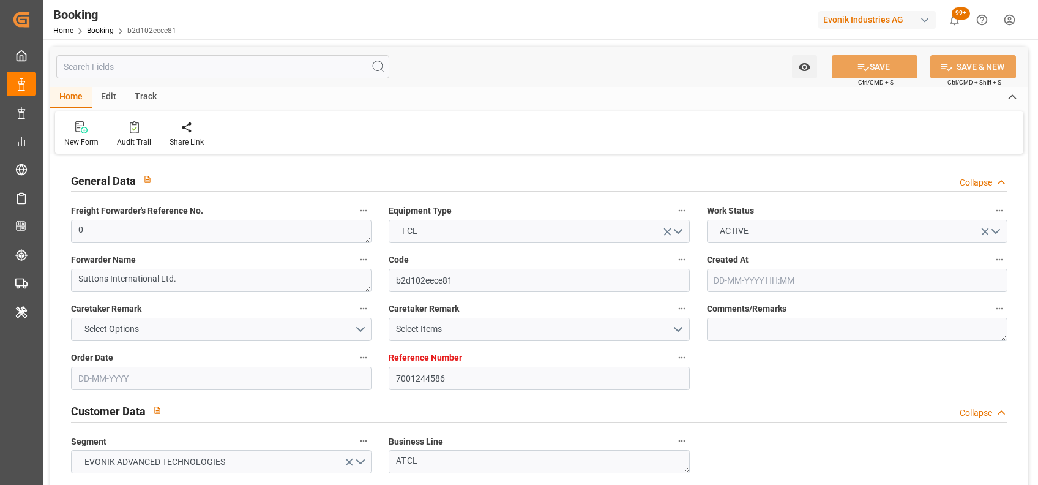
type input "22-09-2025 00:00"
type input "17-09-2025 00:00"
type input "15-10-2025 00:00"
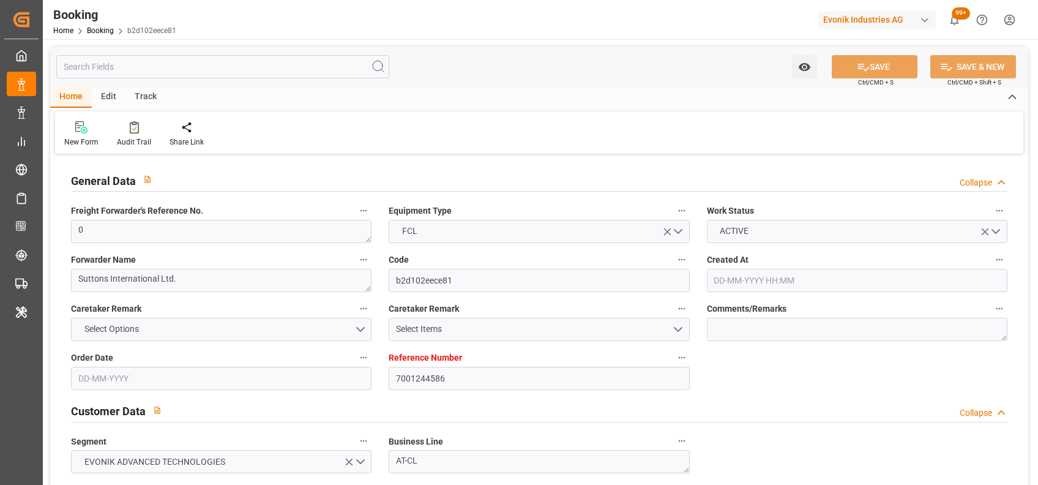
type input "16-10-2025 00:00"
type input "08-08-2025"
type input "23-09-2025 07:32"
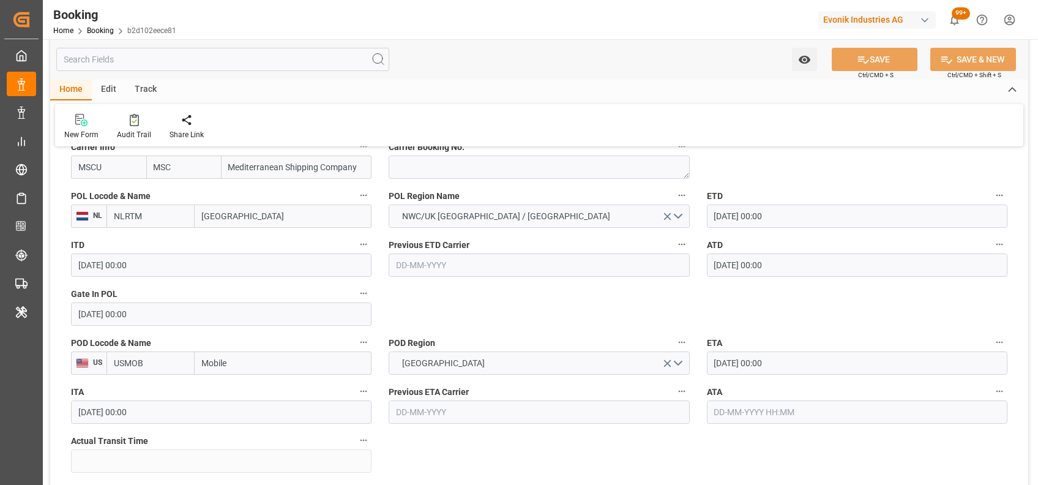
scroll to position [955, 0]
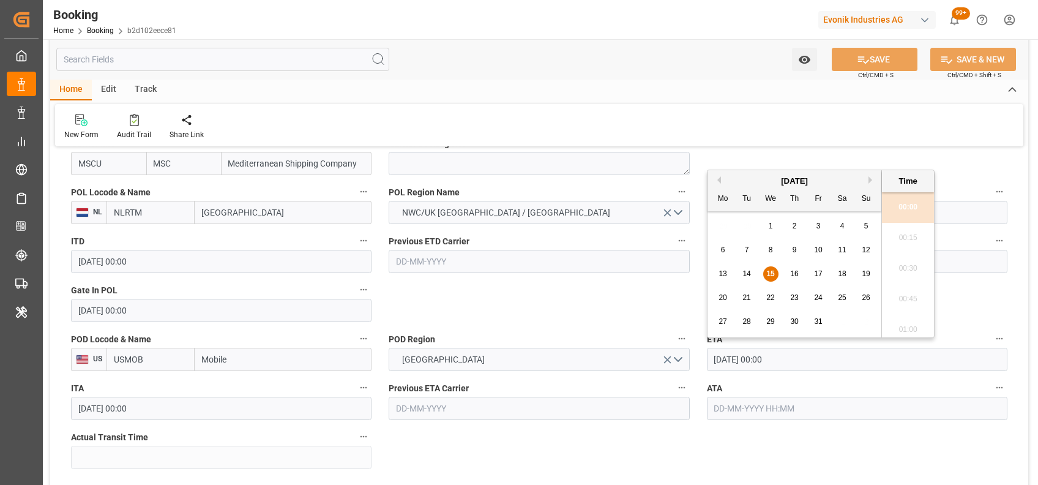
click at [719, 364] on input "15-10-2025 00:00" at bounding box center [857, 359] width 301 height 23
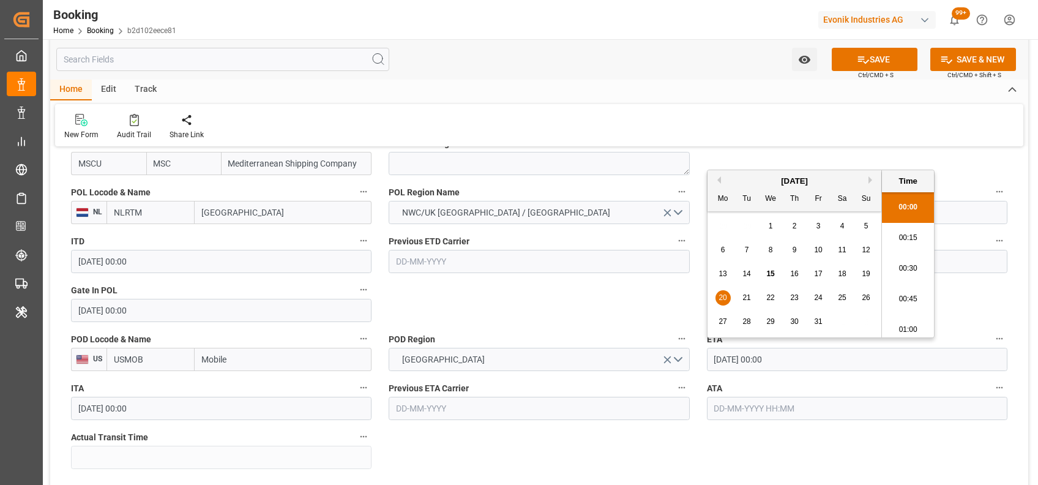
type input "20-10-2025 00:00"
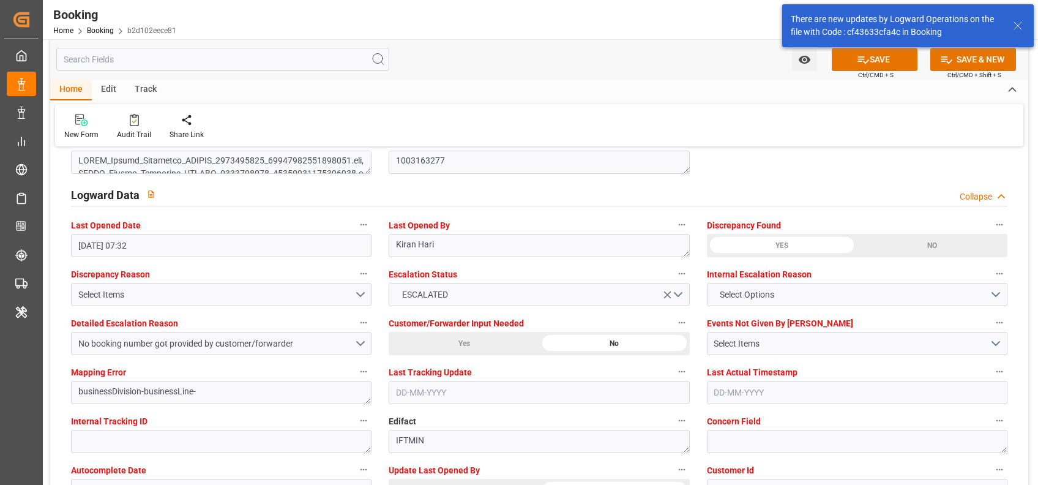
scroll to position [2238, 0]
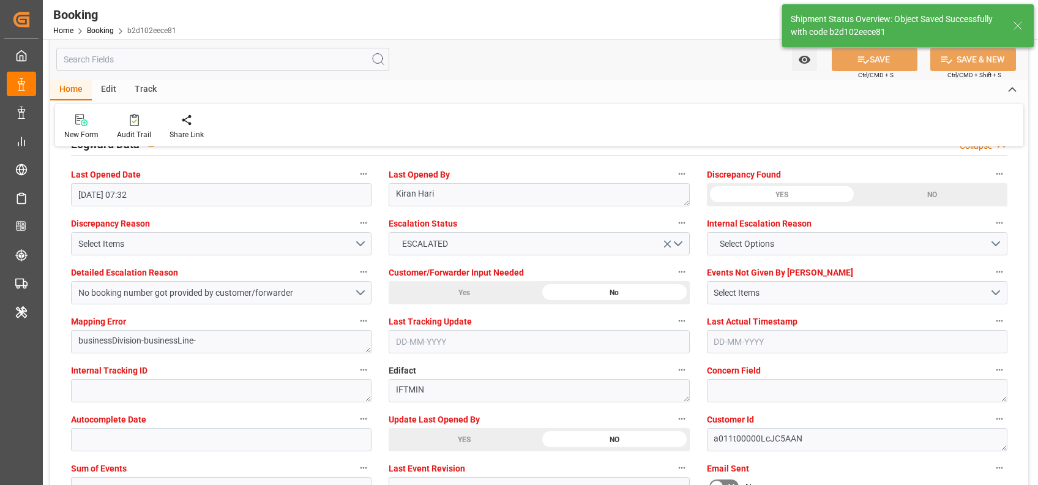
type textarea "[PERSON_NAME]"
type input "15-10-2025 09:58"
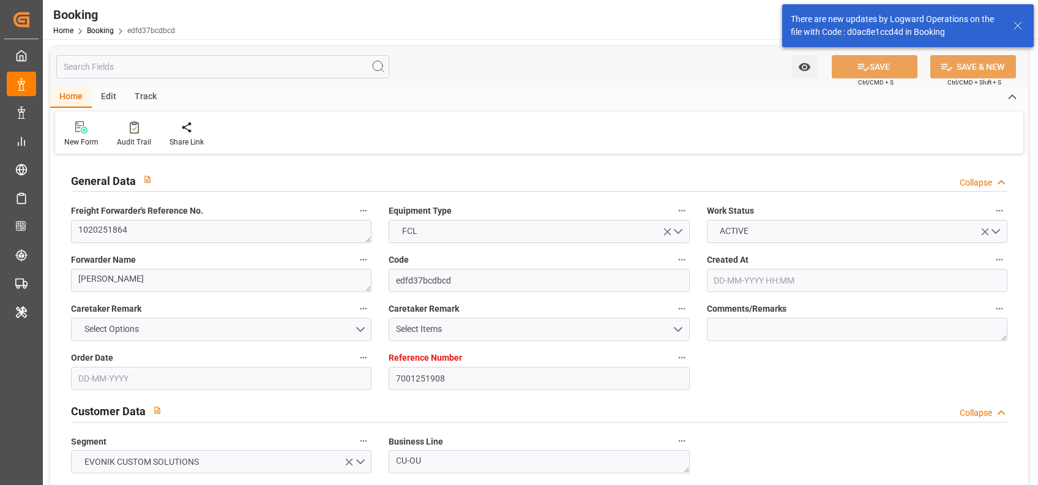
type input "7001251908"
type input "9360910"
type input "ONE"
type input "Ocean Network Express"
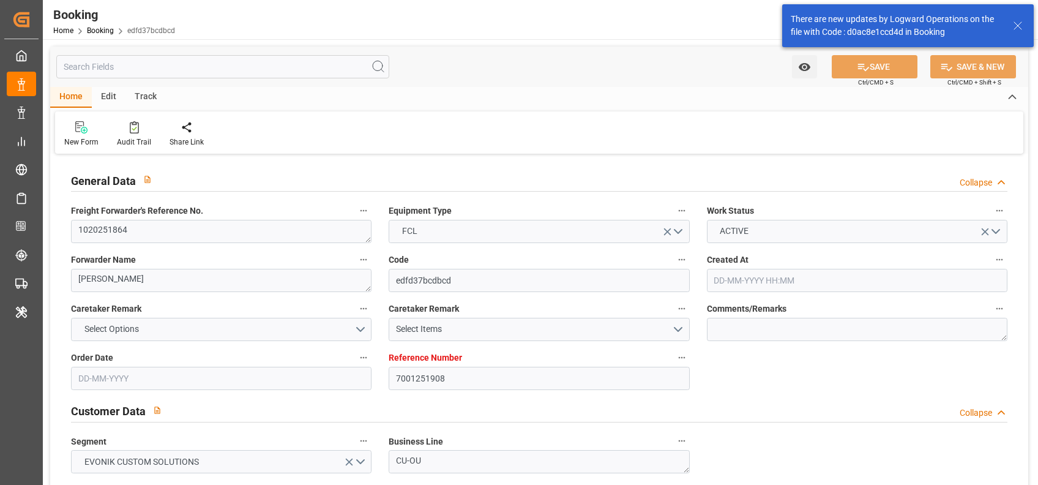
type input "BEANR"
type input "PYASU"
type input "ARBUE"
type input "0"
type input "BEANR"
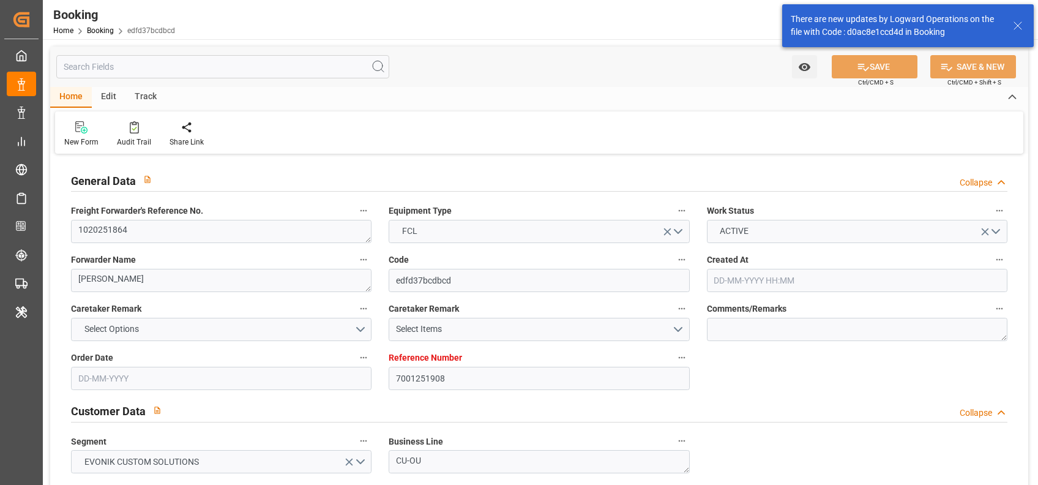
type input "PYASU"
type input "[DATE] 05:40"
type input "[DATE]"
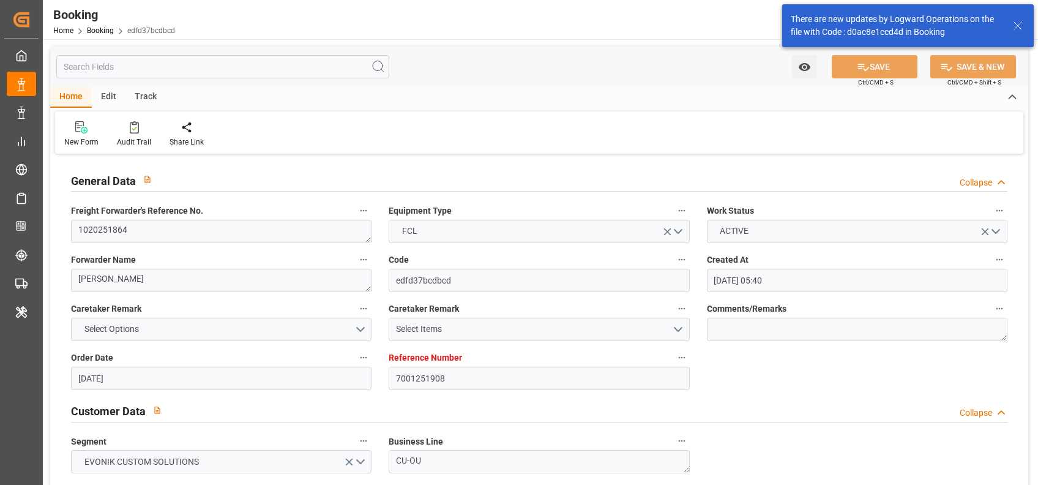
type input "[DATE] 17:51"
type input "[DATE] 00:00"
type input "[DATE] 09:00"
type input "[DATE] 00:00"
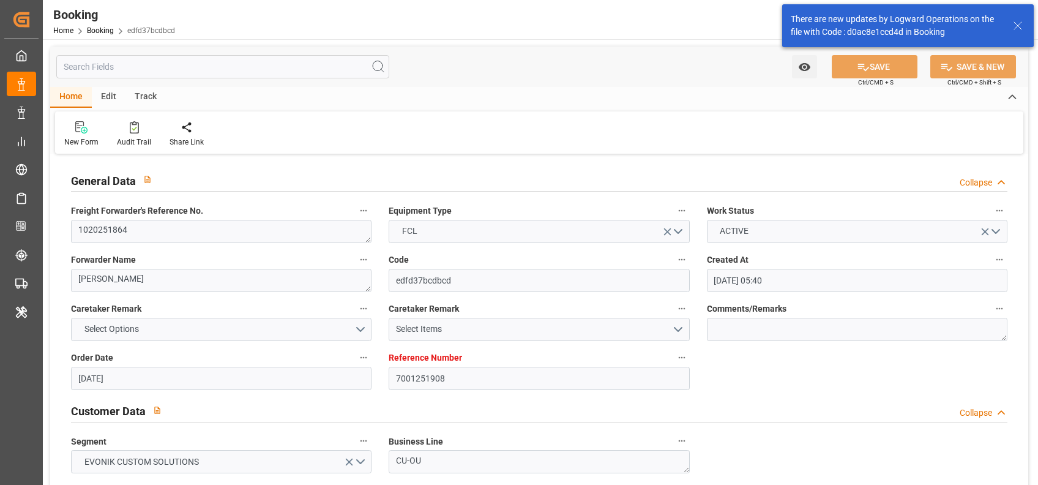
type input "[DATE] 00:00"
type input "[DATE] 05:30"
type input "[DATE] 00:00"
type input "[DATE] 19:00"
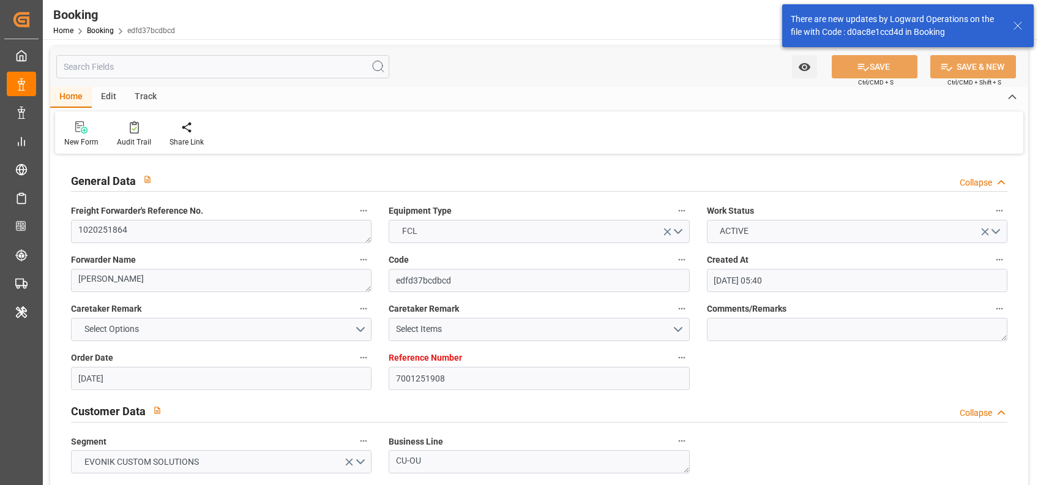
type input "[DATE] 19:00"
type input "[DATE] 00:00"
type input "[DATE] 05:30"
type input "[DATE] 18:00"
type input "[DATE]"
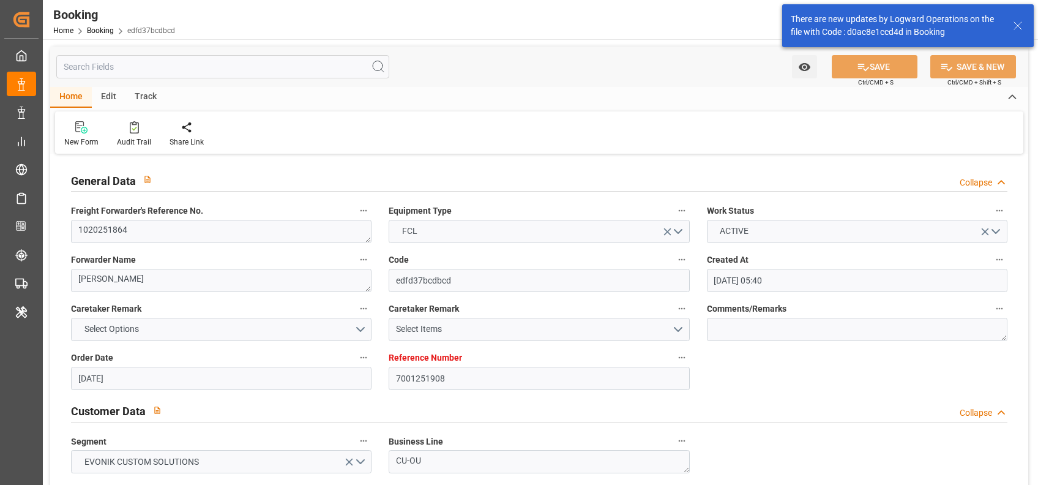
type input "[DATE] 09:57"
type input "[DATE]"
type input "[DATE] 00:00"
type input "[DATE] 15:37"
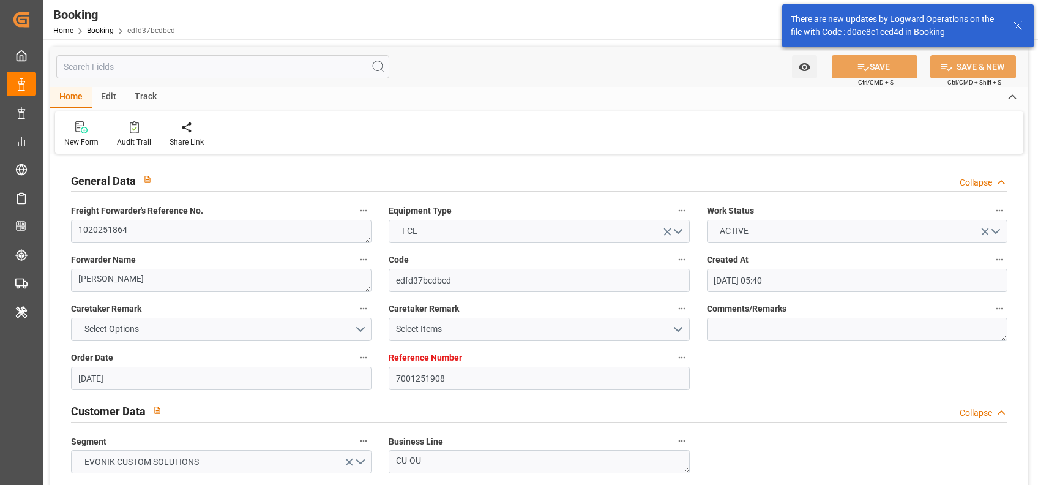
type input "[DATE] 10:00"
type input "[DATE] 17:37"
type input "[DATE] 04:00"
type input "[DATE] 08:18"
type input "[DATE] 09:18"
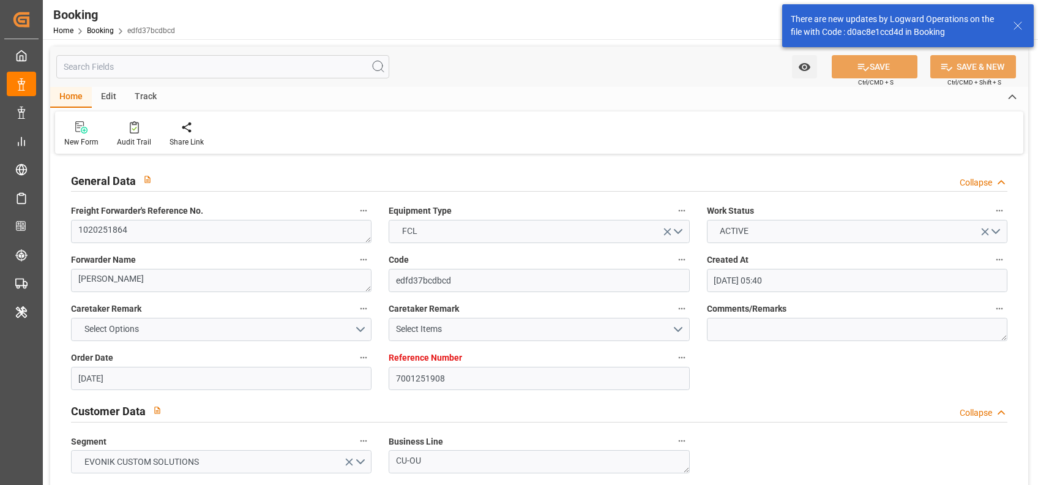
type input "[DATE] 09:00"
type input "[DATE] 19:00"
type input "[DATE] 20:30"
type input "[DATE] 10:09"
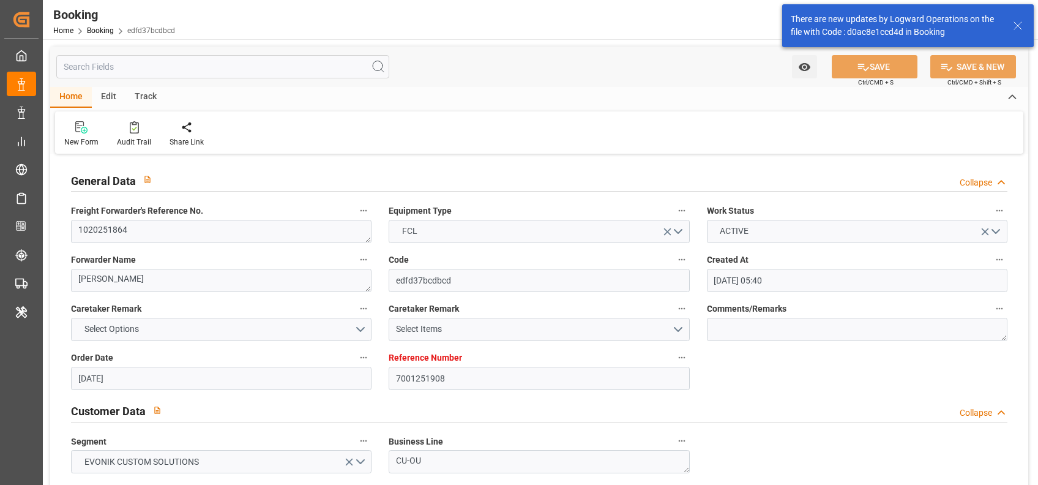
type input "[DATE] 17:07"
type input "[DATE] 18:00"
type input "[DATE] 20:00"
type input "[DATE] 11:44"
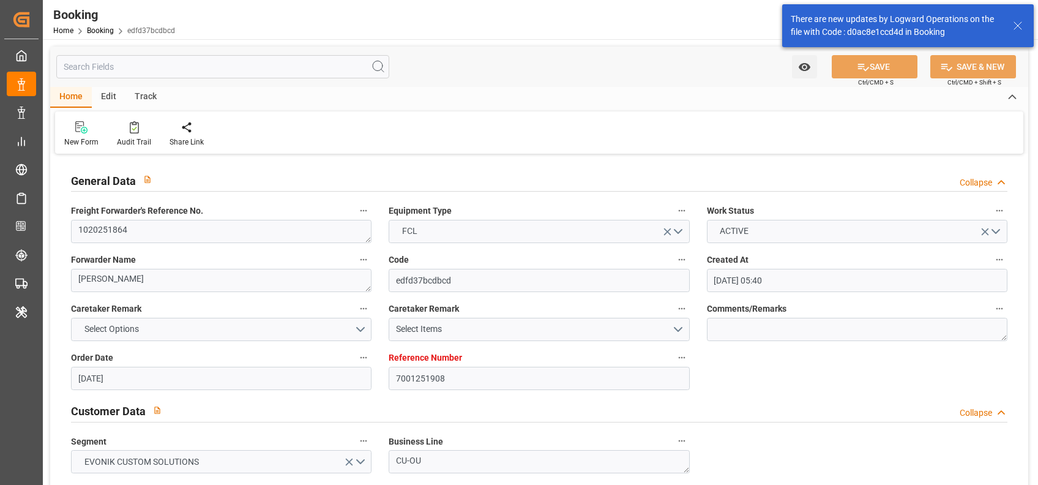
type input "[DATE] 21:30"
type input "[DATE] 02:00"
type input "[DATE] 11:44"
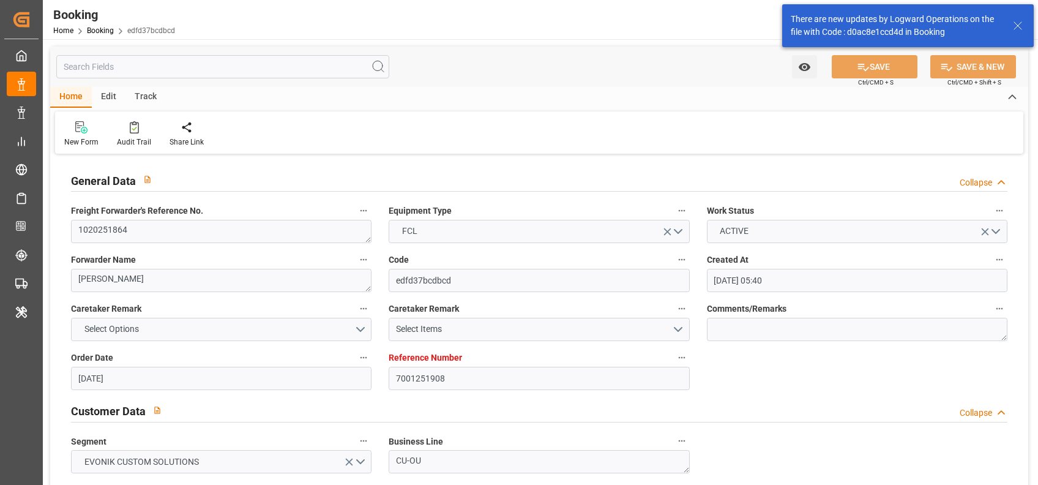
type input "[DATE] 11:00"
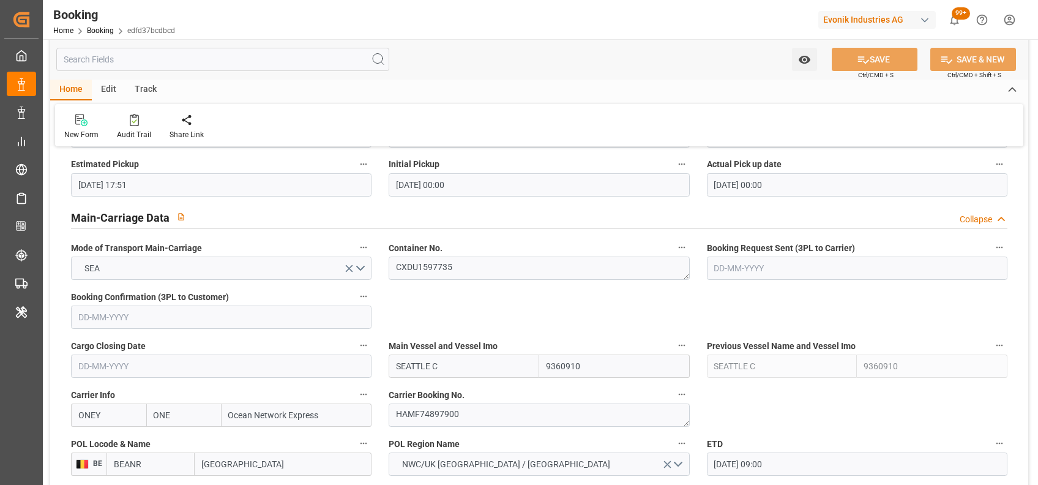
scroll to position [705, 0]
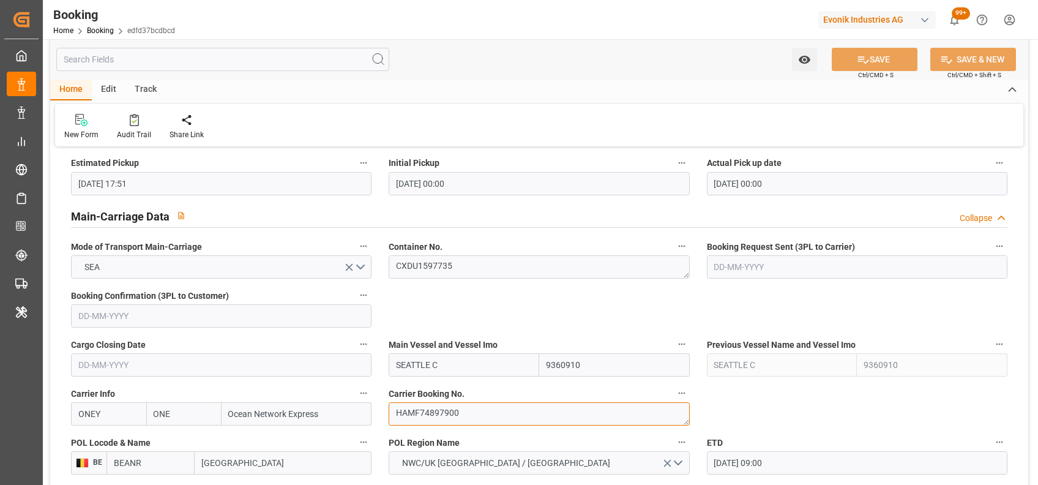
click at [464, 404] on textarea "HAMF74897900" at bounding box center [539, 413] width 301 height 23
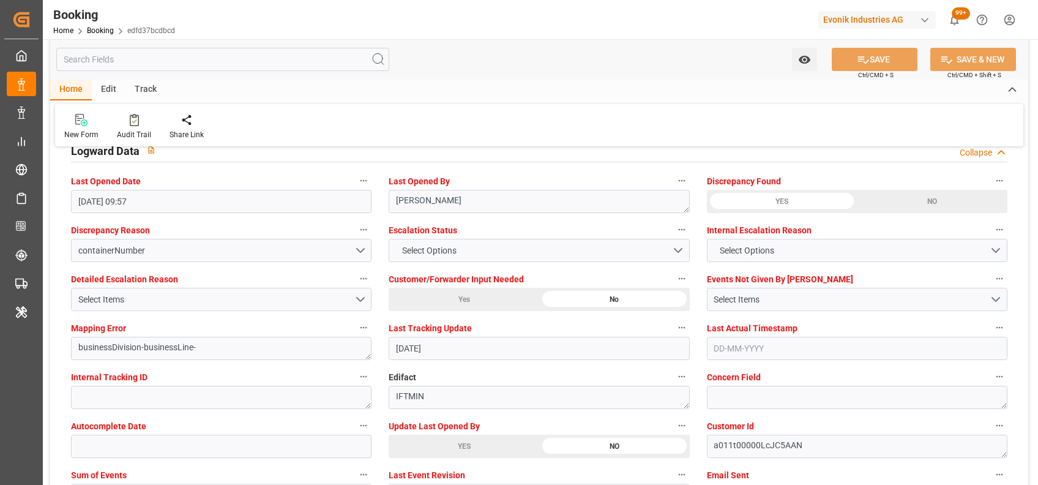
scroll to position [2229, 0]
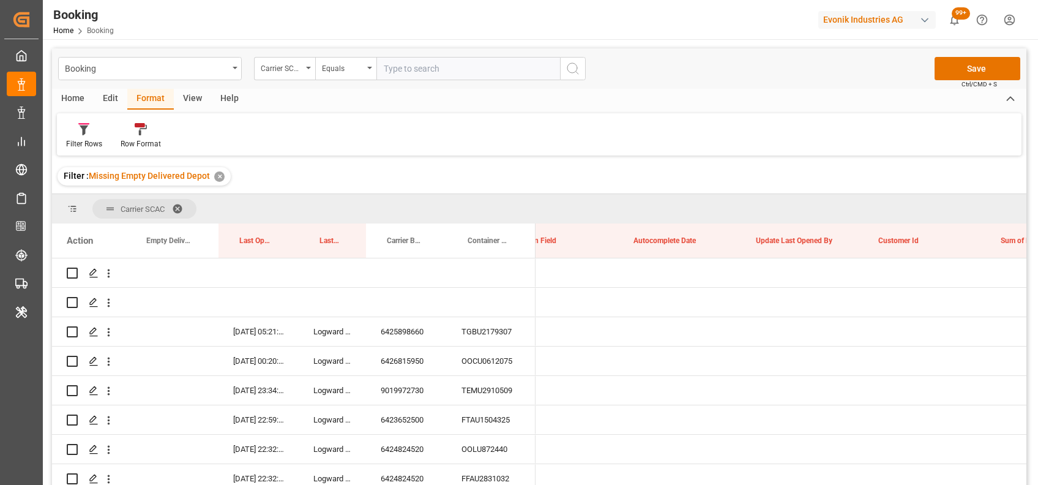
scroll to position [0, 9346]
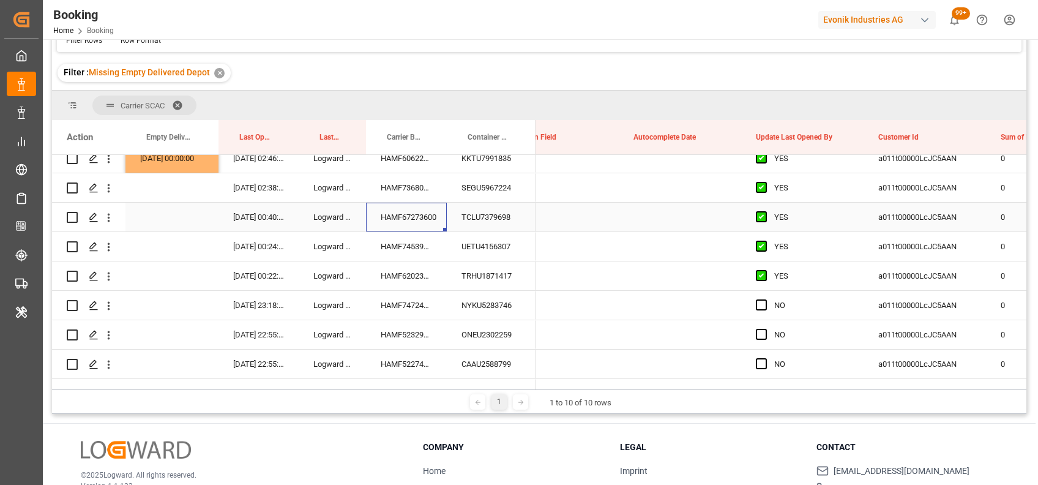
click at [421, 216] on div "HAMF67273600" at bounding box center [406, 217] width 81 height 29
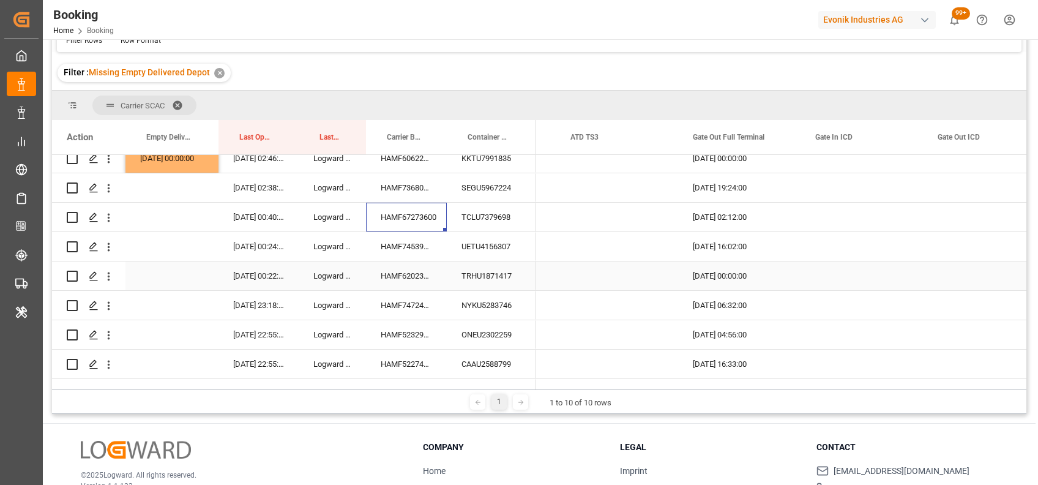
scroll to position [0, 0]
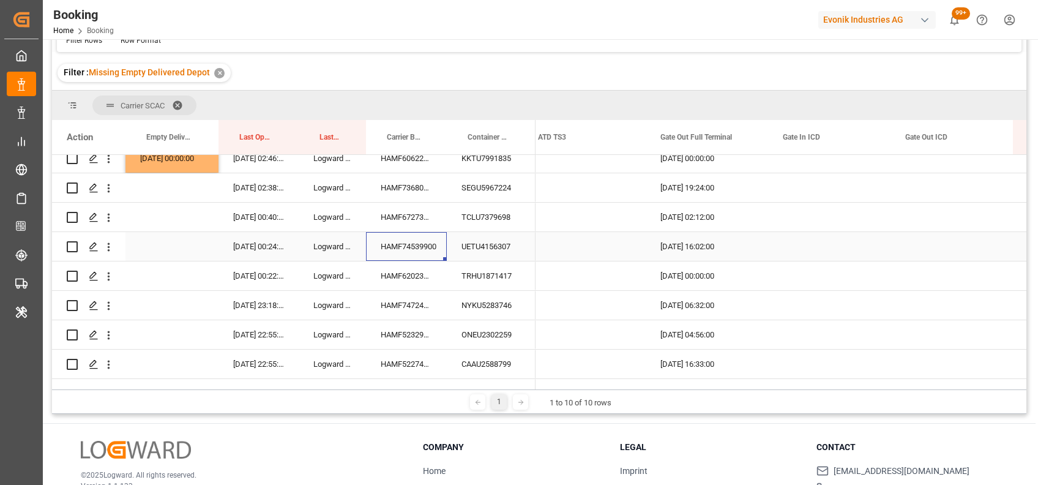
click at [416, 249] on div "HAMF74539900" at bounding box center [406, 246] width 81 height 29
click at [404, 274] on div "HAMF62023800" at bounding box center [406, 275] width 81 height 29
click at [201, 274] on div "Press SPACE to select this row." at bounding box center [172, 275] width 93 height 29
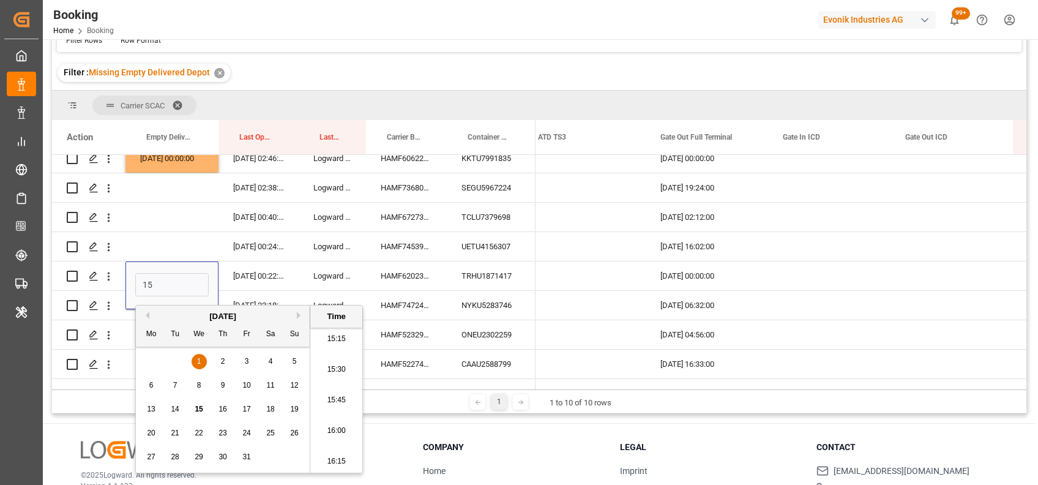
type input "15-10-2025 00:00"
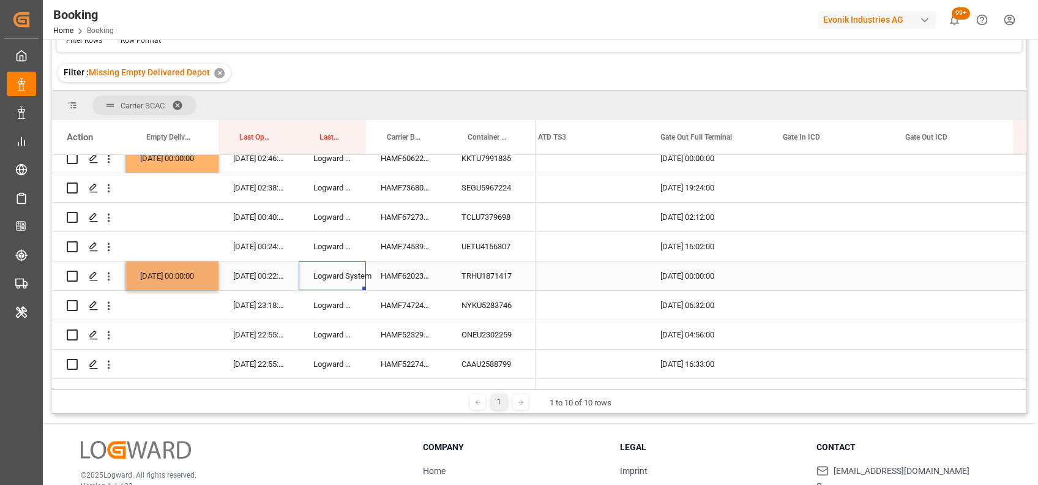
click at [323, 269] on div "Logward System" at bounding box center [332, 275] width 67 height 29
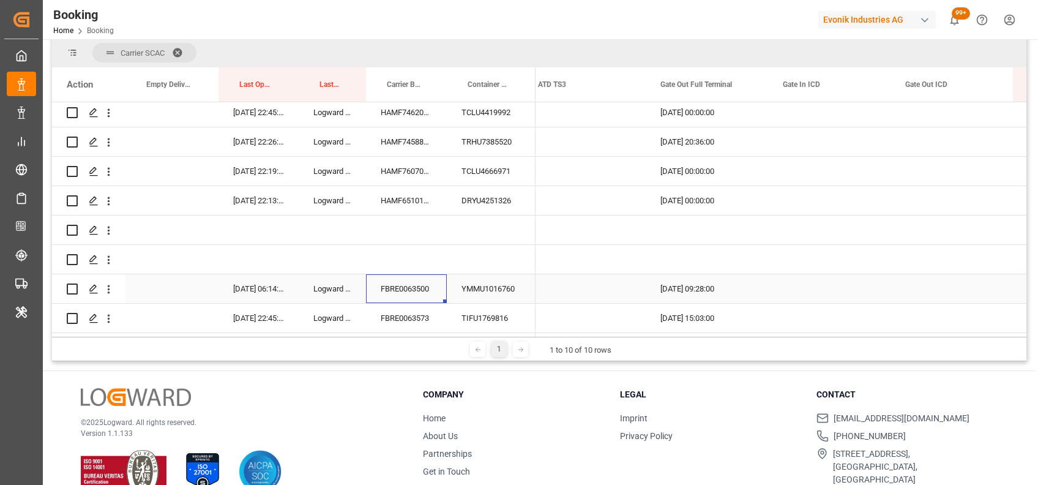
click at [401, 284] on div "FBRE0063500" at bounding box center [406, 288] width 81 height 29
click at [391, 310] on div "FBRE0063573" at bounding box center [406, 318] width 81 height 29
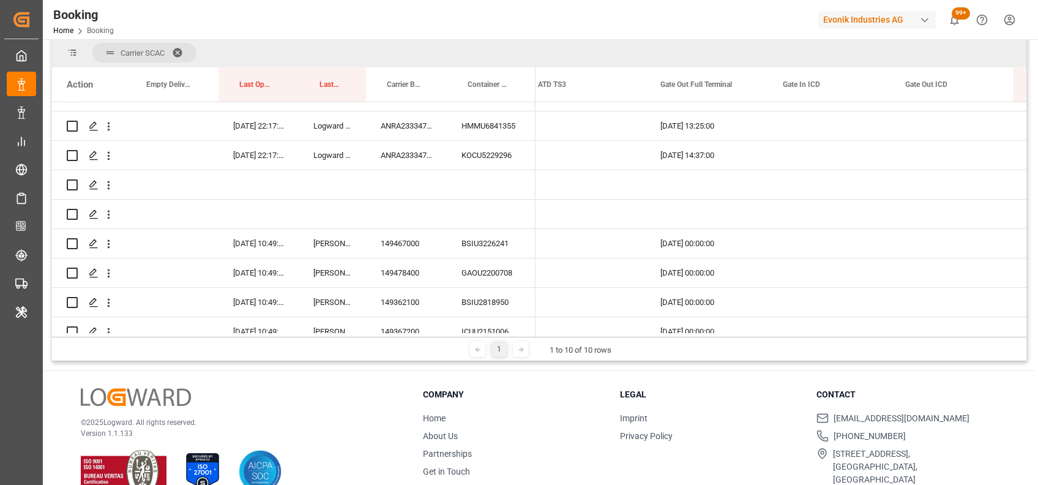
scroll to position [565, 0]
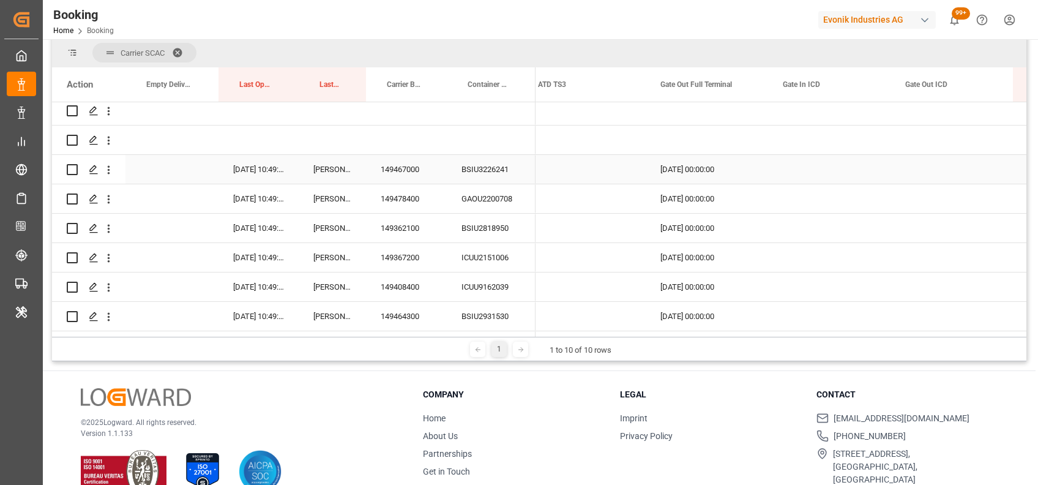
click at [407, 166] on div "149467000" at bounding box center [406, 169] width 81 height 29
click at [145, 170] on div "Press SPACE to select this row." at bounding box center [172, 169] width 93 height 29
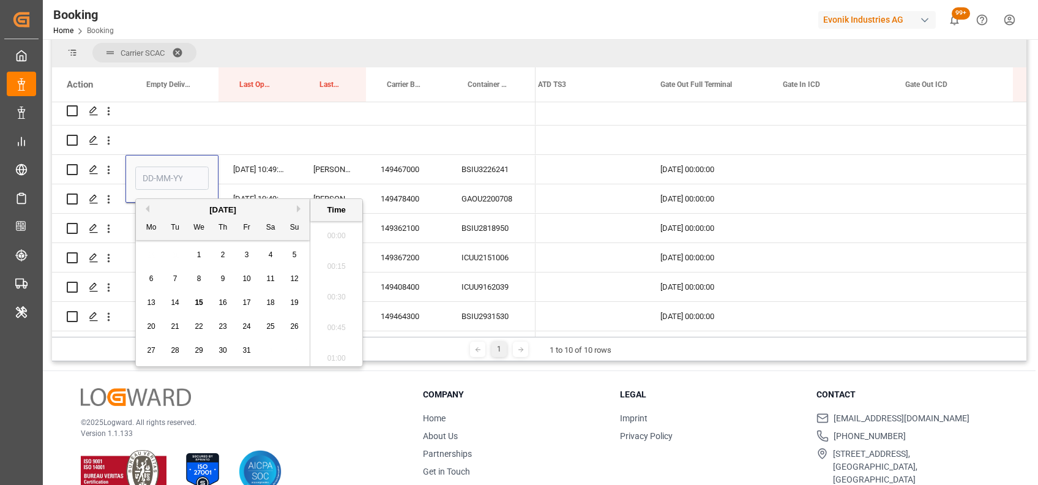
scroll to position [1902, 0]
type input "14-10-2025 00:00"
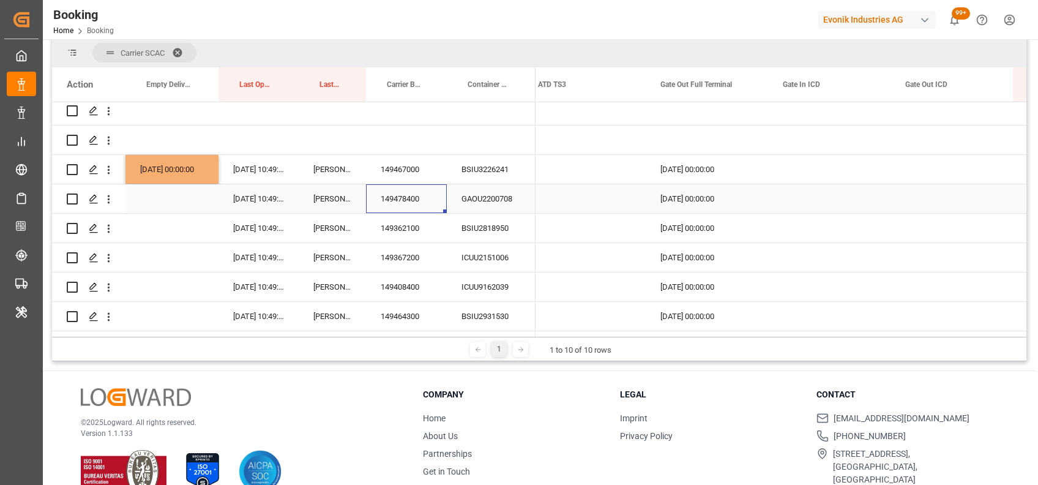
click at [394, 200] on div "149478400" at bounding box center [406, 198] width 81 height 29
click at [402, 229] on div "149362100" at bounding box center [406, 228] width 81 height 29
click at [401, 258] on div "149367200" at bounding box center [406, 257] width 81 height 29
click at [179, 261] on div "Press SPACE to select this row." at bounding box center [172, 257] width 93 height 29
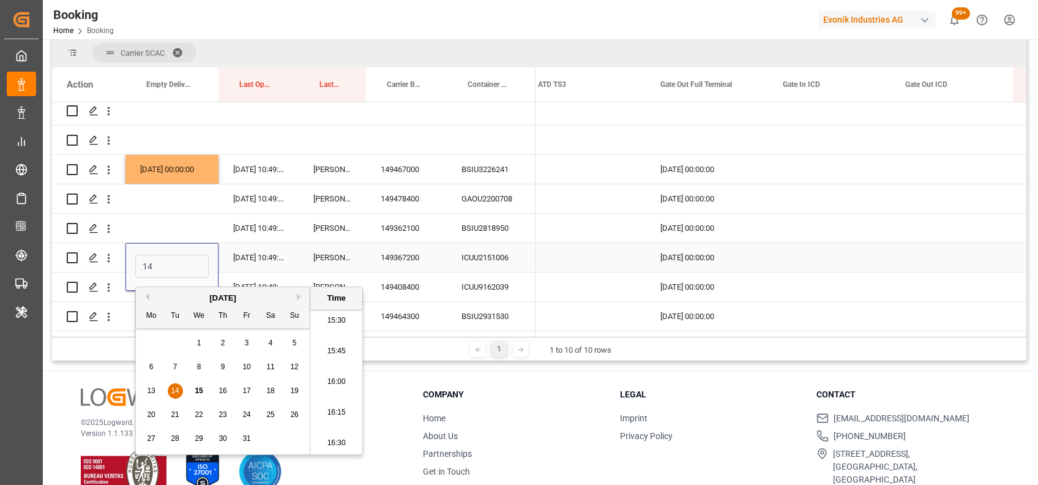
type input "14-10-2025 00:00"
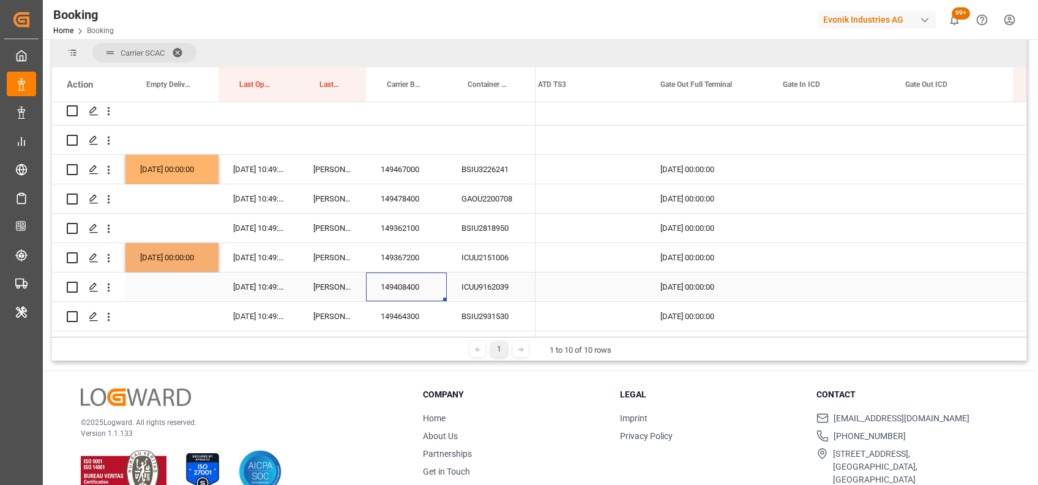
click at [405, 286] on div "149408400" at bounding box center [406, 286] width 81 height 29
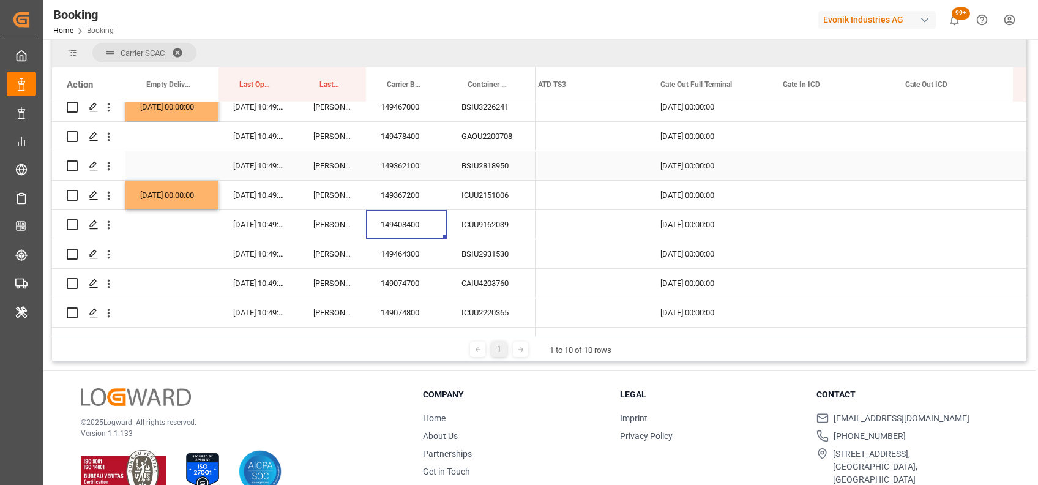
scroll to position [628, 0]
click at [396, 184] on div "149367200" at bounding box center [406, 193] width 81 height 29
click at [416, 227] on div "149408400" at bounding box center [406, 223] width 81 height 29
click at [422, 250] on div "149464300" at bounding box center [406, 252] width 81 height 29
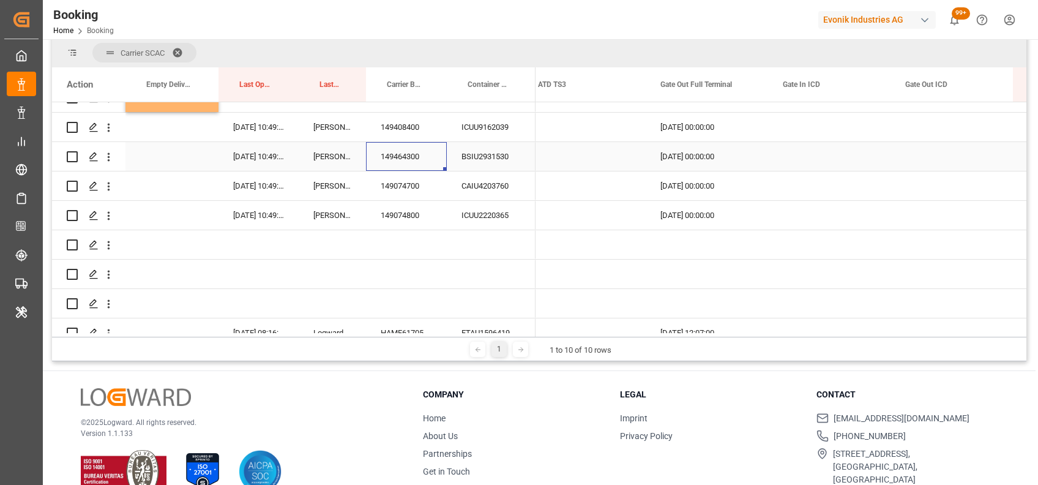
scroll to position [726, 0]
click at [399, 189] on div "149074700" at bounding box center [406, 184] width 81 height 29
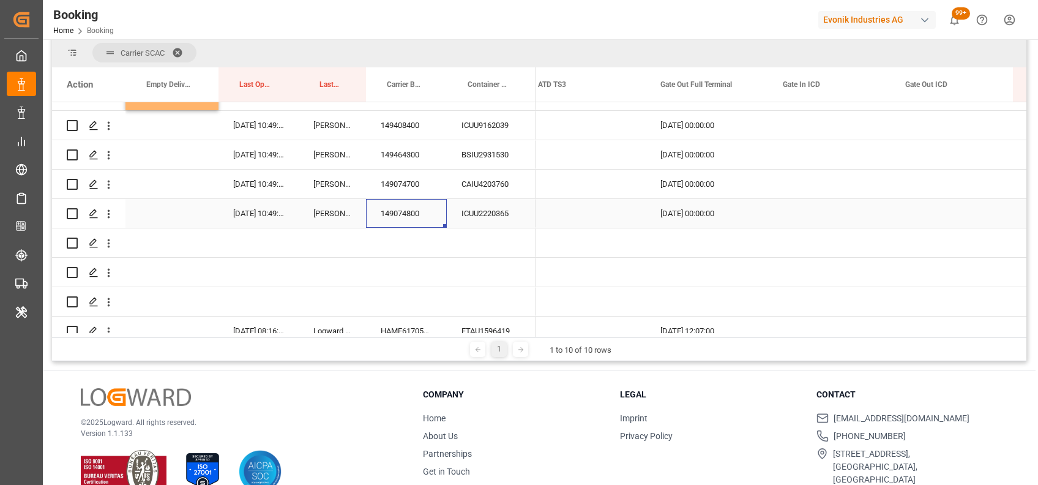
click at [419, 209] on div "149074800" at bounding box center [406, 213] width 81 height 29
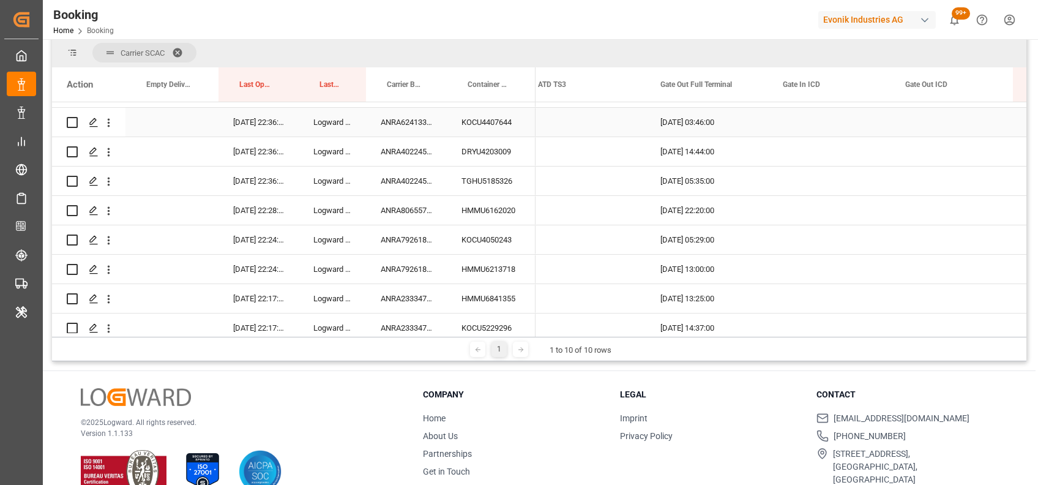
scroll to position [318, 0]
click at [416, 123] on div "ANRA62413300" at bounding box center [406, 121] width 81 height 29
click at [382, 145] on div "ANRA40224500" at bounding box center [406, 151] width 81 height 29
click at [412, 176] on div "ANRA40224500" at bounding box center [406, 180] width 81 height 29
click at [416, 156] on div "ANRA40224500" at bounding box center [406, 151] width 81 height 29
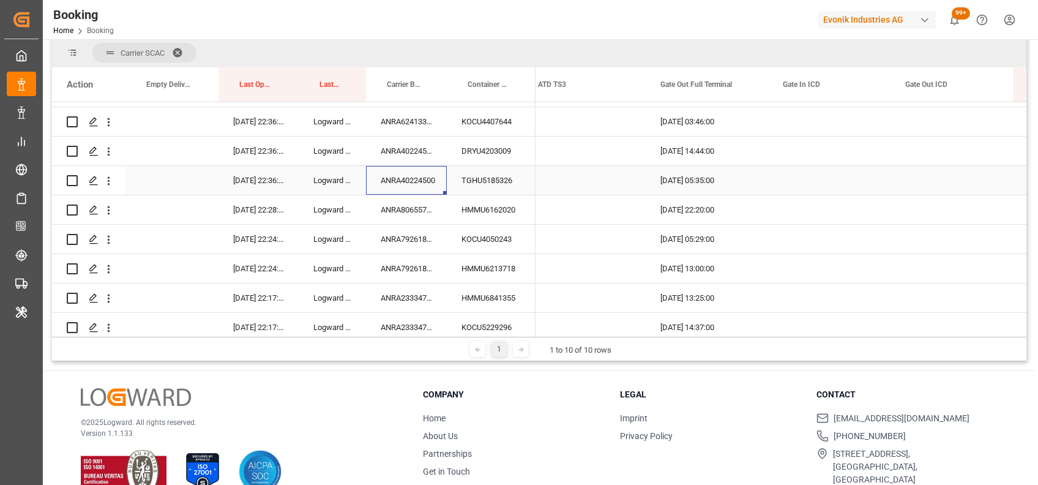
click at [414, 181] on div "ANRA40224500" at bounding box center [406, 180] width 81 height 29
click at [411, 211] on div "ANRA80655700" at bounding box center [406, 209] width 81 height 29
click at [408, 243] on div "ANRA79261800" at bounding box center [406, 239] width 81 height 29
click at [383, 269] on div "ANRA79261800" at bounding box center [406, 268] width 81 height 29
click at [400, 242] on div "ANRA79261800" at bounding box center [406, 239] width 81 height 29
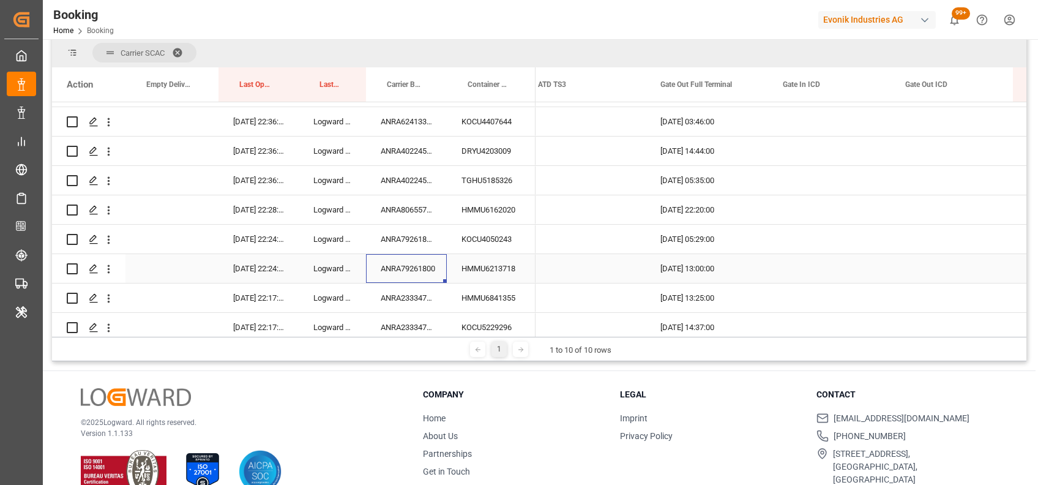
click at [402, 269] on div "ANRA79261800" at bounding box center [406, 268] width 81 height 29
click at [415, 288] on div "ANRA23334700" at bounding box center [406, 297] width 81 height 29
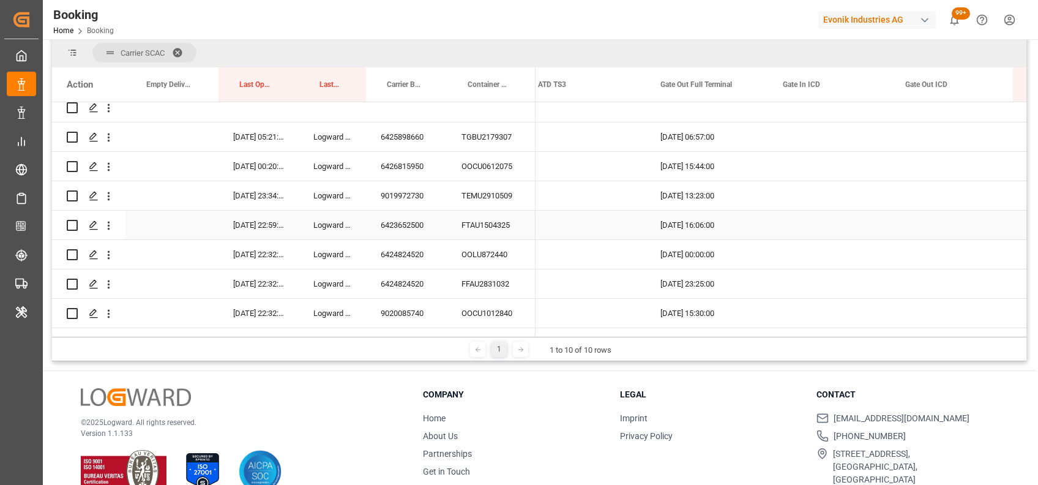
scroll to position [37, 0]
click at [399, 139] on div "6425898660" at bounding box center [406, 138] width 81 height 29
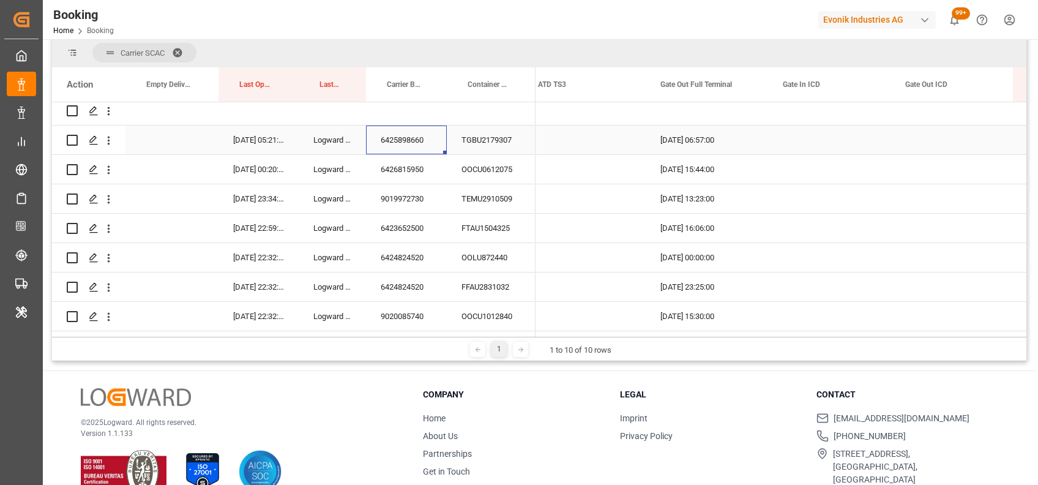
scroll to position [35, 0]
click at [404, 145] on div "6425898660" at bounding box center [406, 140] width 81 height 29
click at [176, 148] on div "Press SPACE to select this row." at bounding box center [172, 140] width 93 height 29
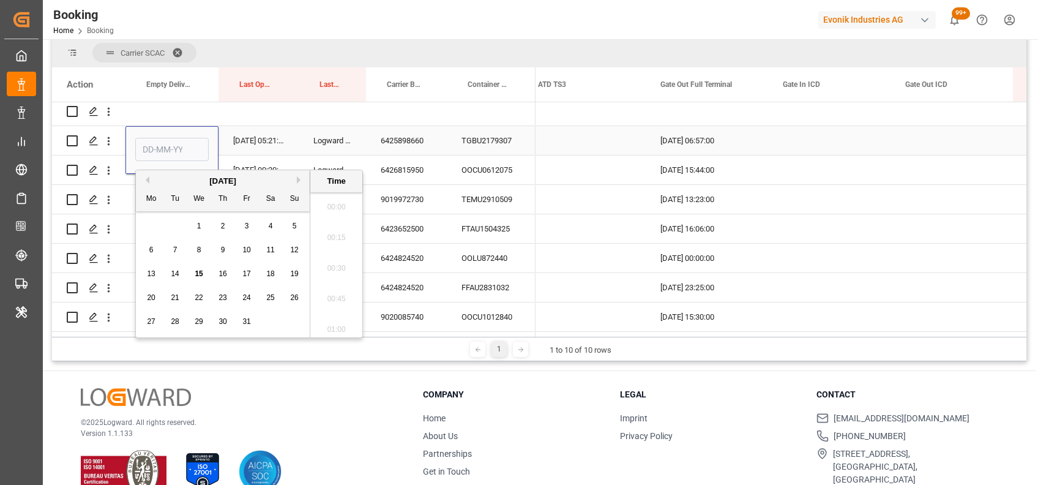
scroll to position [1902, 0]
type input "15-10-2025 00:00"
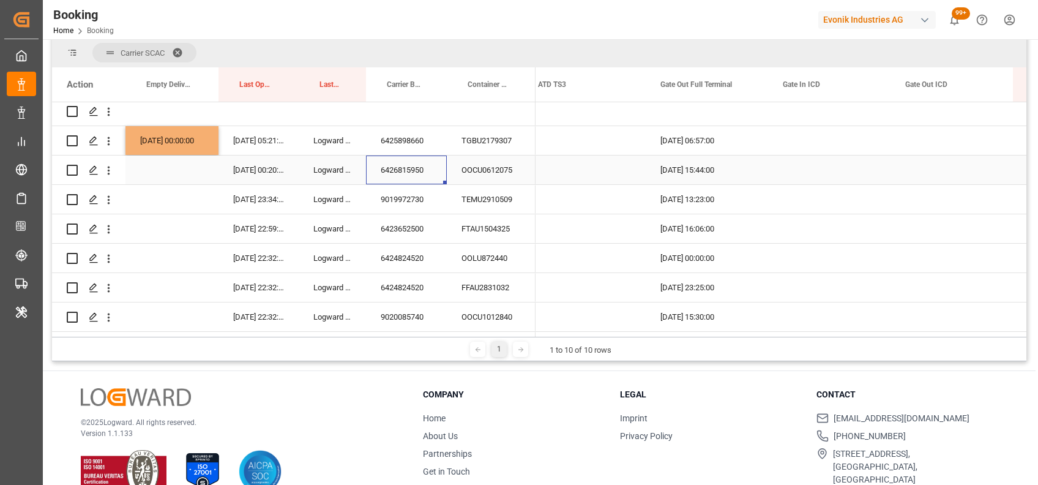
click at [392, 173] on div "6426815950" at bounding box center [406, 170] width 81 height 29
click at [419, 193] on div "9019972730" at bounding box center [406, 199] width 81 height 29
click at [421, 228] on div "6423652500" at bounding box center [406, 228] width 81 height 29
click at [418, 257] on div "6424824520" at bounding box center [406, 258] width 81 height 29
click at [421, 279] on div "6424824520" at bounding box center [406, 287] width 81 height 29
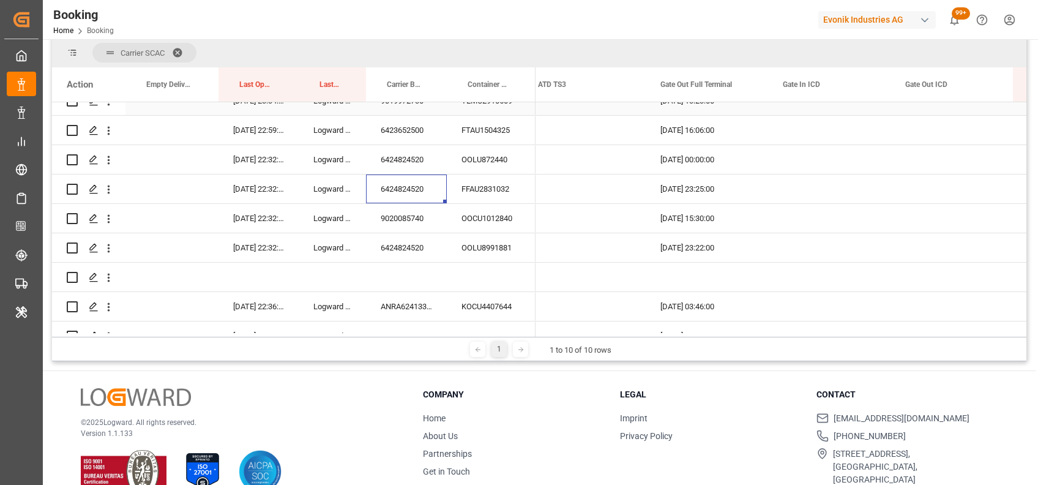
scroll to position [137, 0]
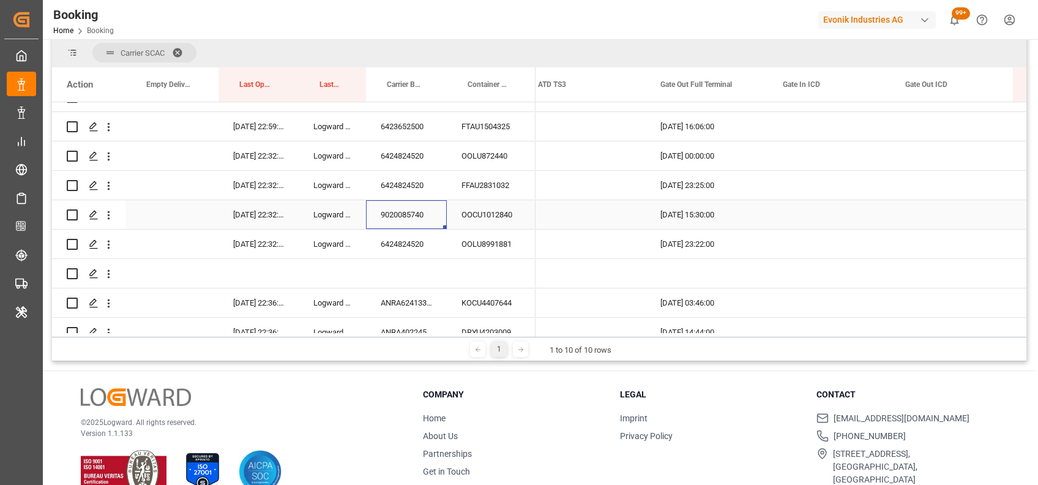
click at [411, 217] on div "9020085740" at bounding box center [406, 214] width 81 height 29
click at [411, 247] on div "6424824520" at bounding box center [406, 244] width 81 height 29
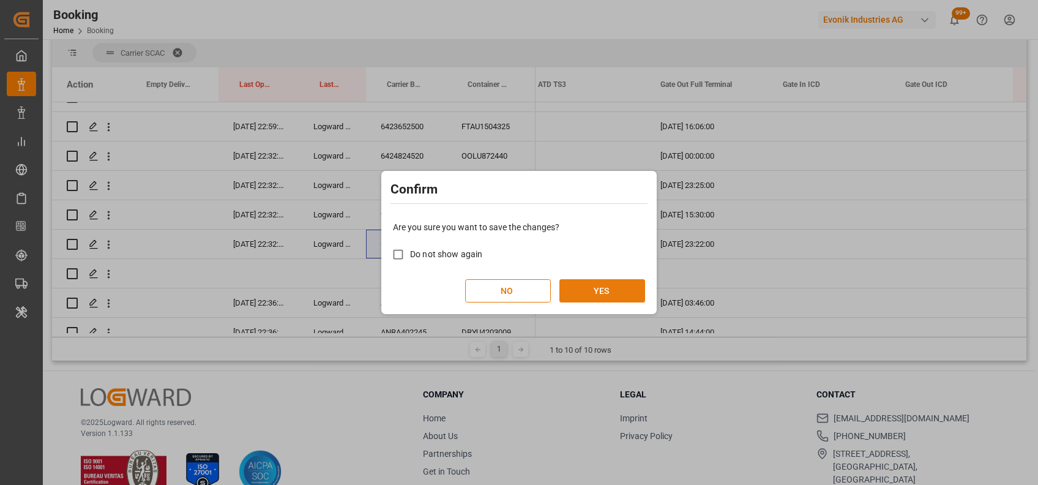
click at [628, 291] on button "YES" at bounding box center [603, 290] width 86 height 23
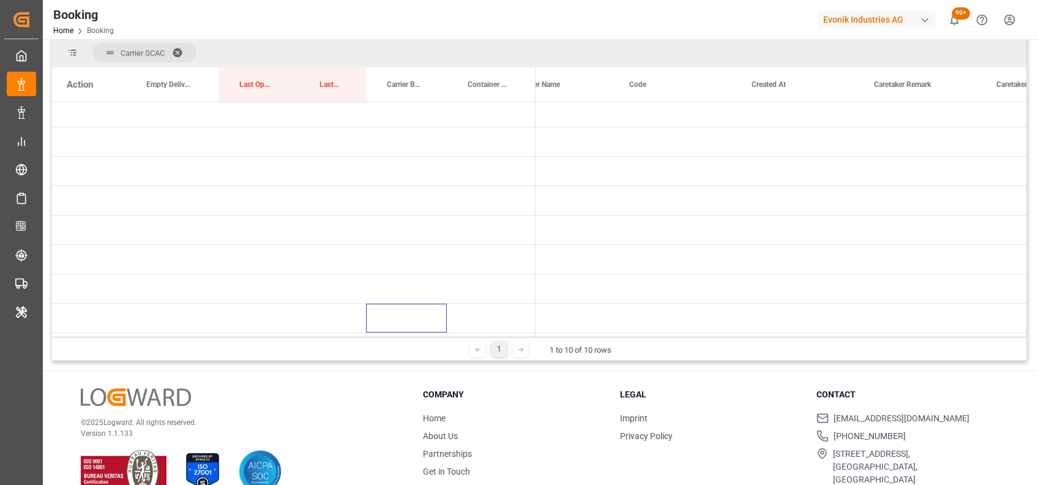
scroll to position [0, 0]
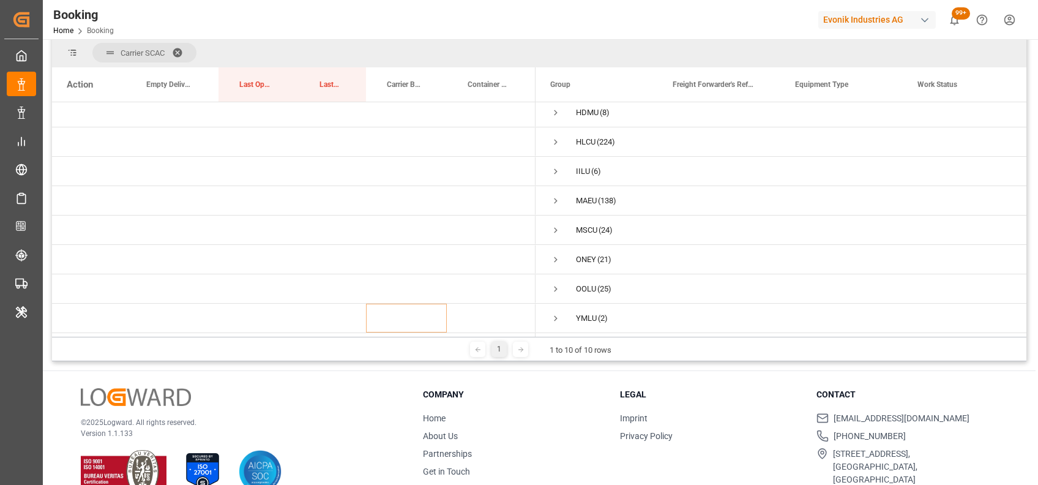
click at [625, 31] on div "Booking Home Booking Evonik Industries AG 99+ Notifications Only show unread Al…" at bounding box center [536, 19] width 1004 height 39
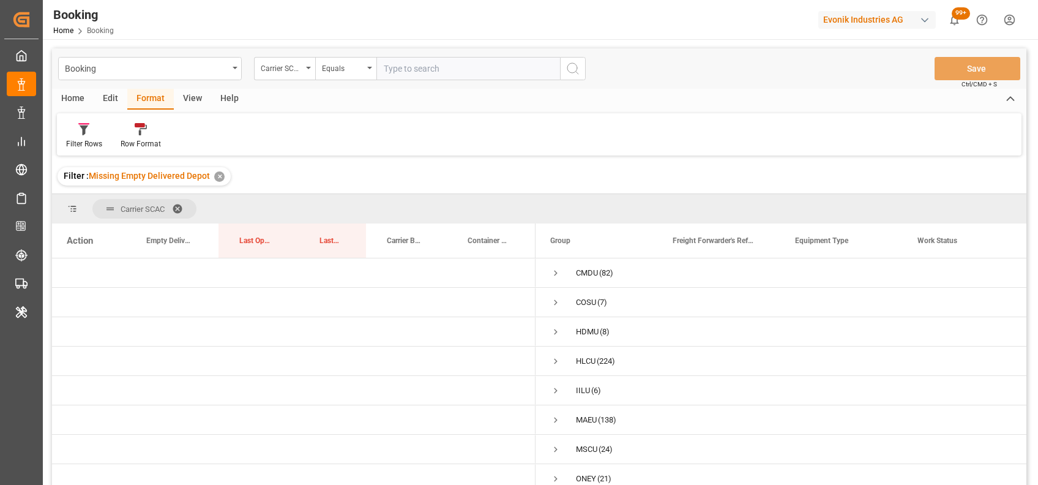
click at [178, 206] on span at bounding box center [182, 208] width 20 height 11
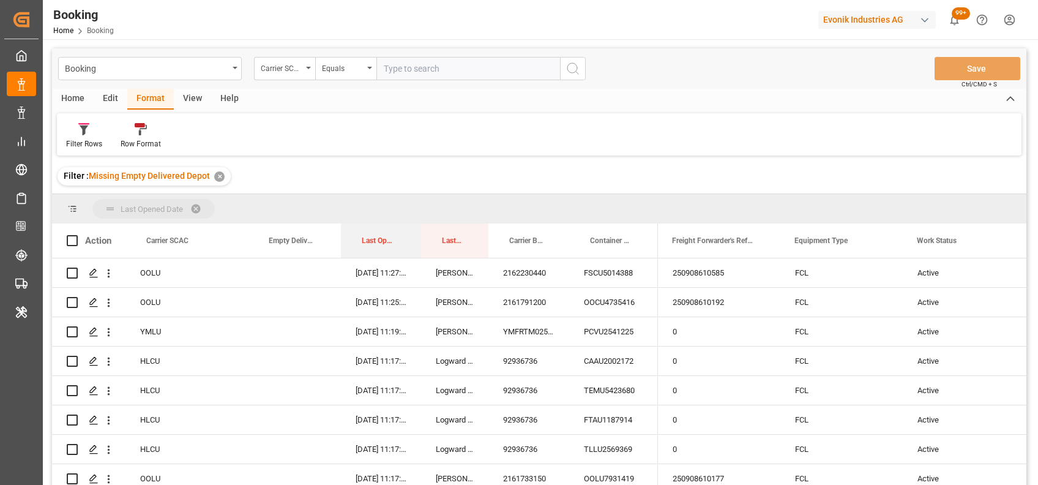
drag, startPoint x: 379, startPoint y: 242, endPoint x: 355, endPoint y: 211, distance: 39.3
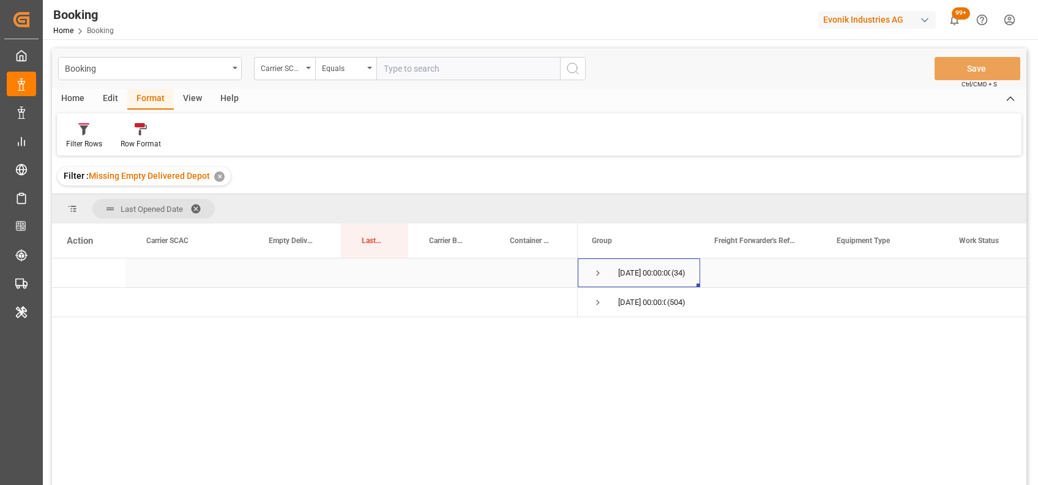
click at [598, 277] on span "Press SPACE to select this row." at bounding box center [598, 273] width 11 height 11
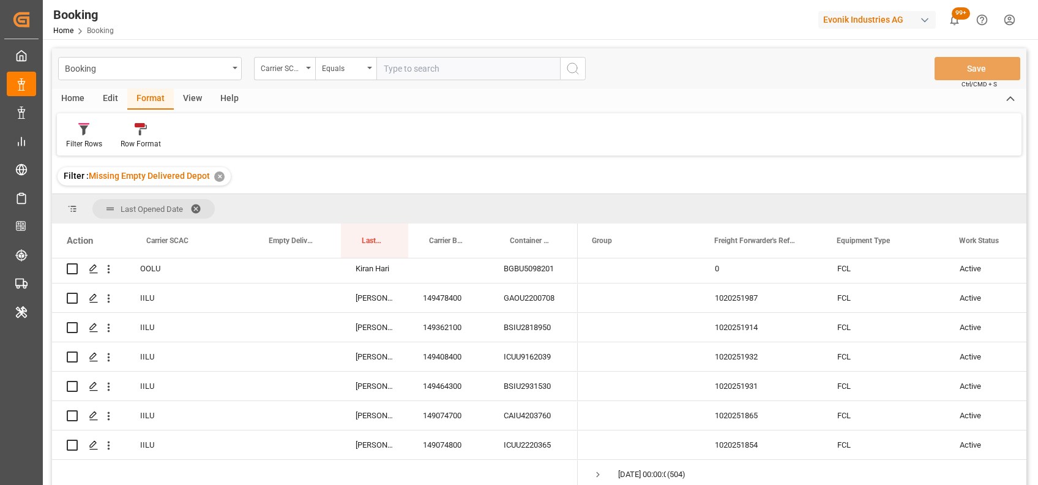
scroll to position [10, 0]
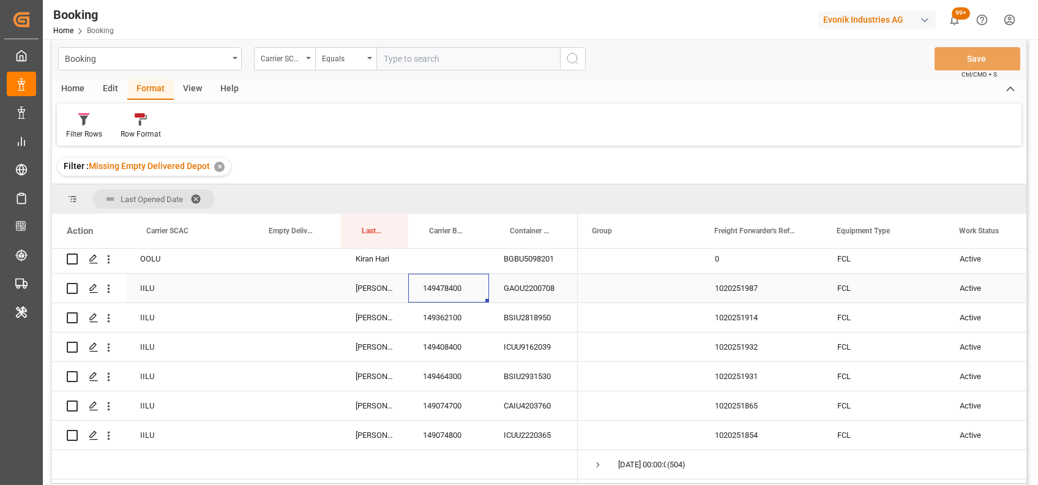
click at [449, 285] on div "149478400" at bounding box center [448, 288] width 81 height 29
drag, startPoint x: 178, startPoint y: 228, endPoint x: 285, endPoint y: 215, distance: 108.0
click at [222, 215] on div "Carrier SCAC" at bounding box center [184, 231] width 76 height 34
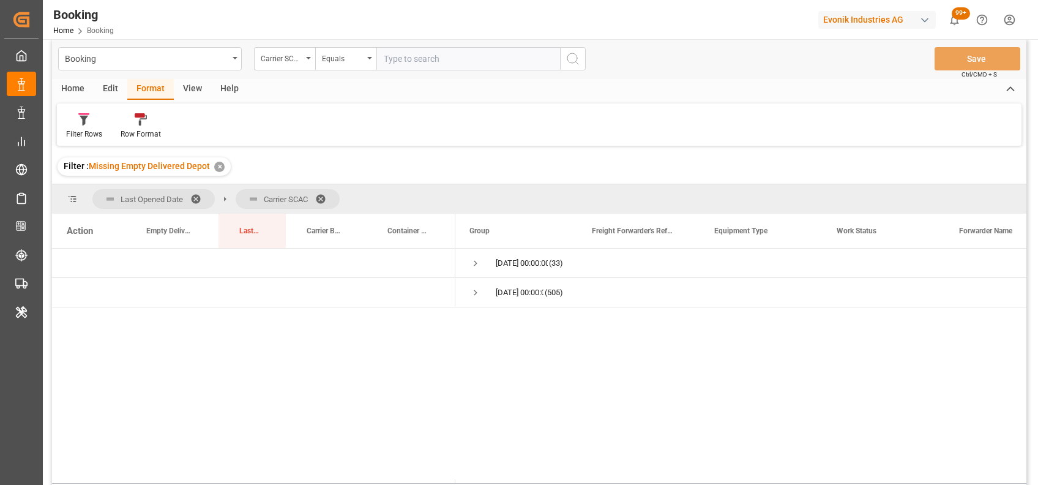
scroll to position [34, 0]
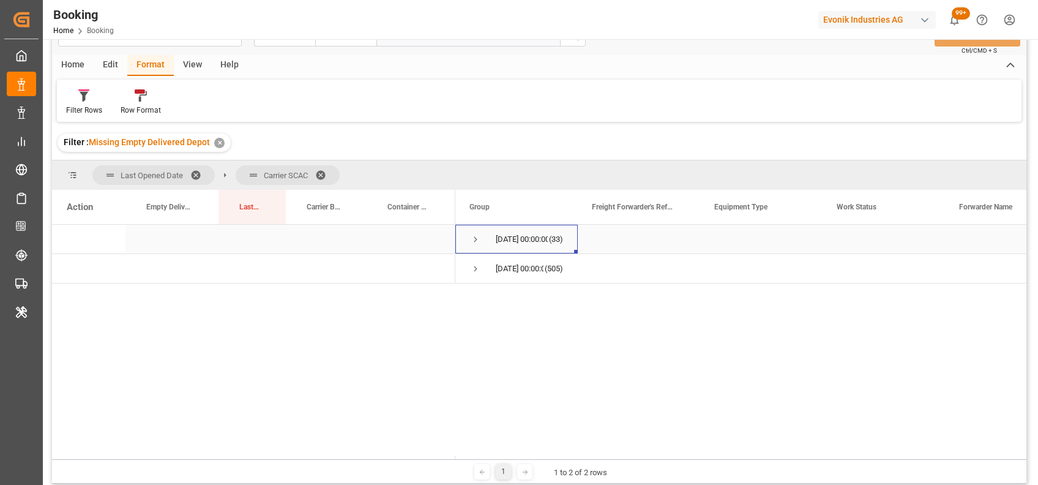
click at [473, 236] on span "Press SPACE to select this row." at bounding box center [475, 239] width 11 height 11
click at [500, 266] on span "Press SPACE to select this row." at bounding box center [501, 268] width 11 height 11
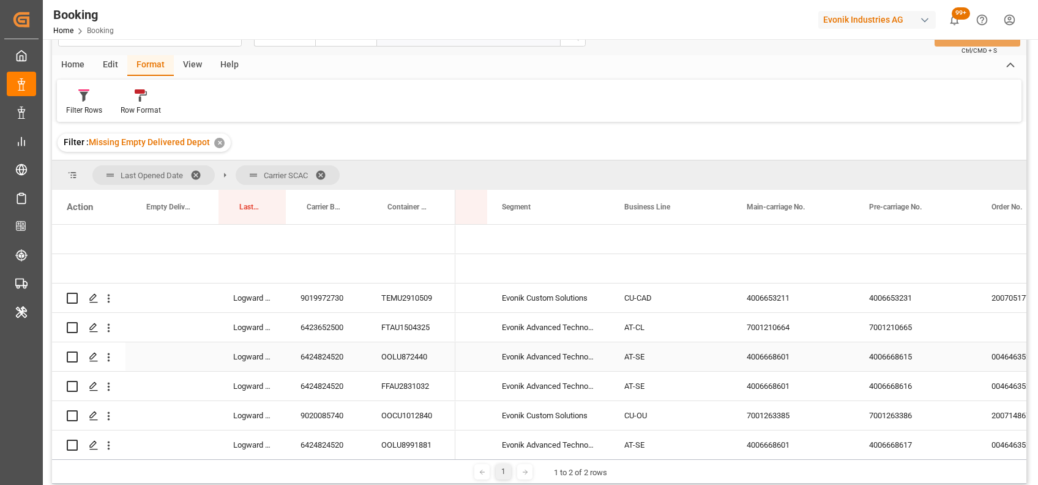
scroll to position [0, 1590]
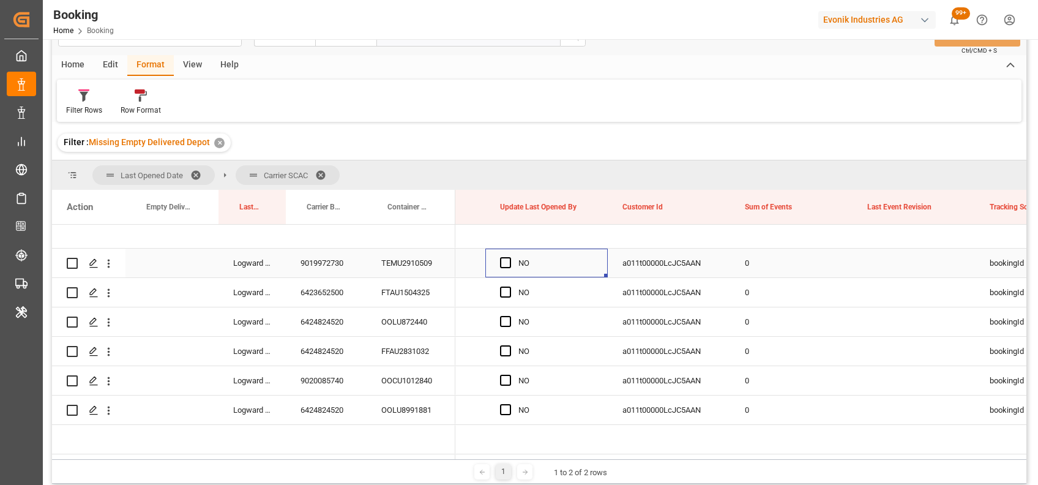
click at [513, 263] on div "Press SPACE to select this row." at bounding box center [509, 263] width 18 height 28
click at [505, 263] on span "Press SPACE to select this row." at bounding box center [505, 262] width 11 height 11
click at [509, 257] on input "Press SPACE to select this row." at bounding box center [509, 257] width 0 height 0
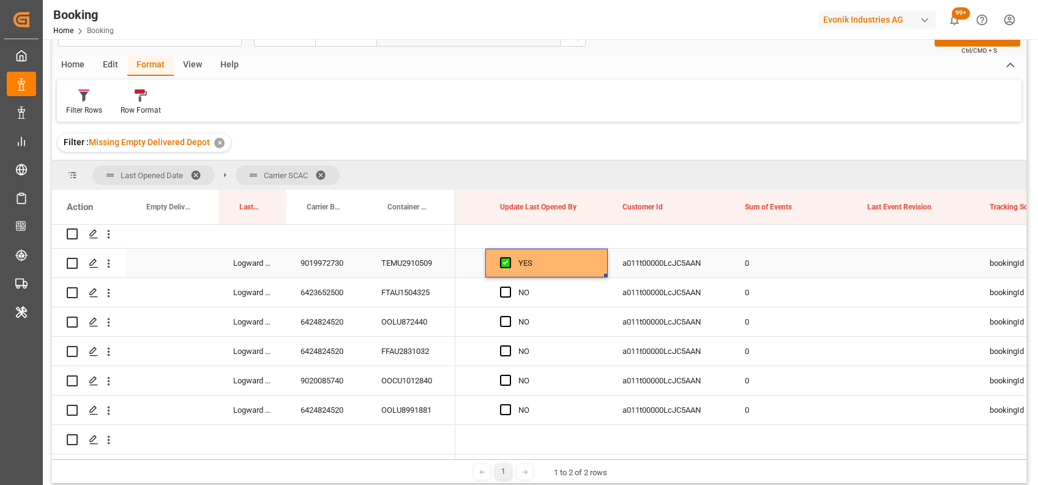
drag, startPoint x: 606, startPoint y: 272, endPoint x: 604, endPoint y: 279, distance: 7.0
click at [601, 271] on div "YES" at bounding box center [547, 263] width 122 height 29
drag, startPoint x: 607, startPoint y: 273, endPoint x: 587, endPoint y: 400, distance: 128.3
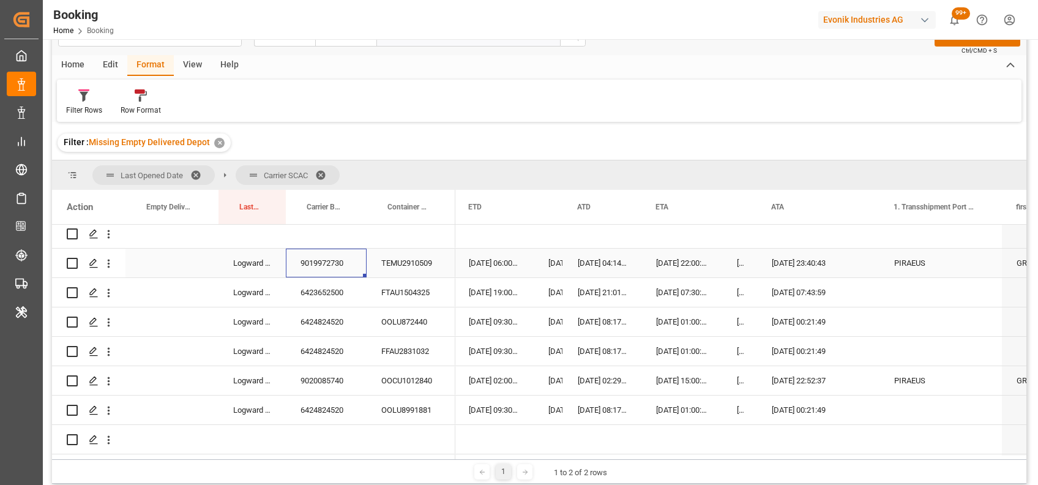
click at [331, 253] on div "9019972730" at bounding box center [326, 263] width 81 height 29
click at [309, 295] on div "6423652500" at bounding box center [326, 292] width 81 height 29
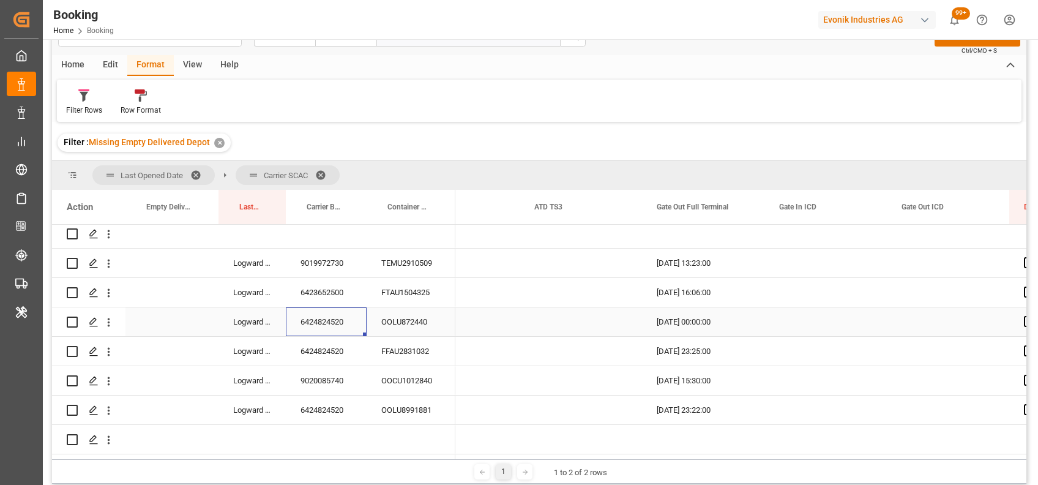
click at [325, 316] on div "6424824520" at bounding box center [326, 321] width 81 height 29
click at [318, 353] on div "6424824520" at bounding box center [326, 351] width 81 height 29
click at [309, 372] on div "9020085740" at bounding box center [326, 380] width 81 height 29
click at [308, 416] on div "6424824520" at bounding box center [326, 410] width 81 height 29
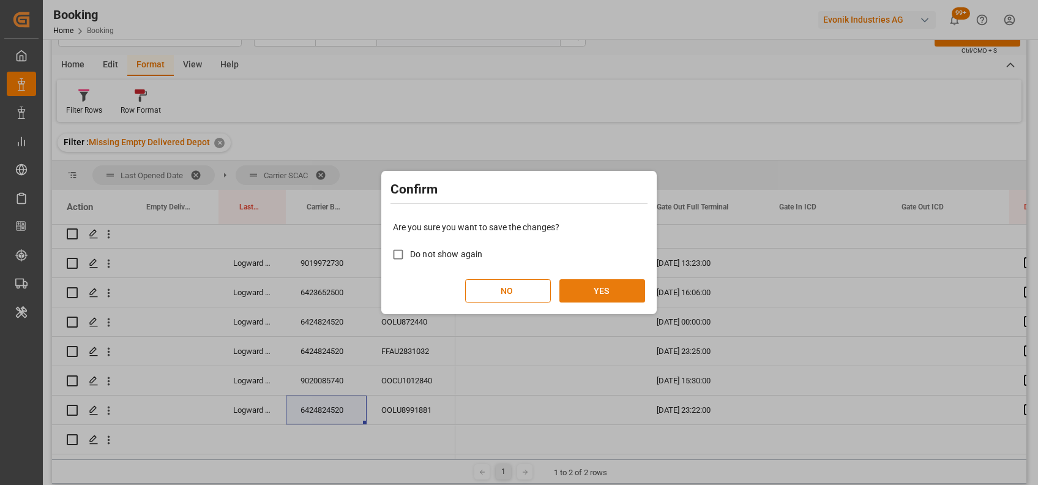
click at [604, 296] on button "YES" at bounding box center [603, 290] width 86 height 23
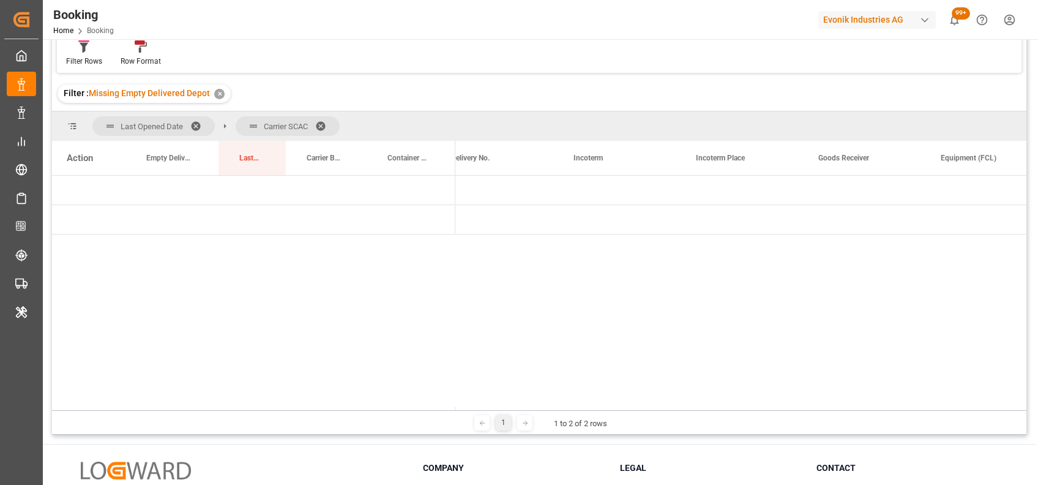
scroll to position [0, 0]
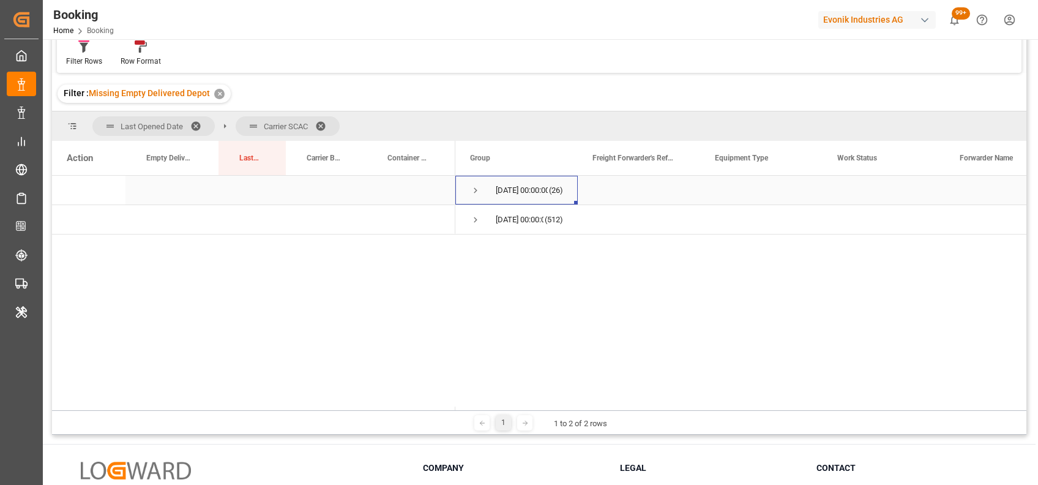
click at [472, 189] on span "Press SPACE to select this row." at bounding box center [475, 190] width 11 height 11
click at [500, 220] on span "Press SPACE to select this row." at bounding box center [501, 219] width 11 height 11
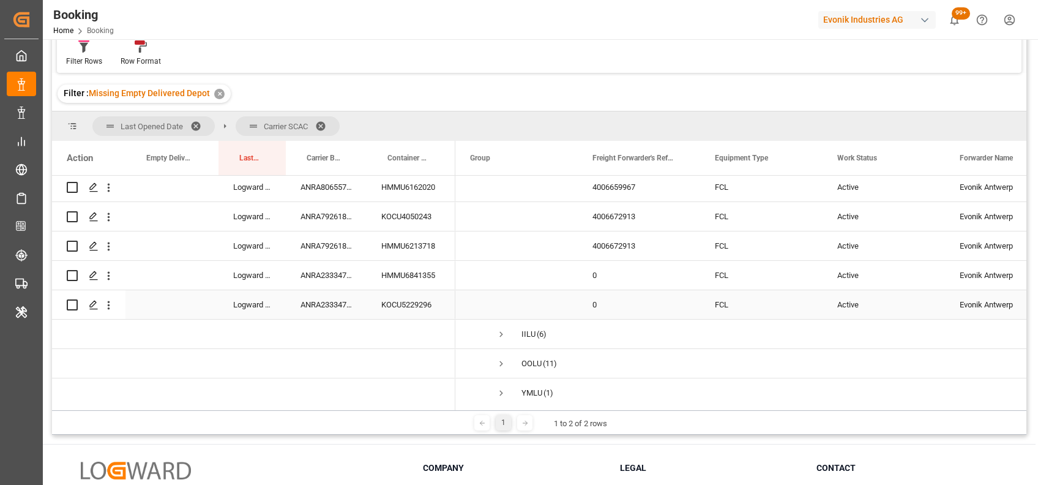
scroll to position [184, 0]
click at [499, 298] on span "Press SPACE to select this row." at bounding box center [501, 303] width 11 height 11
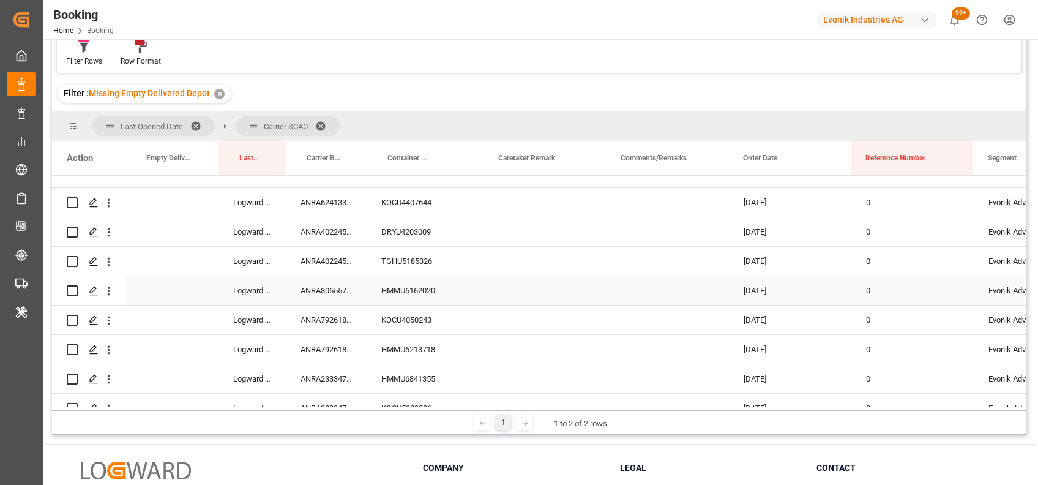
scroll to position [0, 1074]
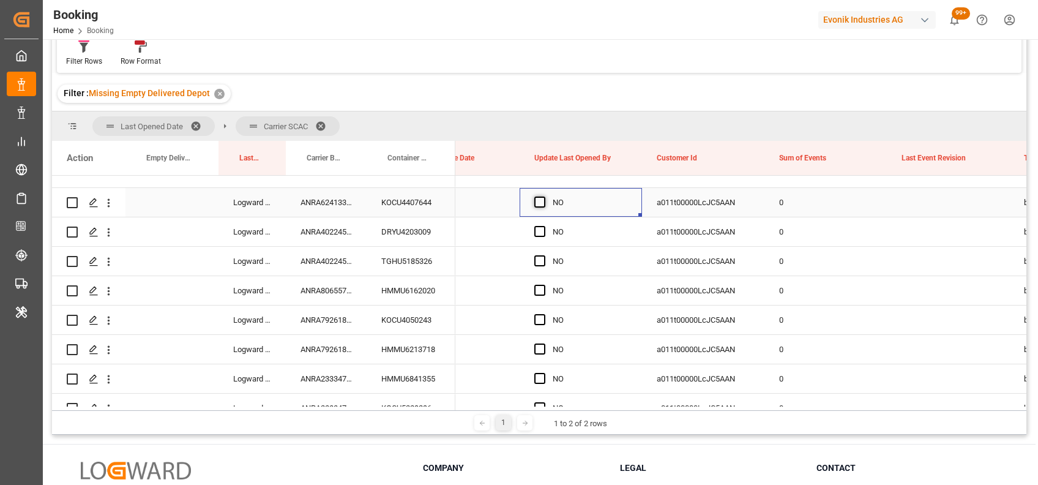
click at [539, 200] on span "Press SPACE to select this row." at bounding box center [540, 202] width 11 height 11
click at [544, 197] on input "Press SPACE to select this row." at bounding box center [544, 197] width 0 height 0
drag, startPoint x: 640, startPoint y: 214, endPoint x: 655, endPoint y: 377, distance: 163.5
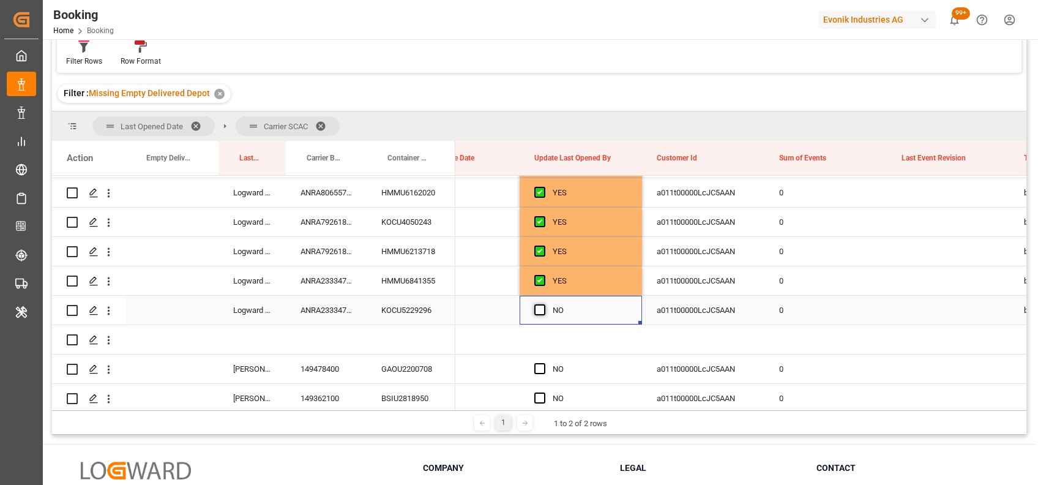
click at [541, 310] on span "Press SPACE to select this row." at bounding box center [540, 309] width 11 height 11
click at [544, 304] on input "Press SPACE to select this row." at bounding box center [544, 304] width 0 height 0
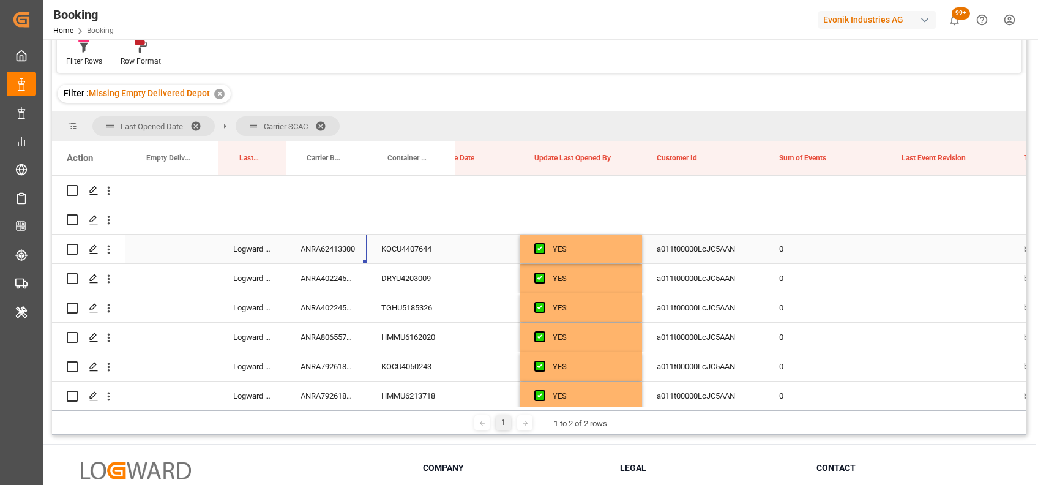
click at [306, 245] on div "ANRA62413300" at bounding box center [326, 249] width 81 height 29
click at [314, 274] on div "ANRA40224500" at bounding box center [326, 278] width 81 height 29
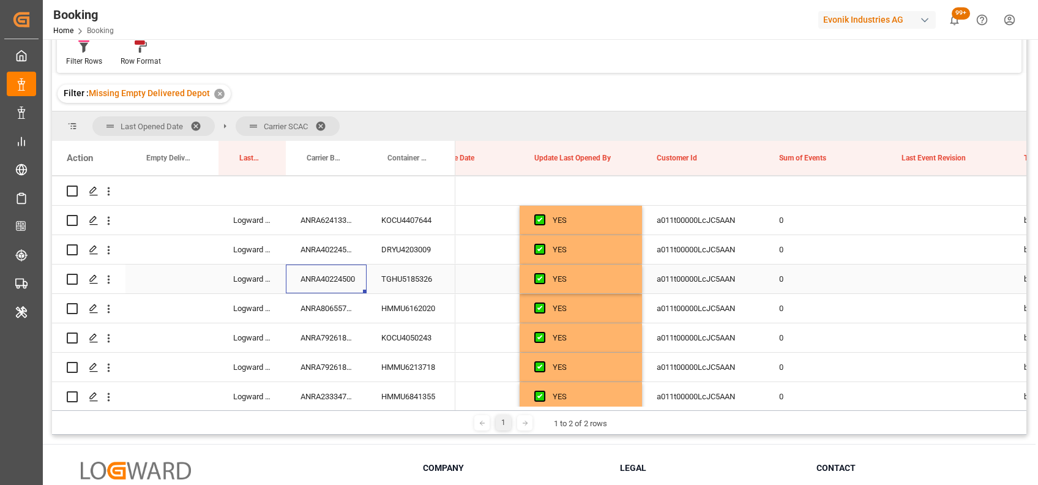
click at [334, 274] on div "ANRA40224500" at bounding box center [326, 279] width 81 height 29
click at [324, 241] on div "ANRA40224500" at bounding box center [326, 249] width 81 height 29
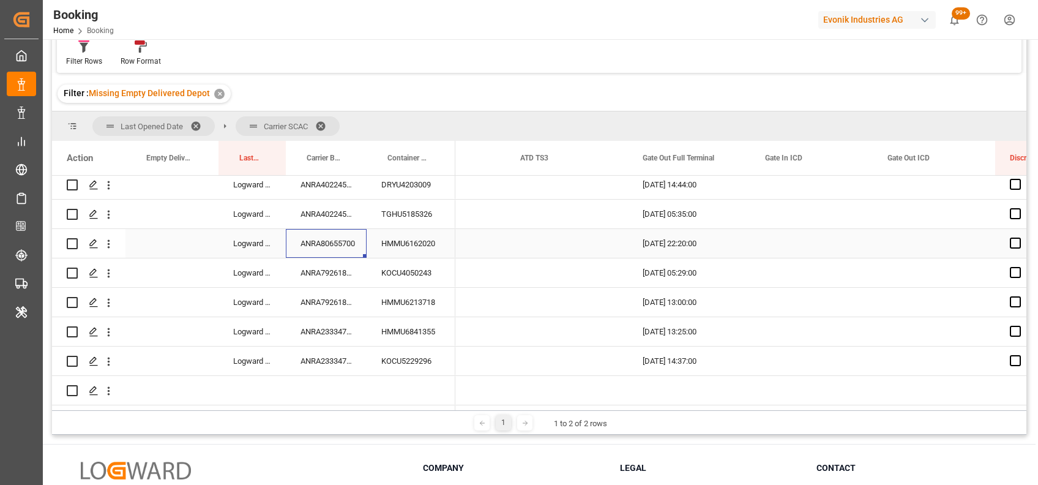
click at [323, 244] on div "ANRA80655700" at bounding box center [326, 243] width 81 height 29
click at [313, 269] on div "ANRA79261800" at bounding box center [326, 272] width 81 height 29
click at [321, 304] on div "ANRA79261800" at bounding box center [326, 302] width 81 height 29
click at [338, 334] on div "ANRA23334700" at bounding box center [326, 331] width 81 height 29
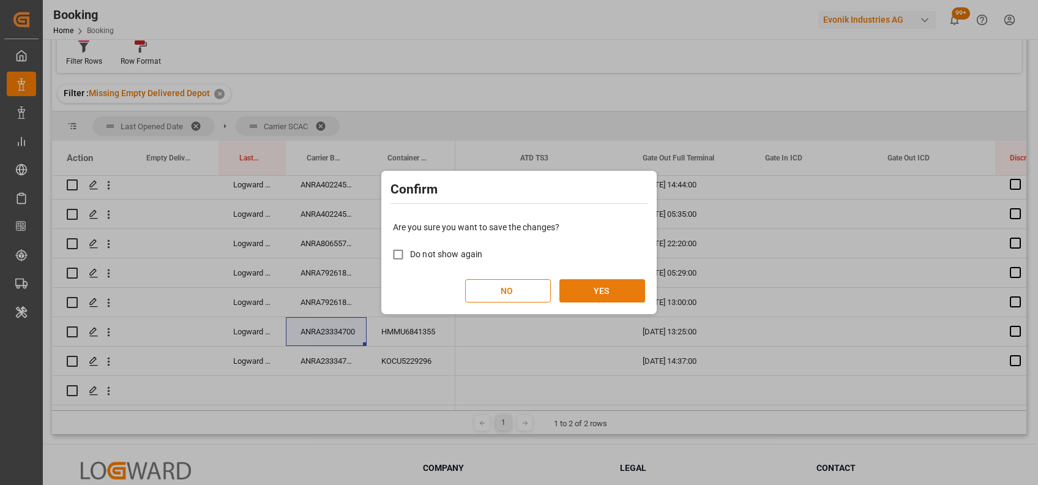
click at [612, 287] on button "YES" at bounding box center [603, 290] width 86 height 23
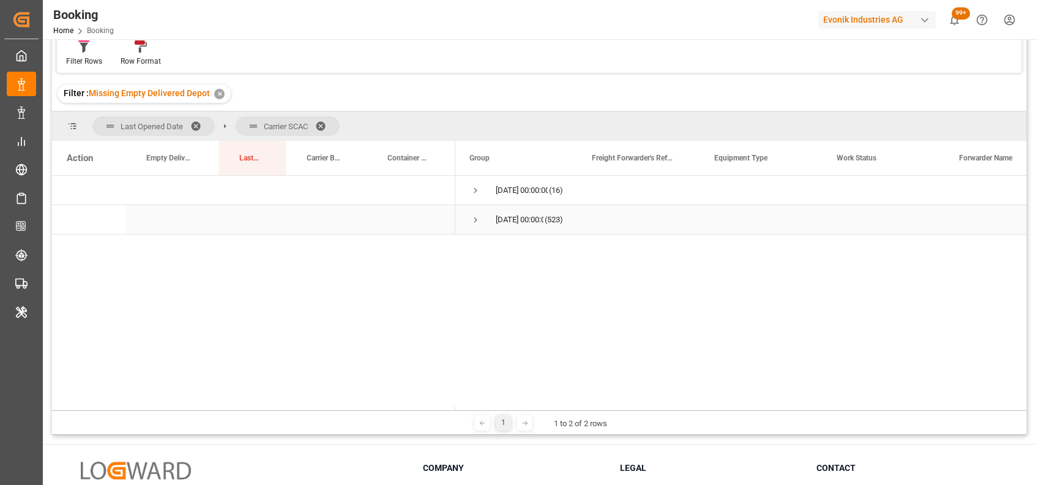
scroll to position [0, 0]
click at [476, 186] on span "Press SPACE to select this row." at bounding box center [475, 190] width 11 height 11
click at [500, 216] on span "Press SPACE to select this row." at bounding box center [501, 219] width 11 height 11
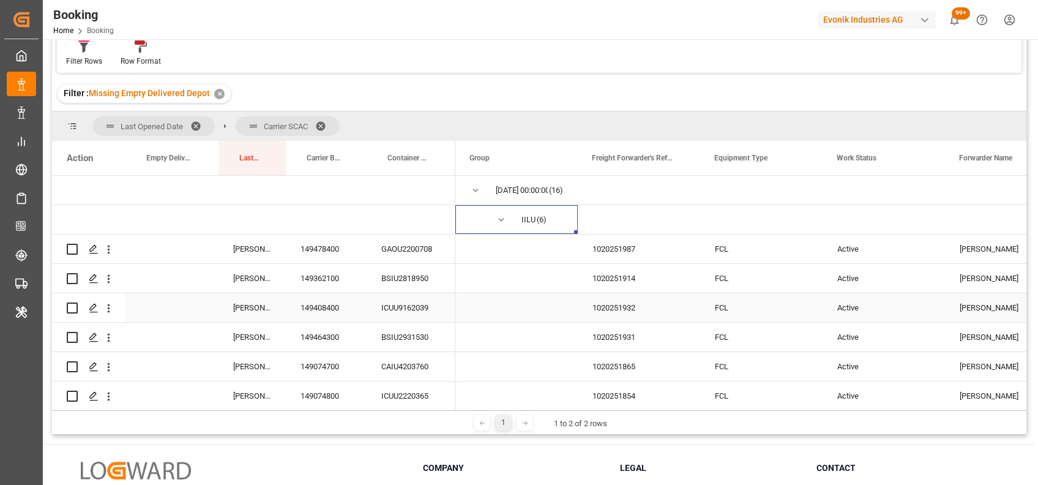
scroll to position [96, 0]
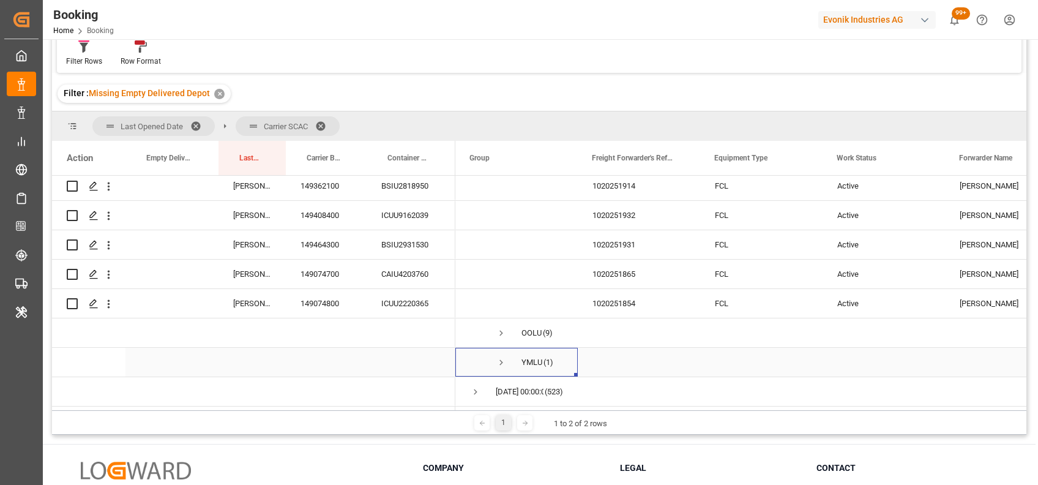
click at [500, 357] on span "Press SPACE to select this row." at bounding box center [501, 362] width 11 height 11
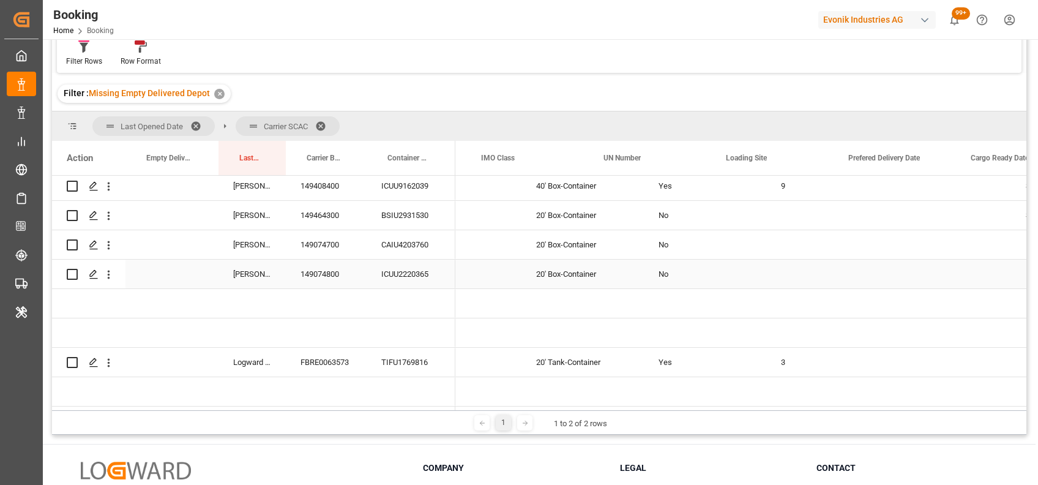
scroll to position [0, 3090]
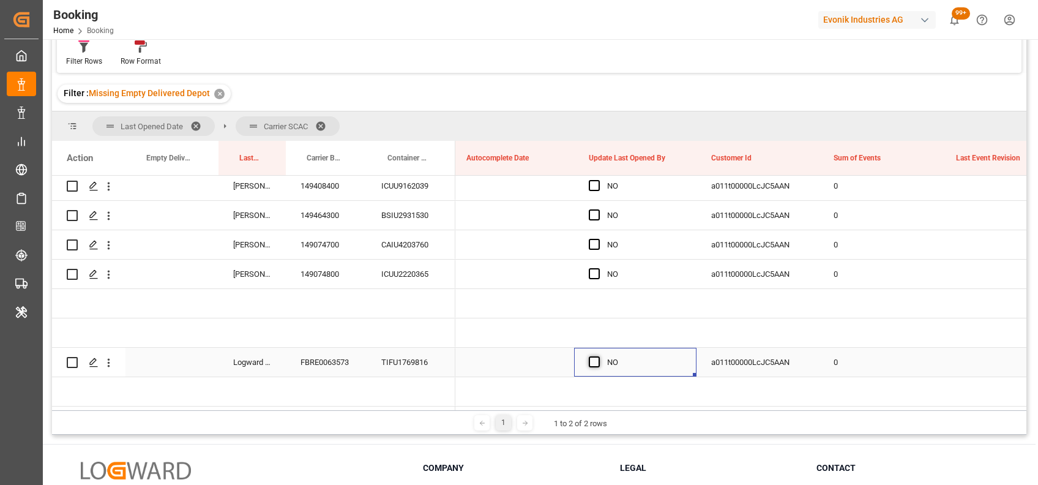
click at [591, 362] on span "Press SPACE to select this row." at bounding box center [594, 361] width 11 height 11
click at [598, 356] on input "Press SPACE to select this row." at bounding box center [598, 356] width 0 height 0
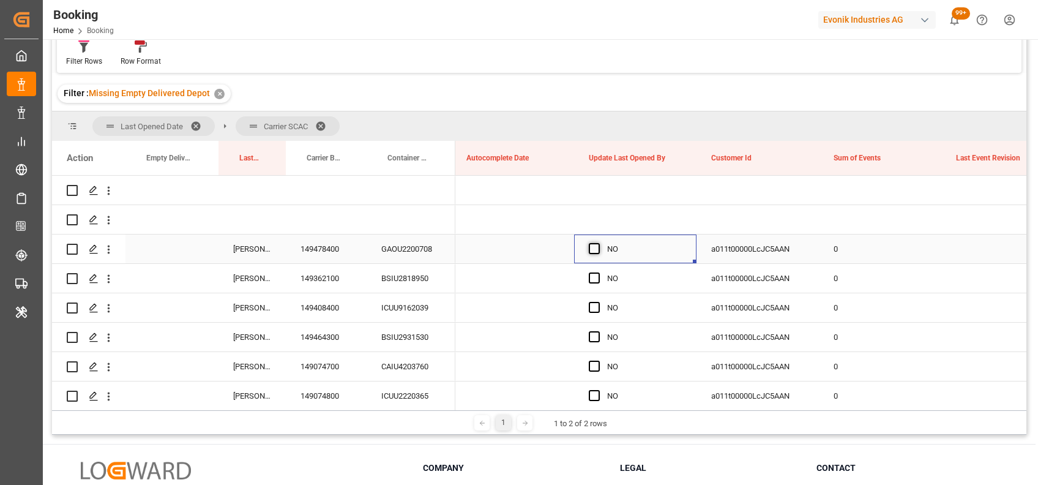
click at [595, 249] on span "Press SPACE to select this row." at bounding box center [594, 248] width 11 height 11
click at [598, 243] on input "Press SPACE to select this row." at bounding box center [598, 243] width 0 height 0
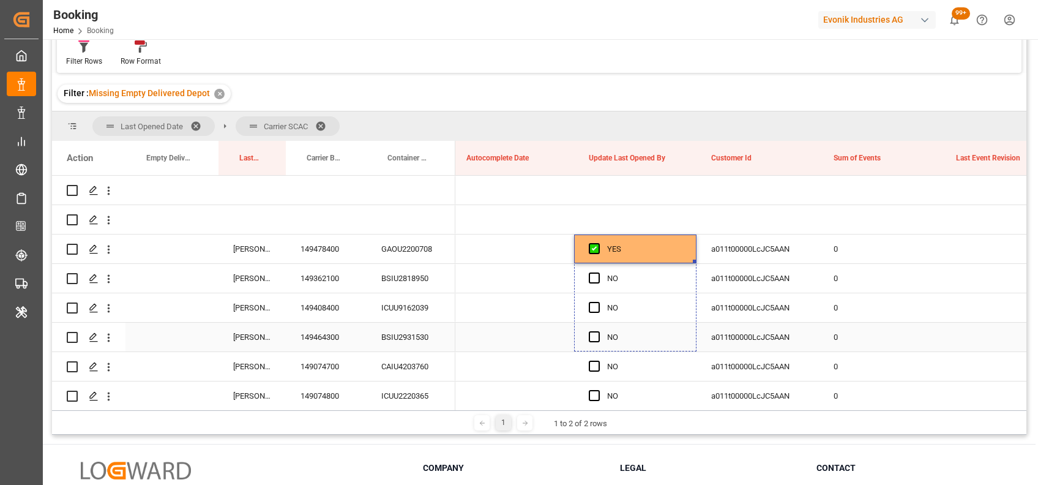
drag, startPoint x: 696, startPoint y: 262, endPoint x: 698, endPoint y: 416, distance: 153.7
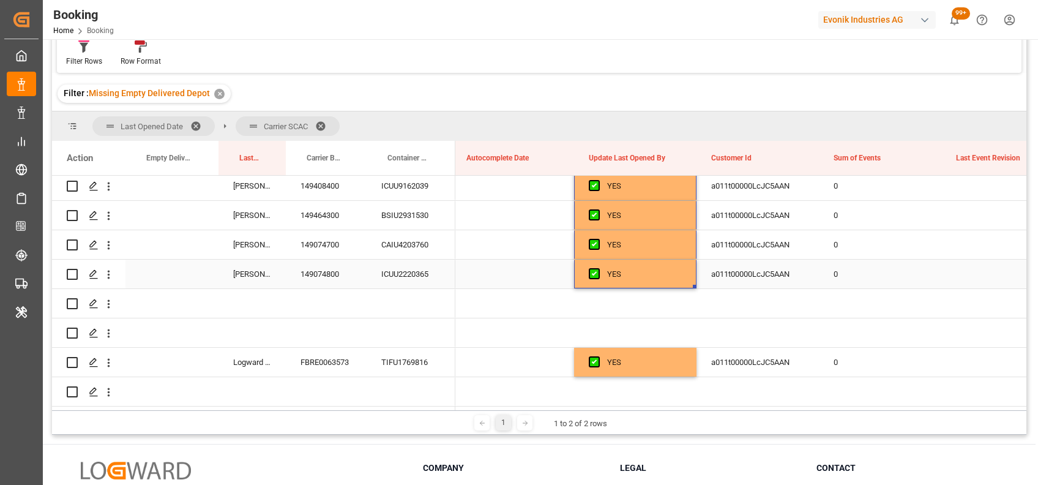
scroll to position [0, 9608]
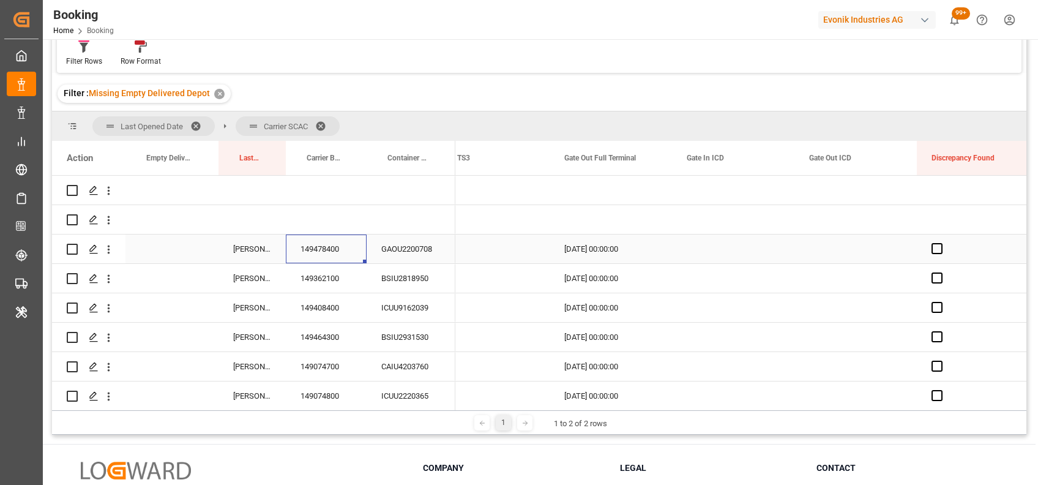
click at [342, 243] on div "149478400" at bounding box center [326, 249] width 81 height 29
click at [314, 282] on div "149362100" at bounding box center [326, 278] width 81 height 29
click at [307, 310] on div "149408400" at bounding box center [326, 307] width 81 height 29
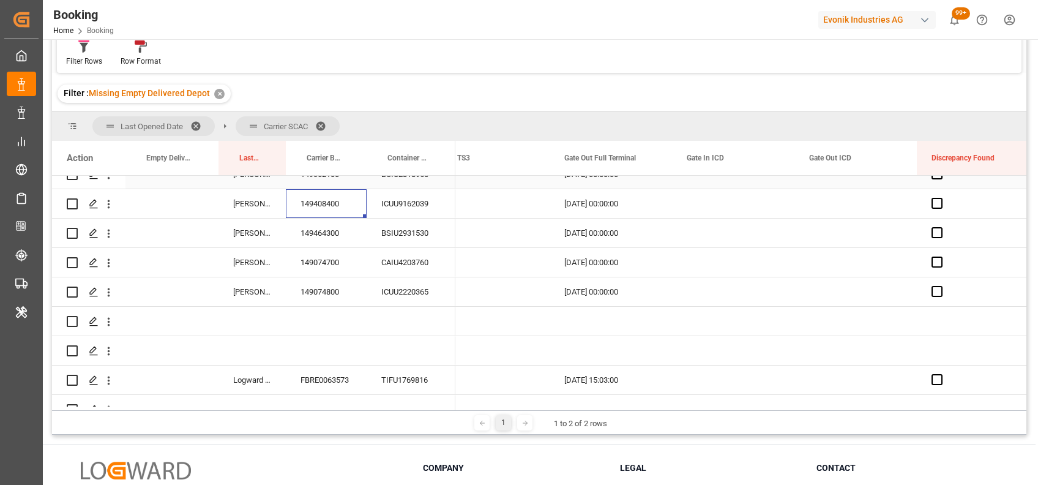
scroll to position [106, 0]
click at [328, 230] on div "149464300" at bounding box center [326, 231] width 81 height 29
click at [309, 266] on div "149074700" at bounding box center [326, 260] width 81 height 29
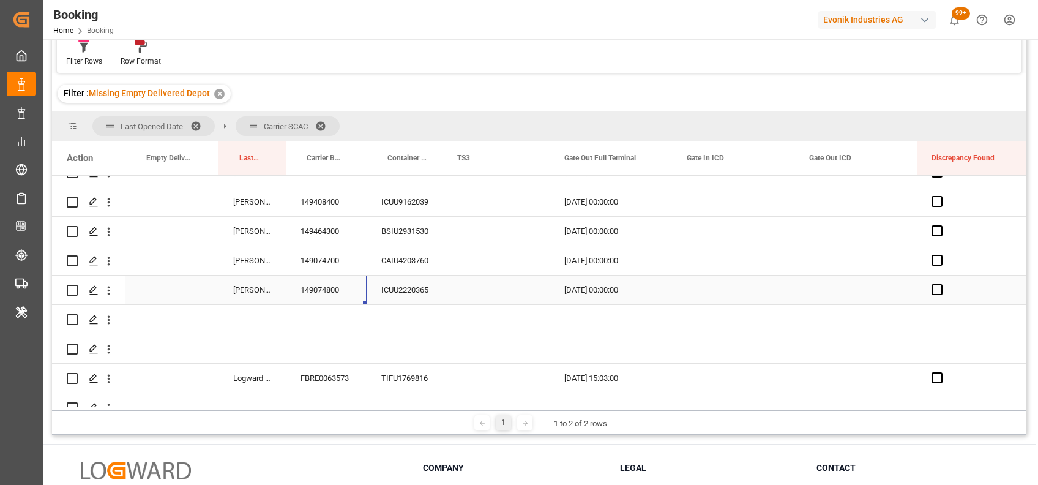
click at [300, 288] on div "149074800" at bounding box center [326, 290] width 81 height 29
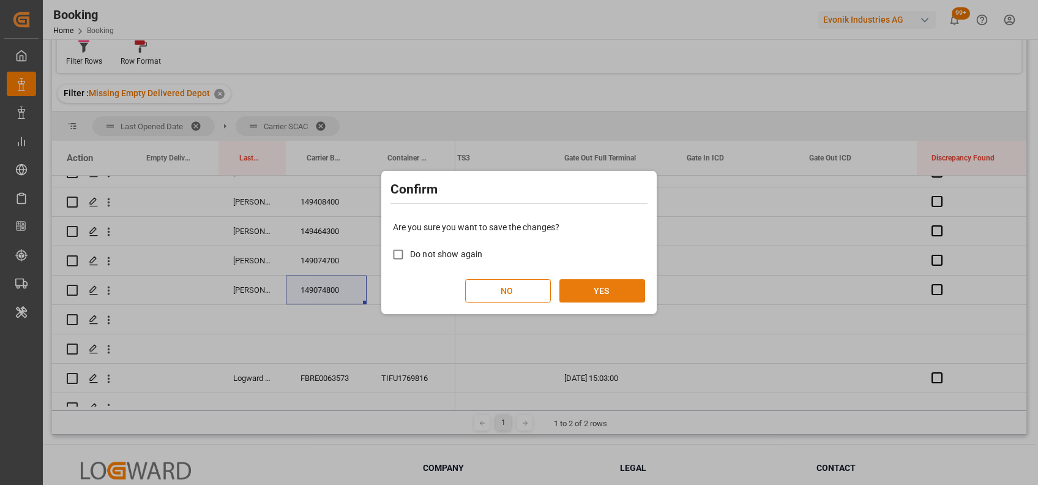
click at [609, 291] on button "YES" at bounding box center [603, 290] width 86 height 23
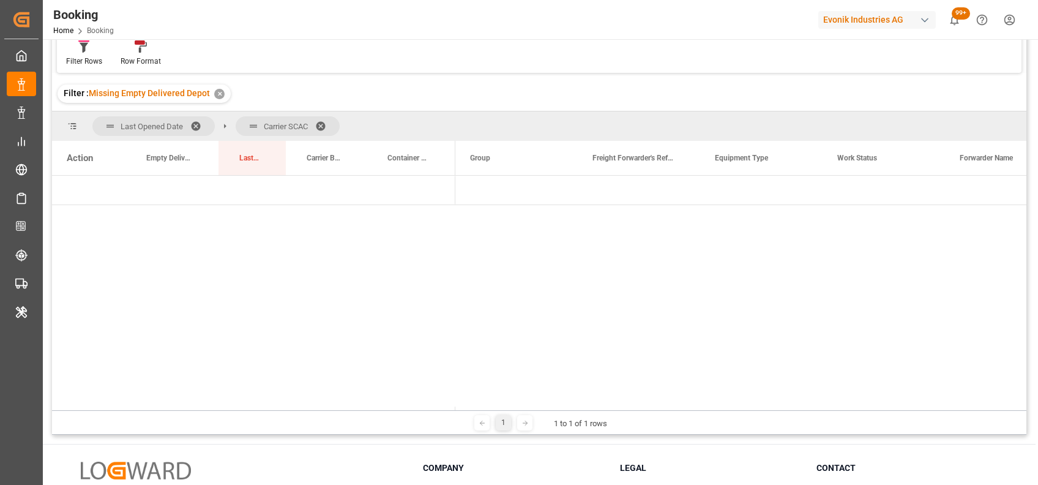
scroll to position [0, 0]
click at [470, 188] on span "Press SPACE to select this row." at bounding box center [475, 190] width 11 height 11
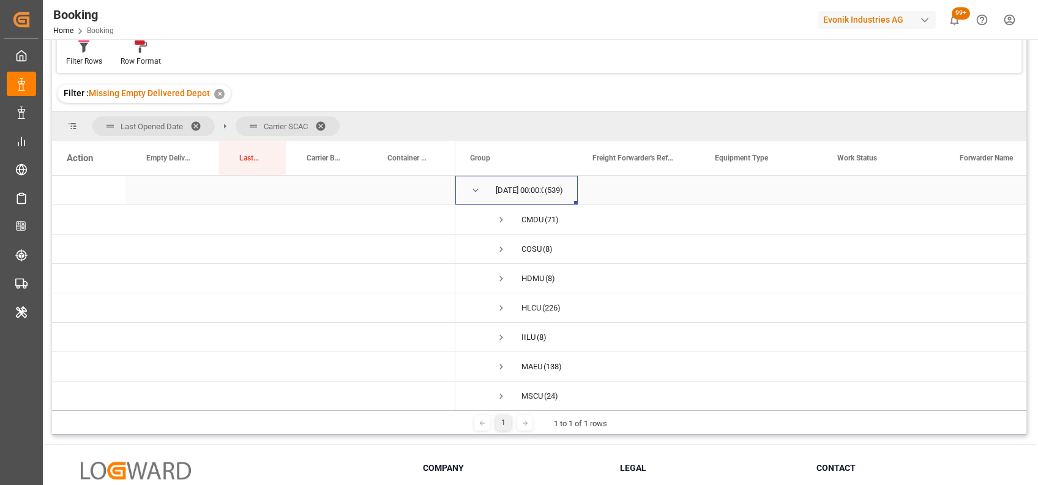
click at [473, 187] on span "Press SPACE to select this row." at bounding box center [475, 190] width 11 height 11
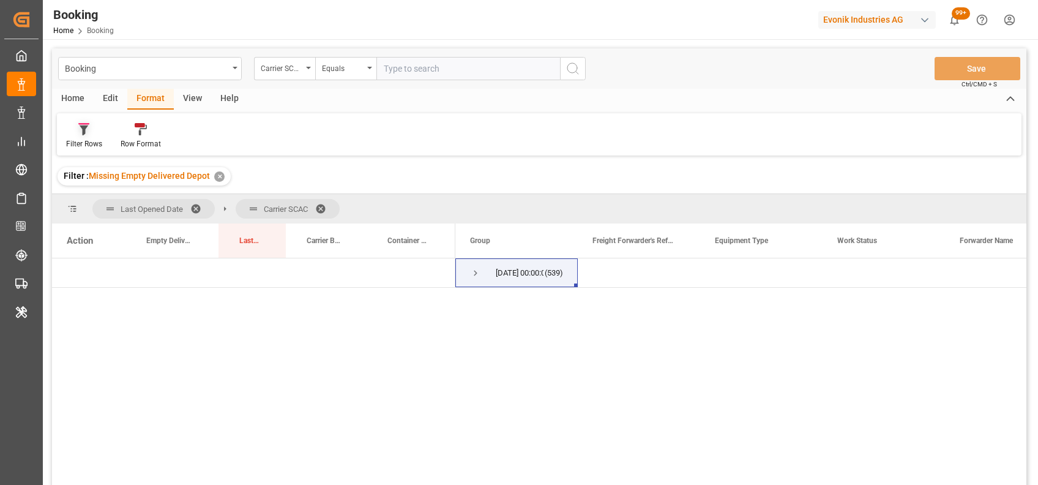
click at [88, 129] on icon at bounding box center [83, 129] width 11 height 12
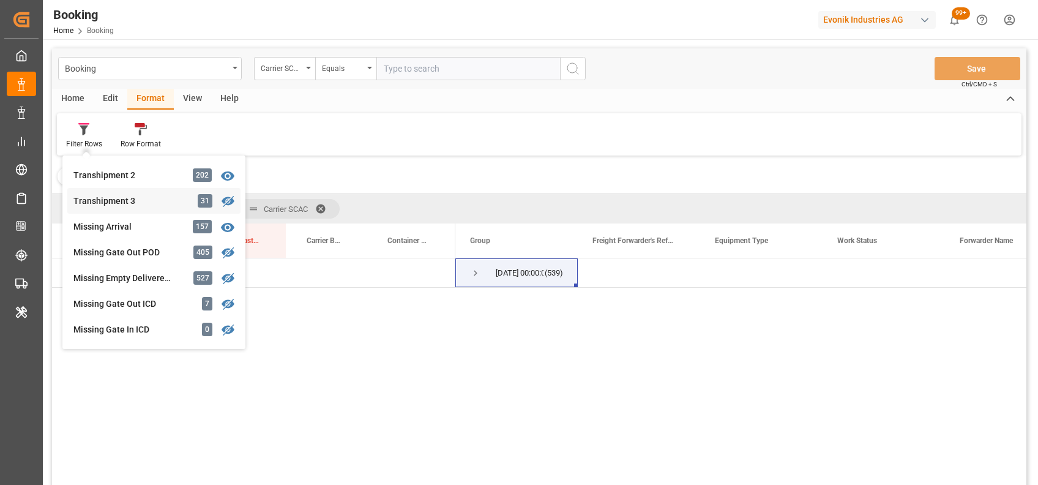
scroll to position [436, 0]
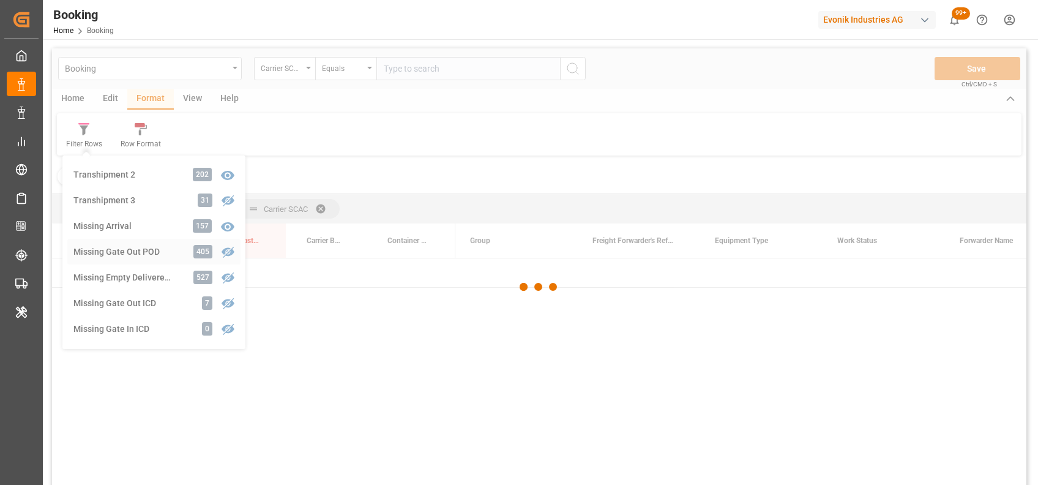
click at [89, 250] on div "Booking Carrier SCAC Equals Save Ctrl/CMD + S Home Edit Format View Help Filter…" at bounding box center [539, 282] width 975 height 469
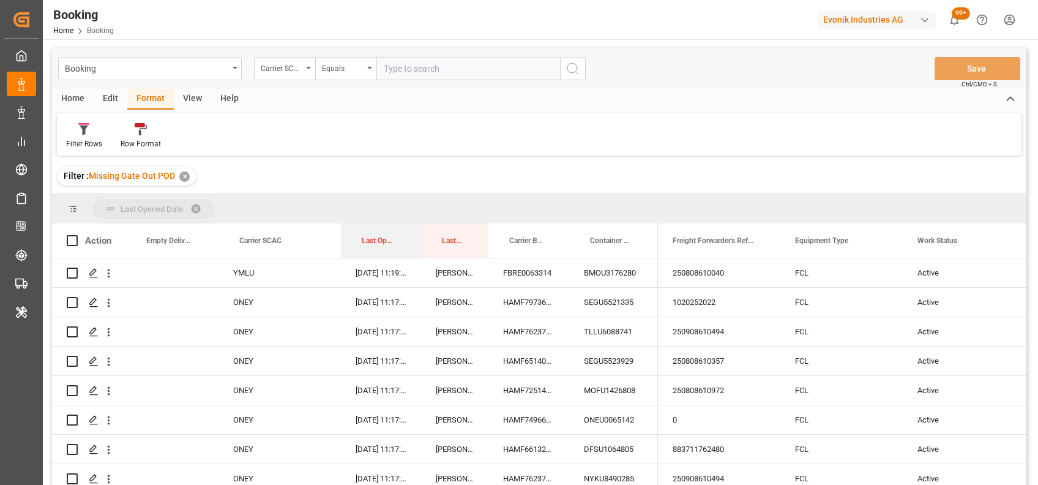
drag, startPoint x: 359, startPoint y: 243, endPoint x: 351, endPoint y: 212, distance: 32.4
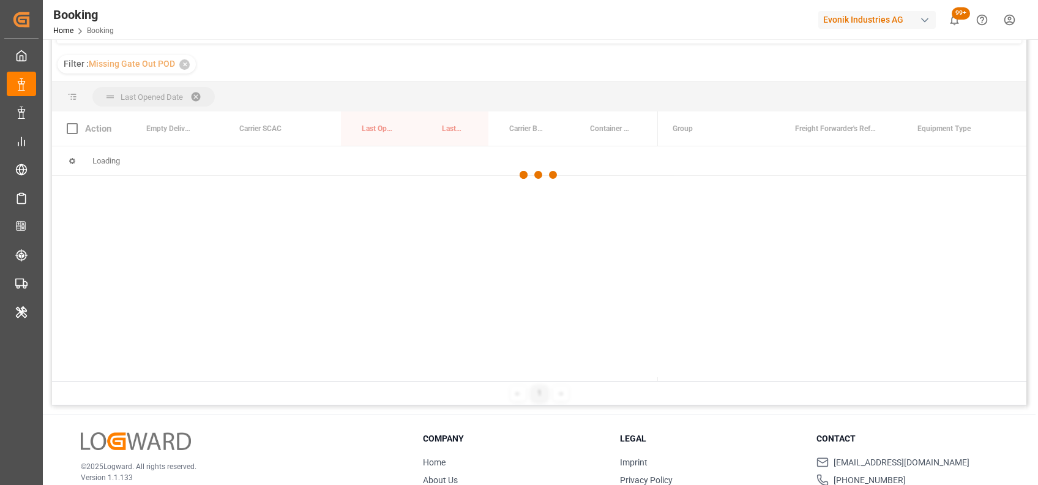
scroll to position [113, 0]
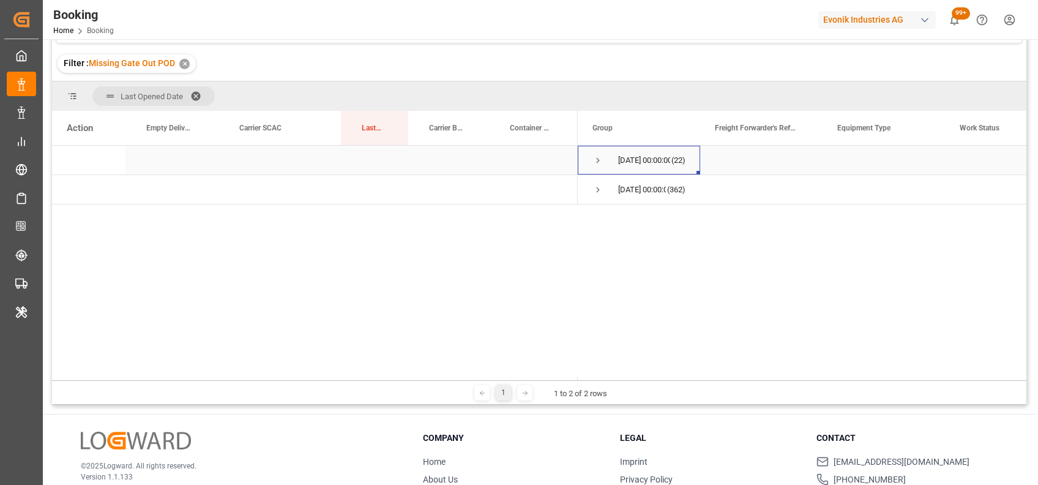
click at [596, 162] on span "Press SPACE to select this row." at bounding box center [598, 160] width 11 height 11
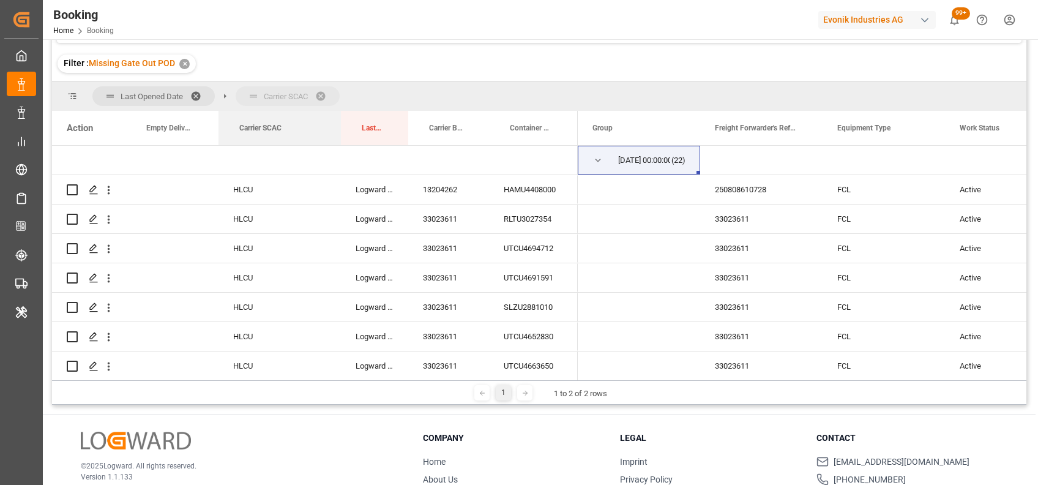
drag, startPoint x: 260, startPoint y: 128, endPoint x: 296, endPoint y: 104, distance: 43.8
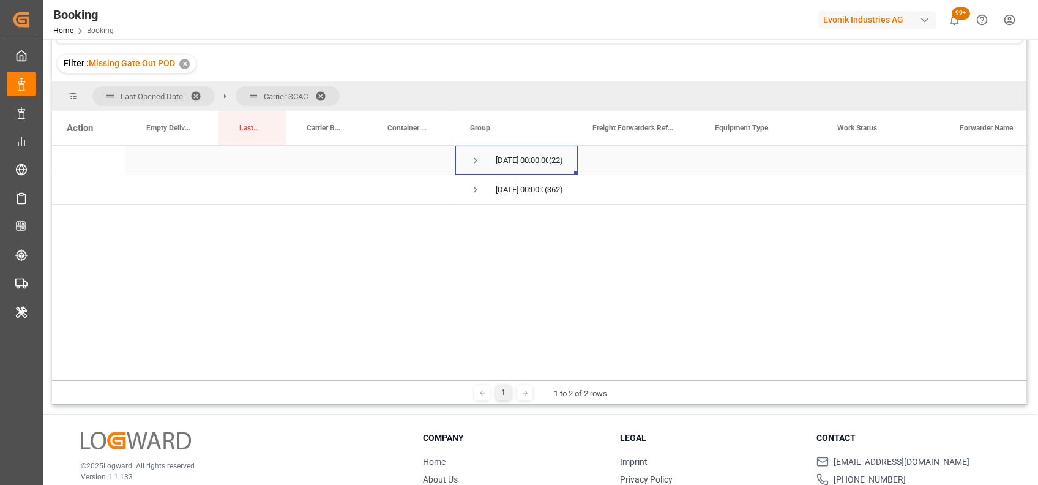
click at [475, 164] on span "Press SPACE to select this row." at bounding box center [475, 160] width 11 height 11
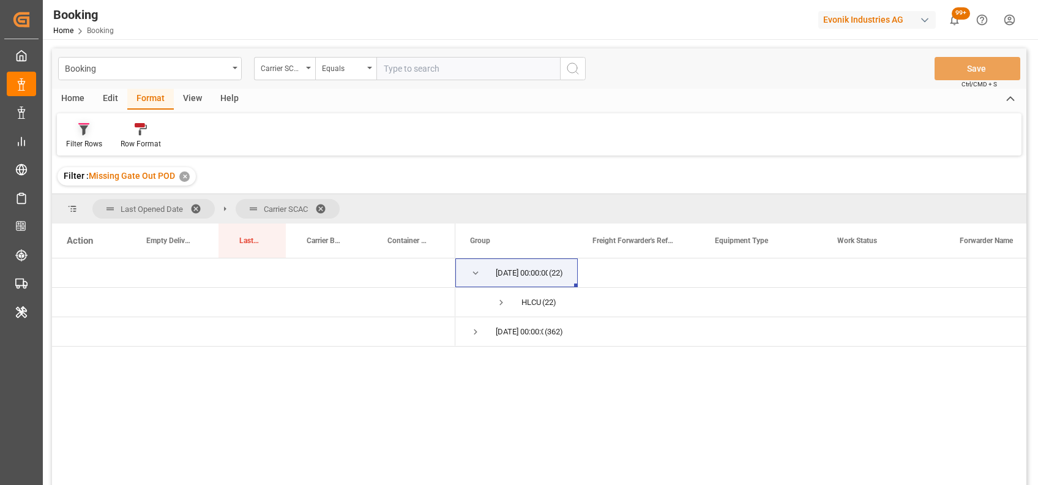
click at [80, 132] on icon at bounding box center [83, 129] width 11 height 12
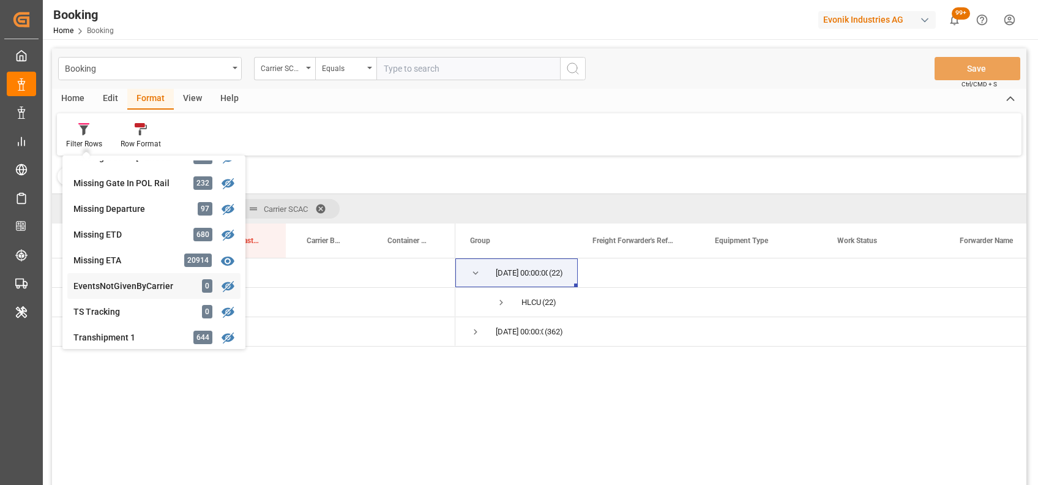
scroll to position [284, 0]
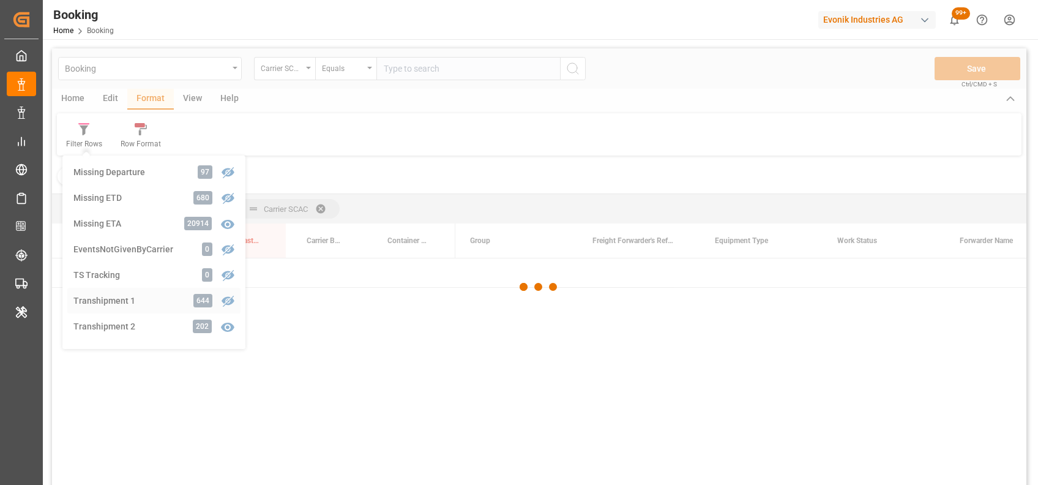
click at [125, 296] on div "Booking Carrier SCAC Equals Save Ctrl/CMD + S Home Edit Format View Help Filter…" at bounding box center [539, 282] width 975 height 469
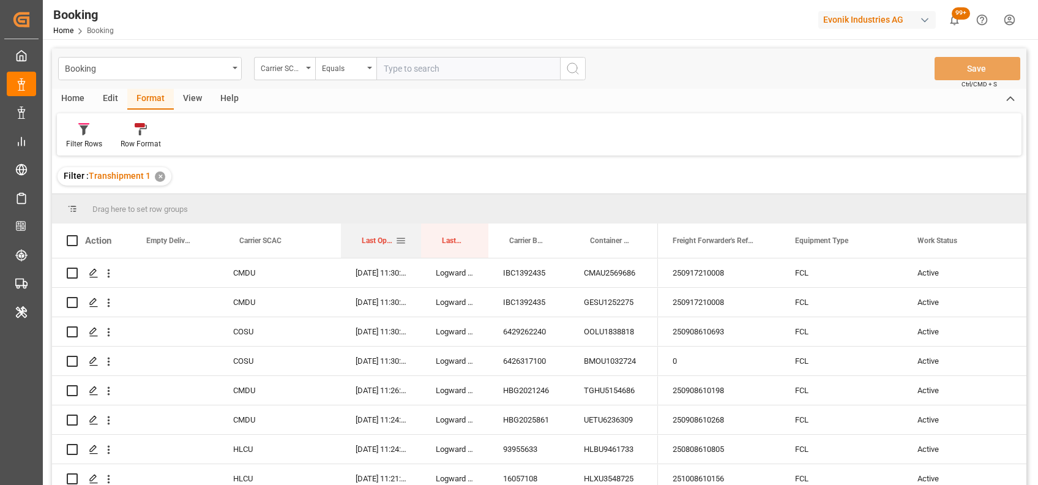
drag, startPoint x: 379, startPoint y: 244, endPoint x: 358, endPoint y: 212, distance: 38.4
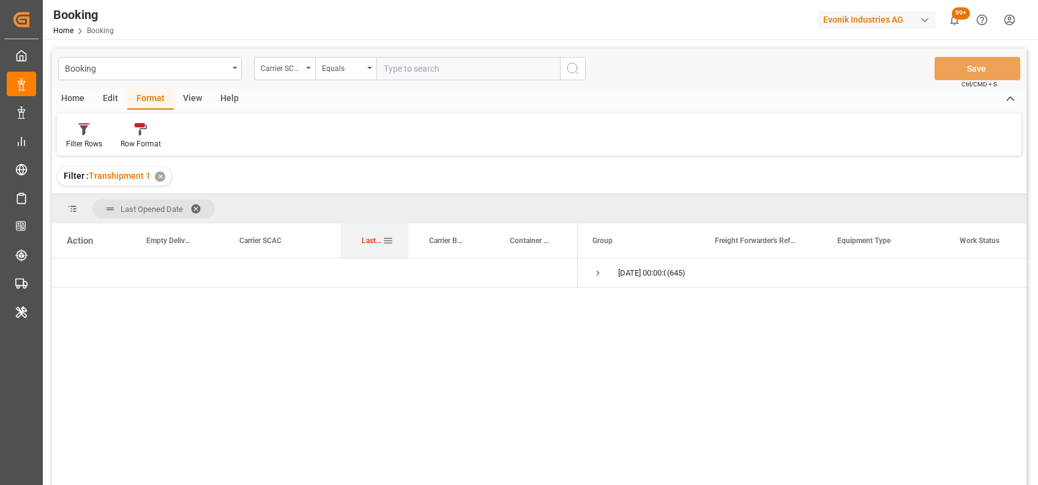
drag, startPoint x: 366, startPoint y: 244, endPoint x: 369, endPoint y: 222, distance: 23.0
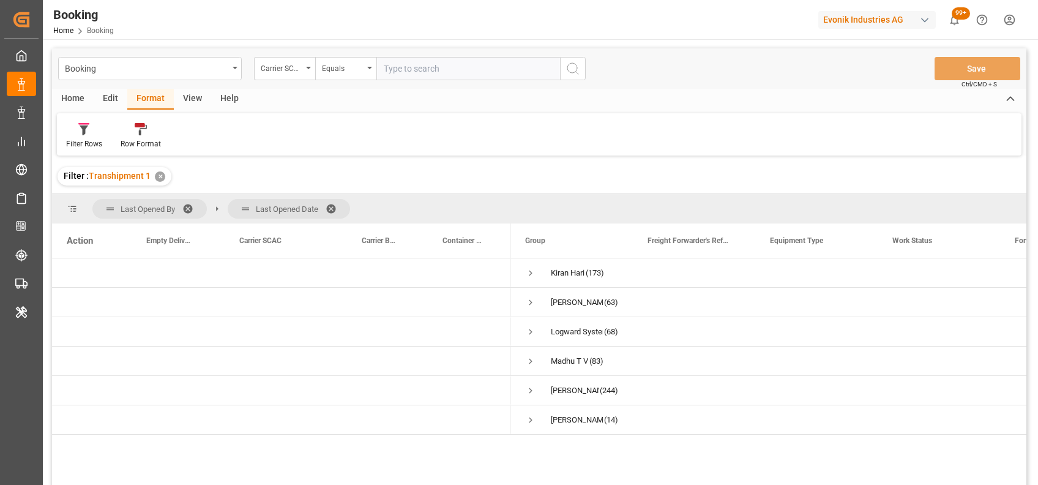
click at [186, 210] on span at bounding box center [192, 208] width 20 height 11
